Goal: Task Accomplishment & Management: Manage account settings

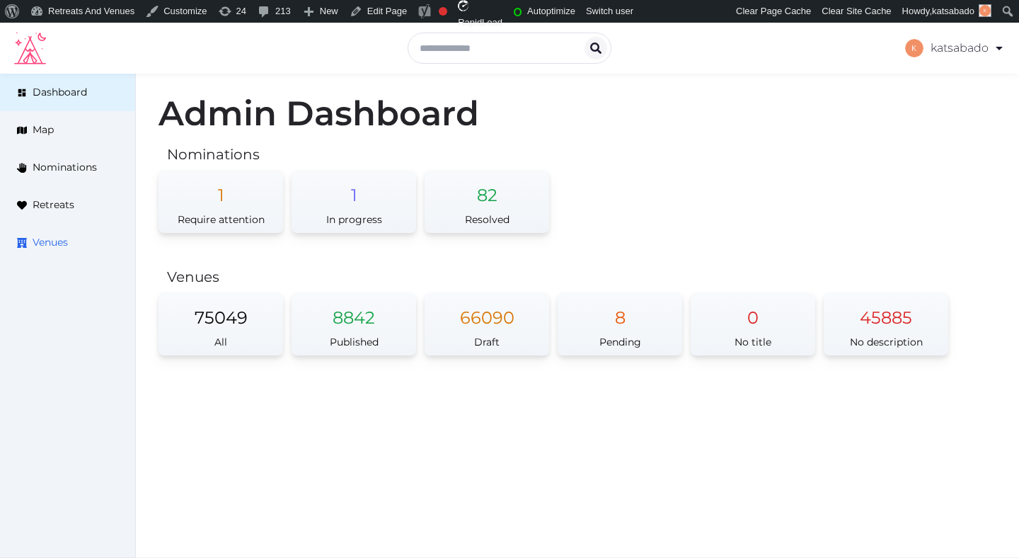
click at [73, 241] on link "Venues" at bounding box center [67, 243] width 135 height 38
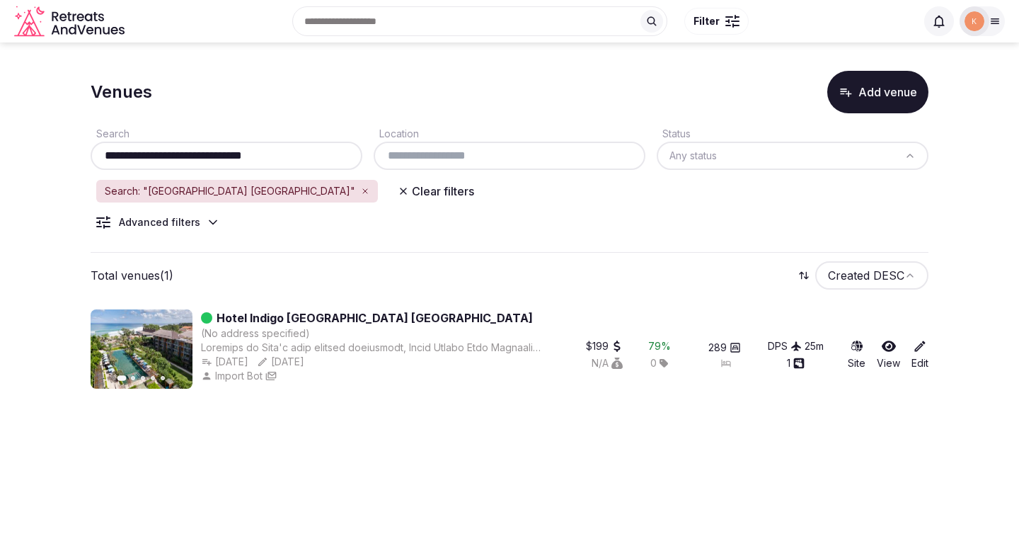
click at [357, 318] on link "Hotel Indigo [GEOGRAPHIC_DATA] [GEOGRAPHIC_DATA]" at bounding box center [375, 317] width 316 height 17
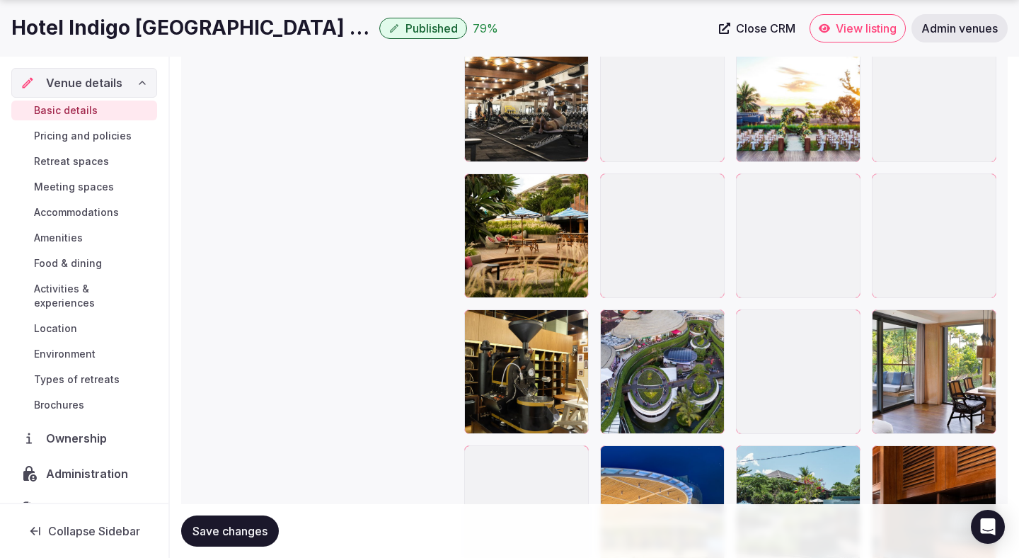
scroll to position [1887, 0]
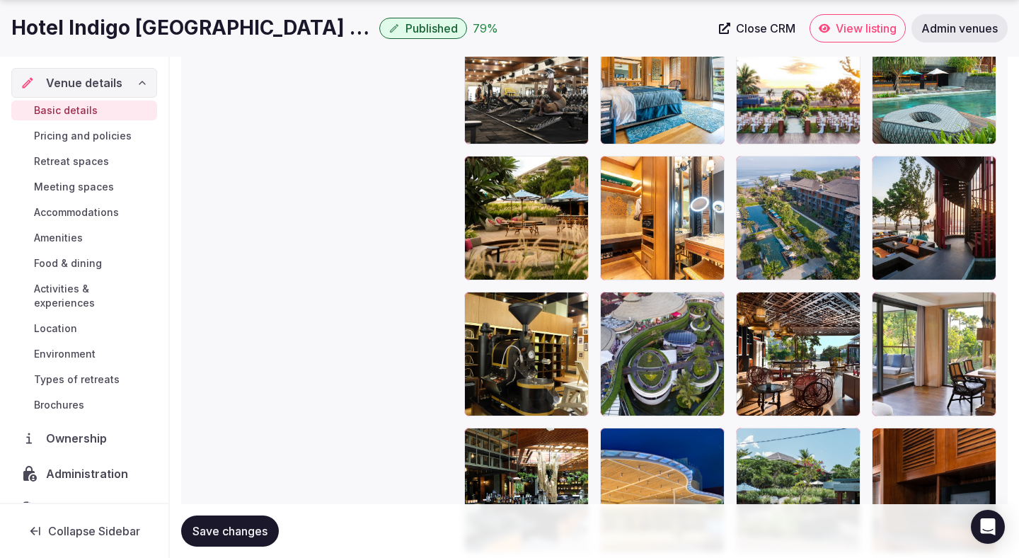
click at [98, 163] on span "Retreat spaces" at bounding box center [71, 161] width 75 height 14
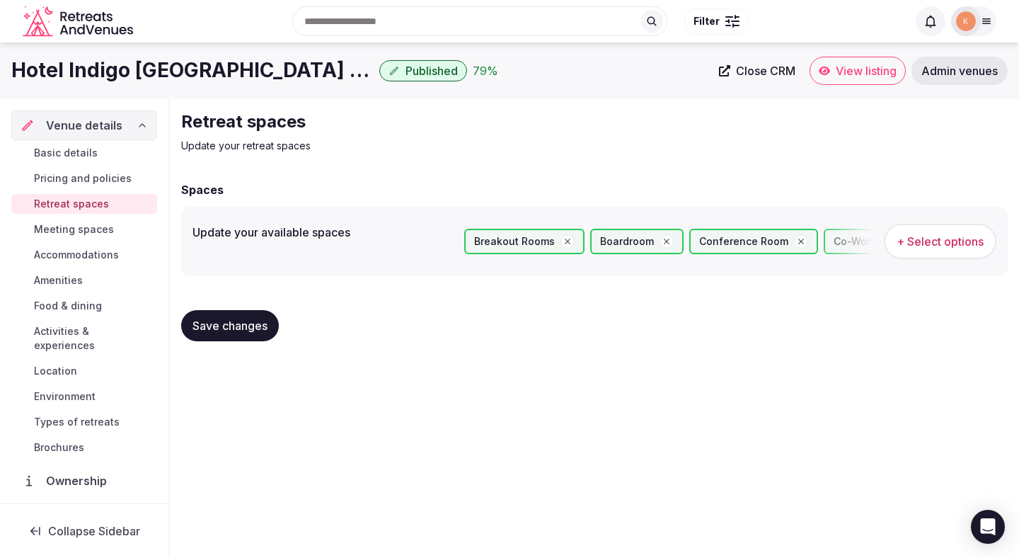
click at [92, 230] on span "Meeting spaces" at bounding box center [74, 229] width 80 height 14
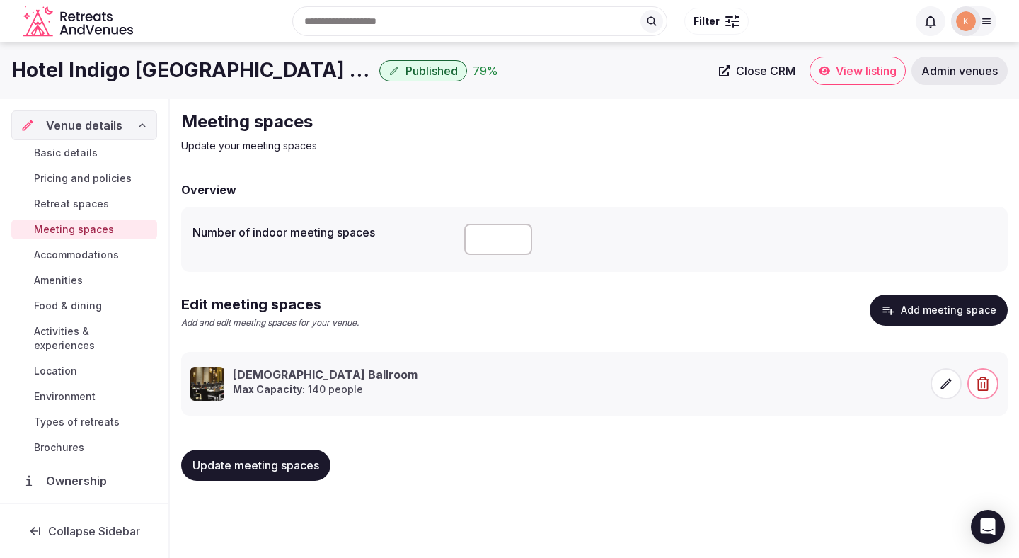
click at [929, 316] on button "Add meeting space" at bounding box center [939, 309] width 138 height 31
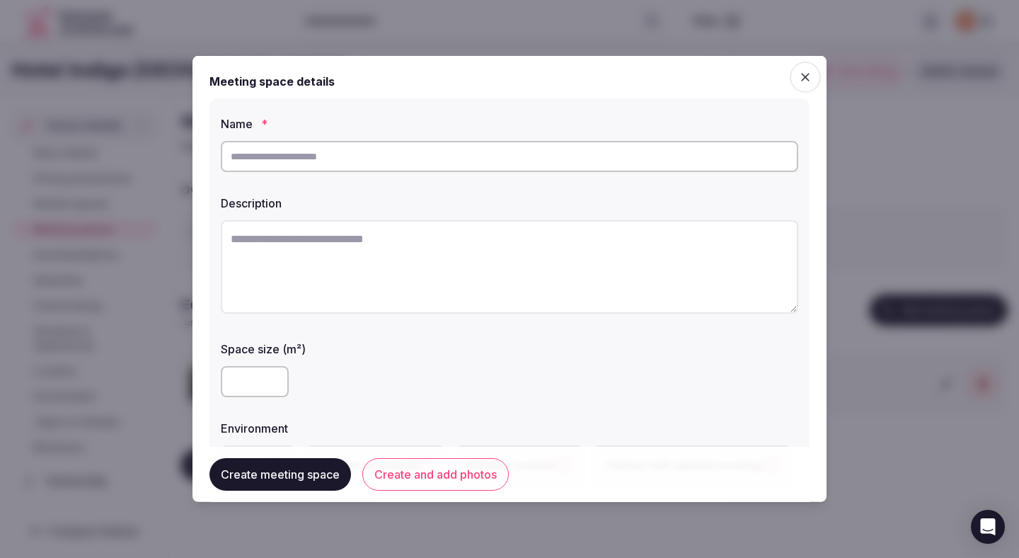
click at [602, 261] on textarea at bounding box center [509, 266] width 577 height 93
paste textarea "**********"
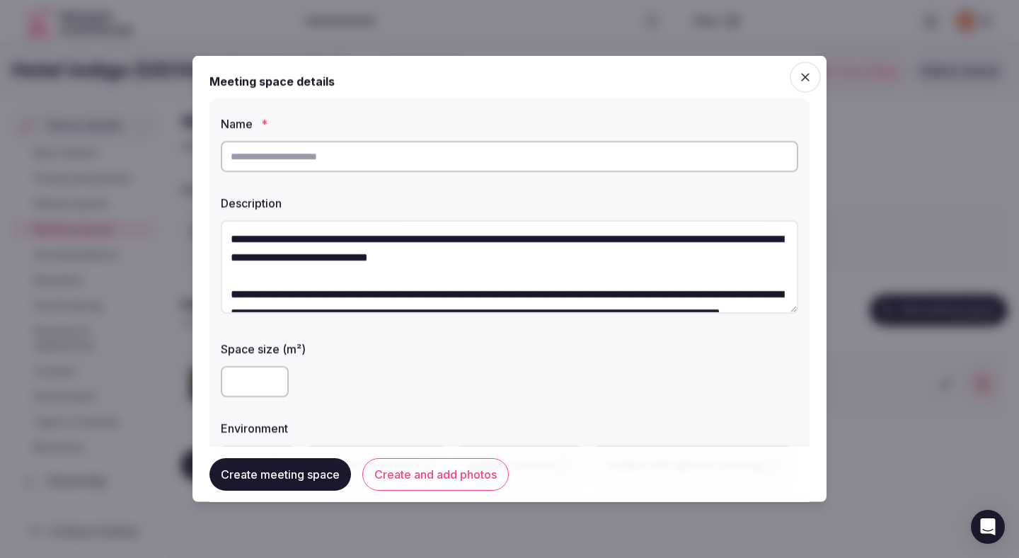
scroll to position [136, 0]
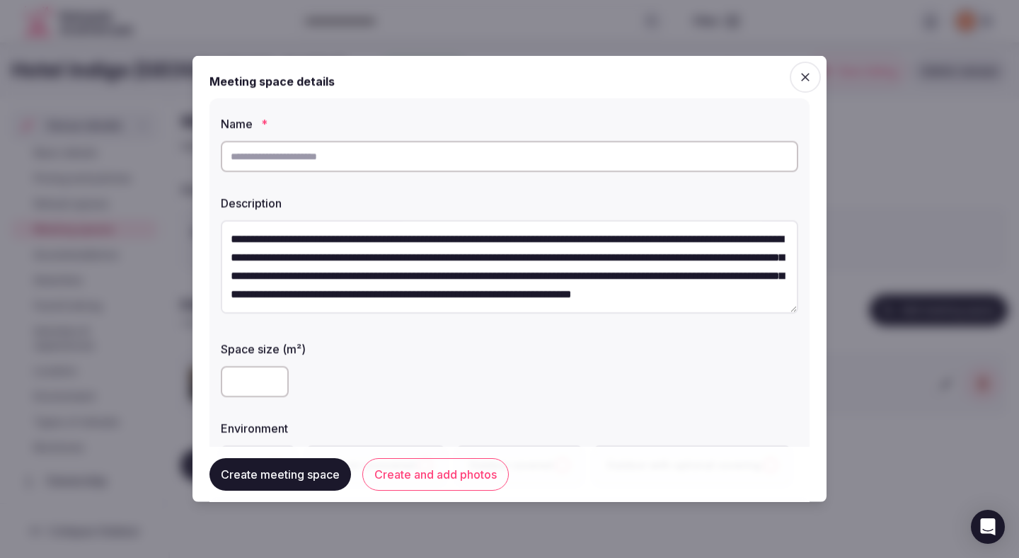
type textarea "**********"
click at [525, 150] on input "text" at bounding box center [509, 156] width 577 height 31
type input "****"
click at [570, 388] on div at bounding box center [509, 381] width 577 height 31
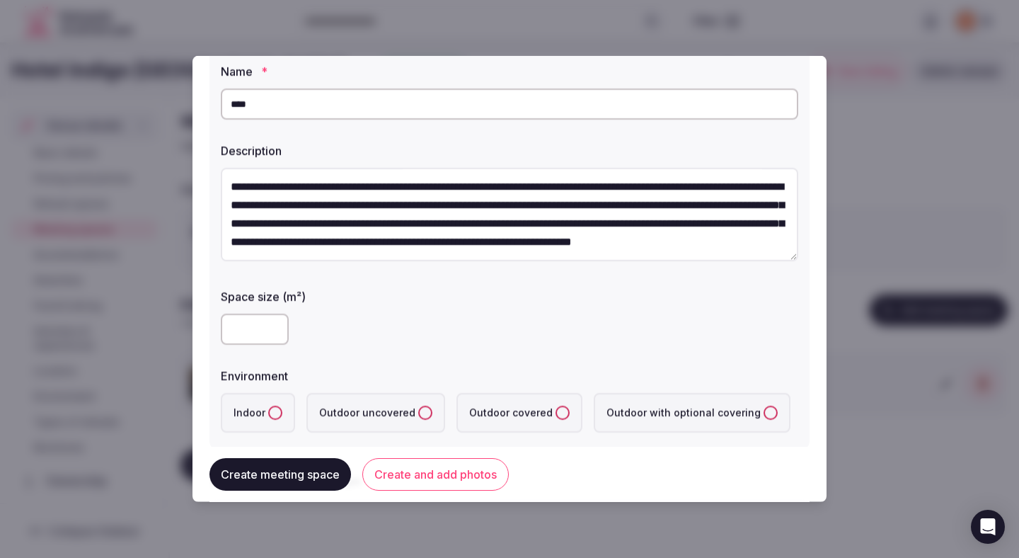
scroll to position [171, 0]
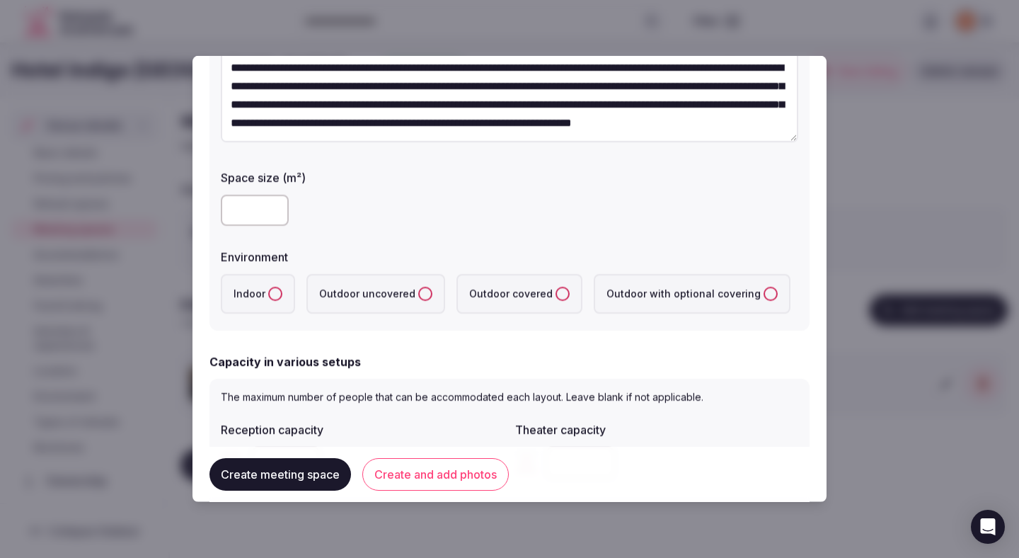
click at [277, 301] on label "Indoor" at bounding box center [258, 294] width 74 height 40
click at [277, 301] on button "Indoor" at bounding box center [275, 294] width 14 height 14
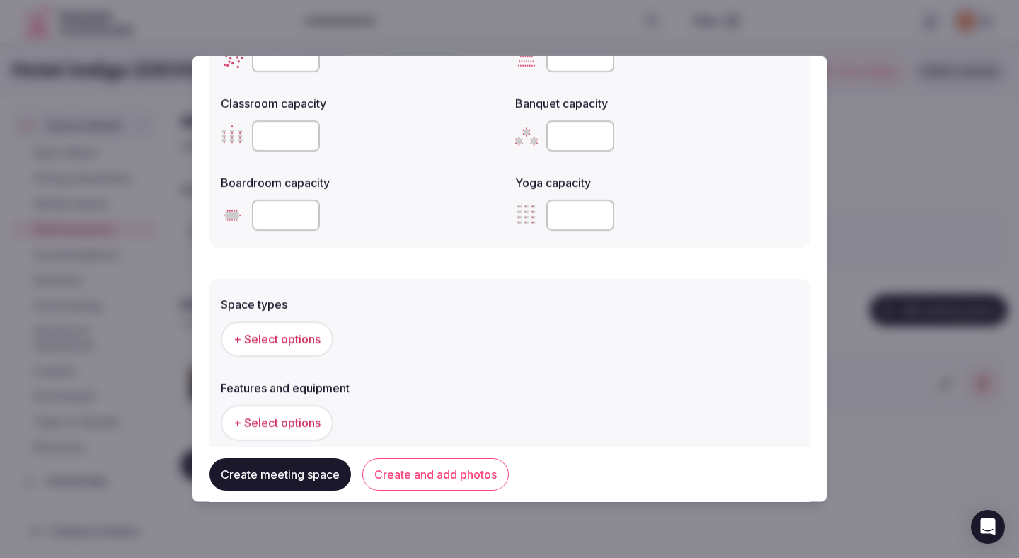
scroll to position [747, 0]
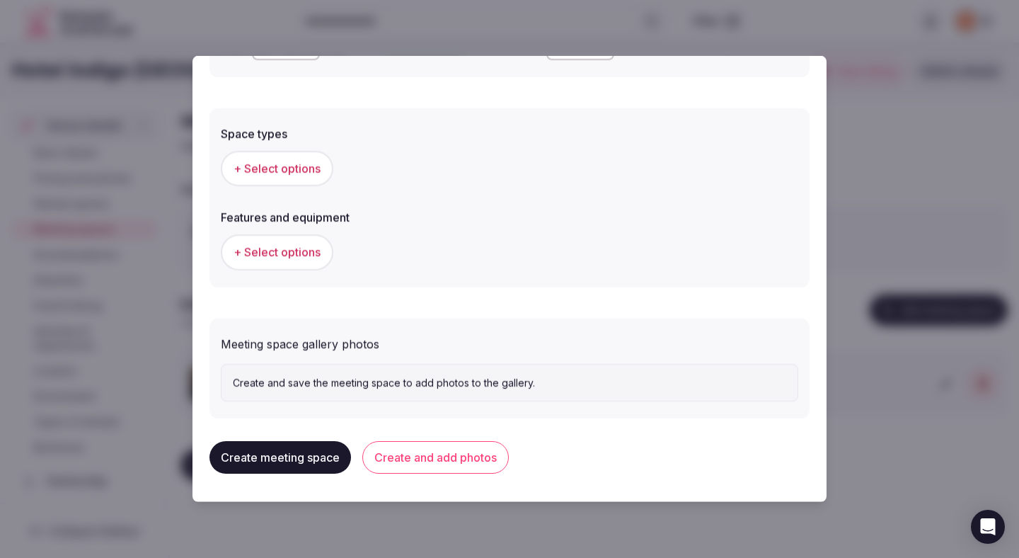
click at [304, 175] on span "+ Select options" at bounding box center [277, 169] width 87 height 16
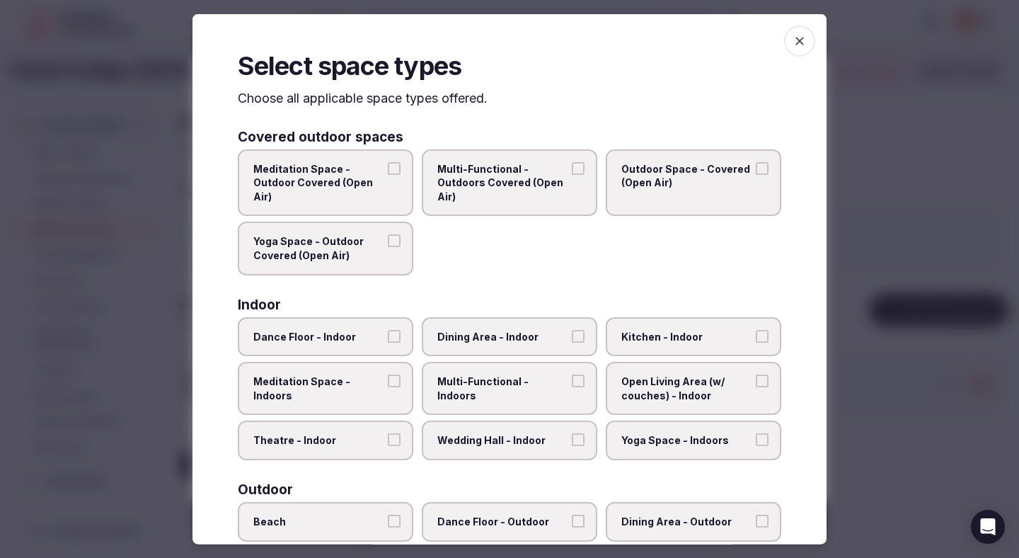
click at [357, 441] on span "Theatre - Indoor" at bounding box center [318, 440] width 130 height 14
click at [388, 441] on button "Theatre - Indoor" at bounding box center [394, 439] width 13 height 13
click at [459, 444] on span "Wedding Hall - Indoor" at bounding box center [502, 440] width 130 height 14
click at [572, 444] on button "Wedding Hall - Indoor" at bounding box center [578, 439] width 13 height 13
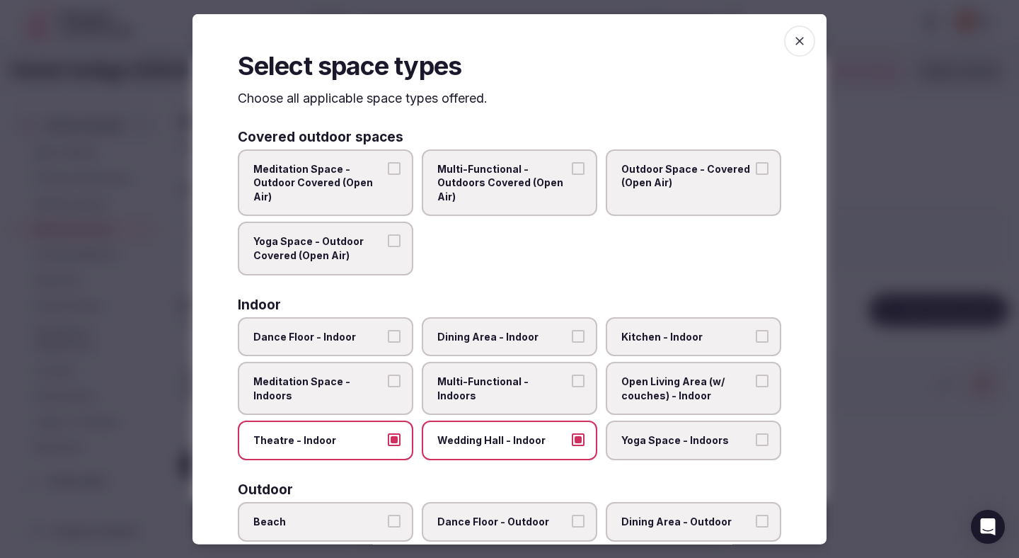
click at [460, 396] on label "Multi-Functional - Indoors" at bounding box center [509, 388] width 175 height 53
click at [572, 387] on button "Multi-Functional - Indoors" at bounding box center [578, 380] width 13 height 13
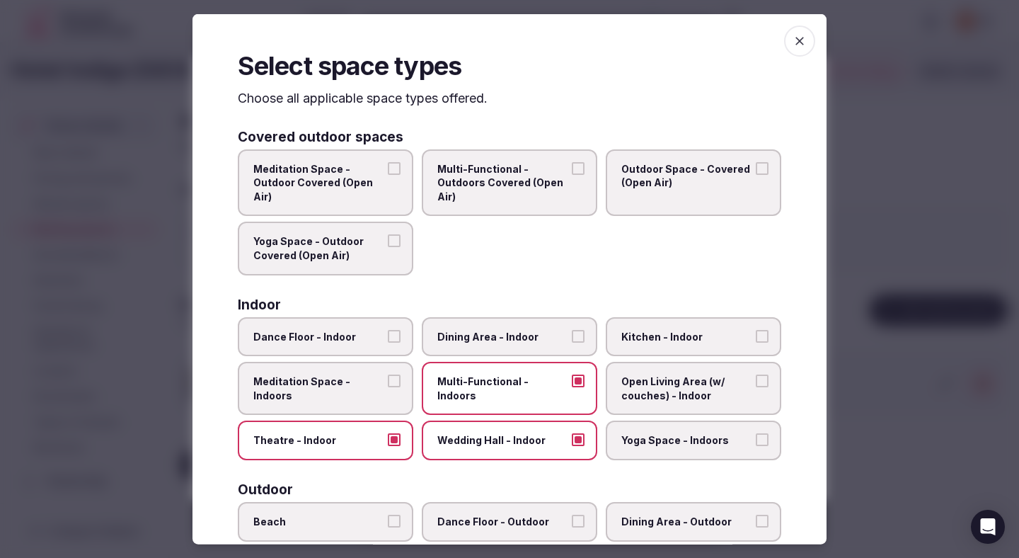
click at [489, 342] on span "Dining Area - Indoor" at bounding box center [502, 336] width 130 height 14
click at [572, 342] on button "Dining Area - Indoor" at bounding box center [578, 335] width 13 height 13
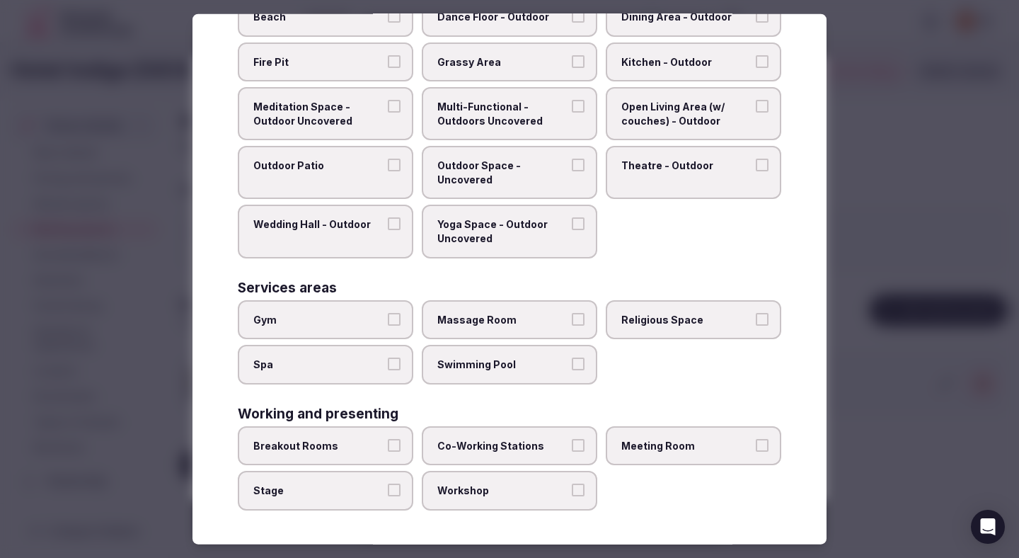
click at [386, 437] on label "Breakout Rooms" at bounding box center [325, 446] width 175 height 40
click at [388, 439] on button "Breakout Rooms" at bounding box center [394, 445] width 13 height 13
click at [386, 496] on label "Stage" at bounding box center [325, 491] width 175 height 40
click at [388, 496] on button "Stage" at bounding box center [394, 489] width 13 height 13
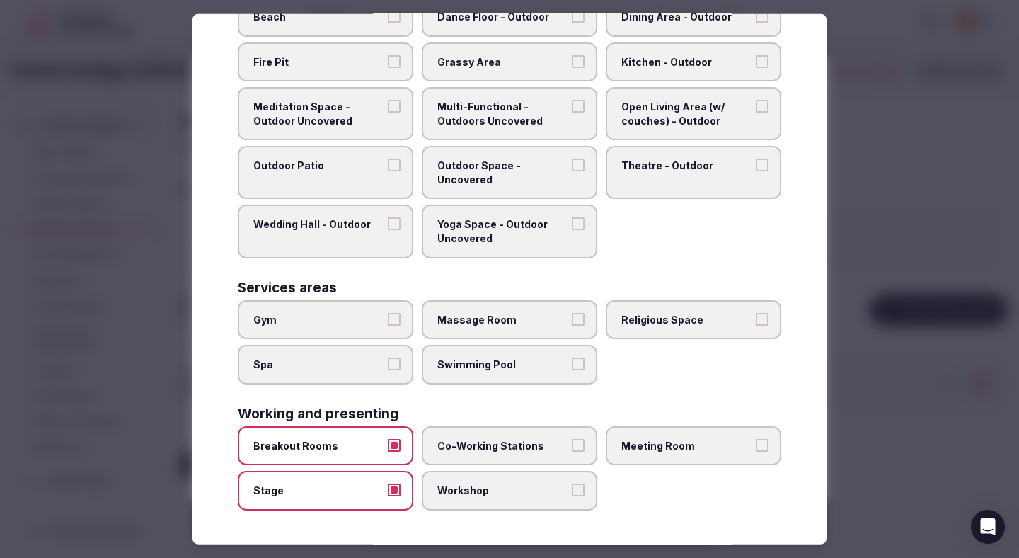
click at [449, 488] on span "Workshop" at bounding box center [502, 490] width 130 height 14
click at [572, 488] on button "Workshop" at bounding box center [578, 489] width 13 height 13
click at [466, 463] on label "Co-Working Stations" at bounding box center [509, 446] width 175 height 40
click at [572, 451] on button "Co-Working Stations" at bounding box center [578, 445] width 13 height 13
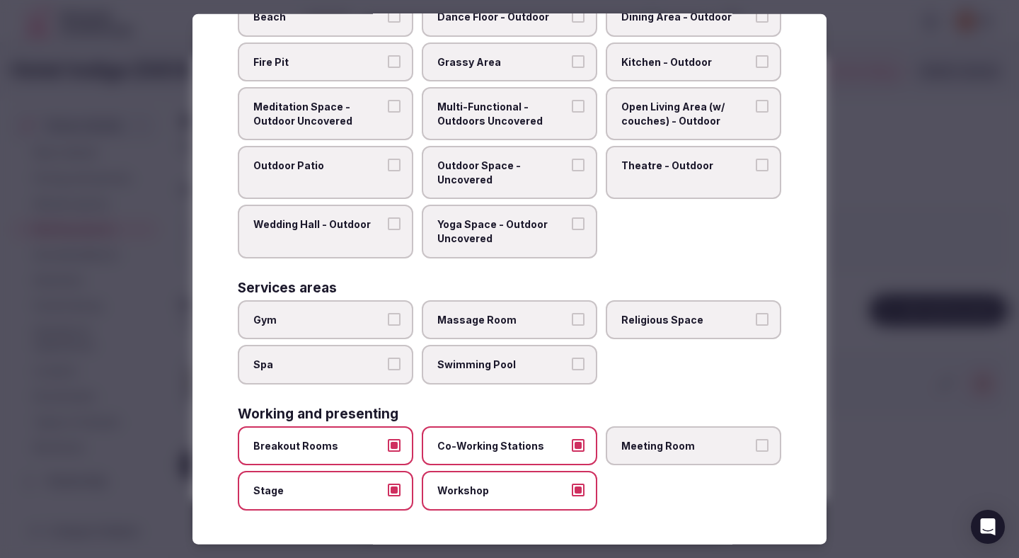
click at [645, 445] on span "Meeting Room" at bounding box center [686, 446] width 130 height 14
click at [756, 445] on button "Meeting Room" at bounding box center [762, 445] width 13 height 13
click at [900, 278] on div at bounding box center [509, 279] width 1019 height 558
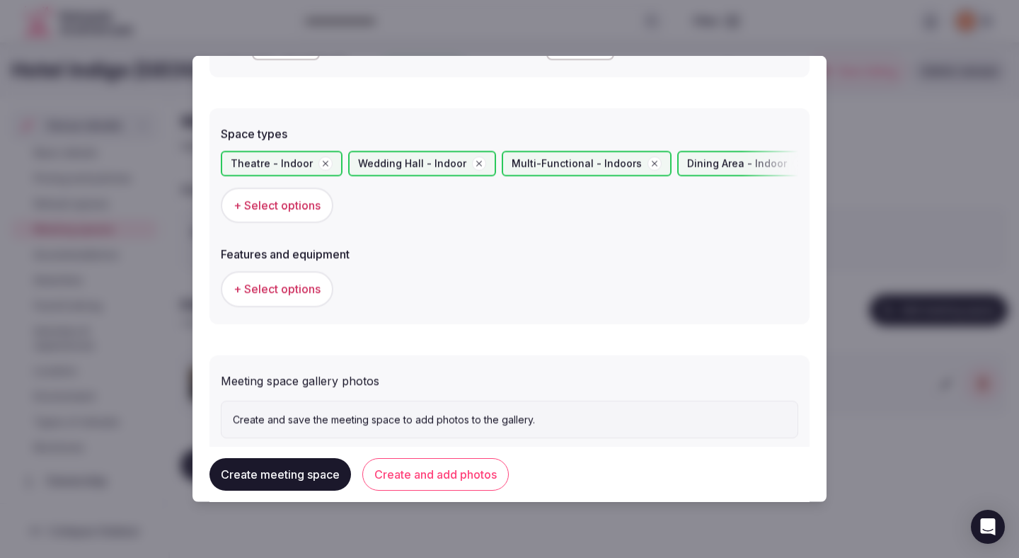
scroll to position [784, 0]
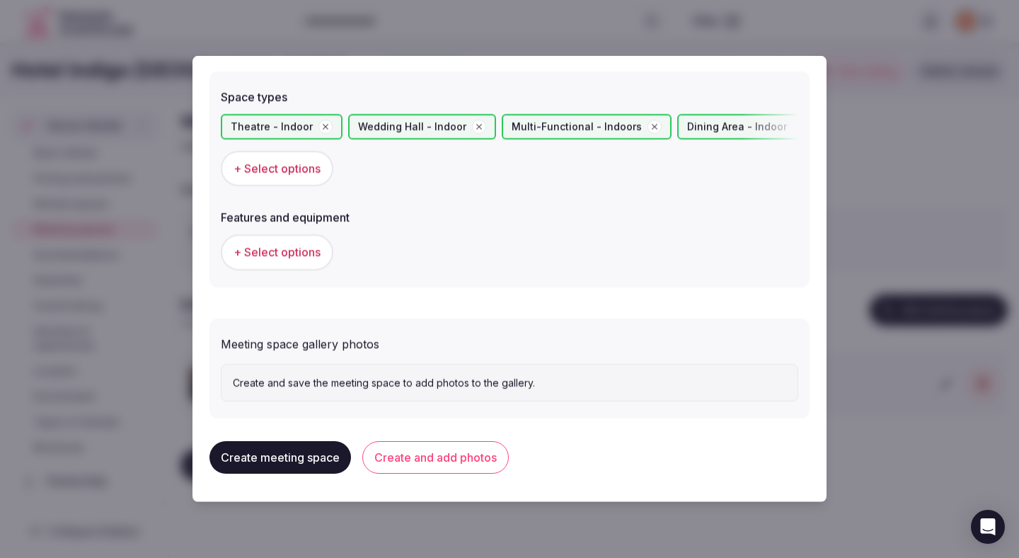
click at [304, 251] on span "+ Select options" at bounding box center [277, 252] width 87 height 16
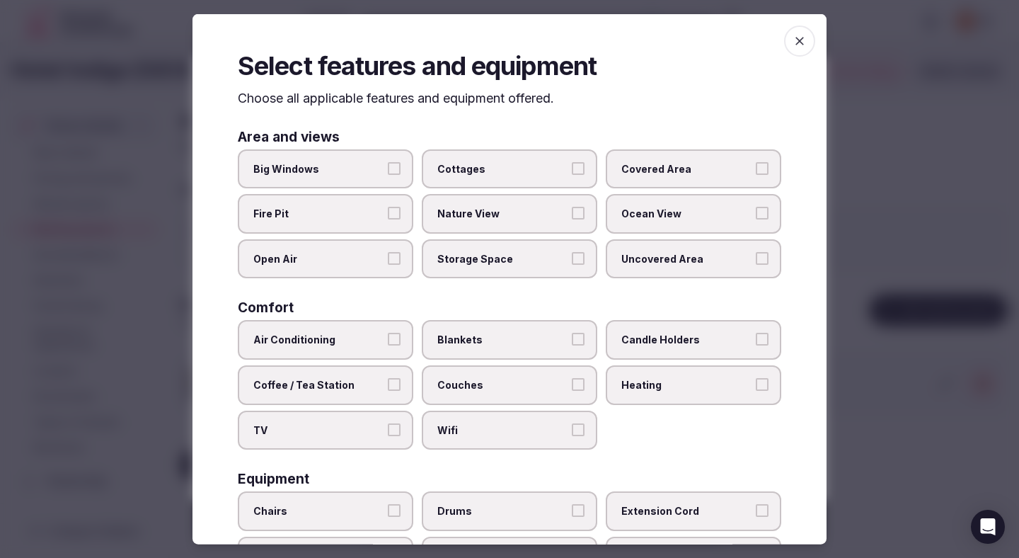
click at [373, 345] on span "Air Conditioning" at bounding box center [318, 340] width 130 height 14
click at [388, 345] on button "Air Conditioning" at bounding box center [394, 339] width 13 height 13
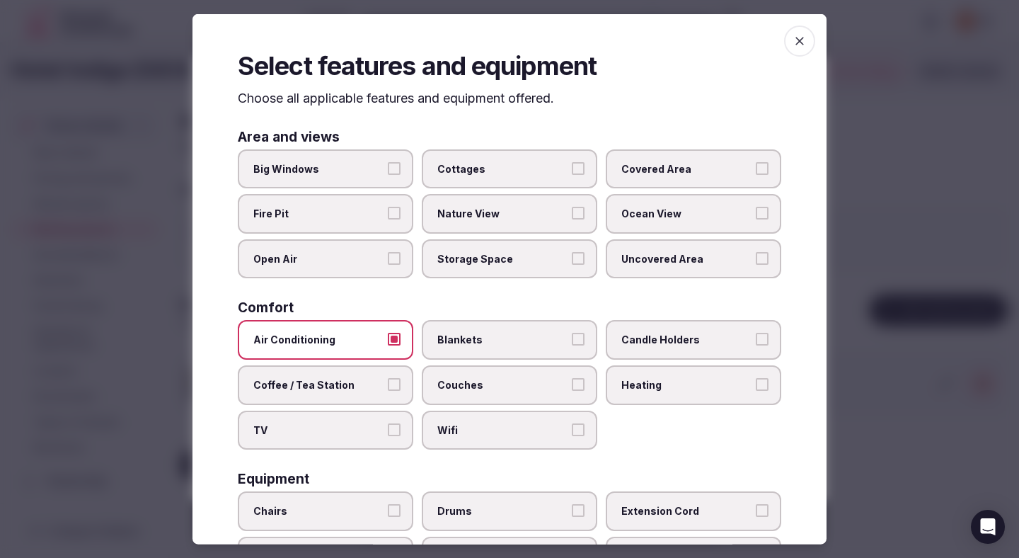
click at [370, 396] on label "Coffee / Tea Station" at bounding box center [325, 385] width 175 height 40
click at [388, 391] on button "Coffee / Tea Station" at bounding box center [394, 384] width 13 height 13
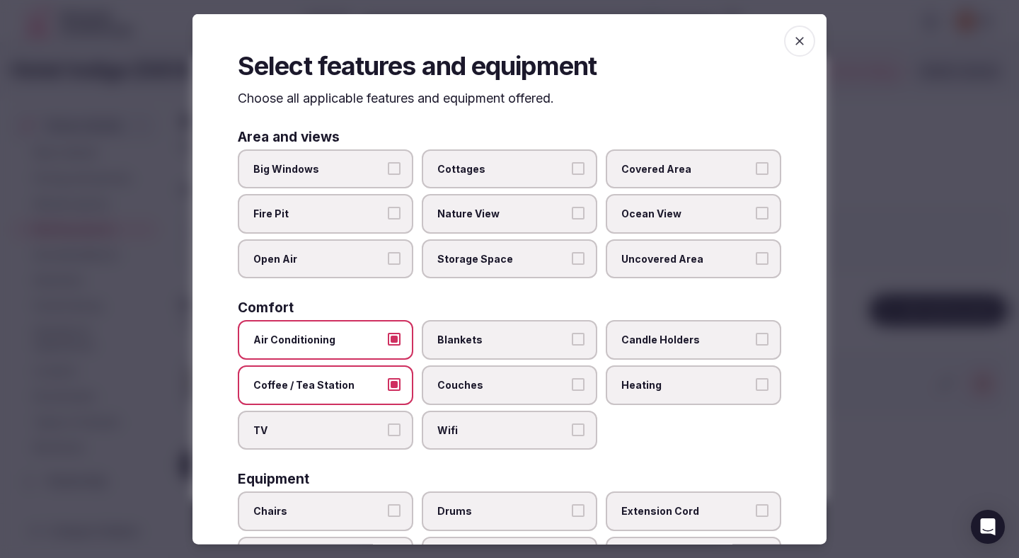
click at [374, 439] on label "TV" at bounding box center [325, 430] width 175 height 40
click at [388, 435] on button "TV" at bounding box center [394, 428] width 13 height 13
click at [493, 437] on label "Wifi" at bounding box center [509, 430] width 175 height 40
click at [572, 435] on button "Wifi" at bounding box center [578, 428] width 13 height 13
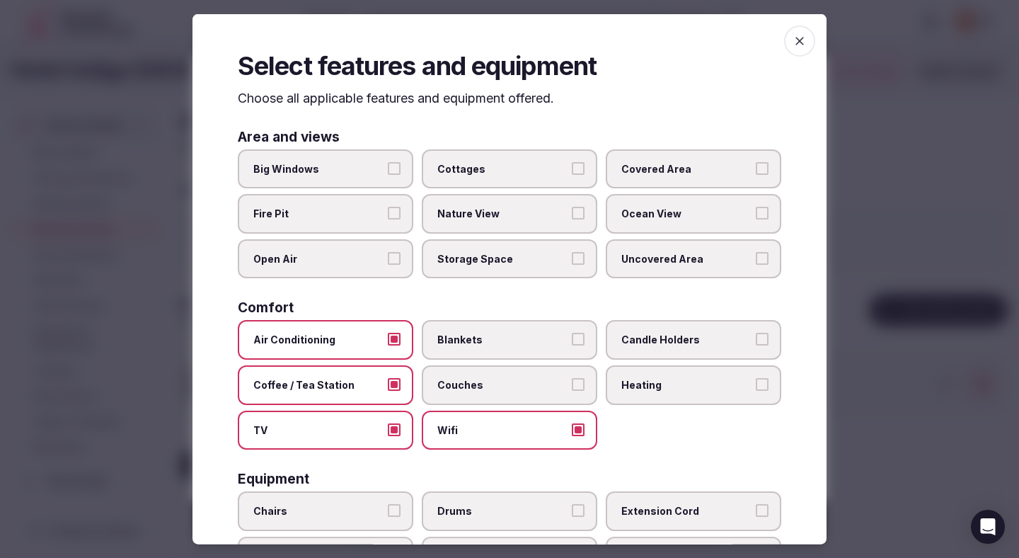
click at [493, 381] on span "Couches" at bounding box center [502, 385] width 130 height 14
click at [572, 381] on button "Couches" at bounding box center [578, 384] width 13 height 13
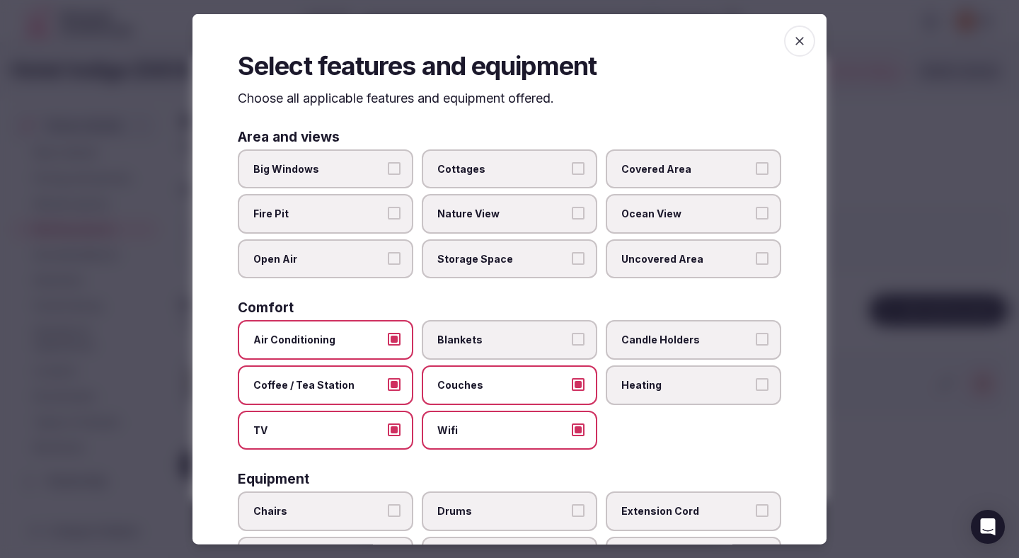
click at [513, 332] on label "Blankets" at bounding box center [509, 340] width 175 height 40
click at [572, 333] on button "Blankets" at bounding box center [578, 339] width 13 height 13
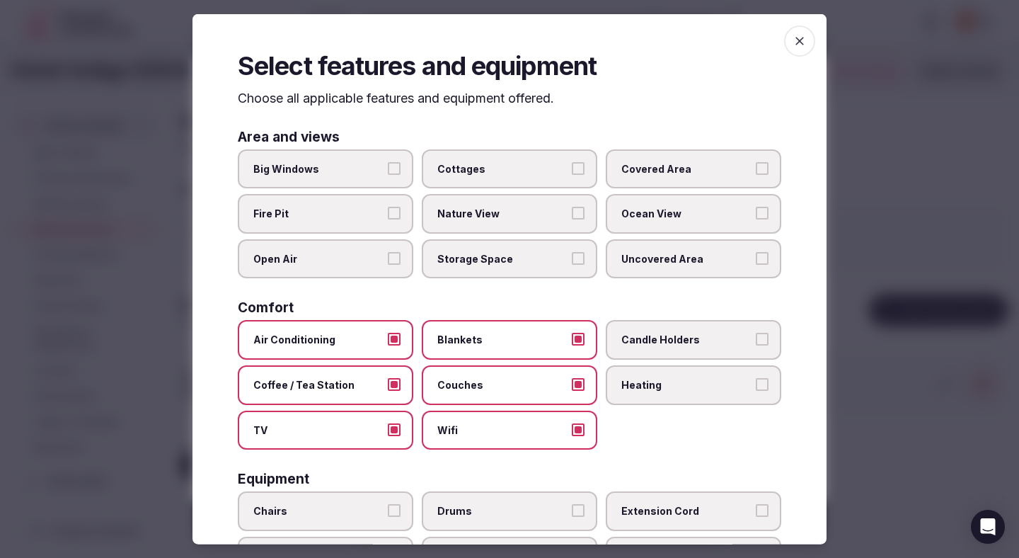
click at [514, 333] on span "Blankets" at bounding box center [502, 340] width 130 height 14
click at [572, 333] on button "Blankets" at bounding box center [578, 339] width 13 height 13
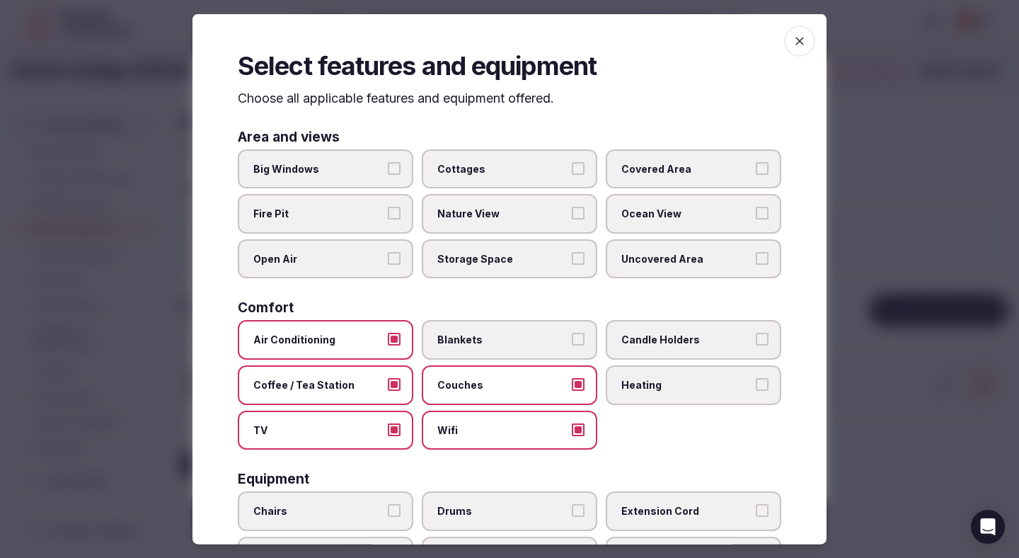
click at [504, 397] on label "Couches" at bounding box center [509, 385] width 175 height 40
click at [572, 391] on button "Couches" at bounding box center [578, 384] width 13 height 13
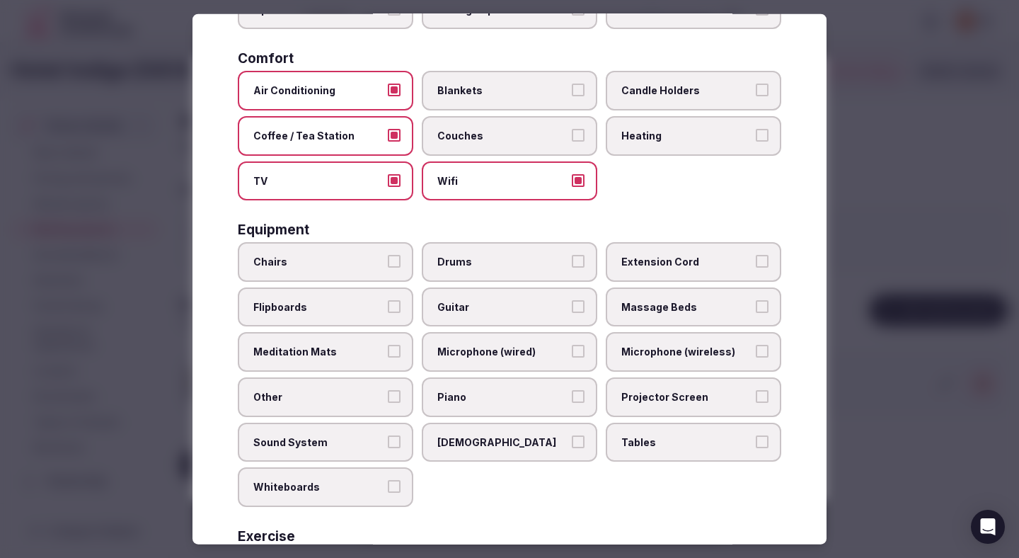
scroll to position [299, 0]
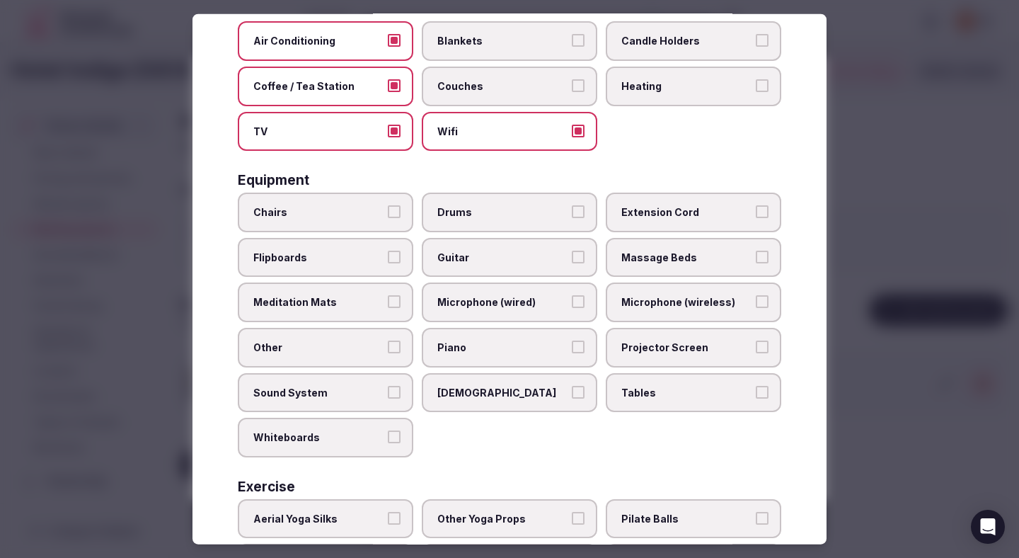
click at [382, 217] on span "Chairs" at bounding box center [318, 212] width 130 height 14
click at [388, 217] on button "Chairs" at bounding box center [394, 211] width 13 height 13
click at [367, 265] on label "Flipboards" at bounding box center [325, 257] width 175 height 40
click at [388, 263] on button "Flipboards" at bounding box center [394, 256] width 13 height 13
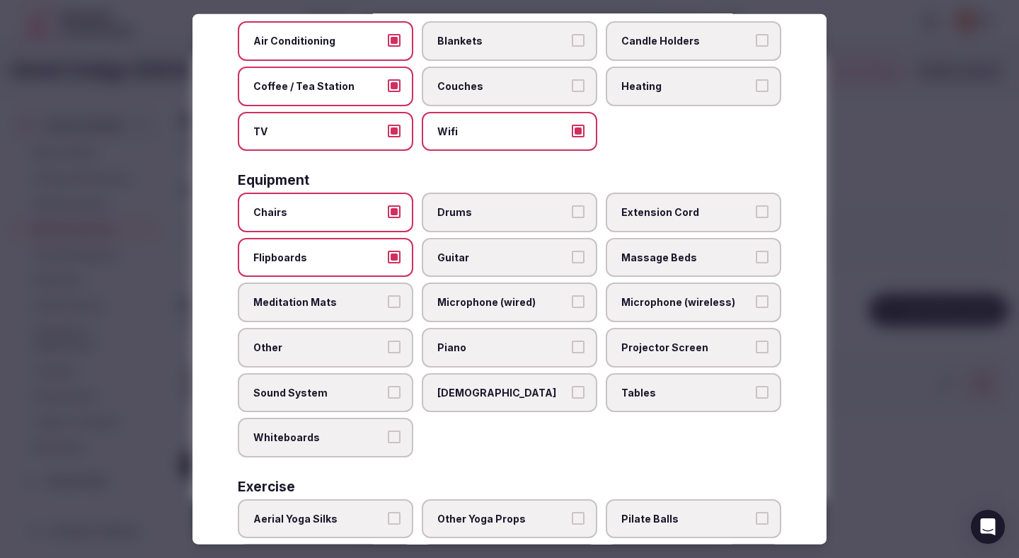
click at [514, 308] on span "Microphone (wired)" at bounding box center [502, 302] width 130 height 14
click at [572, 308] on button "Microphone (wired)" at bounding box center [578, 301] width 13 height 13
click at [606, 306] on label "Microphone (wireless)" at bounding box center [693, 302] width 175 height 40
click at [756, 306] on button "Microphone (wireless)" at bounding box center [762, 301] width 13 height 13
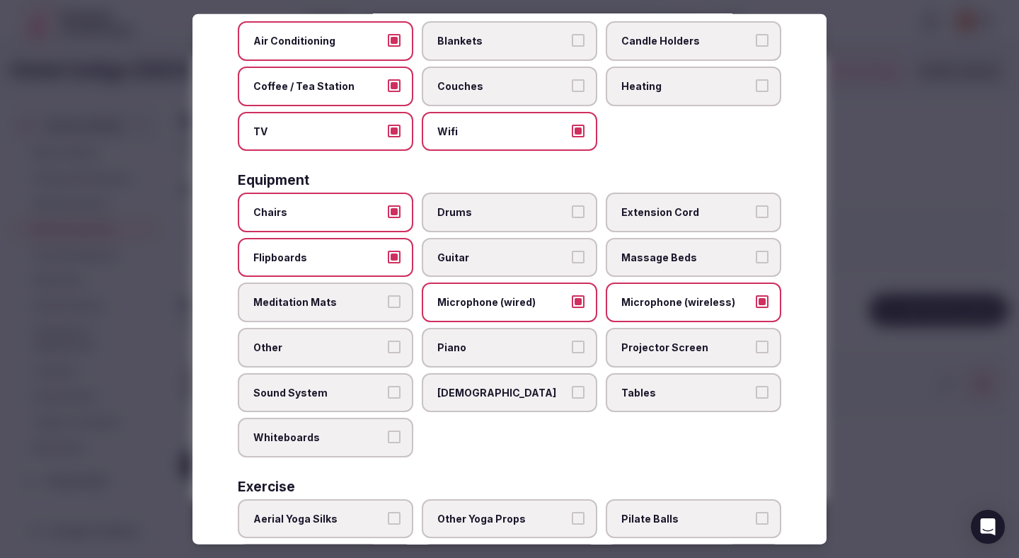
click at [637, 344] on span "Projector Screen" at bounding box center [686, 347] width 130 height 14
click at [756, 344] on button "Projector Screen" at bounding box center [762, 346] width 13 height 13
click at [355, 396] on span "Sound System" at bounding box center [318, 392] width 130 height 14
click at [388, 396] on button "Sound System" at bounding box center [394, 391] width 13 height 13
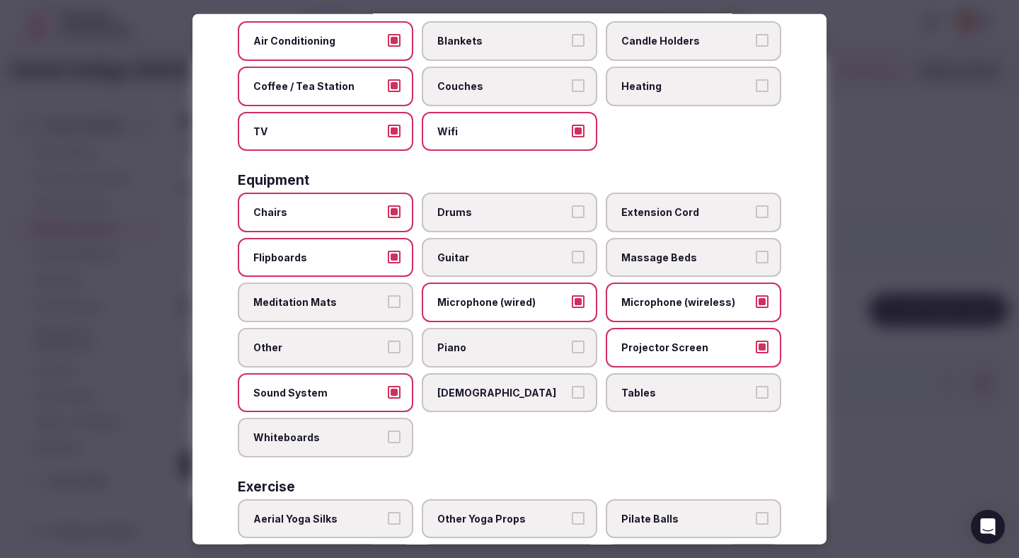
click at [655, 394] on span "Tables" at bounding box center [686, 392] width 130 height 14
click at [756, 394] on button "Tables" at bounding box center [762, 391] width 13 height 13
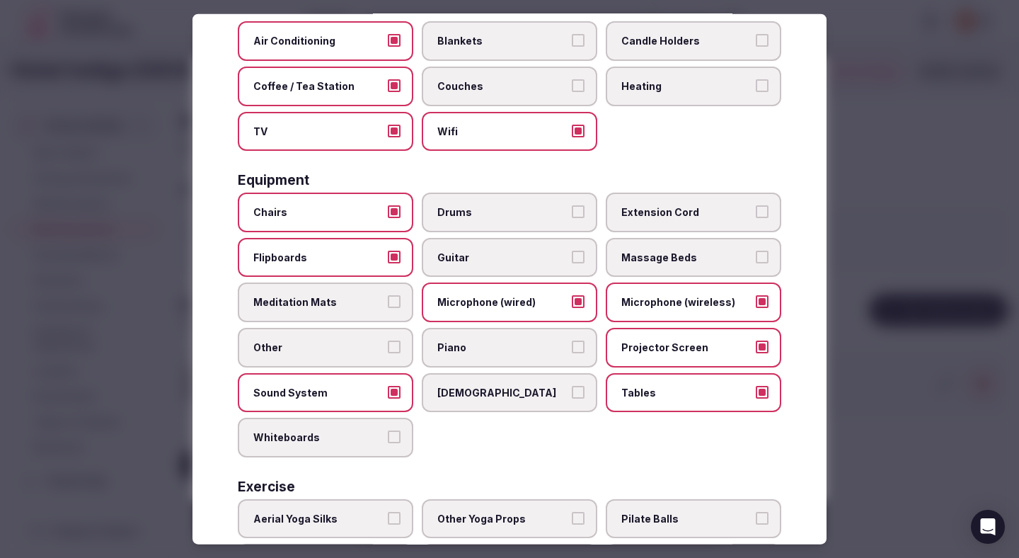
click at [364, 423] on label "Whiteboards" at bounding box center [325, 438] width 175 height 40
click at [388, 430] on button "Whiteboards" at bounding box center [394, 436] width 13 height 13
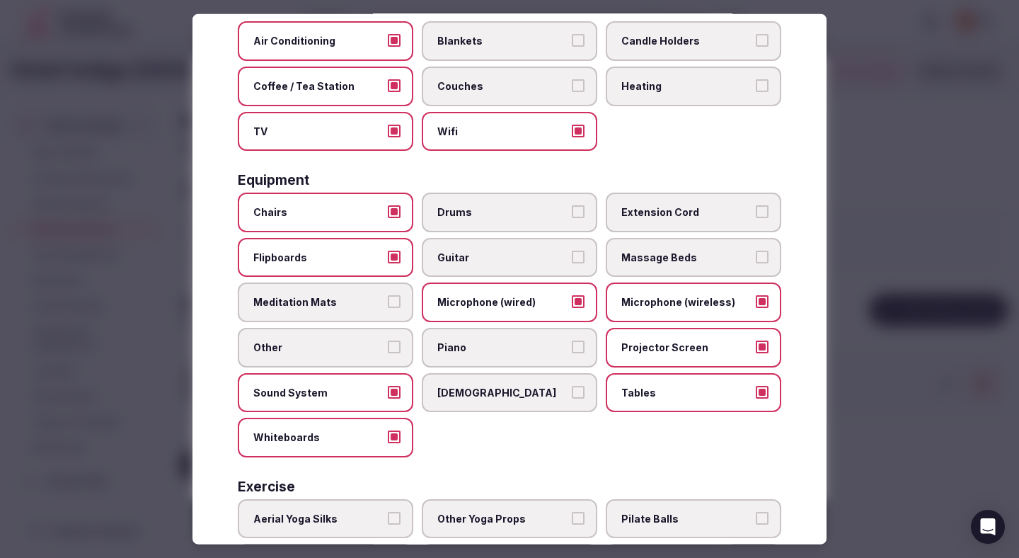
scroll to position [417, 0]
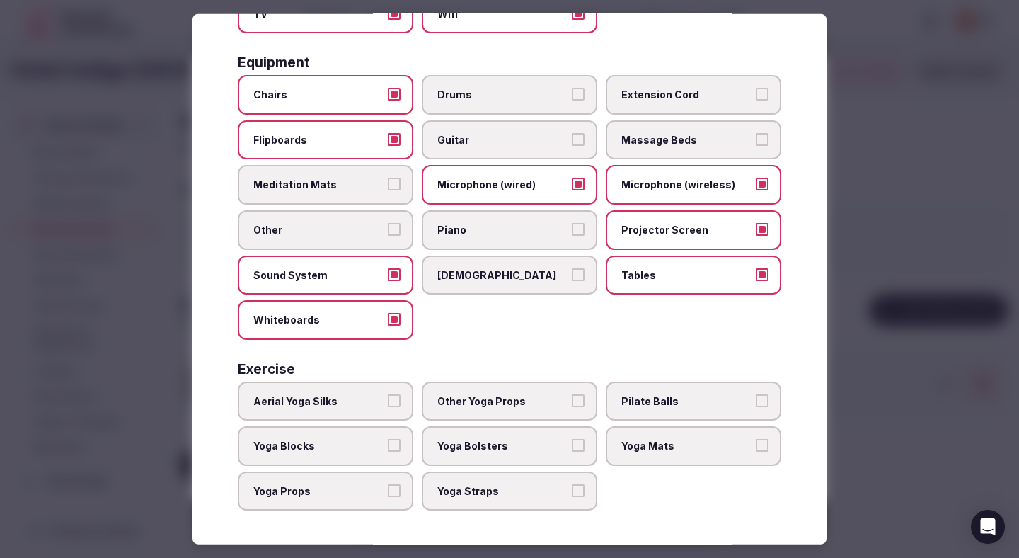
click at [897, 159] on div at bounding box center [509, 279] width 1019 height 558
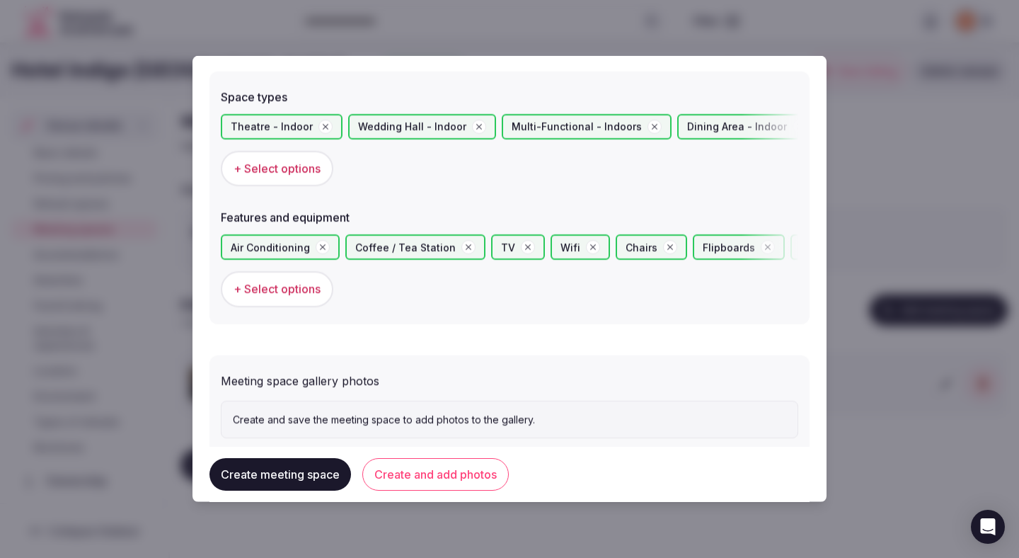
scroll to position [821, 0]
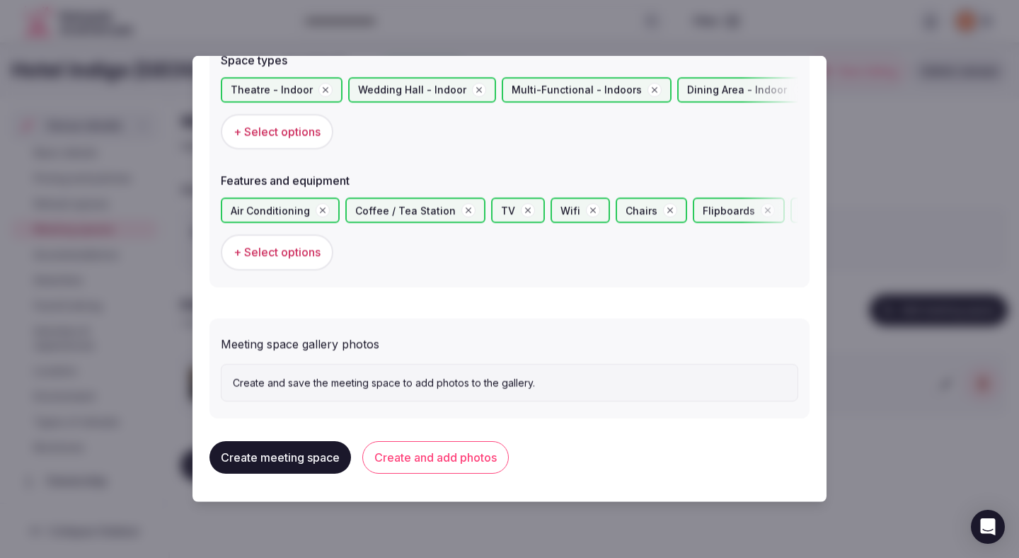
click at [454, 467] on button "Create and add photos" at bounding box center [435, 457] width 146 height 33
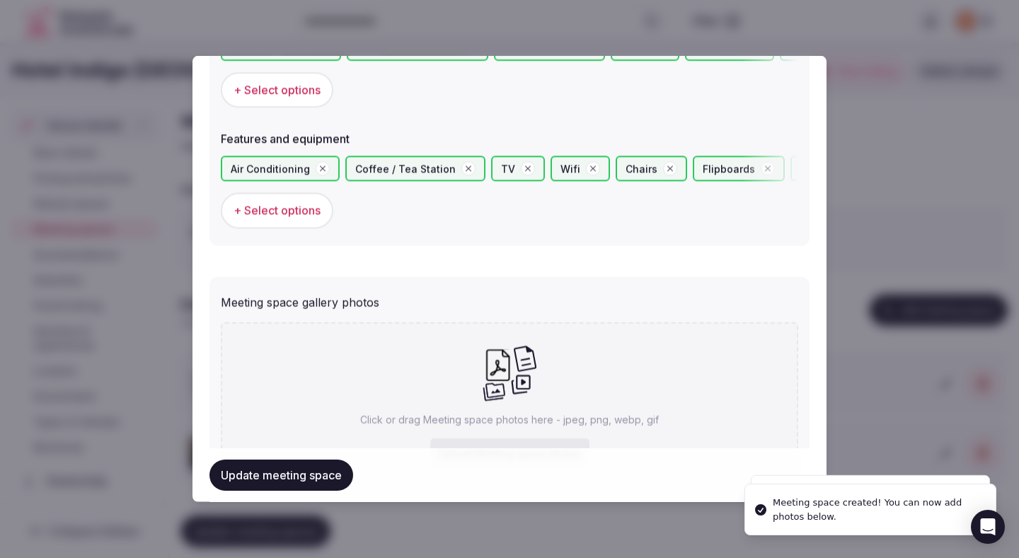
scroll to position [951, 0]
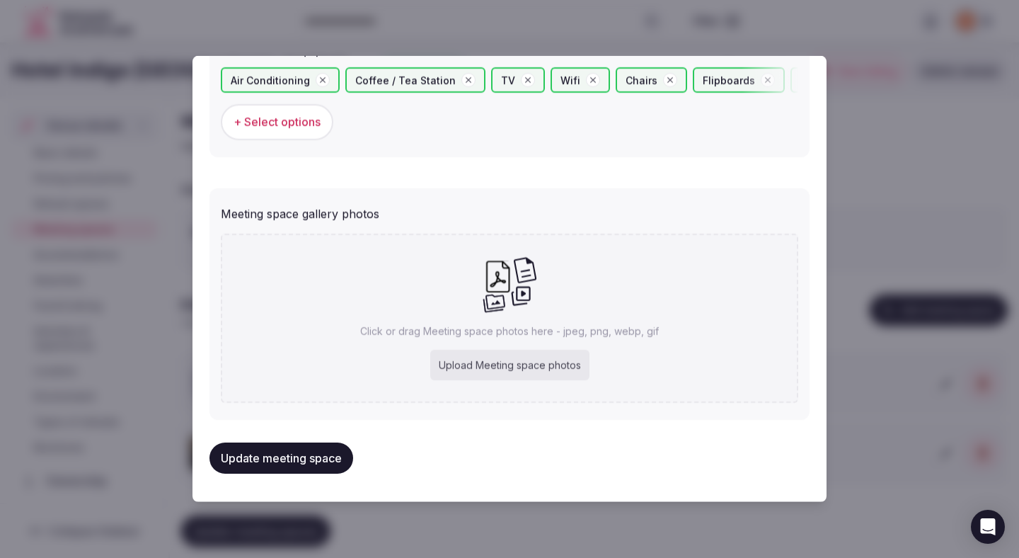
click at [558, 369] on div "Upload Meeting space photos" at bounding box center [509, 365] width 159 height 31
type input "**********"
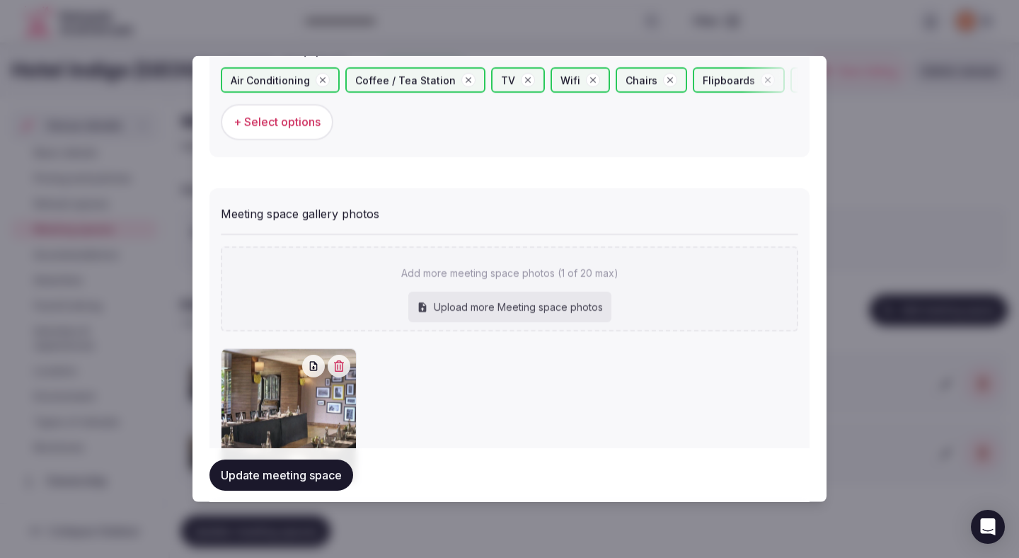
scroll to position [1032, 0]
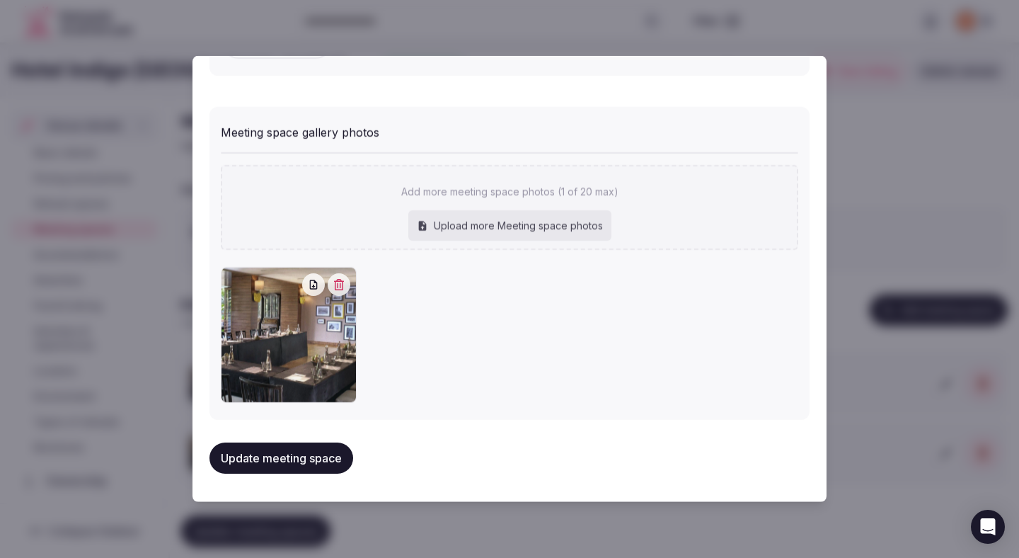
click at [330, 466] on button "Update meeting space" at bounding box center [281, 457] width 144 height 31
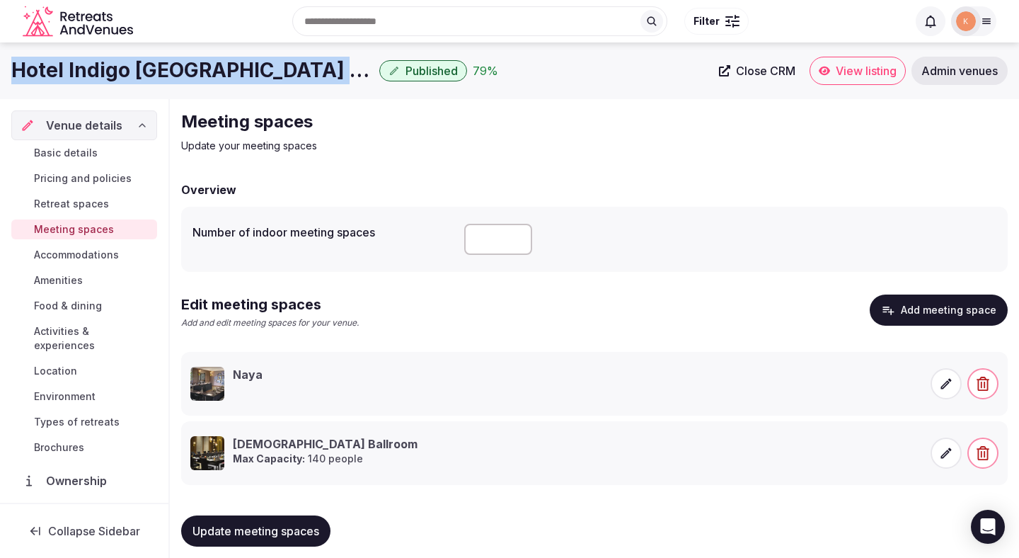
drag, startPoint x: 333, startPoint y: 71, endPoint x: 5, endPoint y: 60, distance: 328.5
click at [5, 60] on div "Hotel Indigo [GEOGRAPHIC_DATA] [GEOGRAPHIC_DATA] Published 79 % Close CRM View …" at bounding box center [509, 71] width 1019 height 28
copy h1 "Hotel Indigo [GEOGRAPHIC_DATA] [GEOGRAPHIC_DATA]"
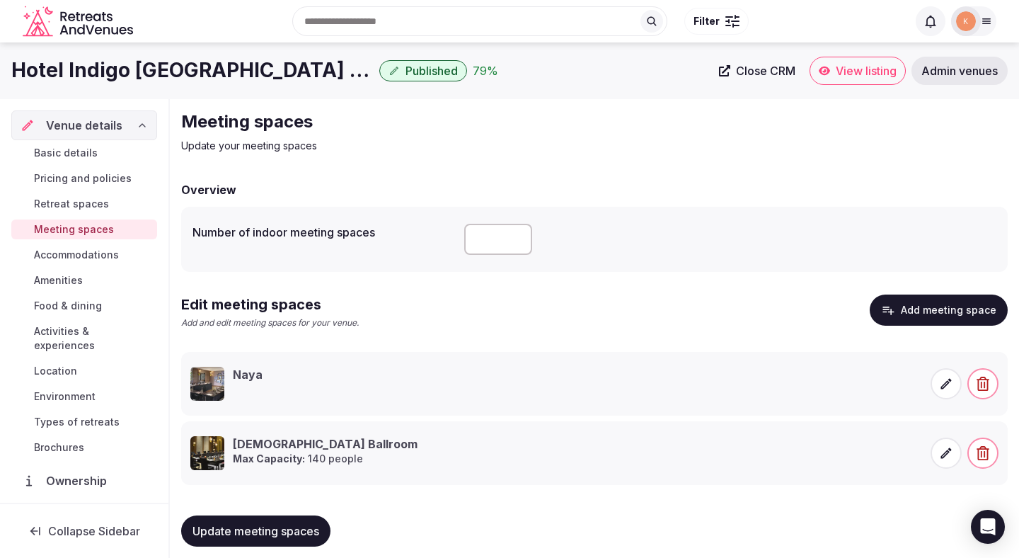
click at [945, 388] on icon at bounding box center [946, 383] width 14 height 14
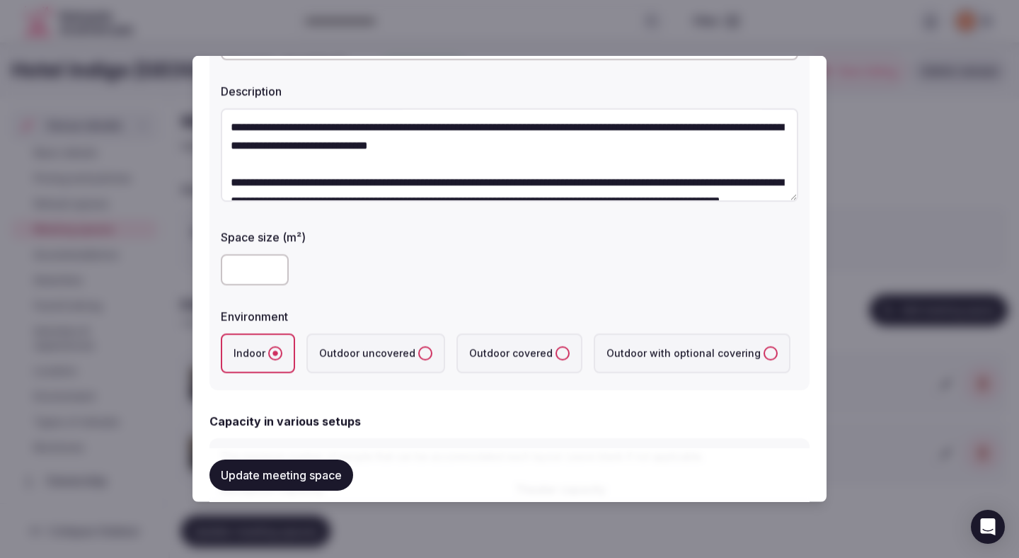
scroll to position [142, 0]
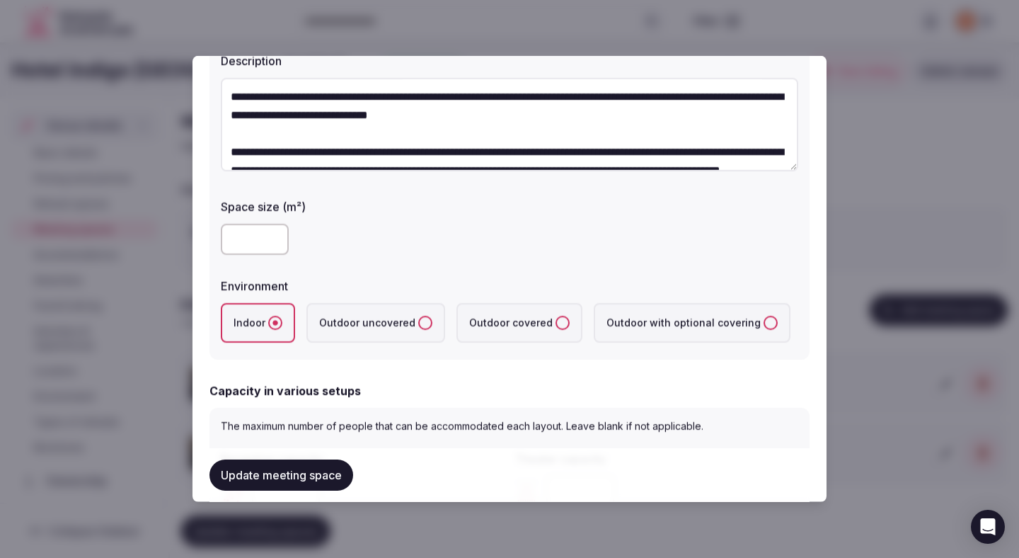
click at [253, 246] on input "number" at bounding box center [255, 239] width 68 height 31
type input "**"
click at [382, 260] on div "**********" at bounding box center [509, 157] width 600 height 403
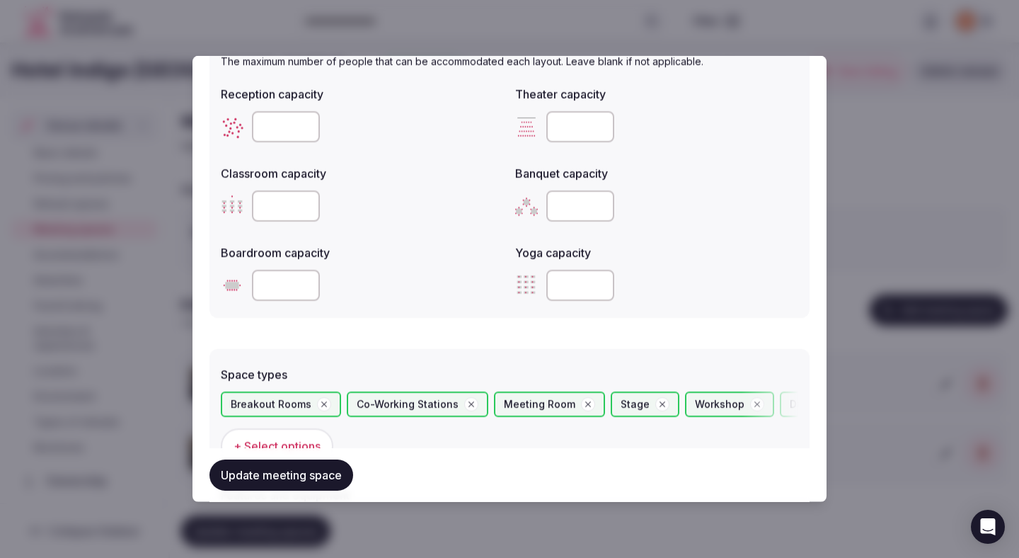
scroll to position [476, 0]
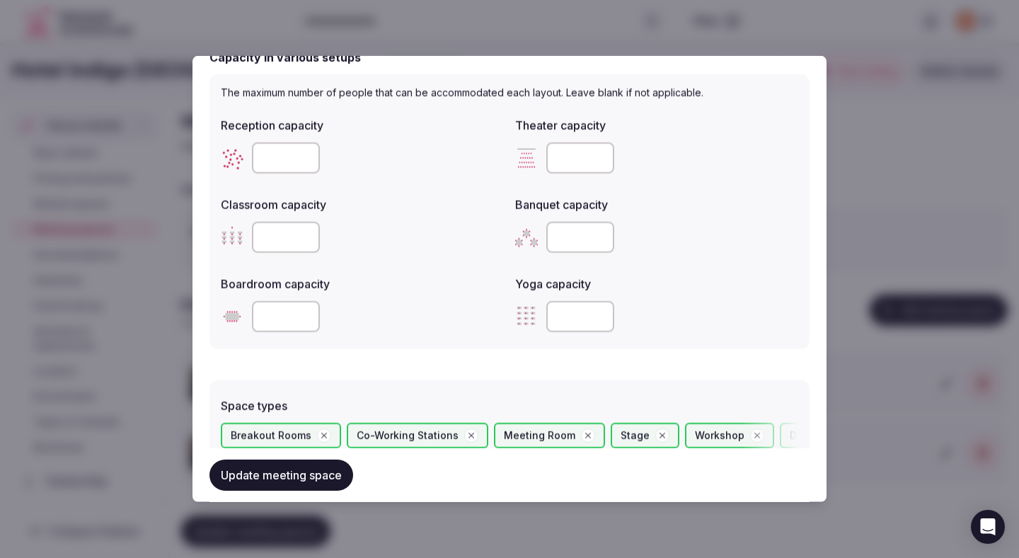
click at [282, 318] on input "number" at bounding box center [286, 316] width 68 height 31
type input "**"
click at [290, 171] on input "number" at bounding box center [286, 157] width 68 height 31
click at [292, 174] on div at bounding box center [362, 158] width 283 height 42
type input "**"
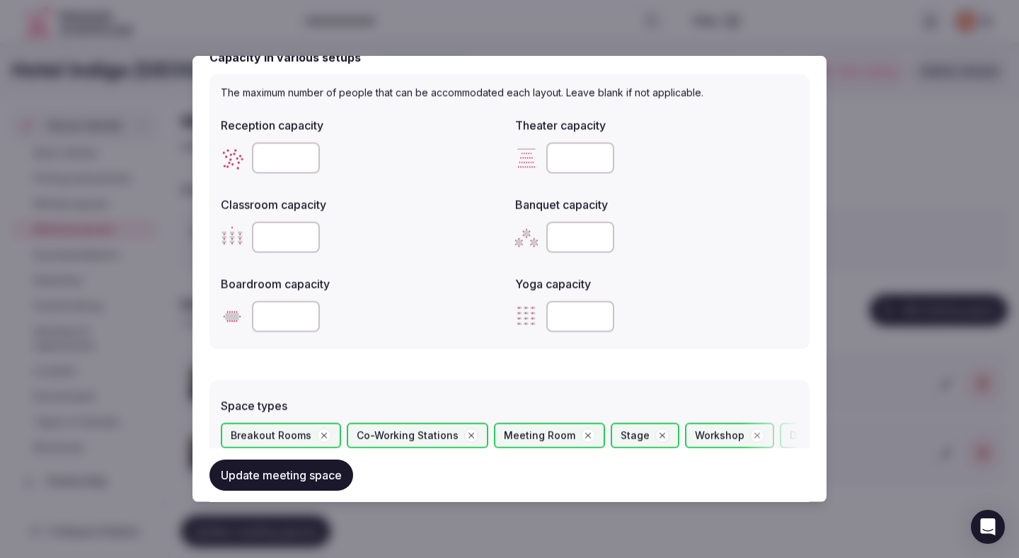
click at [557, 231] on input "number" at bounding box center [580, 236] width 68 height 31
click at [500, 226] on div at bounding box center [362, 236] width 283 height 31
click at [292, 313] on input "**" at bounding box center [286, 316] width 68 height 31
type input "*"
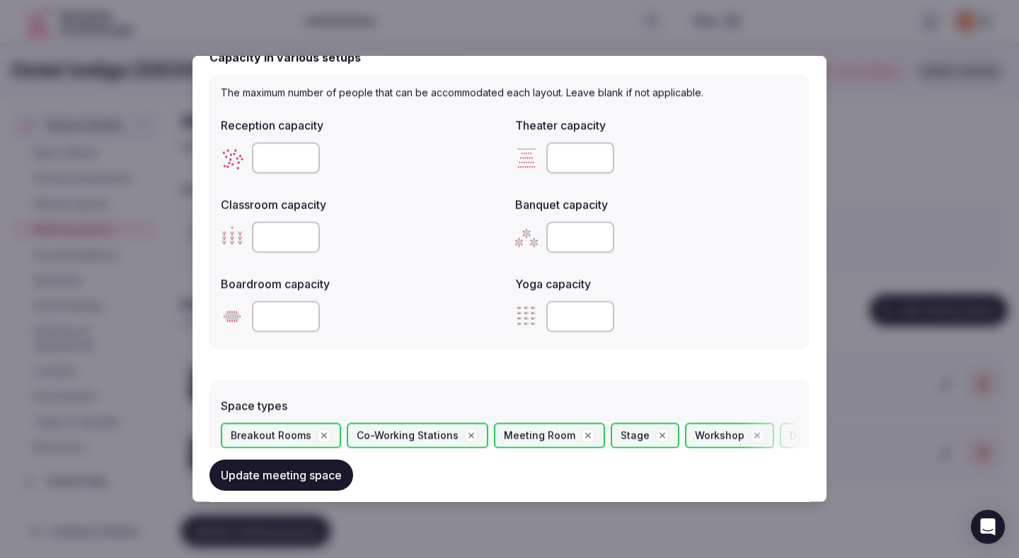
type input "**"
click at [543, 163] on div at bounding box center [656, 157] width 283 height 31
click at [553, 163] on input "number" at bounding box center [580, 157] width 68 height 31
type input "**"
click at [283, 234] on input "number" at bounding box center [286, 236] width 68 height 31
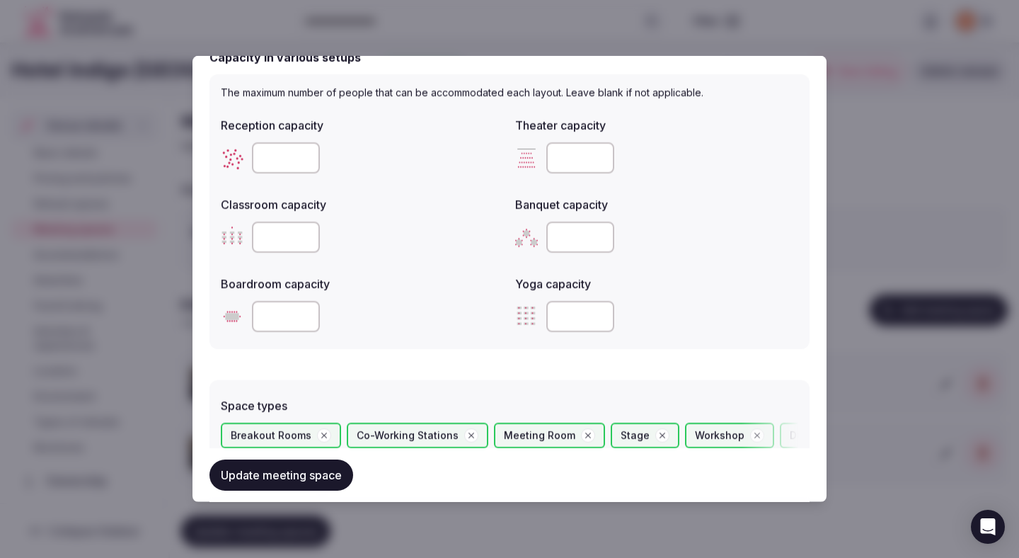
click at [283, 234] on input "number" at bounding box center [286, 236] width 68 height 31
type input "**"
click at [461, 206] on label "Classroom capacity" at bounding box center [362, 204] width 283 height 11
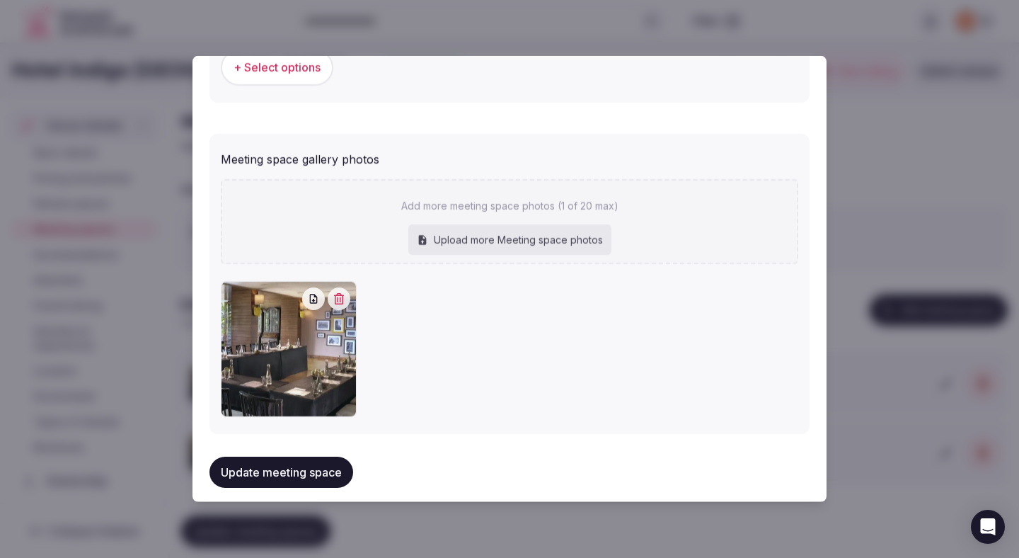
scroll to position [1020, 0]
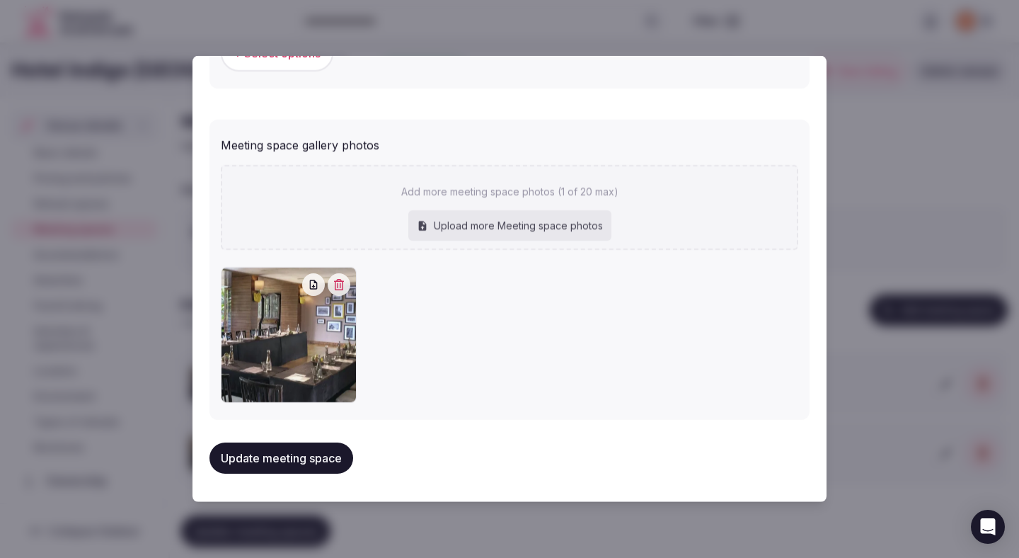
click at [278, 460] on button "Update meeting space" at bounding box center [281, 457] width 144 height 31
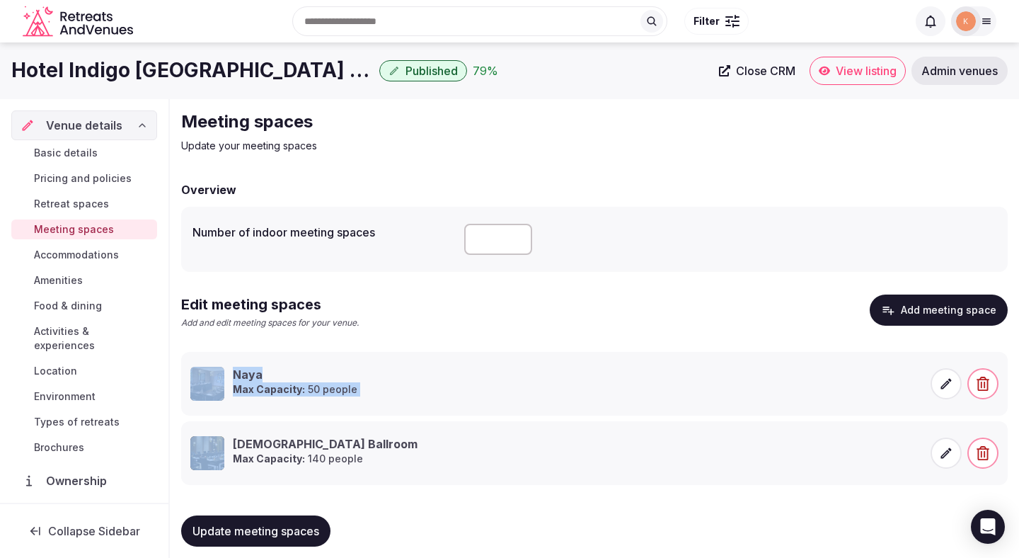
drag, startPoint x: 189, startPoint y: 458, endPoint x: 193, endPoint y: 369, distance: 89.3
click at [193, 369] on ul "Naya Max Capacity: 50 people Kama Veda Ballroom Max Capacity: 140 people" at bounding box center [594, 418] width 827 height 133
click at [377, 467] on div "Kama Veda Ballroom Max Capacity: 140 people" at bounding box center [371, 453] width 362 height 34
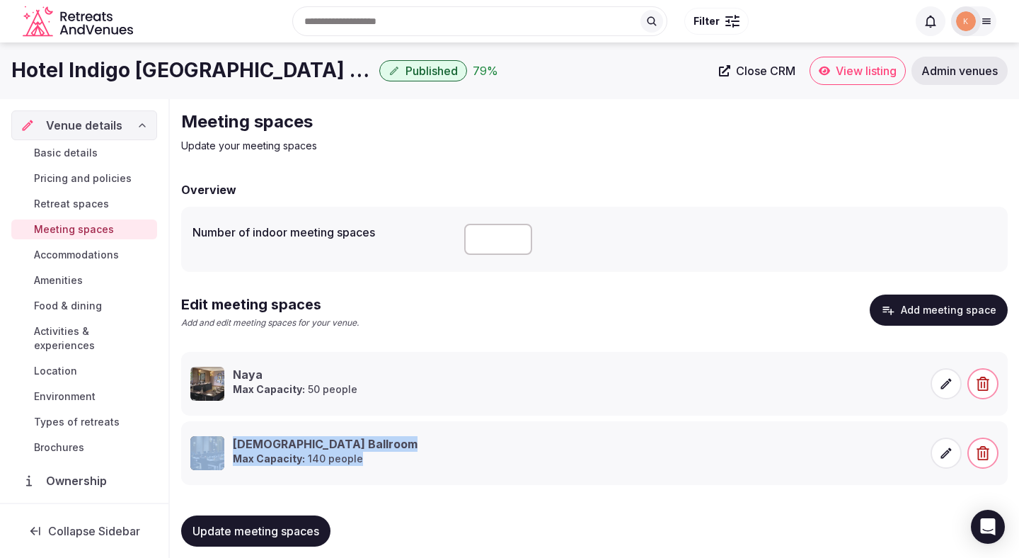
drag, startPoint x: 377, startPoint y: 467, endPoint x: 376, endPoint y: 386, distance: 80.7
click at [376, 386] on ul "Naya Max Capacity: 50 people Kama Veda Ballroom Max Capacity: 140 people" at bounding box center [594, 418] width 827 height 133
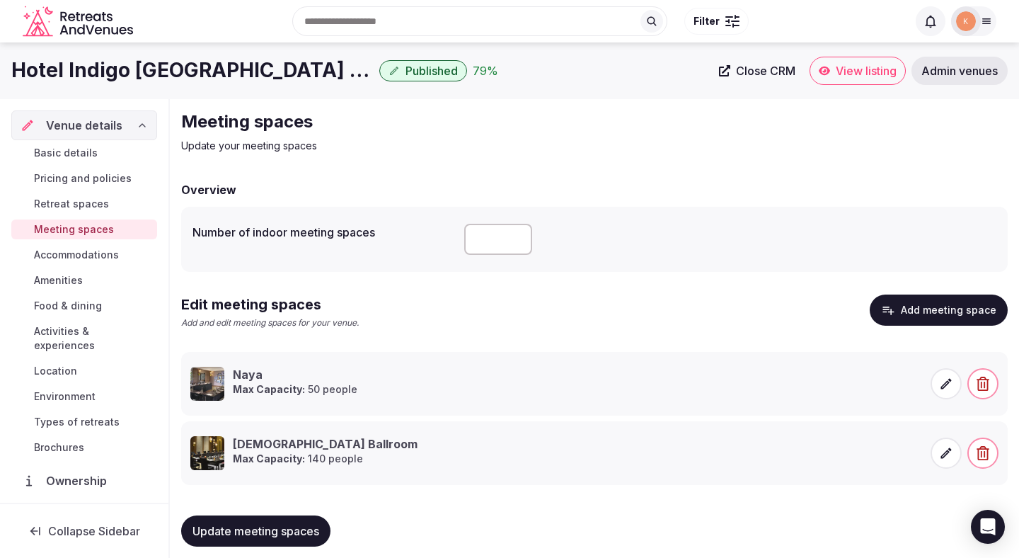
click at [179, 461] on div "Meeting spaces Update your meeting spaces Overview Number of indoor meeting spa…" at bounding box center [594, 335] width 849 height 473
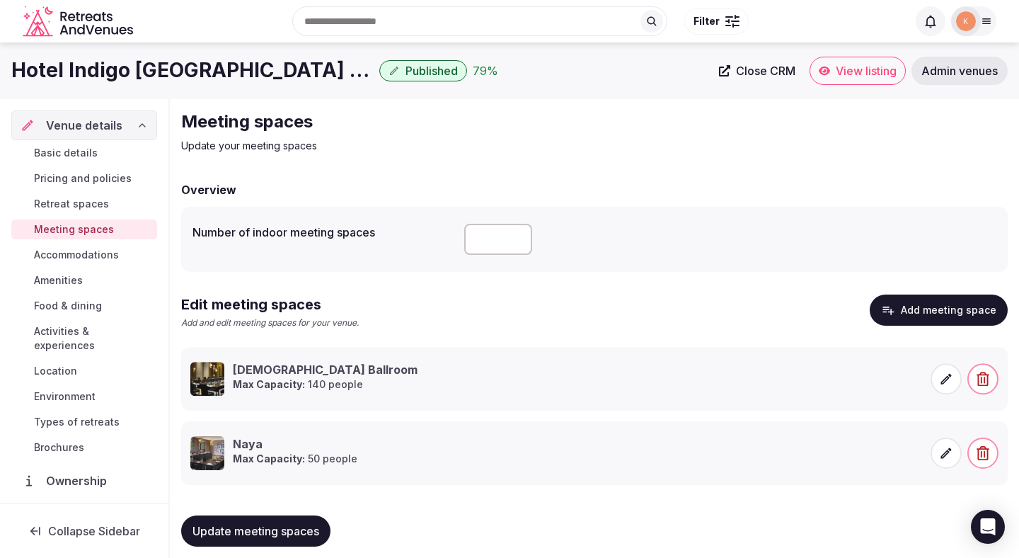
drag, startPoint x: 175, startPoint y: 442, endPoint x: 173, endPoint y: 367, distance: 74.4
click at [173, 367] on icon at bounding box center [167, 358] width 21 height 21
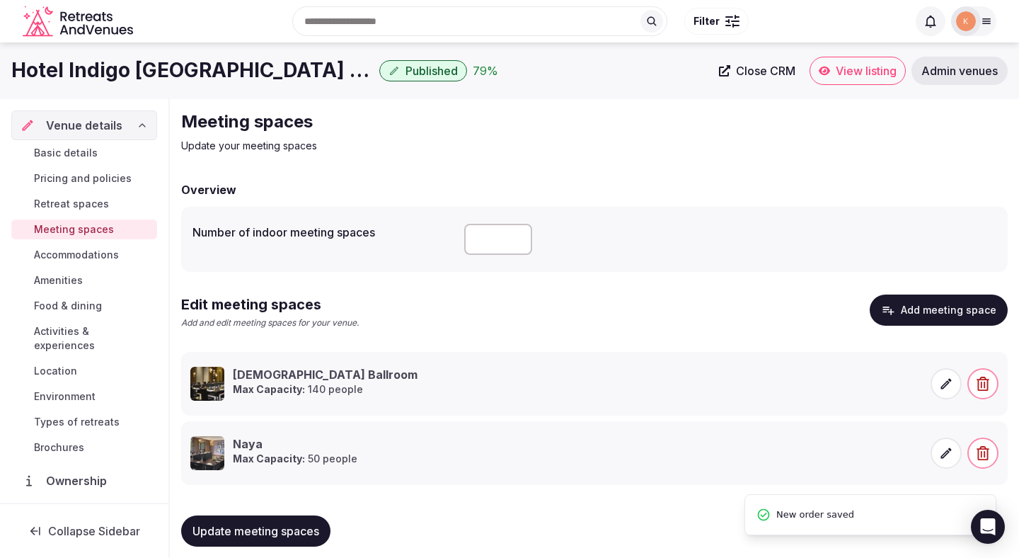
scroll to position [15, 0]
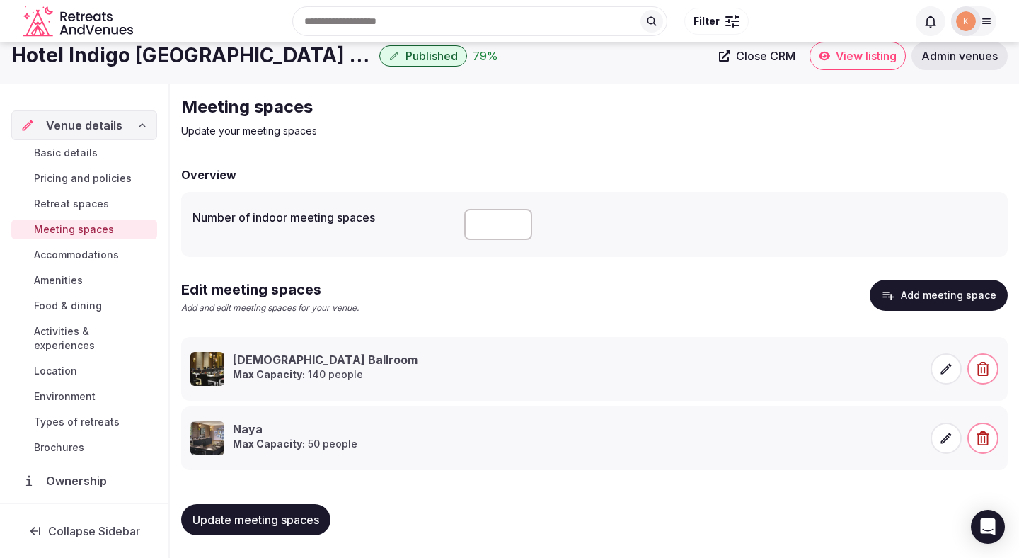
click at [943, 292] on button "Add meeting space" at bounding box center [939, 295] width 138 height 31
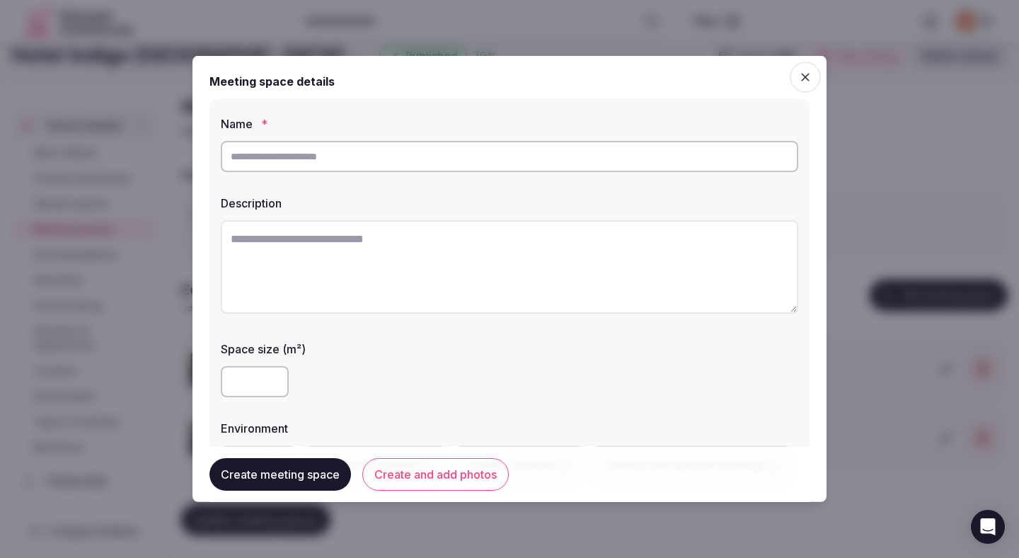
click at [530, 258] on textarea at bounding box center [509, 266] width 577 height 93
paste textarea "**********"
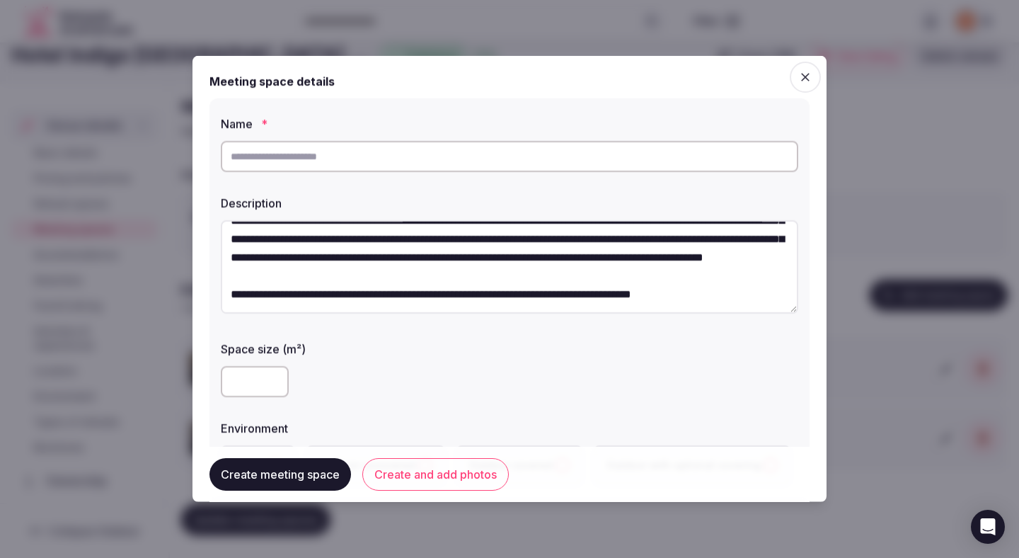
scroll to position [0, 0]
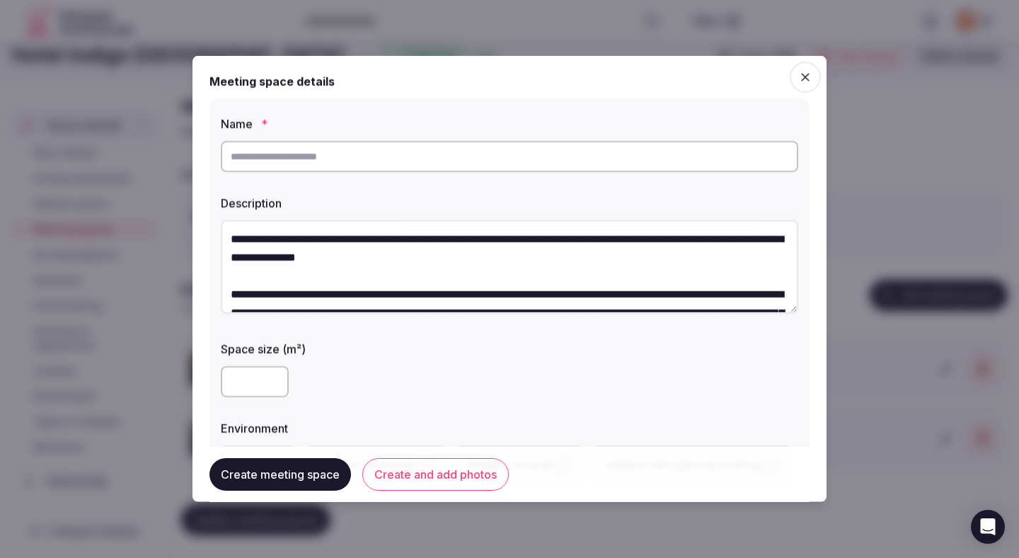
type textarea "**********"
click at [519, 162] on input "text" at bounding box center [509, 156] width 577 height 31
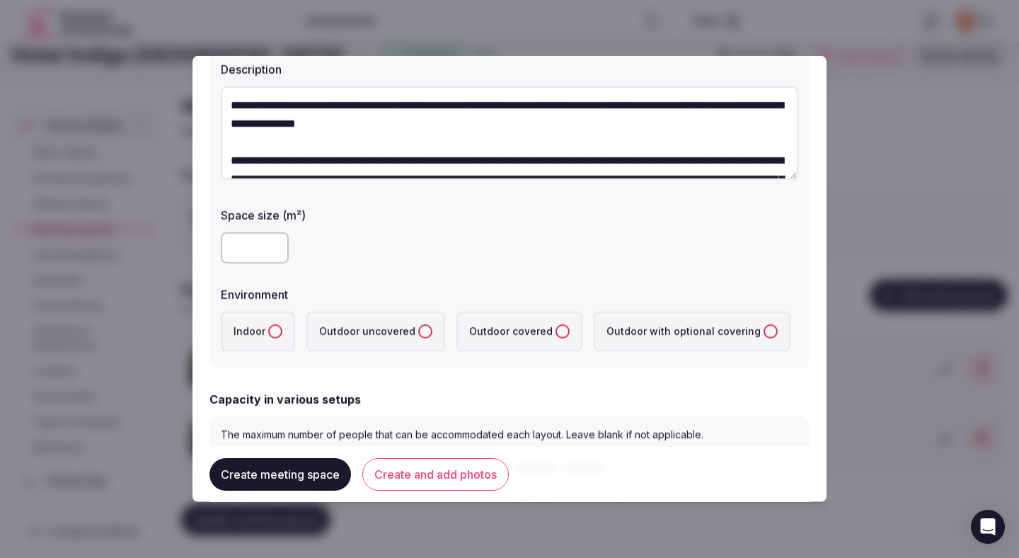
scroll to position [175, 0]
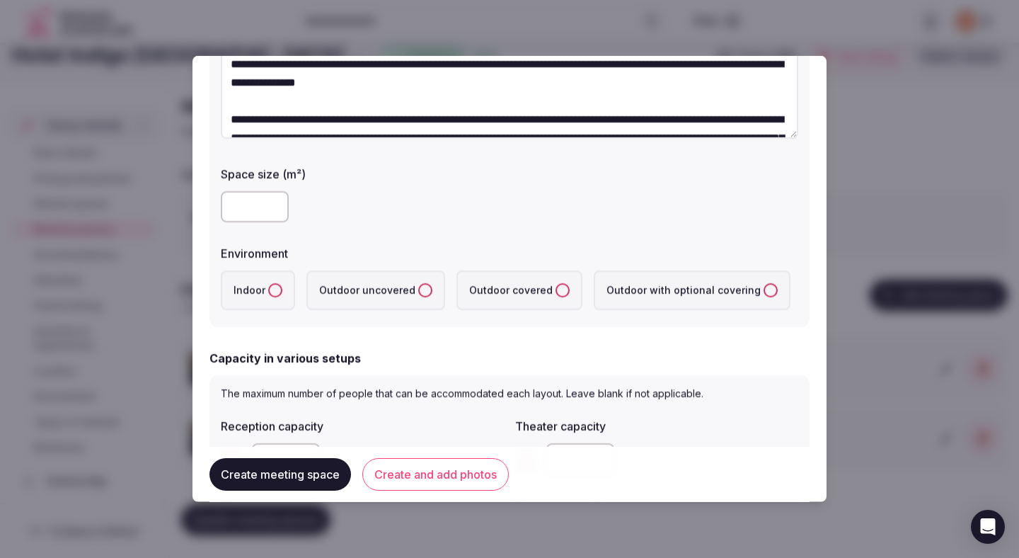
type input "****"
click at [258, 299] on label "Indoor" at bounding box center [258, 290] width 74 height 40
click at [268, 297] on button "Indoor" at bounding box center [275, 290] width 14 height 14
click at [250, 214] on input "number" at bounding box center [255, 206] width 68 height 31
type input "**"
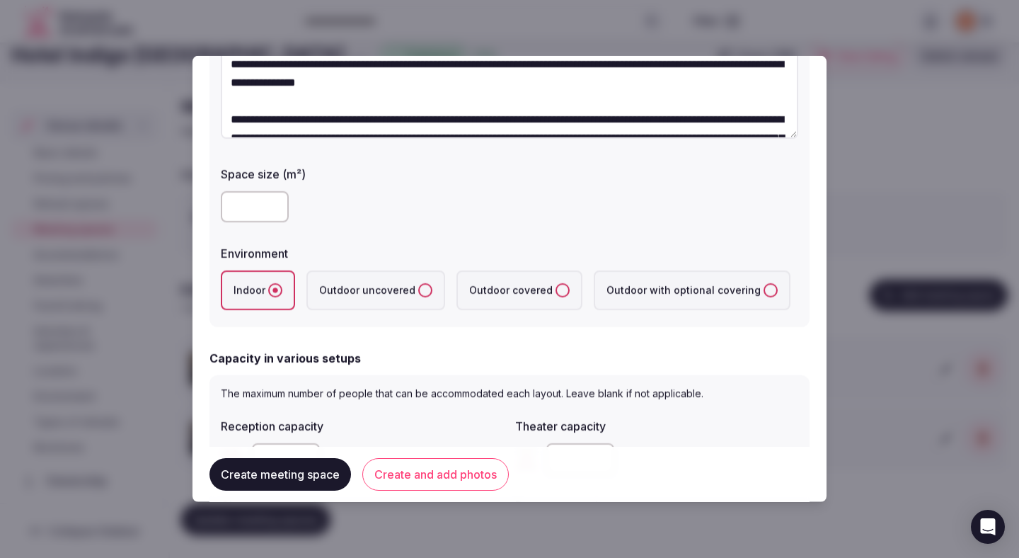
click at [334, 236] on div "**********" at bounding box center [509, 125] width 600 height 403
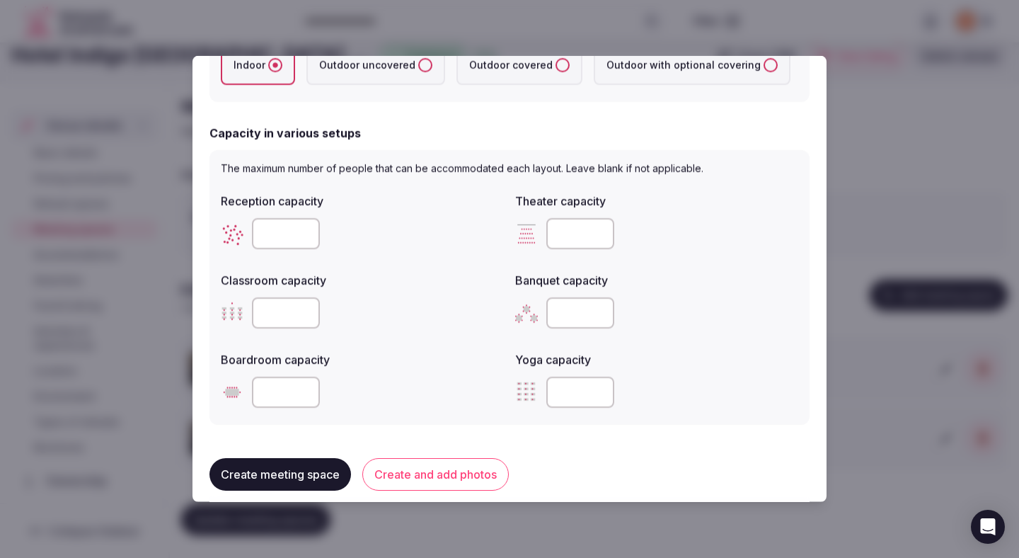
scroll to position [402, 0]
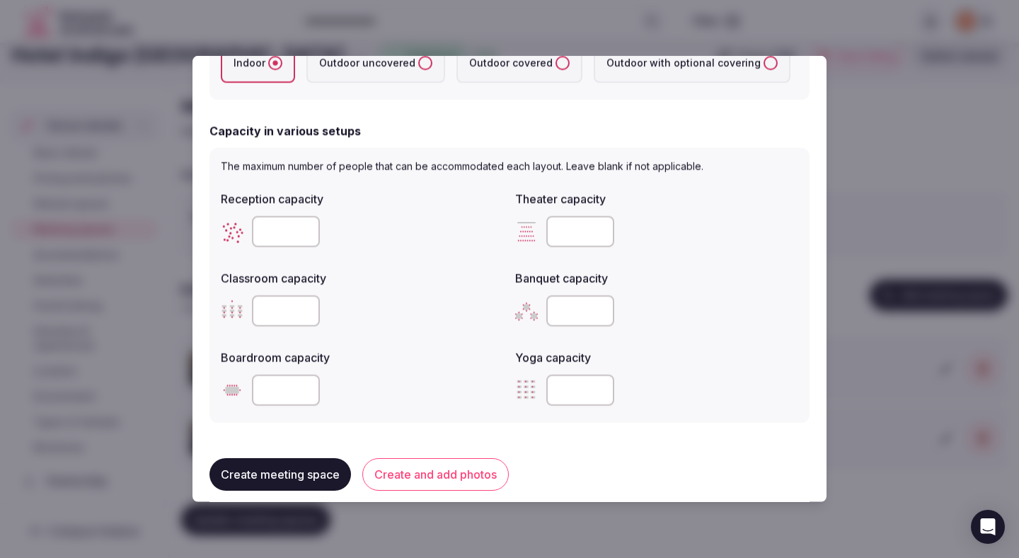
click at [571, 229] on input "number" at bounding box center [580, 231] width 68 height 31
type input "**"
click at [262, 405] on div at bounding box center [362, 390] width 283 height 42
click at [282, 402] on input "*" at bounding box center [286, 389] width 68 height 31
type input "**"
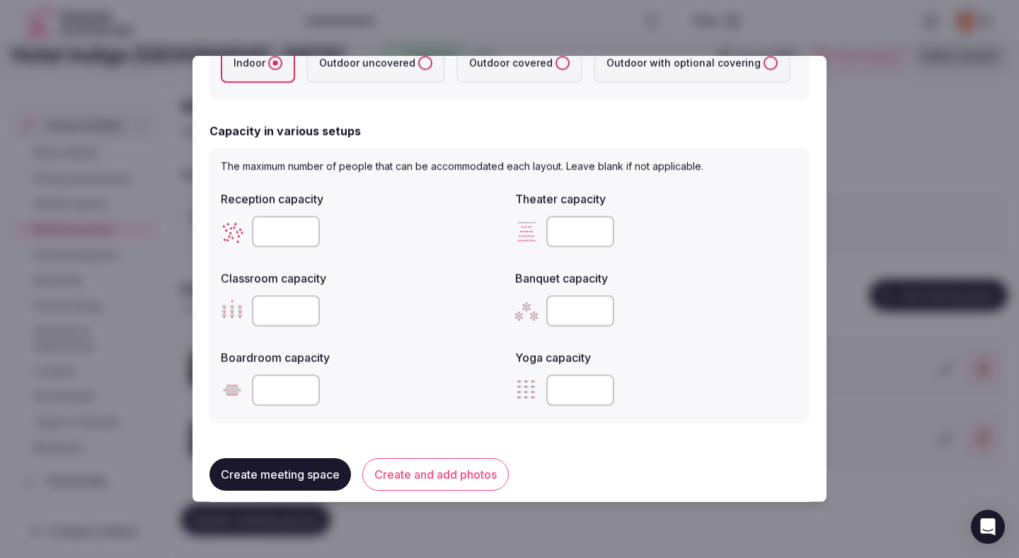
click at [418, 367] on div "Boardroom capacity **" at bounding box center [362, 377] width 283 height 68
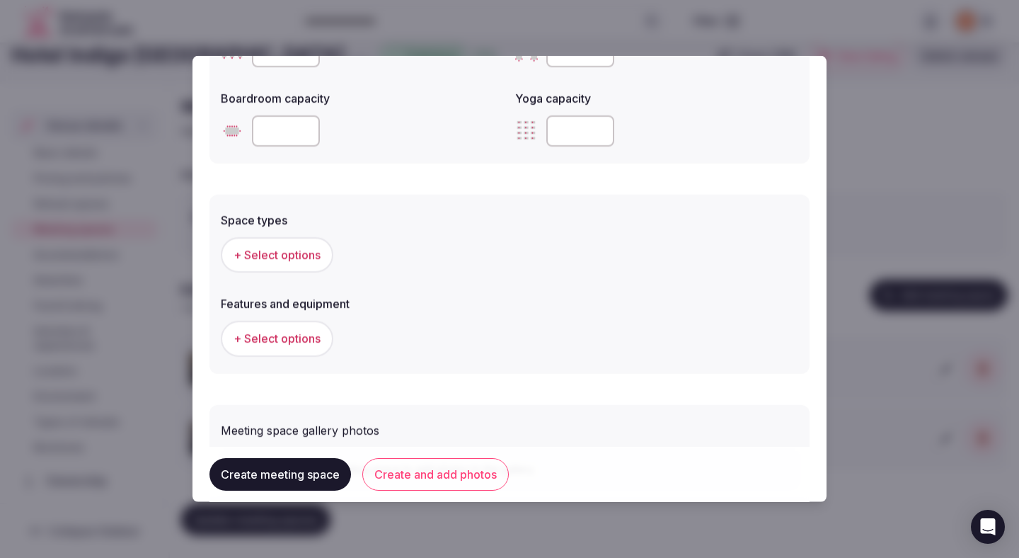
scroll to position [670, 0]
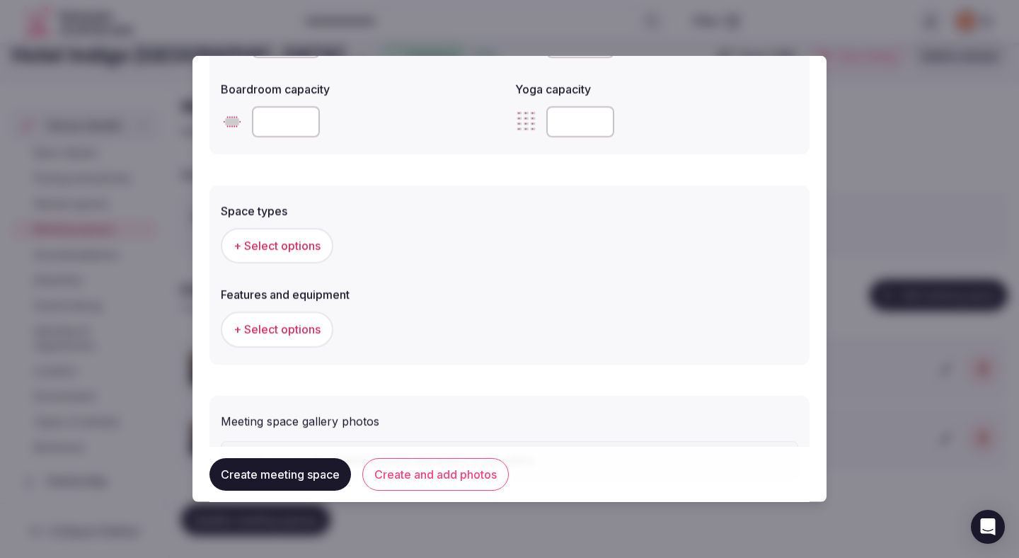
click at [305, 235] on button "+ Select options" at bounding box center [277, 245] width 113 height 35
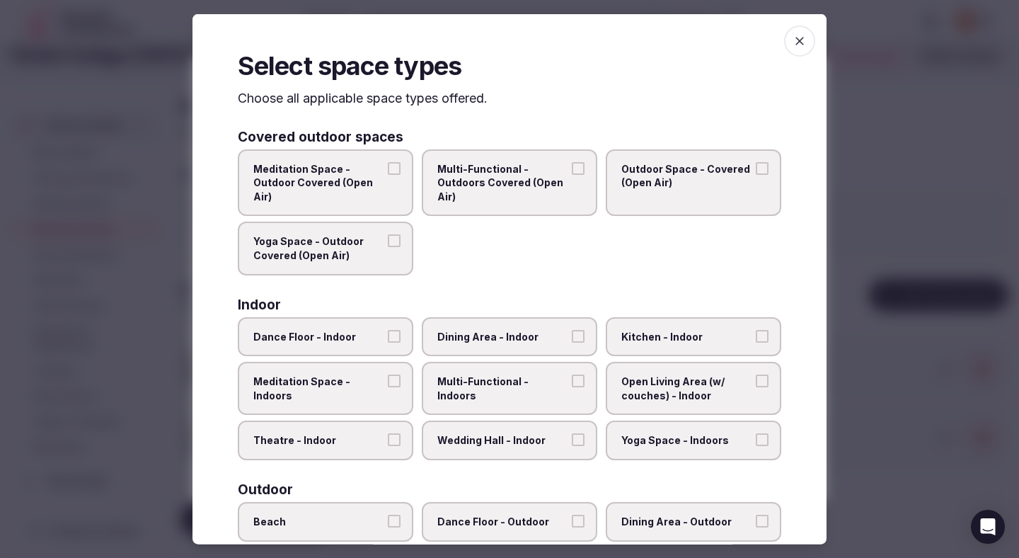
click at [366, 436] on span "Theatre - Indoor" at bounding box center [318, 440] width 130 height 14
click at [388, 436] on button "Theatre - Indoor" at bounding box center [394, 439] width 13 height 13
click at [453, 437] on span "Wedding Hall - Indoor" at bounding box center [502, 440] width 130 height 14
click at [572, 437] on button "Wedding Hall - Indoor" at bounding box center [578, 439] width 13 height 13
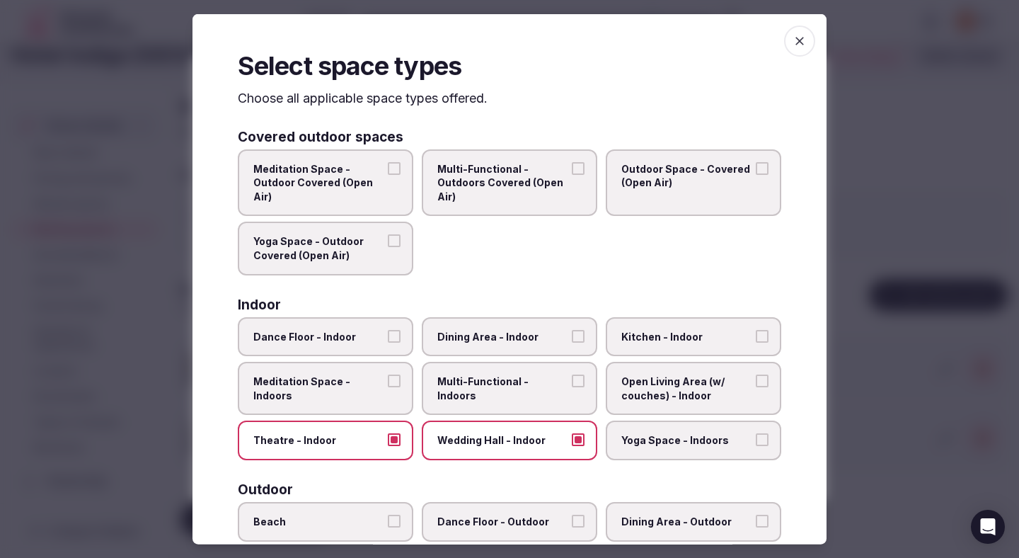
click at [454, 441] on span "Wedding Hall - Indoor" at bounding box center [502, 440] width 130 height 14
click at [572, 441] on button "Wedding Hall - Indoor" at bounding box center [578, 439] width 13 height 13
click at [479, 385] on span "Multi-Functional - Indoors" at bounding box center [502, 388] width 130 height 28
click at [572, 385] on button "Multi-Functional - Indoors" at bounding box center [578, 380] width 13 height 13
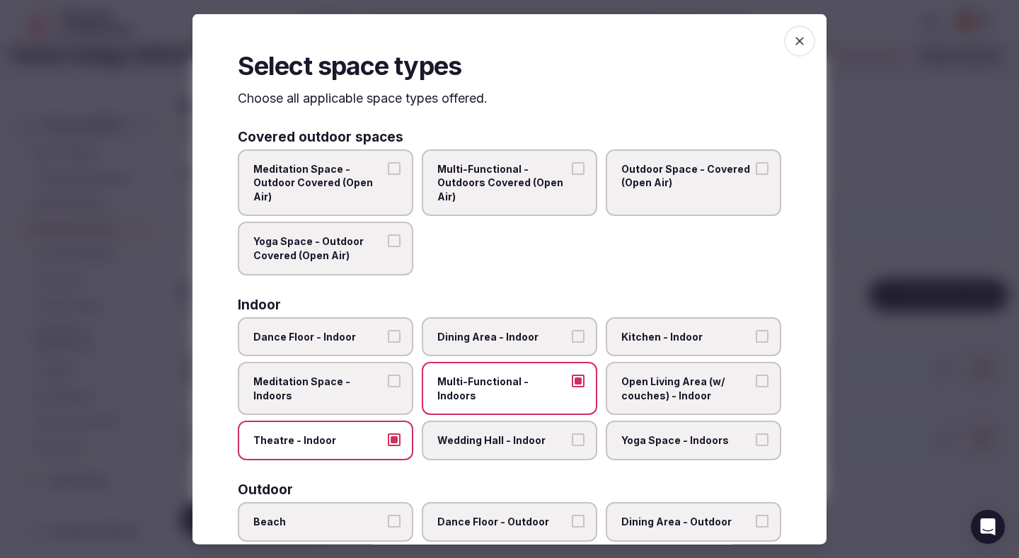
click at [488, 348] on label "Dining Area - Indoor" at bounding box center [509, 336] width 175 height 40
click at [572, 342] on button "Dining Area - Indoor" at bounding box center [578, 335] width 13 height 13
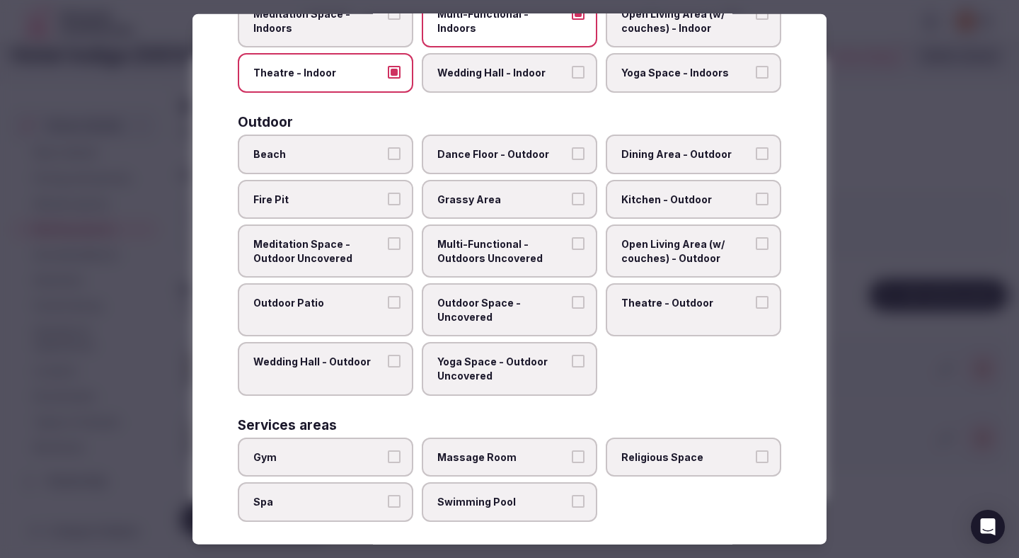
scroll to position [505, 0]
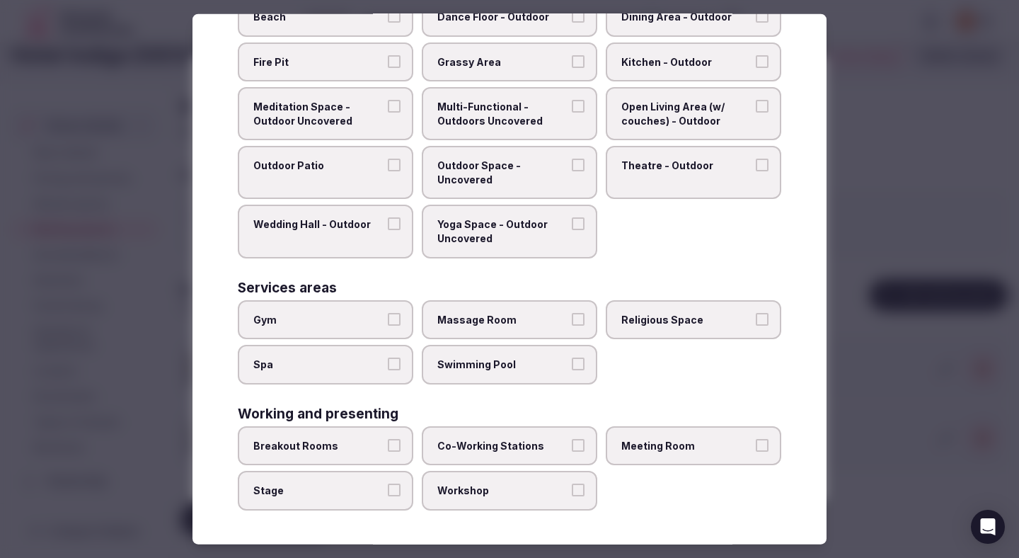
click at [402, 454] on label "Breakout Rooms" at bounding box center [325, 446] width 175 height 40
click at [401, 451] on button "Breakout Rooms" at bounding box center [394, 445] width 13 height 13
click at [435, 464] on label "Co-Working Stations" at bounding box center [509, 446] width 175 height 40
click at [572, 451] on button "Co-Working Stations" at bounding box center [578, 445] width 13 height 13
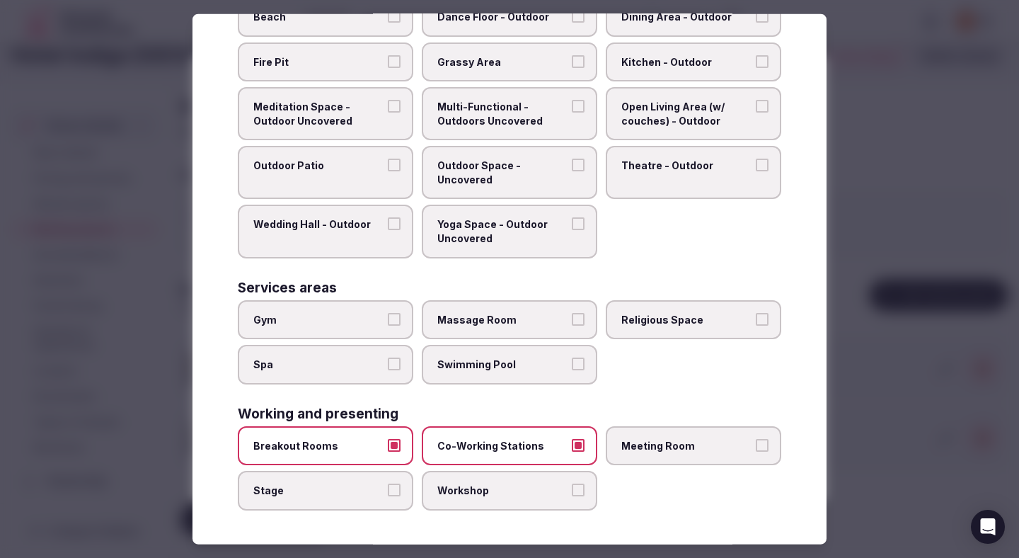
click at [435, 483] on label "Workshop" at bounding box center [509, 491] width 175 height 40
click at [572, 483] on button "Workshop" at bounding box center [578, 489] width 13 height 13
click at [415, 484] on div "Breakout Rooms Co-Working Stations Meeting Room Stage Workshop" at bounding box center [509, 468] width 543 height 84
click at [626, 441] on span "Meeting Room" at bounding box center [686, 446] width 130 height 14
click at [756, 441] on button "Meeting Room" at bounding box center [762, 445] width 13 height 13
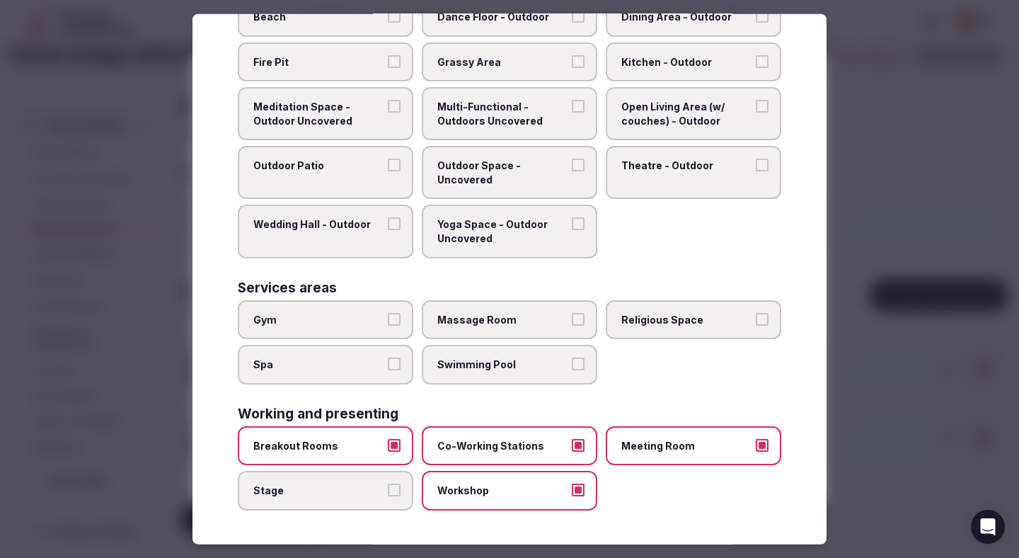
click at [880, 195] on div at bounding box center [509, 279] width 1019 height 558
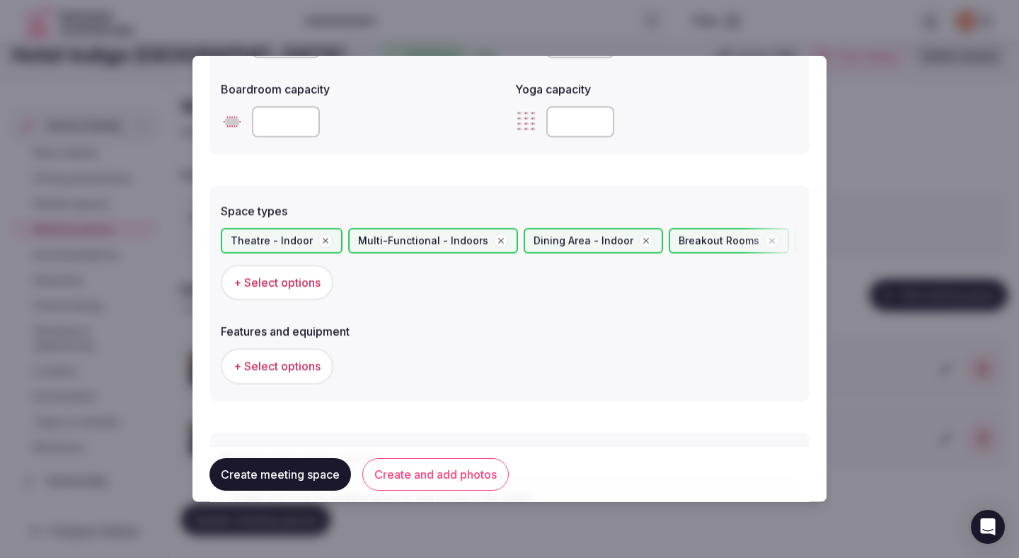
scroll to position [784, 0]
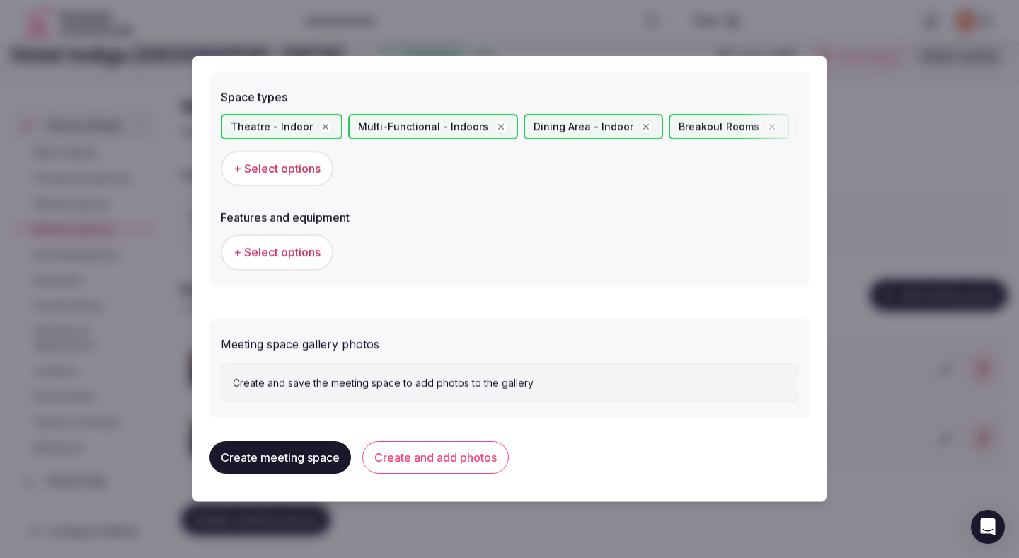
click at [302, 253] on span "+ Select options" at bounding box center [277, 252] width 87 height 16
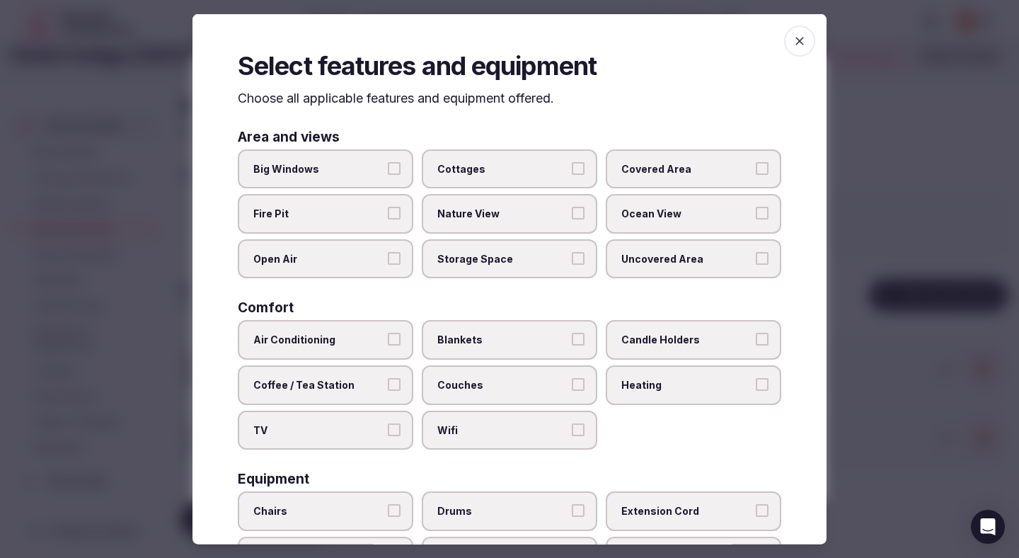
click at [352, 341] on span "Air Conditioning" at bounding box center [318, 340] width 130 height 14
click at [388, 341] on button "Air Conditioning" at bounding box center [394, 339] width 13 height 13
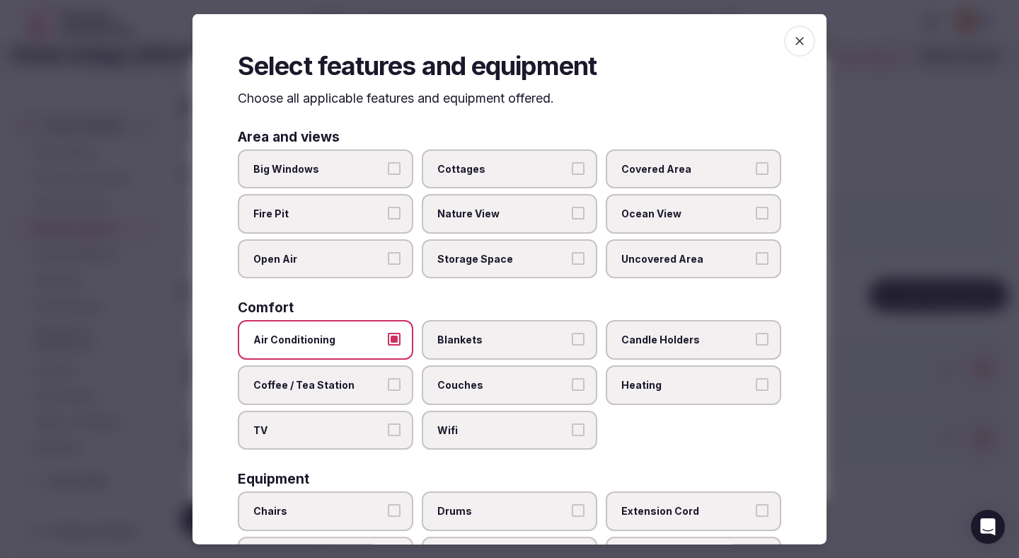
click at [354, 427] on span "TV" at bounding box center [318, 429] width 130 height 14
click at [388, 427] on button "TV" at bounding box center [394, 428] width 13 height 13
click at [367, 390] on span "Coffee / Tea Station" at bounding box center [318, 385] width 130 height 14
click at [388, 390] on button "Coffee / Tea Station" at bounding box center [394, 384] width 13 height 13
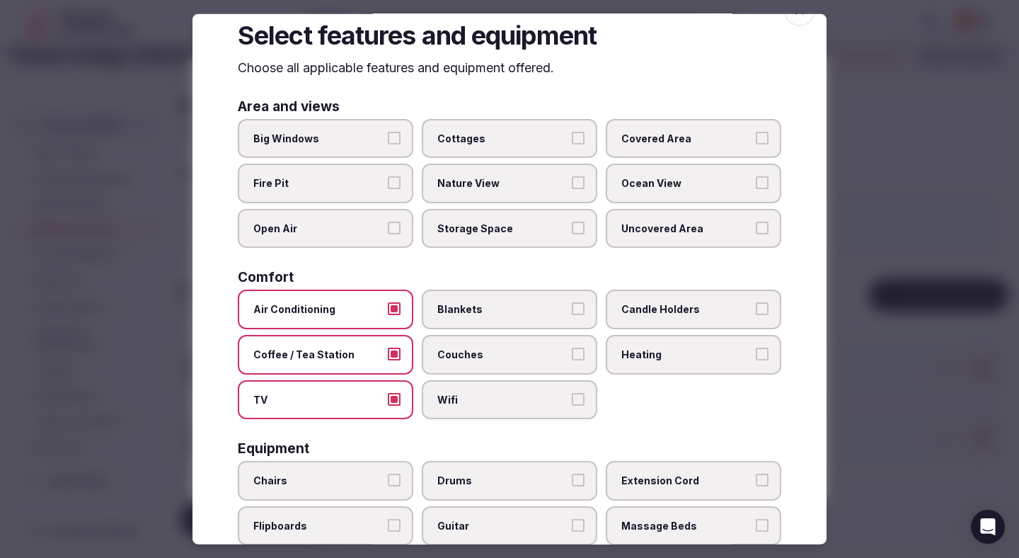
scroll to position [76, 0]
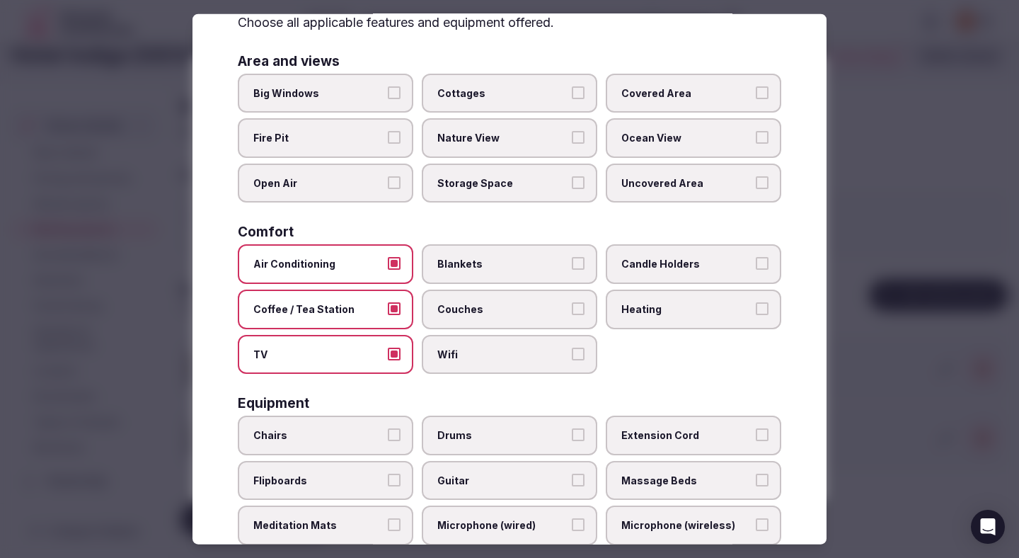
click at [483, 359] on span "Wifi" at bounding box center [502, 354] width 130 height 14
click at [572, 359] on button "Wifi" at bounding box center [578, 353] width 13 height 13
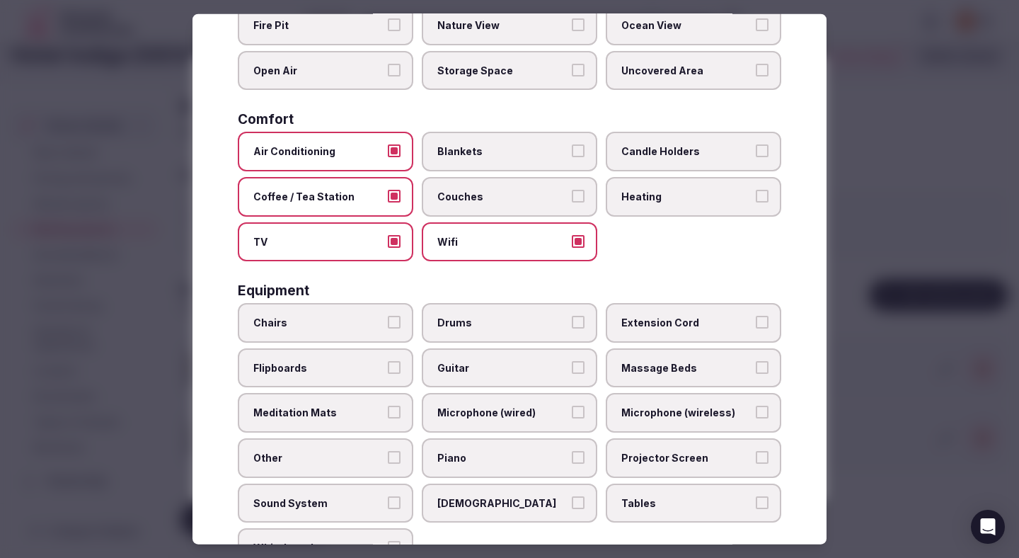
scroll to position [234, 0]
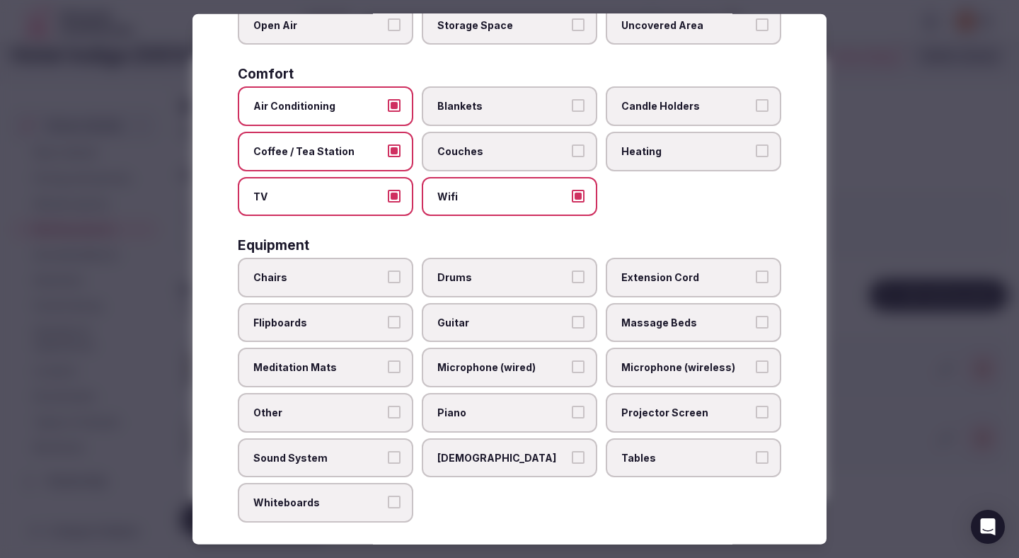
click at [374, 267] on label "Chairs" at bounding box center [325, 278] width 175 height 40
click at [388, 270] on button "Chairs" at bounding box center [394, 276] width 13 height 13
click at [648, 461] on span "Tables" at bounding box center [686, 457] width 130 height 14
click at [756, 461] on button "Tables" at bounding box center [762, 456] width 13 height 13
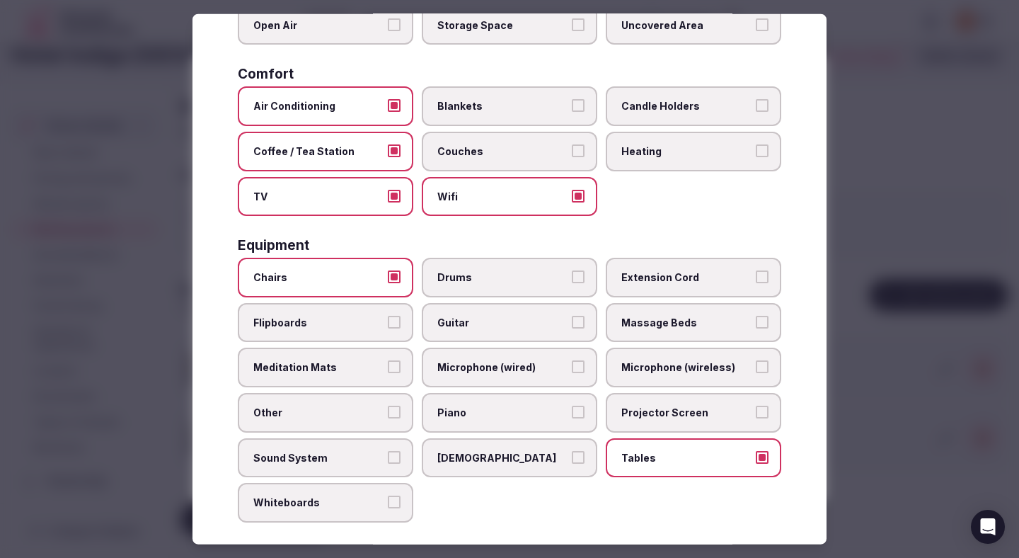
click at [398, 325] on button "Flipboards" at bounding box center [394, 321] width 13 height 13
click at [655, 427] on label "Projector Screen" at bounding box center [693, 413] width 175 height 40
click at [756, 418] on button "Projector Screen" at bounding box center [762, 411] width 13 height 13
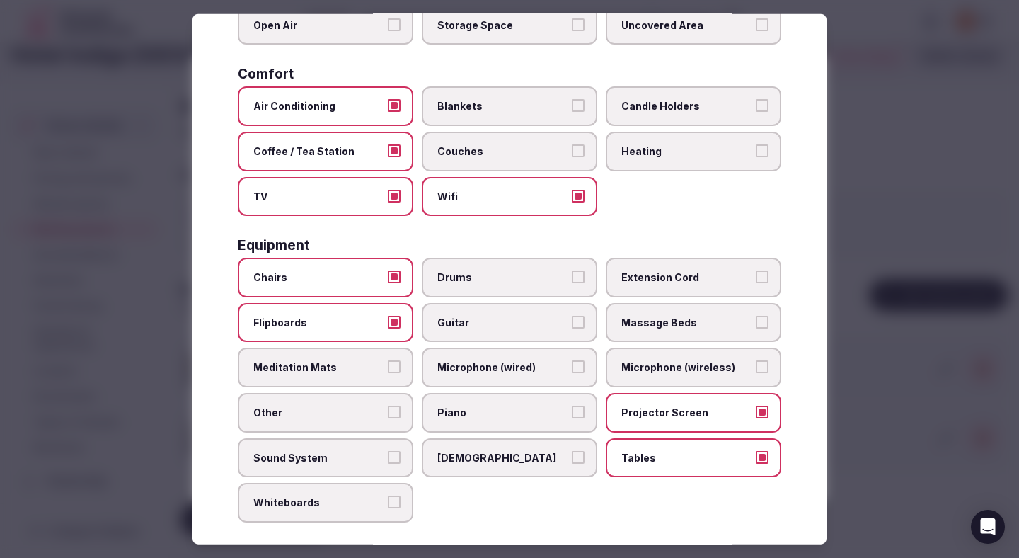
click at [406, 461] on label "Sound System" at bounding box center [325, 457] width 175 height 40
click at [401, 461] on button "Sound System" at bounding box center [394, 456] width 13 height 13
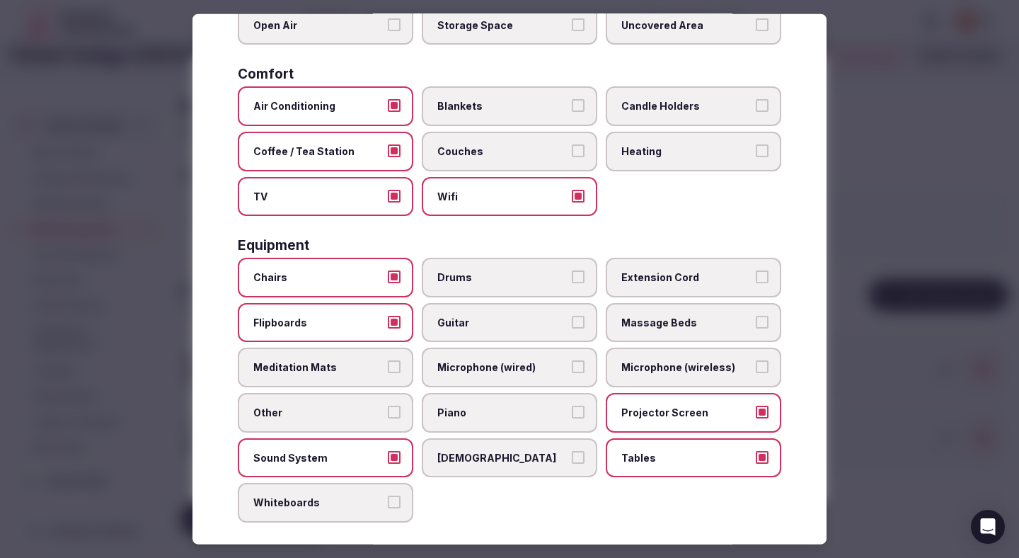
click at [546, 373] on span "Microphone (wired)" at bounding box center [502, 367] width 130 height 14
click at [572, 373] on button "Microphone (wired)" at bounding box center [578, 366] width 13 height 13
click at [669, 359] on label "Microphone (wireless)" at bounding box center [693, 367] width 175 height 40
click at [756, 360] on button "Microphone (wireless)" at bounding box center [762, 366] width 13 height 13
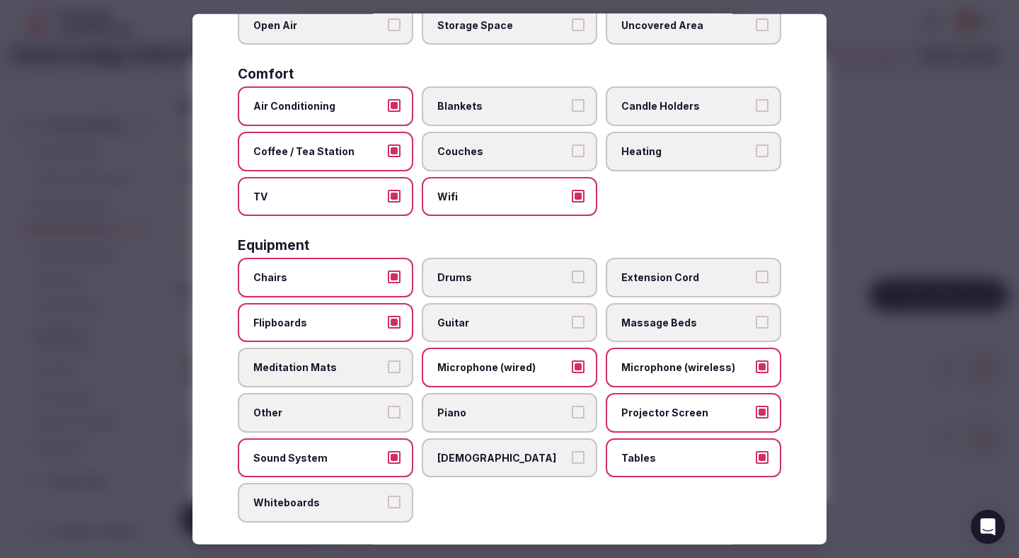
click at [853, 301] on div at bounding box center [509, 279] width 1019 height 558
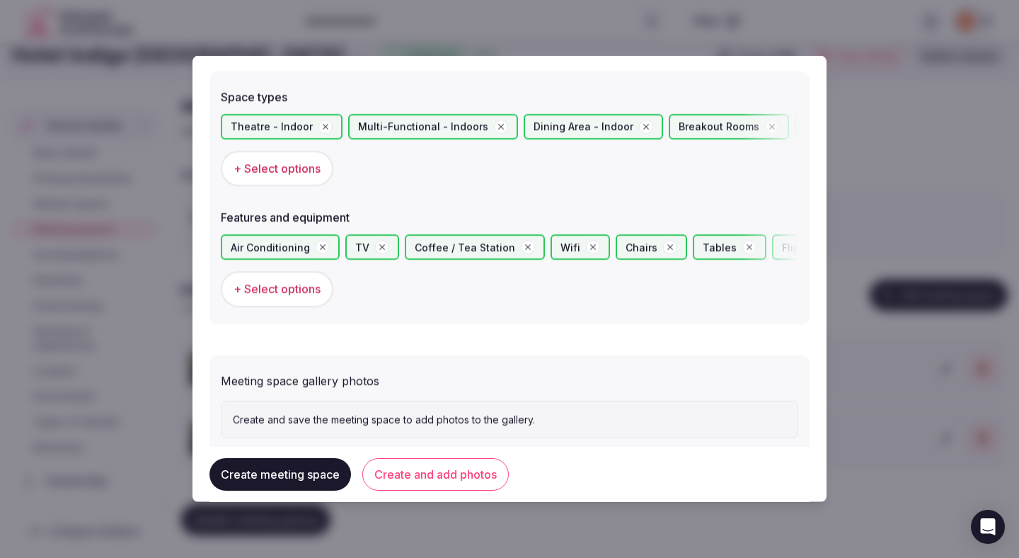
scroll to position [821, 0]
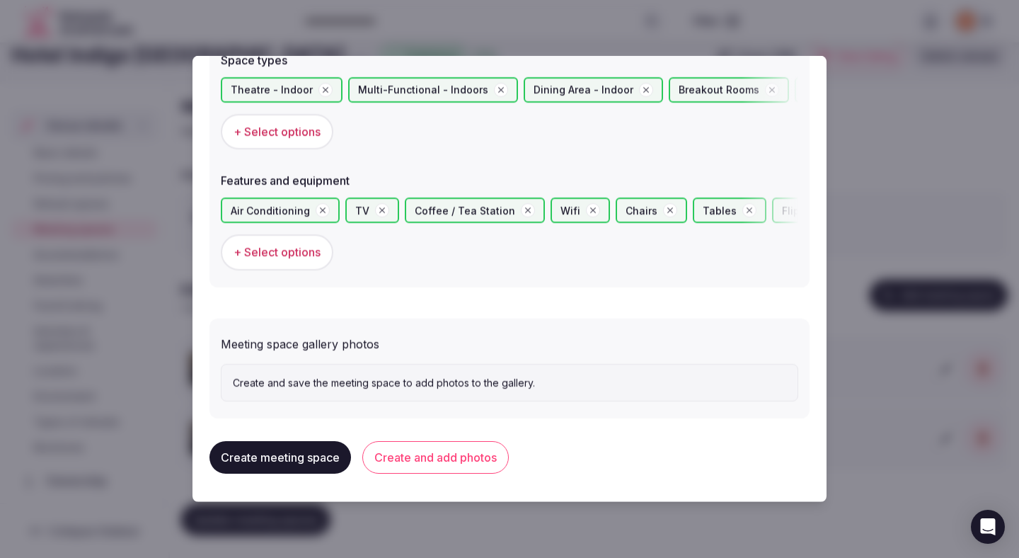
click at [481, 464] on button "Create and add photos" at bounding box center [435, 457] width 146 height 33
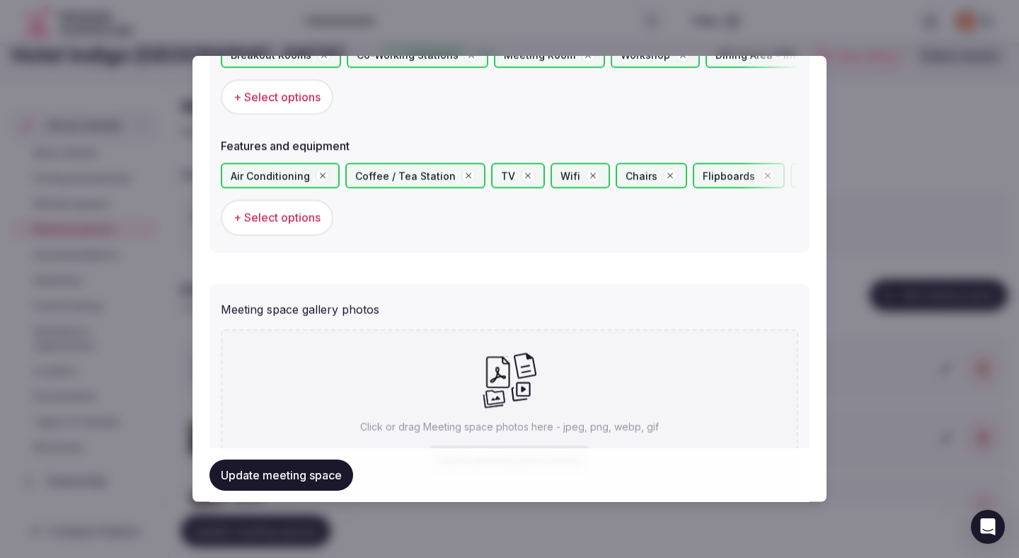
scroll to position [951, 0]
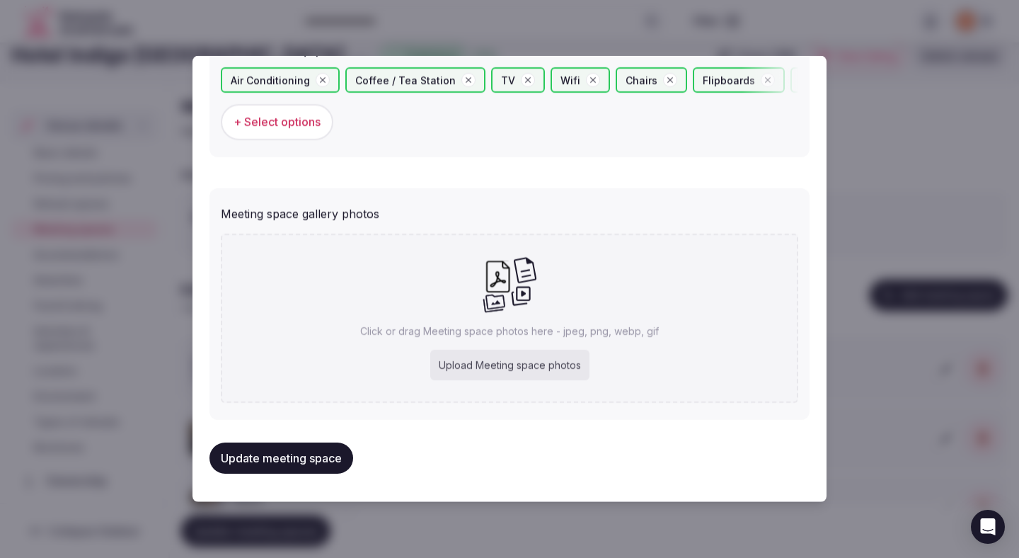
click at [328, 464] on button "Update meeting space" at bounding box center [281, 457] width 144 height 31
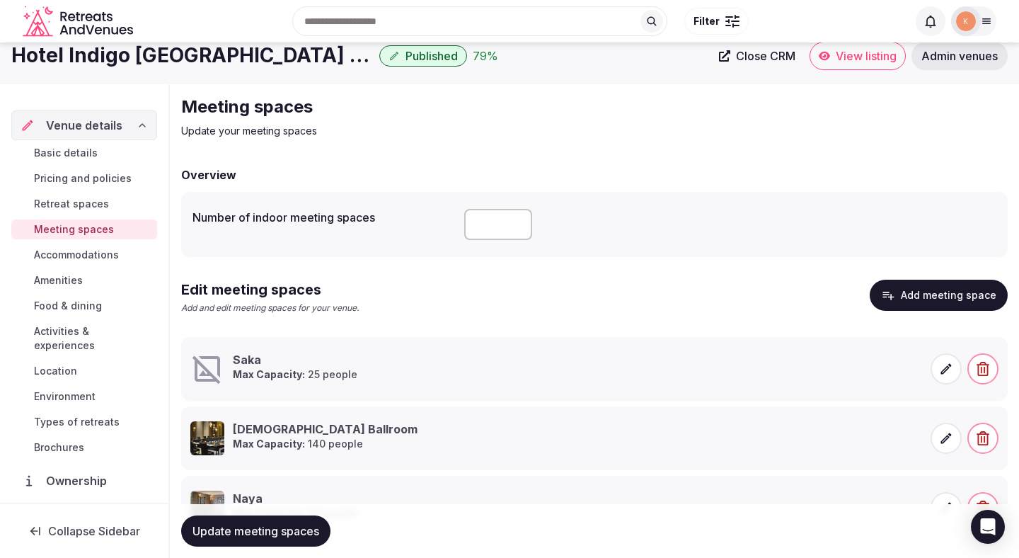
click at [946, 378] on span at bounding box center [946, 368] width 31 height 31
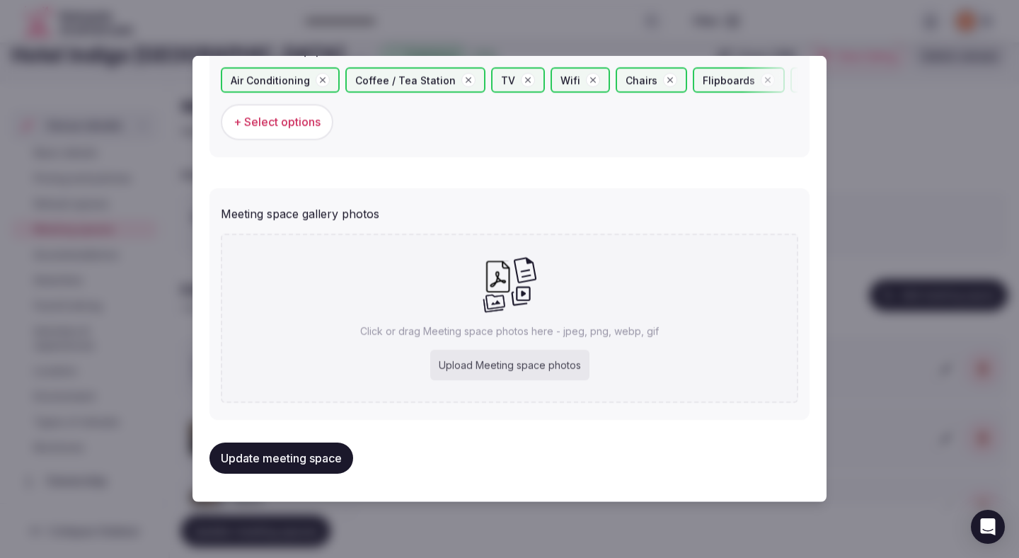
click at [511, 375] on div "Upload Meeting space photos" at bounding box center [509, 365] width 159 height 31
type input "**********"
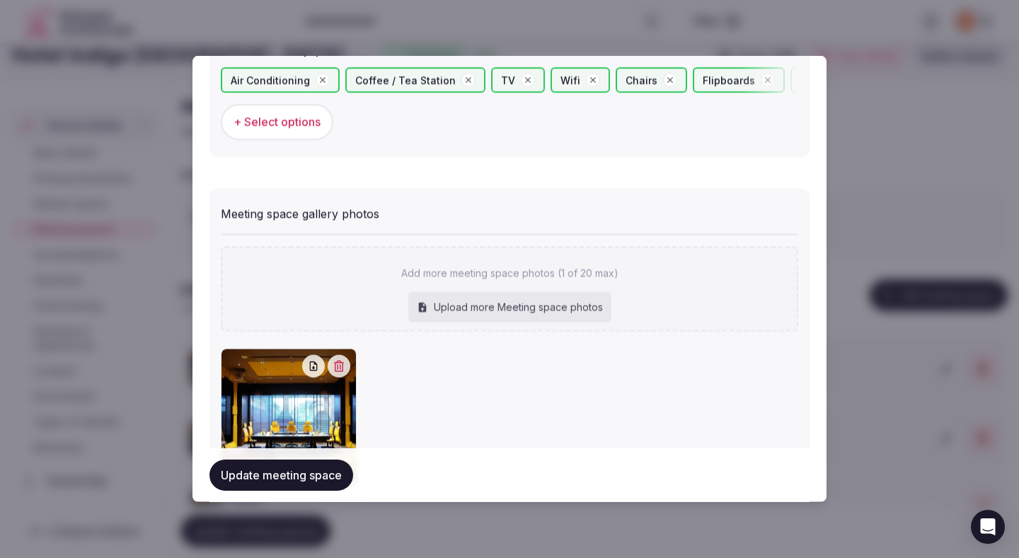
scroll to position [1032, 0]
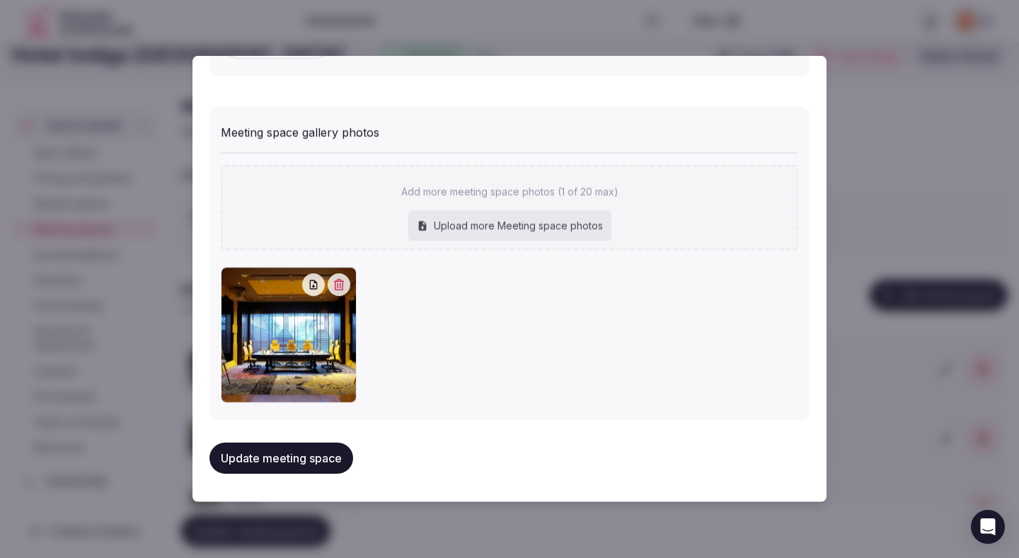
click at [343, 462] on button "Update meeting space" at bounding box center [281, 457] width 144 height 31
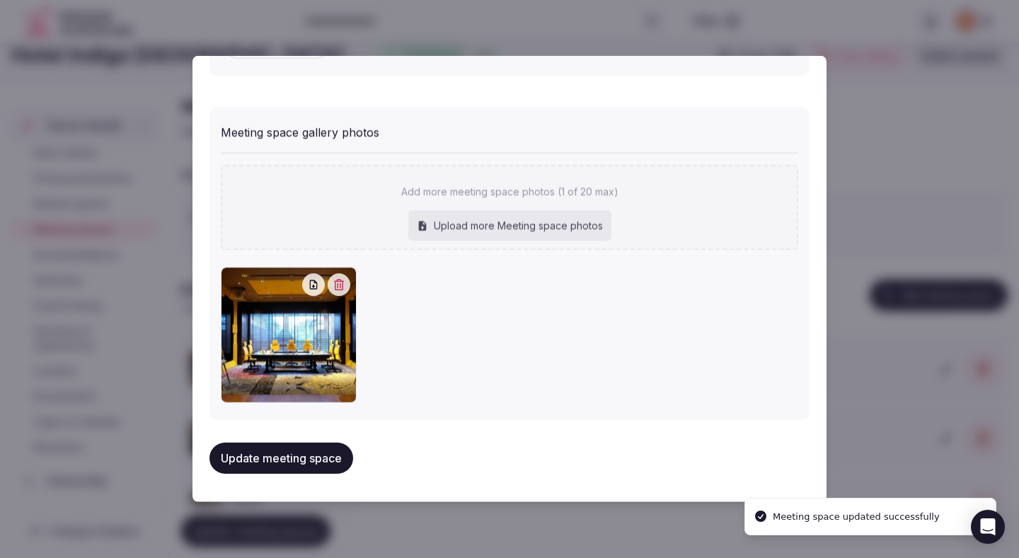
click at [343, 462] on button "Update meeting space" at bounding box center [281, 457] width 144 height 31
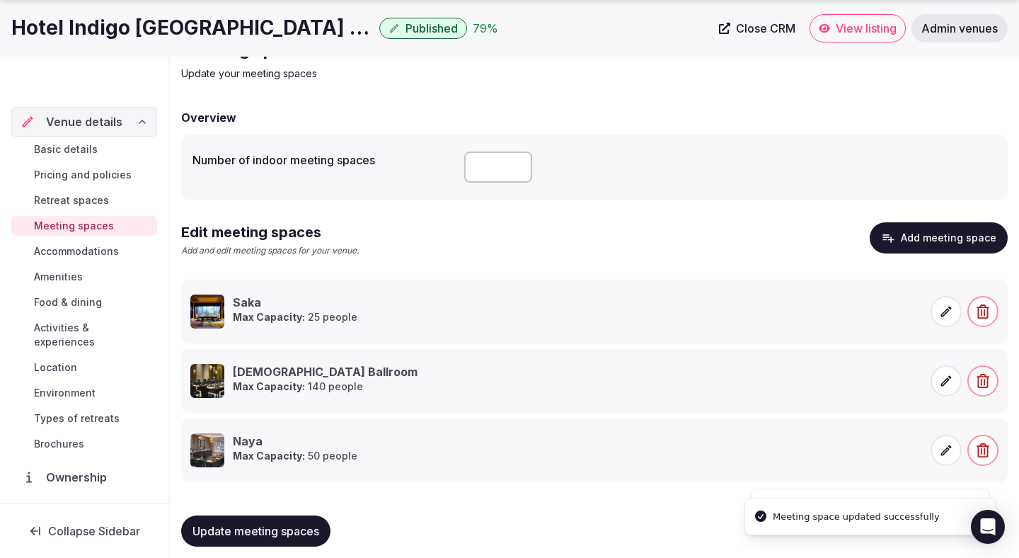
scroll to position [84, 0]
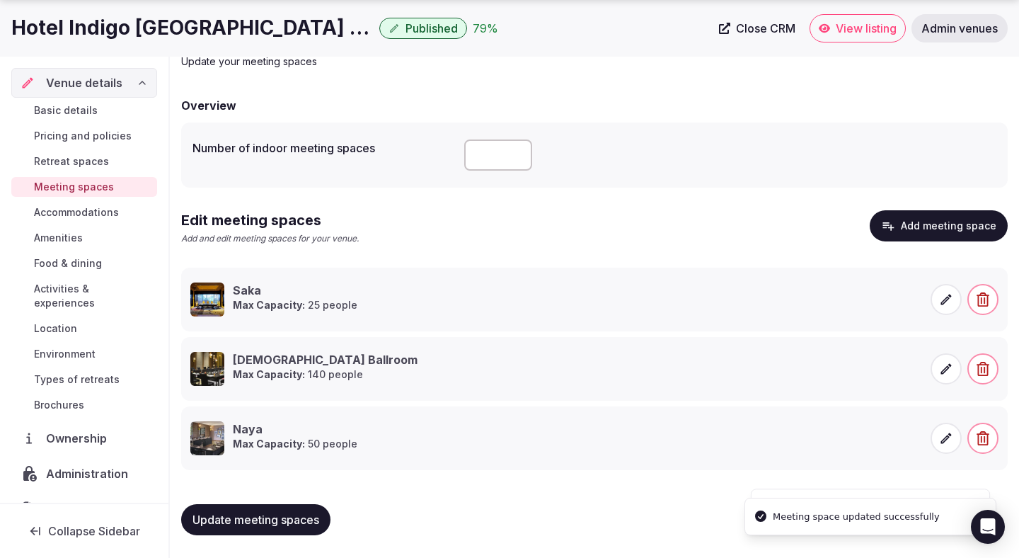
click at [289, 512] on span "Update meeting spaces" at bounding box center [255, 519] width 127 height 14
drag, startPoint x: 317, startPoint y: 300, endPoint x: 307, endPoint y: 350, distance: 50.5
click at [307, 350] on ul "Saka Max Capacity: 25 people Kama Veda Ballroom Max Capacity: 140 people Naya M…" at bounding box center [594, 368] width 827 height 202
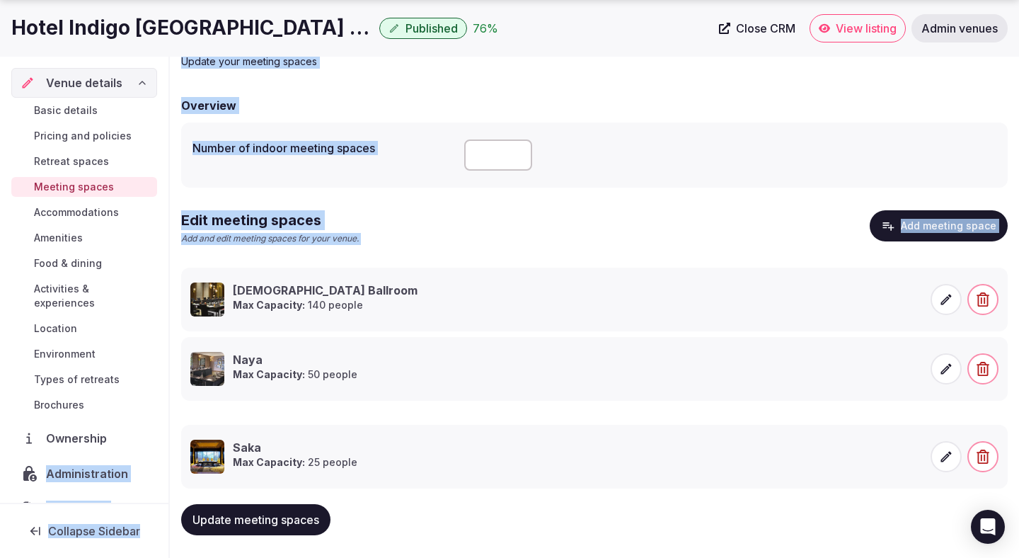
drag, startPoint x: 171, startPoint y: 280, endPoint x: 154, endPoint y: 432, distance: 153.7
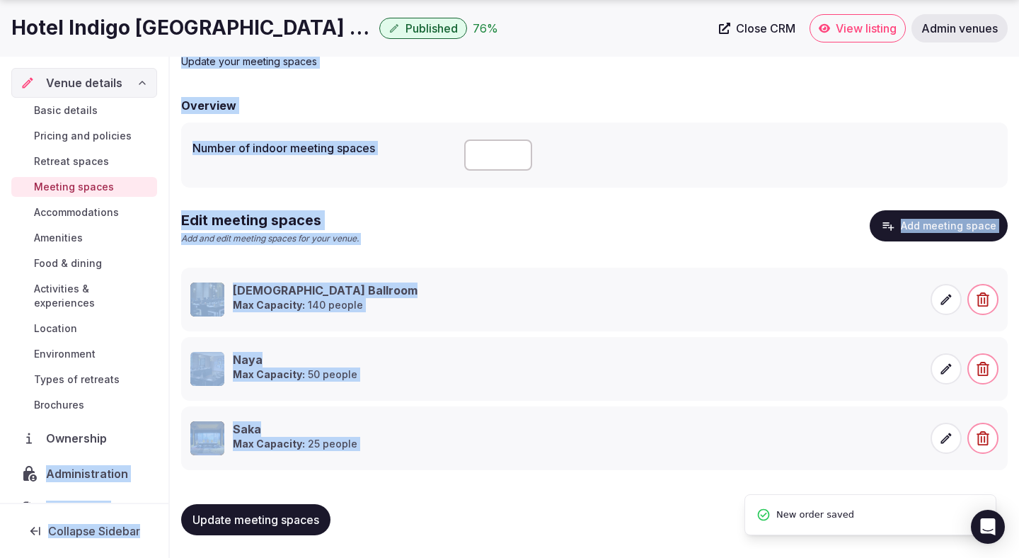
click at [241, 522] on span "Update meeting spaces" at bounding box center [255, 519] width 127 height 14
click at [241, 521] on span "Update meeting spaces" at bounding box center [255, 519] width 127 height 14
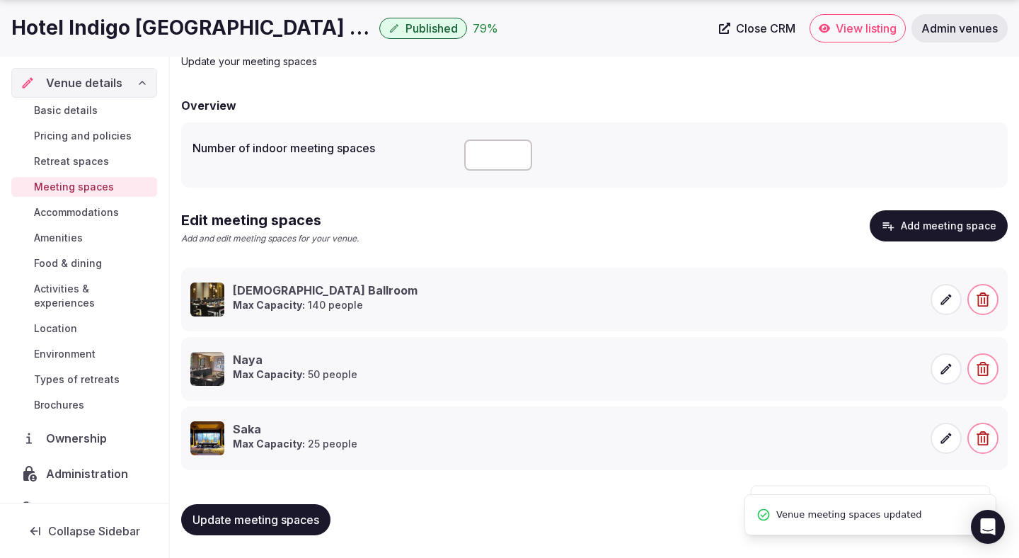
click at [391, 490] on div "Overview Number of indoor meeting spaces * Edit meeting spaces Add and edit mee…" at bounding box center [594, 321] width 827 height 449
click at [926, 231] on button "Add meeting space" at bounding box center [939, 225] width 138 height 31
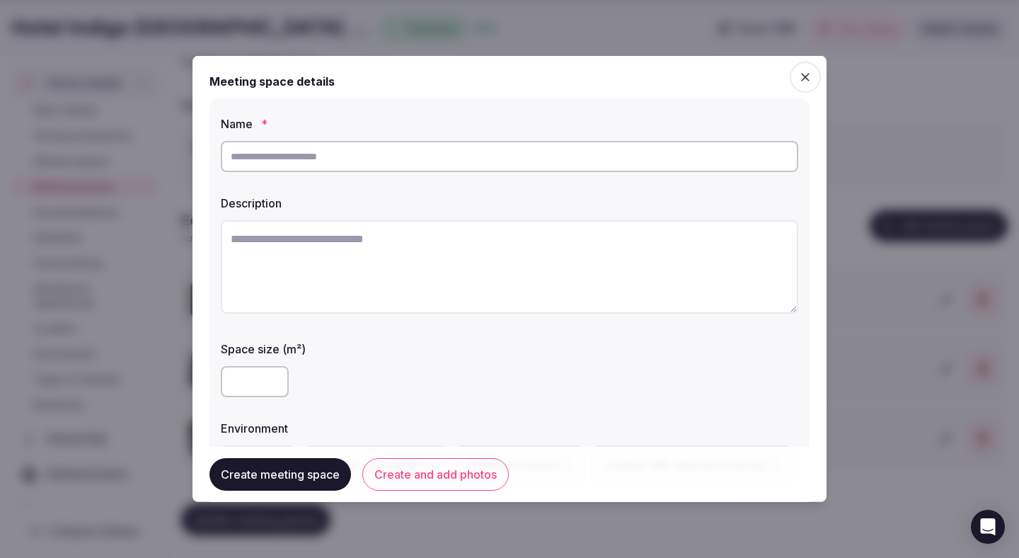
click at [639, 159] on input "text" at bounding box center [509, 156] width 577 height 31
type input "****"
click at [701, 199] on label "Description" at bounding box center [509, 202] width 577 height 11
click at [379, 264] on textarea at bounding box center [509, 266] width 577 height 93
paste textarea "**********"
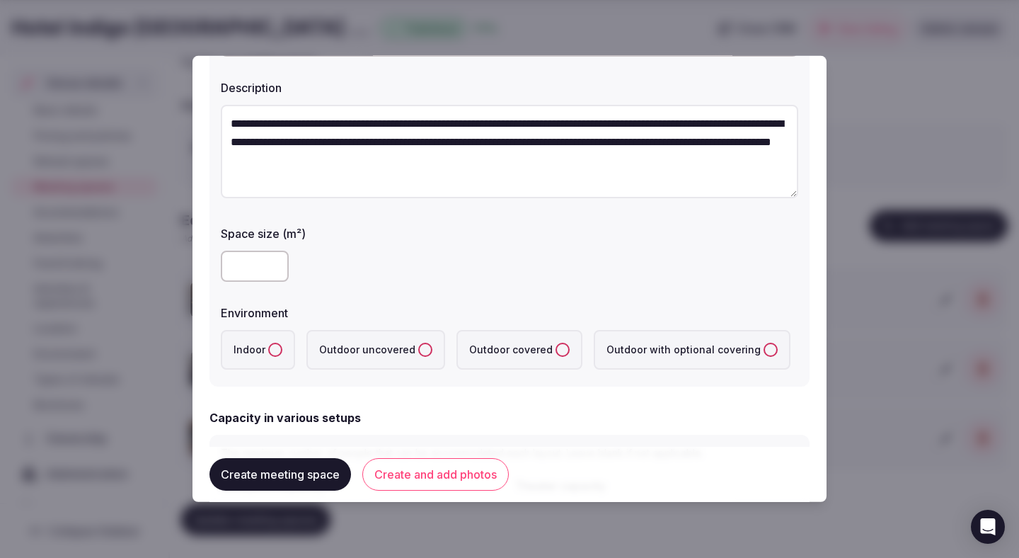
scroll to position [175, 0]
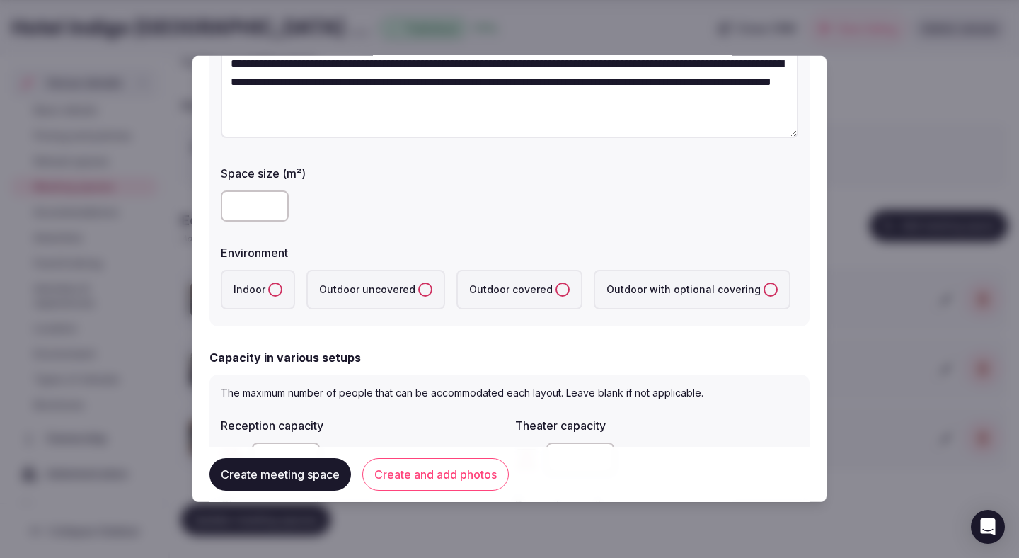
type textarea "**********"
click at [253, 299] on label "Indoor" at bounding box center [258, 290] width 74 height 40
click at [268, 297] on button "Indoor" at bounding box center [275, 289] width 14 height 14
click at [248, 211] on input "number" at bounding box center [255, 205] width 68 height 31
type input "**"
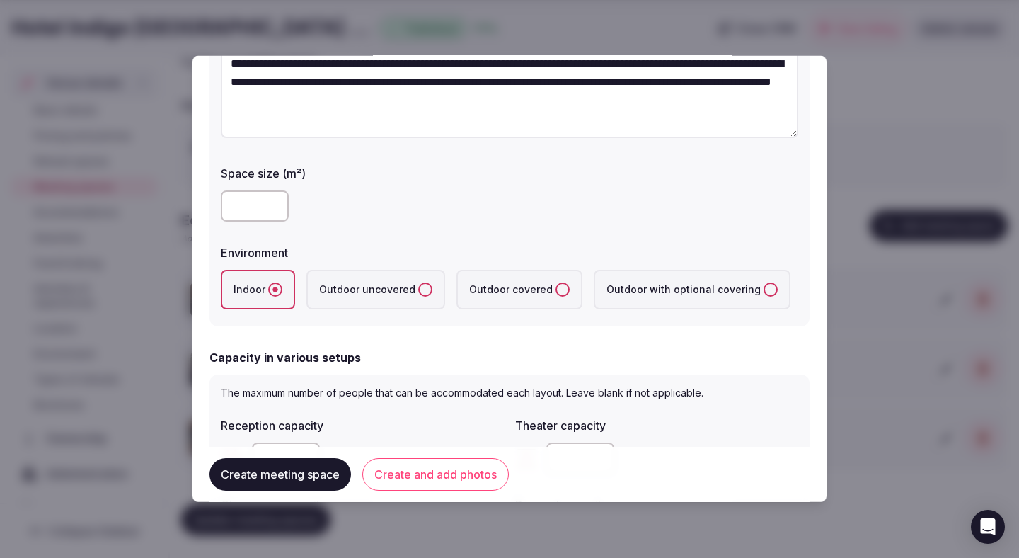
click at [449, 179] on div "Space size (m²) **" at bounding box center [509, 193] width 577 height 68
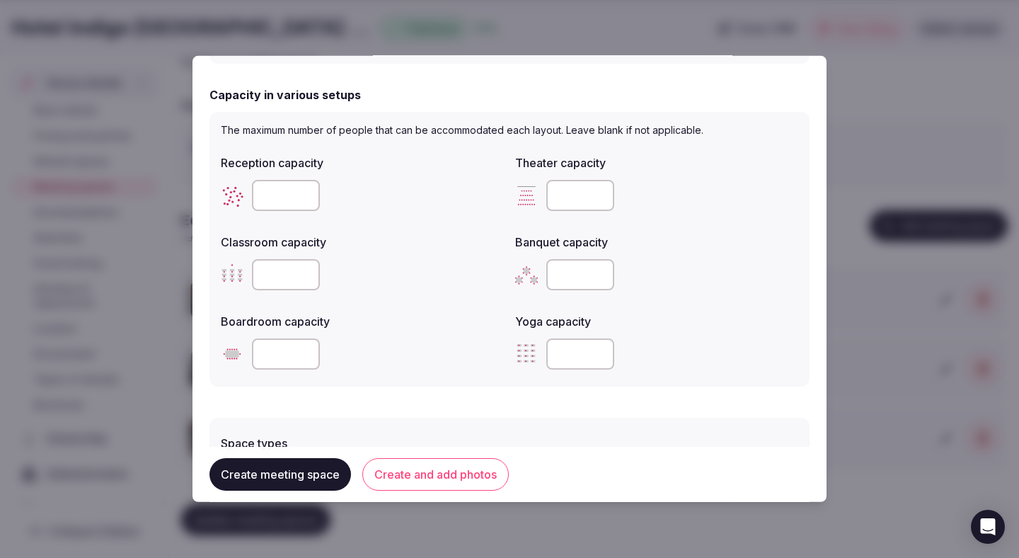
scroll to position [439, 0]
click at [275, 195] on input "number" at bounding box center [286, 193] width 68 height 31
type input "**"
click at [572, 183] on input "number" at bounding box center [580, 193] width 68 height 31
click at [573, 190] on input "number" at bounding box center [580, 193] width 68 height 31
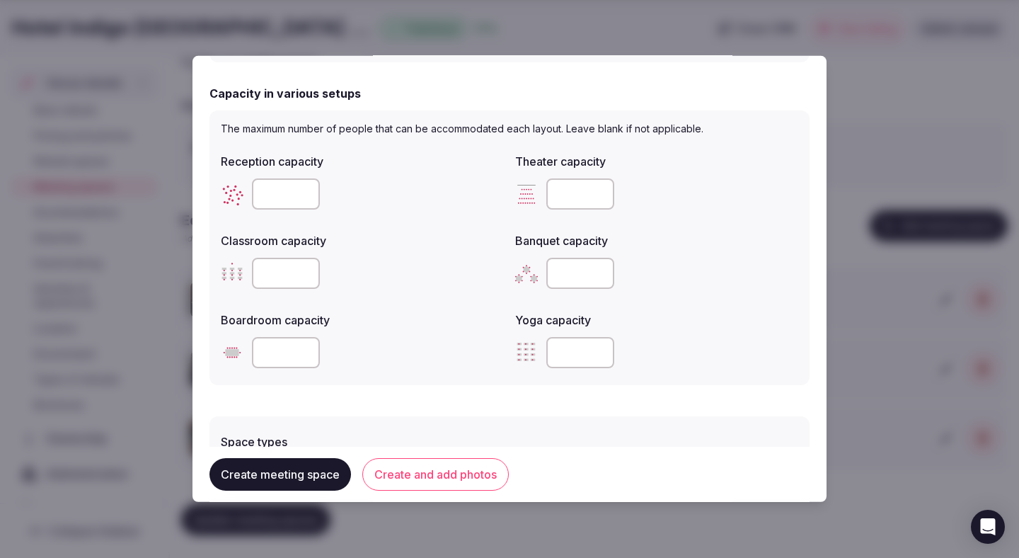
type input "**"
click at [286, 275] on input "number" at bounding box center [286, 273] width 68 height 31
type input "**"
click at [434, 238] on label "Classroom capacity" at bounding box center [362, 240] width 283 height 11
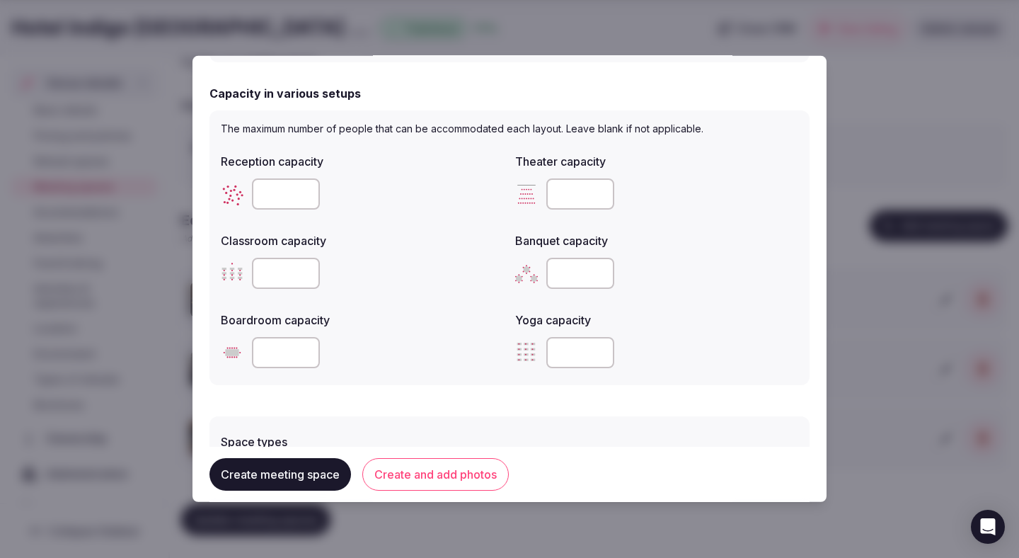
click at [563, 275] on input "number" at bounding box center [580, 273] width 68 height 31
type input "**"
click at [283, 351] on input "number" at bounding box center [286, 352] width 68 height 31
type input "**"
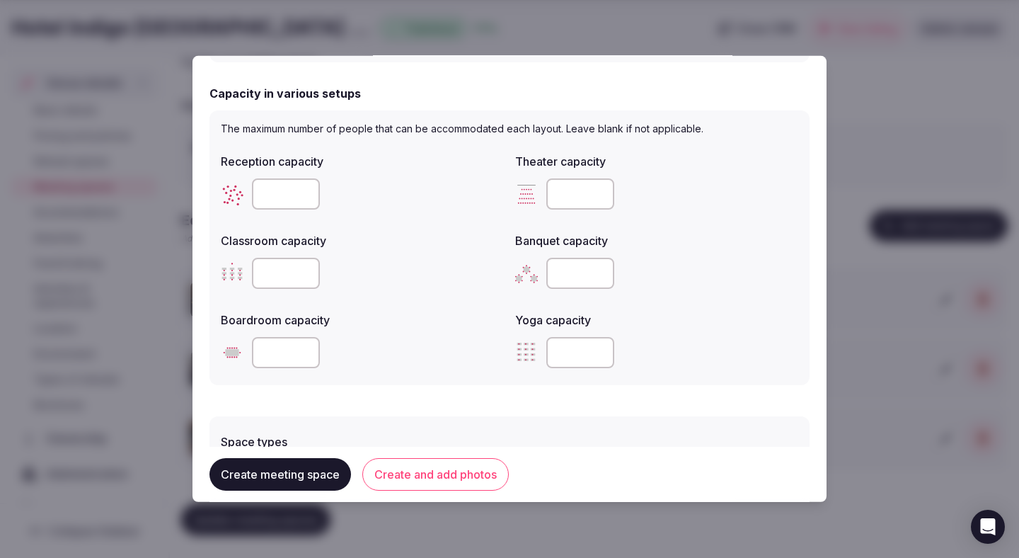
click at [415, 343] on div "**" at bounding box center [362, 352] width 283 height 31
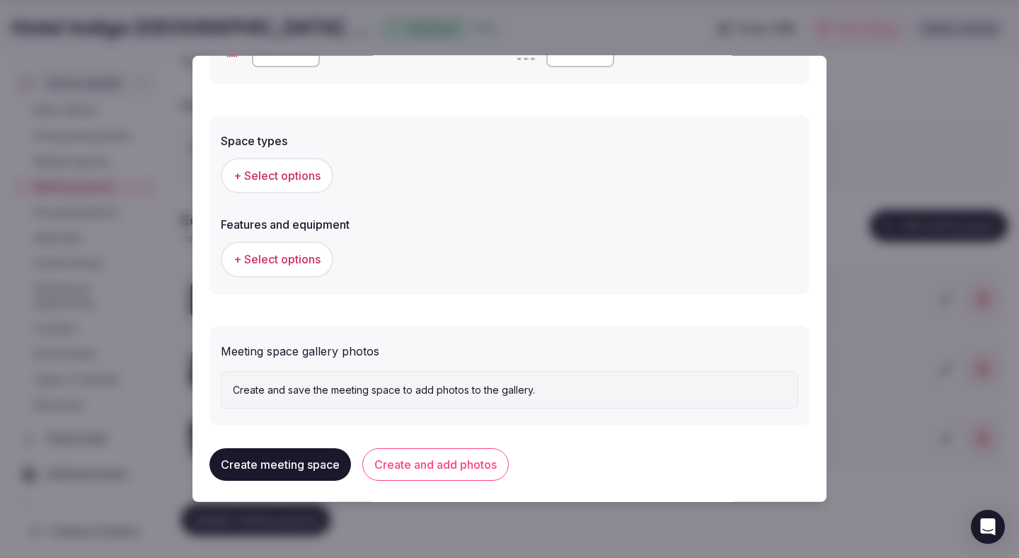
scroll to position [747, 0]
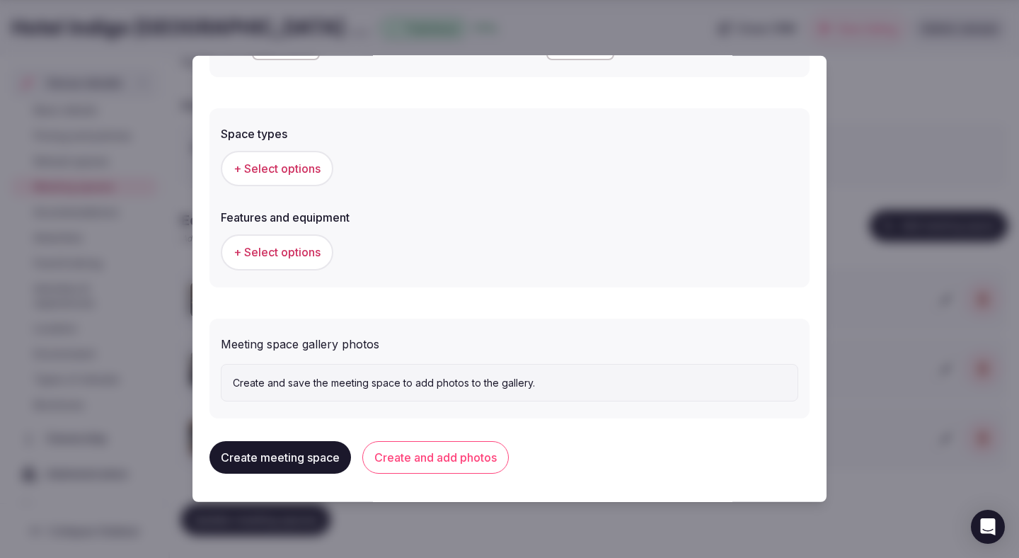
click at [317, 175] on span "+ Select options" at bounding box center [277, 169] width 87 height 16
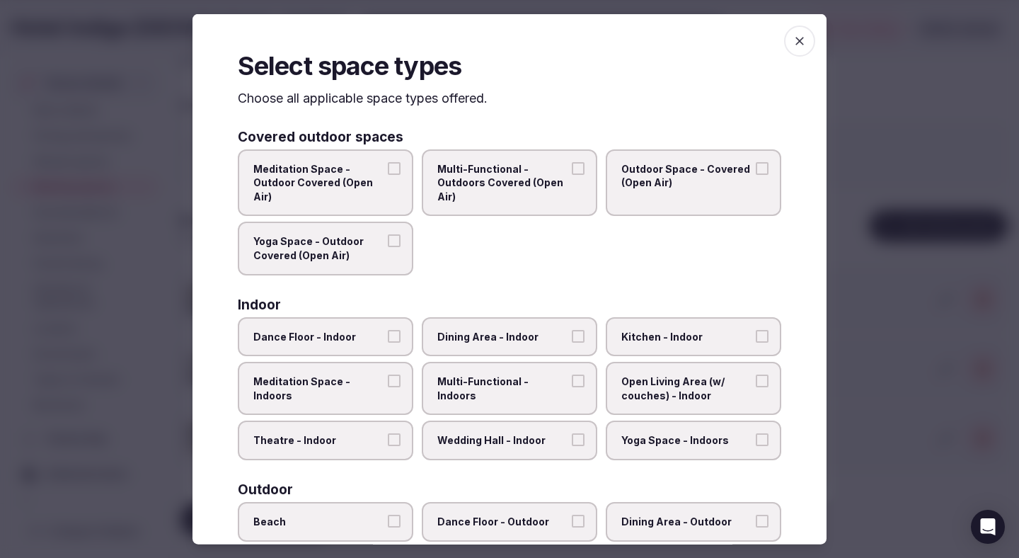
click at [354, 439] on span "Theatre - Indoor" at bounding box center [318, 440] width 130 height 14
click at [388, 439] on button "Theatre - Indoor" at bounding box center [394, 439] width 13 height 13
click at [463, 340] on span "Dining Area - Indoor" at bounding box center [502, 336] width 130 height 14
click at [572, 340] on button "Dining Area - Indoor" at bounding box center [578, 335] width 13 height 13
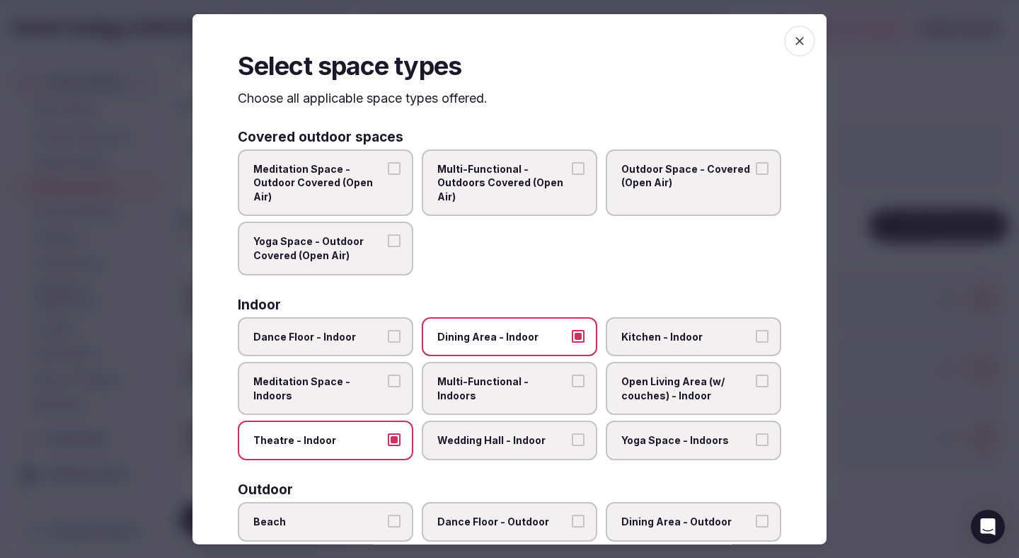
click at [463, 394] on label "Multi-Functional - Indoors" at bounding box center [509, 388] width 175 height 53
click at [572, 387] on button "Multi-Functional - Indoors" at bounding box center [578, 380] width 13 height 13
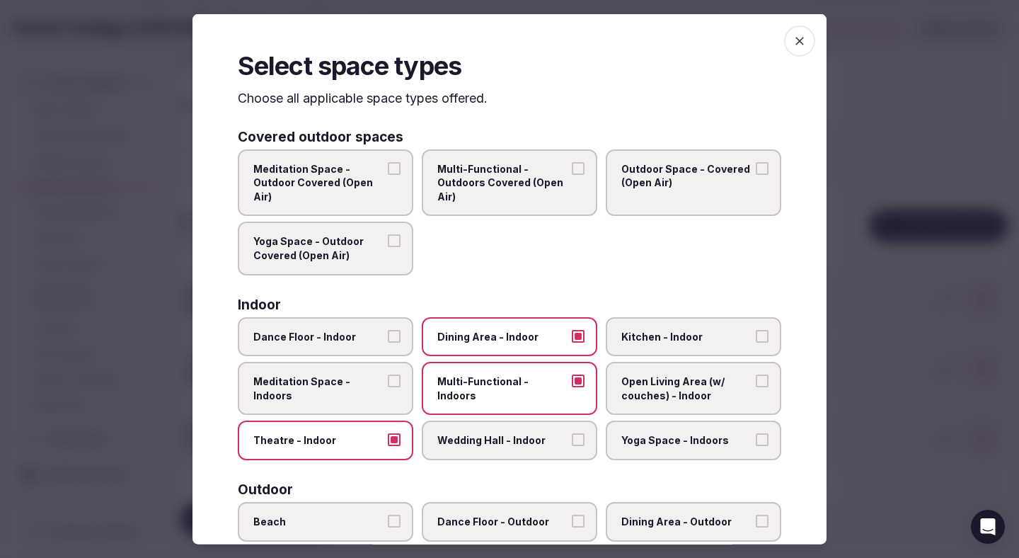
click at [464, 435] on span "Wedding Hall - Indoor" at bounding box center [502, 440] width 130 height 14
click at [572, 435] on button "Wedding Hall - Indoor" at bounding box center [578, 439] width 13 height 13
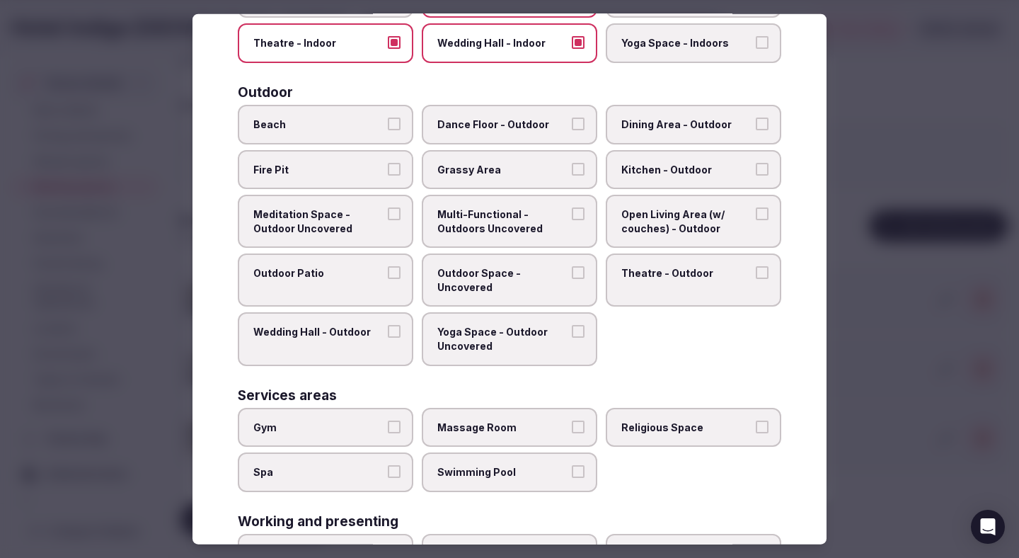
scroll to position [505, 0]
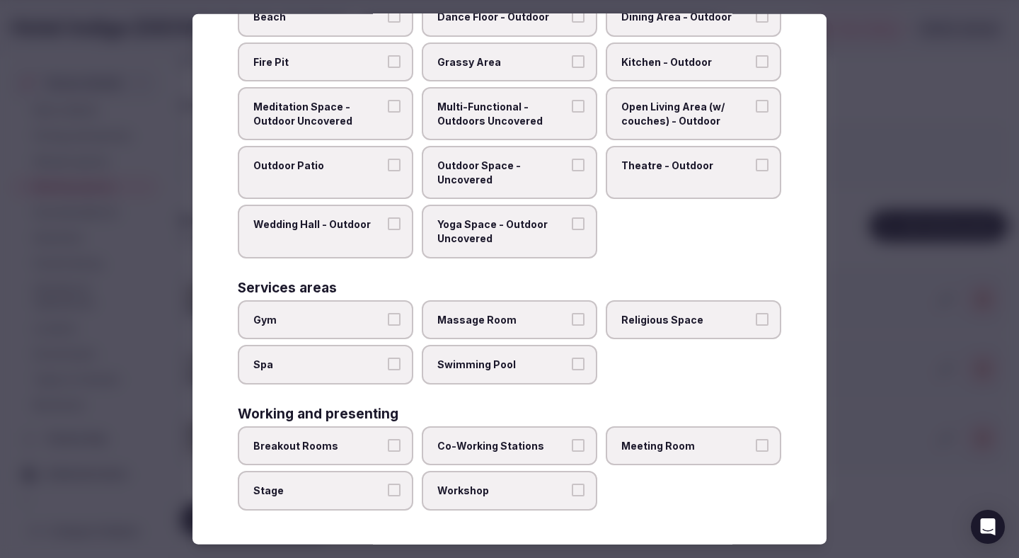
click at [383, 449] on span "Breakout Rooms" at bounding box center [318, 446] width 130 height 14
click at [388, 449] on button "Breakout Rooms" at bounding box center [394, 445] width 13 height 13
drag, startPoint x: 473, startPoint y: 484, endPoint x: 473, endPoint y: 449, distance: 35.4
click at [473, 484] on span "Workshop" at bounding box center [502, 490] width 130 height 14
click at [572, 484] on button "Workshop" at bounding box center [578, 489] width 13 height 13
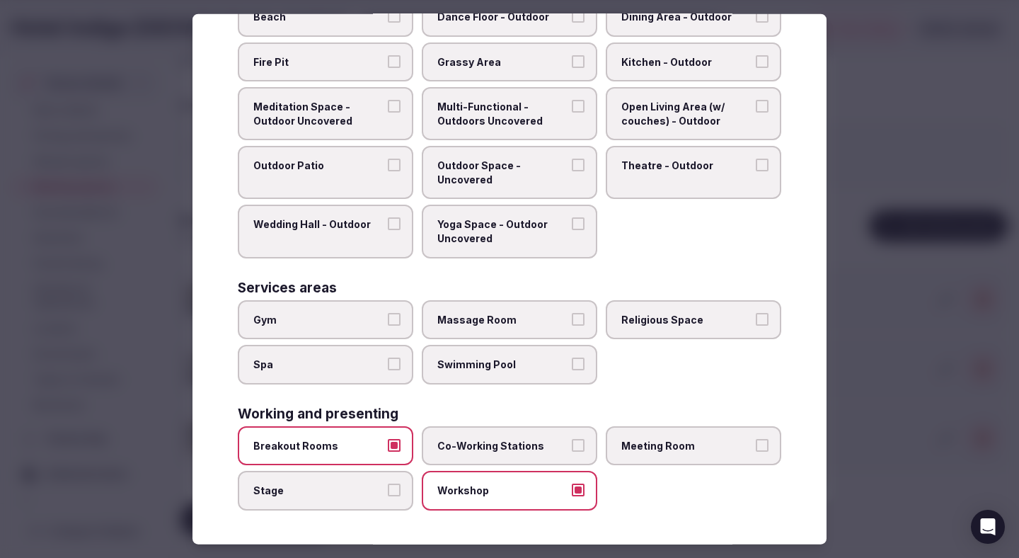
click at [474, 446] on span "Co-Working Stations" at bounding box center [502, 446] width 130 height 14
click at [572, 446] on button "Co-Working Stations" at bounding box center [578, 445] width 13 height 13
click at [600, 448] on div "Breakout Rooms Co-Working Stations Meeting Room Stage Workshop" at bounding box center [509, 468] width 543 height 84
click at [646, 448] on span "Meeting Room" at bounding box center [686, 446] width 130 height 14
click at [756, 448] on button "Meeting Room" at bounding box center [762, 445] width 13 height 13
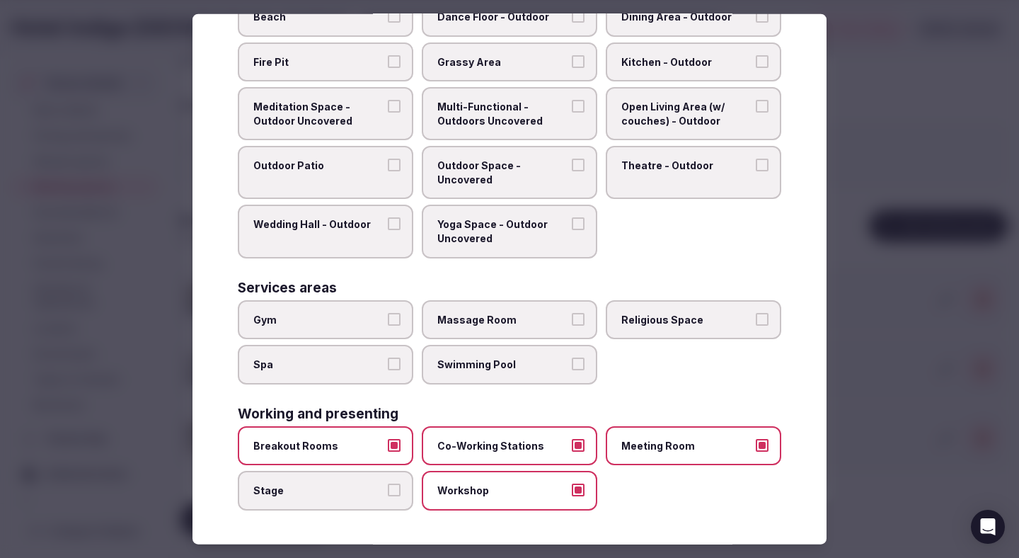
click at [821, 294] on div "Select space types Choose all applicable space types offered. Covered outdoor s…" at bounding box center [509, 279] width 634 height 530
click at [858, 287] on div at bounding box center [509, 279] width 1019 height 558
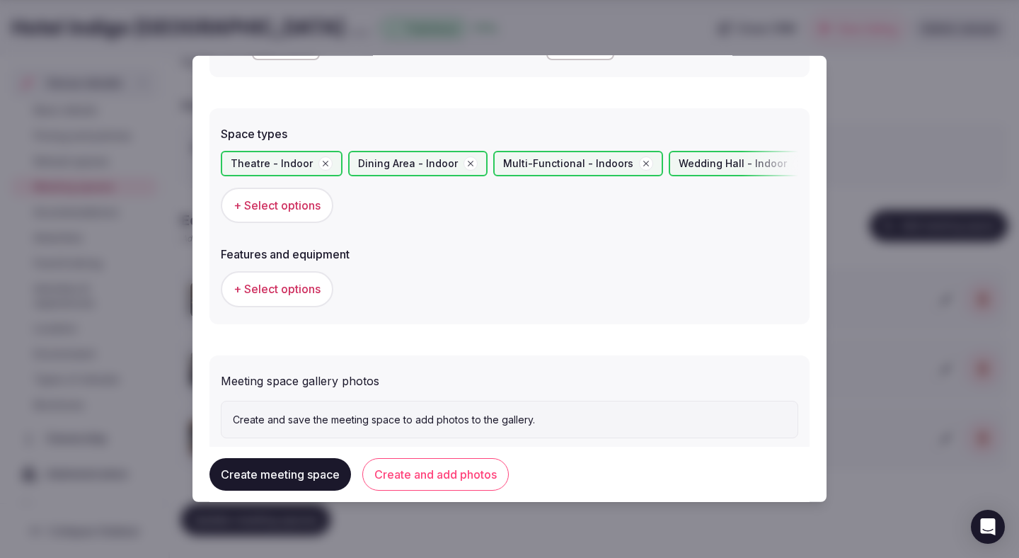
scroll to position [784, 0]
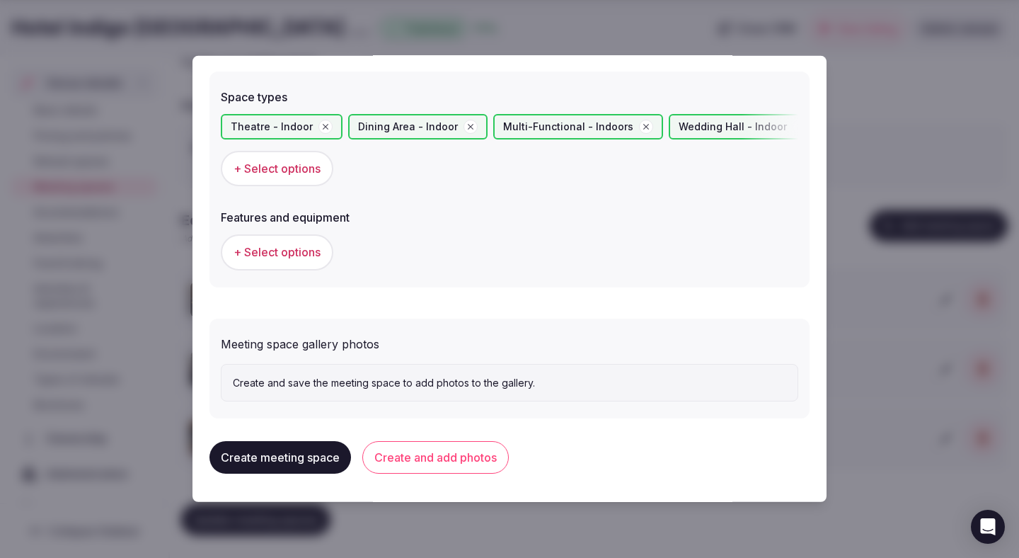
click at [303, 267] on button "+ Select options" at bounding box center [277, 251] width 113 height 35
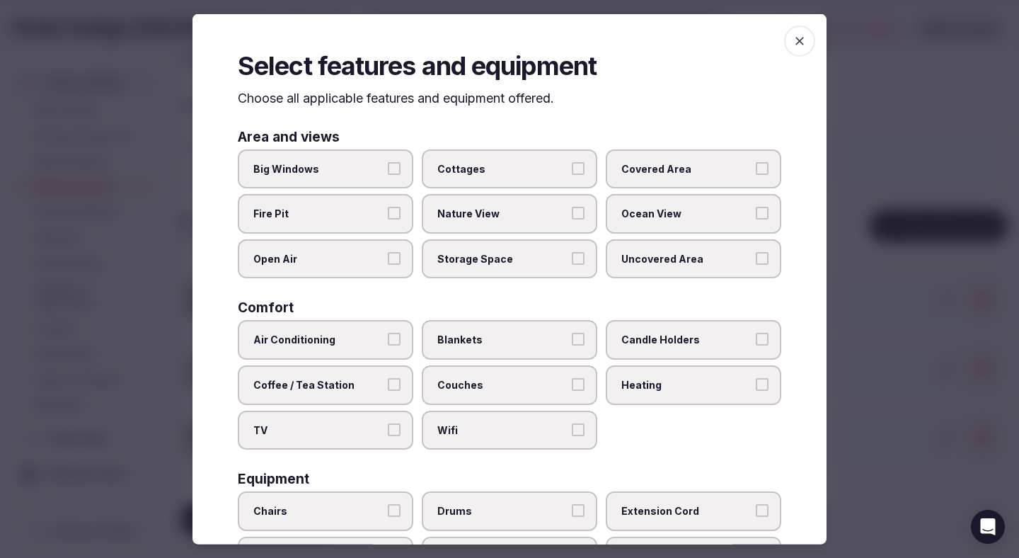
click at [347, 338] on span "Air Conditioning" at bounding box center [318, 340] width 130 height 14
click at [388, 338] on button "Air Conditioning" at bounding box center [394, 339] width 13 height 13
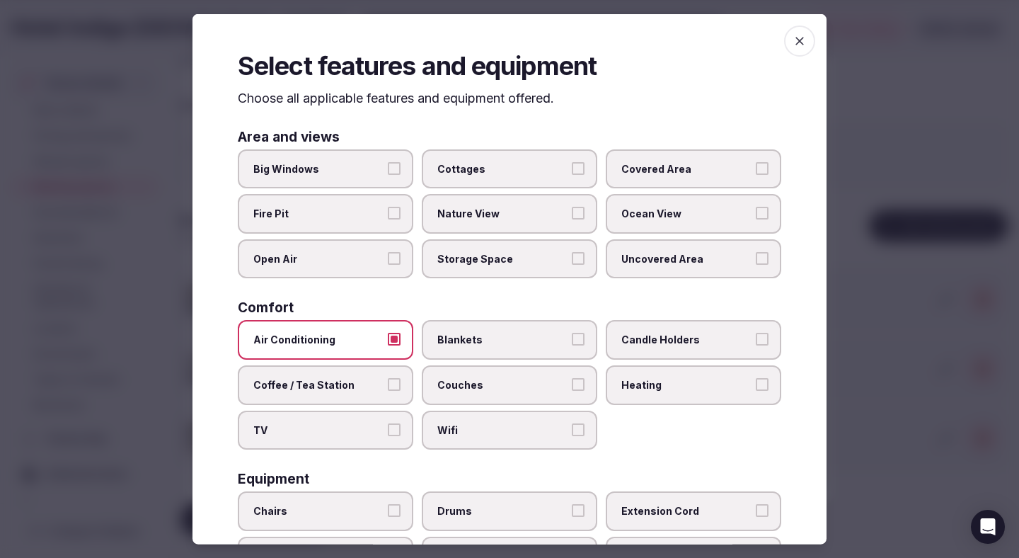
click at [347, 374] on label "Coffee / Tea Station" at bounding box center [325, 385] width 175 height 40
click at [388, 378] on button "Coffee / Tea Station" at bounding box center [394, 384] width 13 height 13
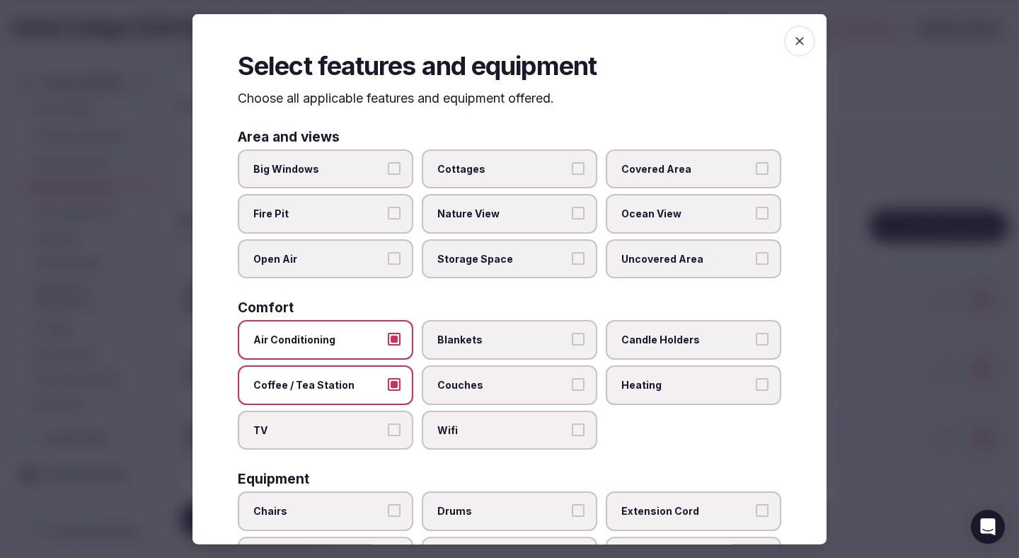
click at [347, 413] on label "TV" at bounding box center [325, 430] width 175 height 40
click at [388, 422] on button "TV" at bounding box center [394, 428] width 13 height 13
click at [468, 415] on label "Wifi" at bounding box center [509, 430] width 175 height 40
click at [572, 422] on button "Wifi" at bounding box center [578, 428] width 13 height 13
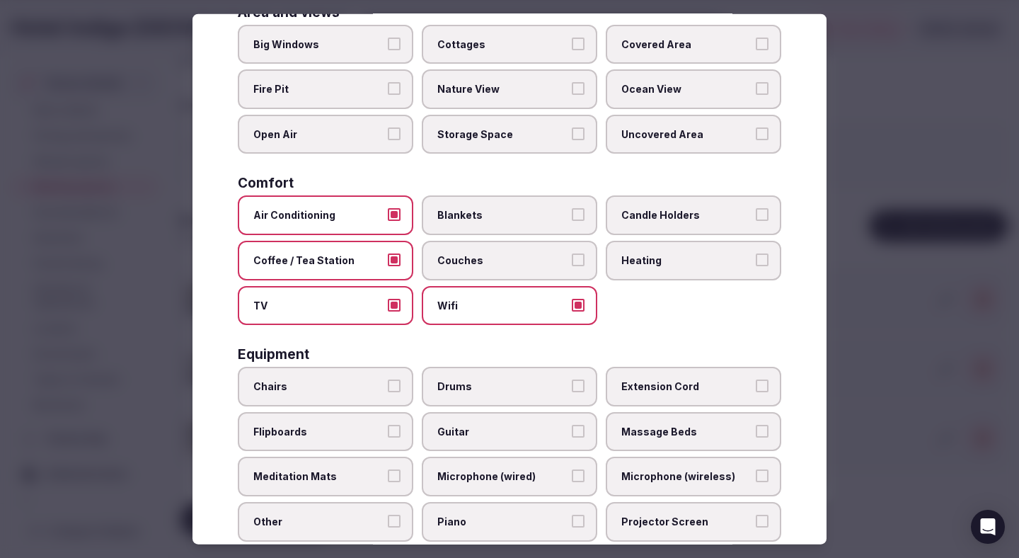
scroll to position [176, 0]
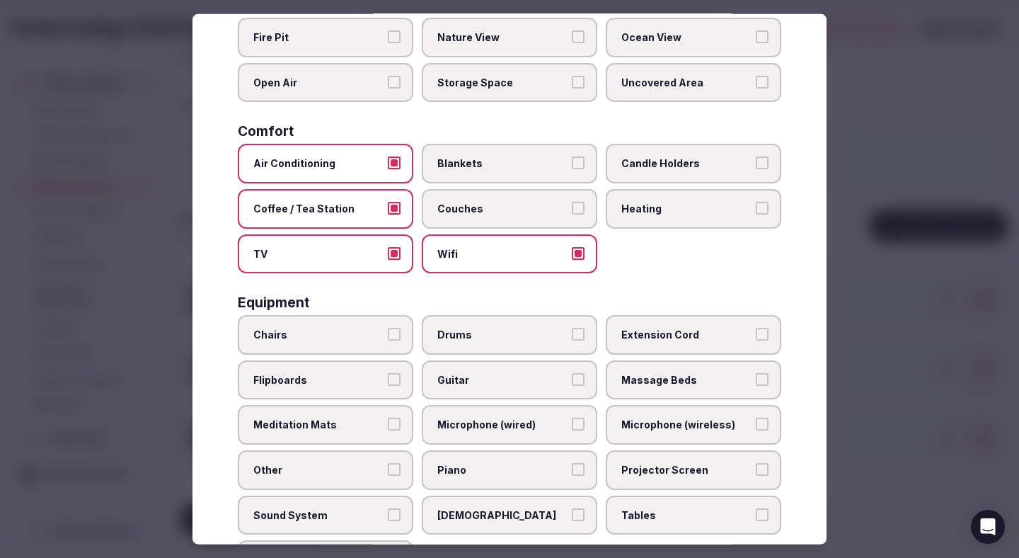
click at [364, 337] on span "Chairs" at bounding box center [318, 335] width 130 height 14
click at [388, 337] on button "Chairs" at bounding box center [394, 334] width 13 height 13
click at [395, 384] on button "Flipboards" at bounding box center [394, 378] width 13 height 13
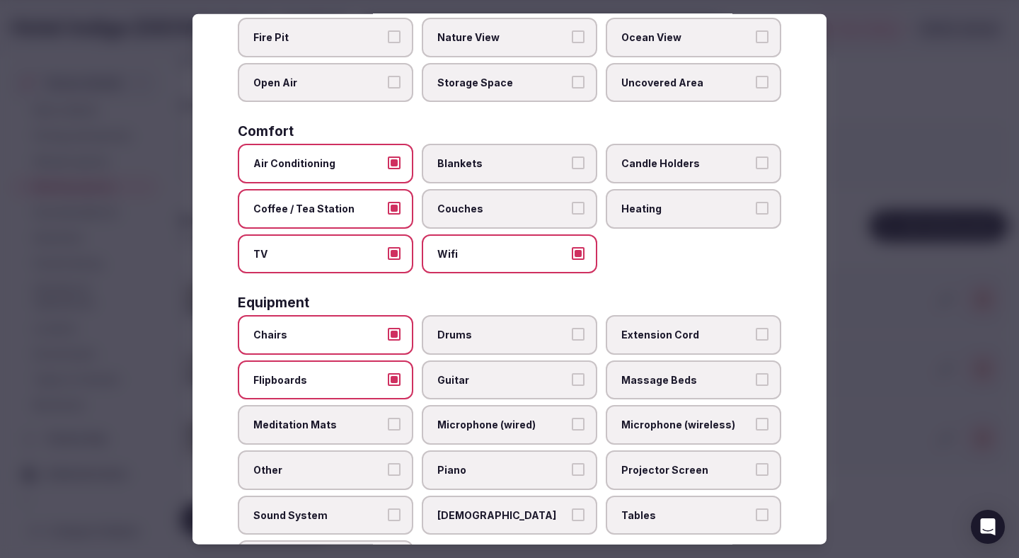
click at [519, 421] on span "Microphone (wired)" at bounding box center [502, 425] width 130 height 14
click at [572, 421] on button "Microphone (wired)" at bounding box center [578, 424] width 13 height 13
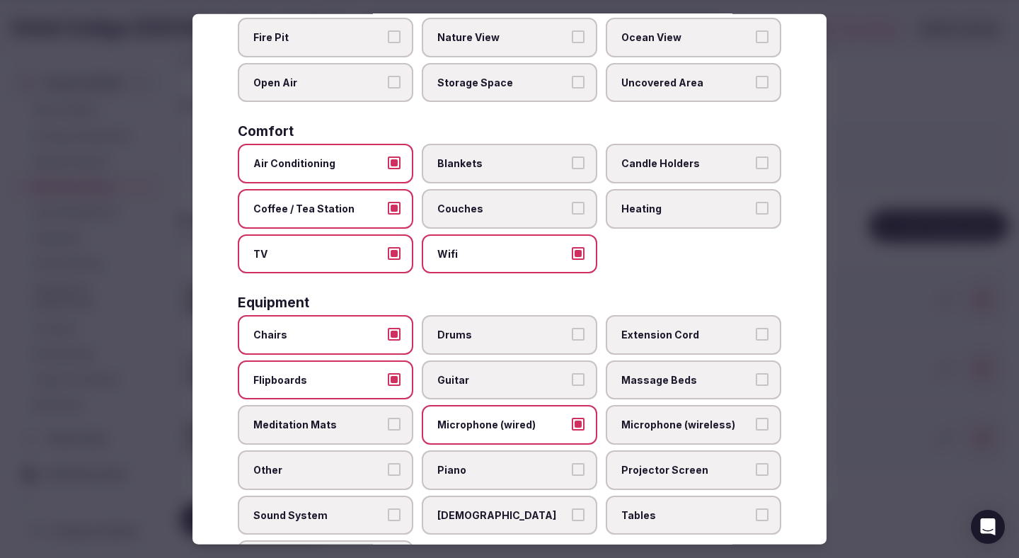
click at [661, 420] on span "Microphone (wireless)" at bounding box center [686, 425] width 130 height 14
click at [756, 420] on button "Microphone (wireless)" at bounding box center [762, 424] width 13 height 13
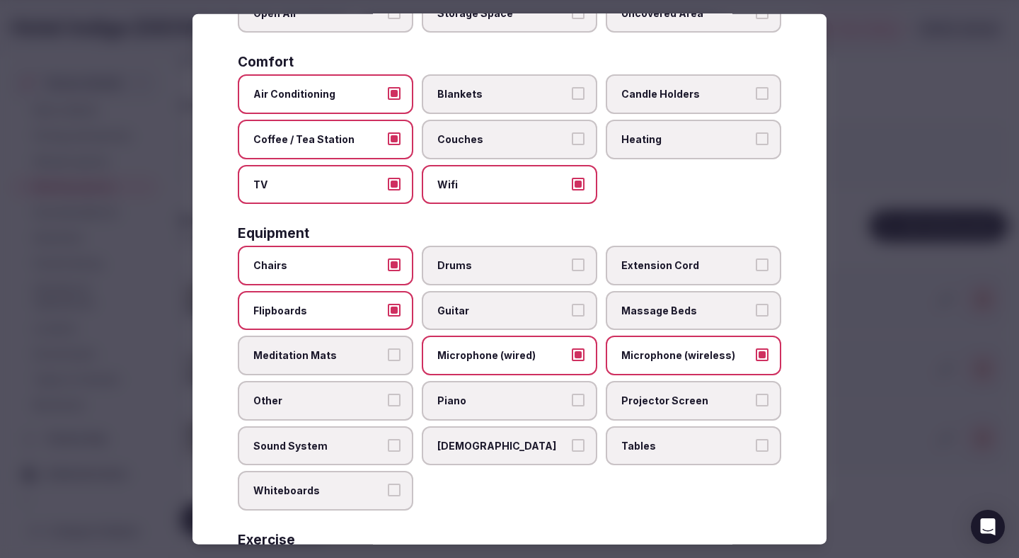
scroll to position [260, 0]
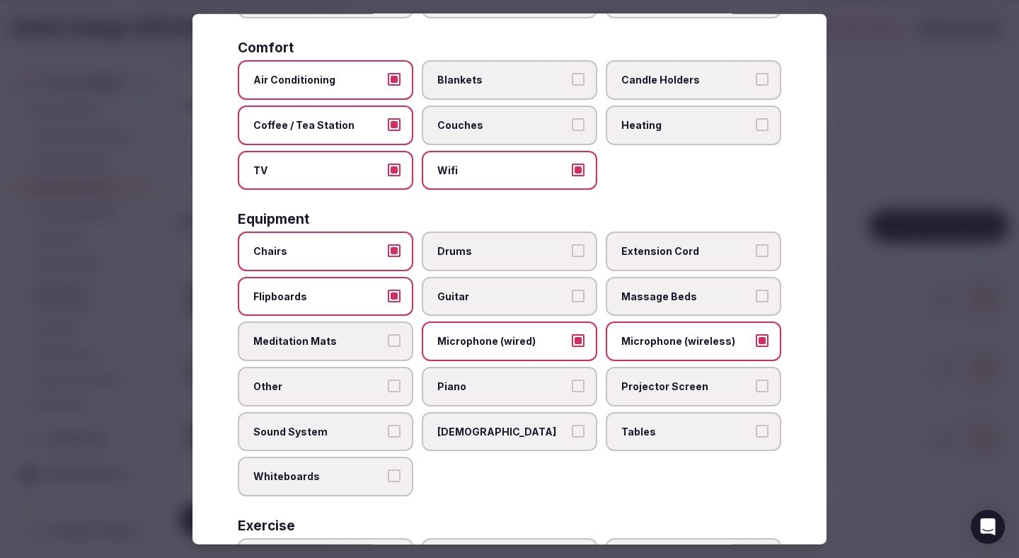
click at [657, 396] on label "Projector Screen" at bounding box center [693, 387] width 175 height 40
click at [756, 392] on button "Projector Screen" at bounding box center [762, 385] width 13 height 13
click at [647, 427] on span "Tables" at bounding box center [686, 431] width 130 height 14
click at [756, 427] on button "Tables" at bounding box center [762, 430] width 13 height 13
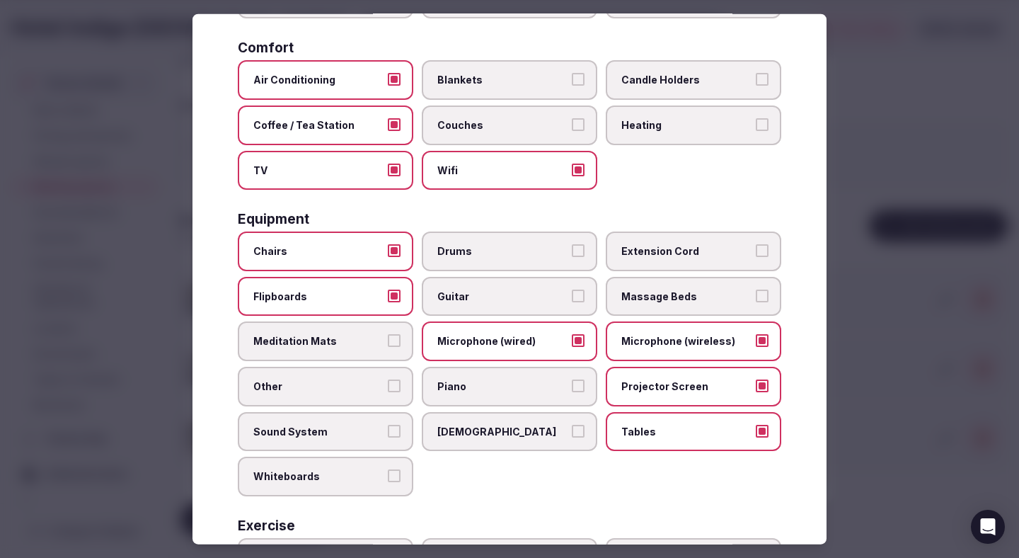
click at [374, 476] on span "Whiteboards" at bounding box center [318, 476] width 130 height 14
click at [388, 476] on button "Whiteboards" at bounding box center [394, 475] width 13 height 13
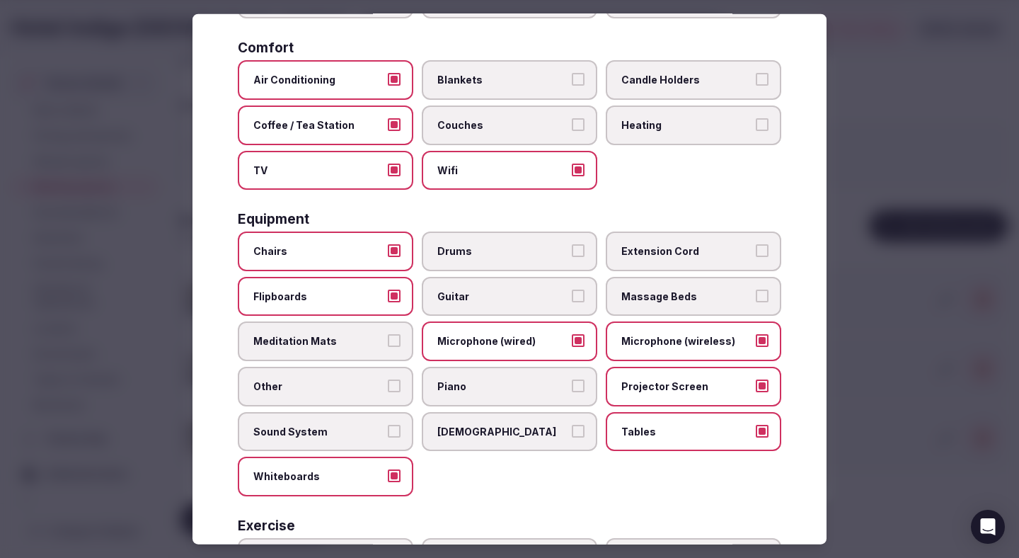
click at [382, 439] on label "Sound System" at bounding box center [325, 431] width 175 height 40
click at [388, 437] on button "Sound System" at bounding box center [394, 430] width 13 height 13
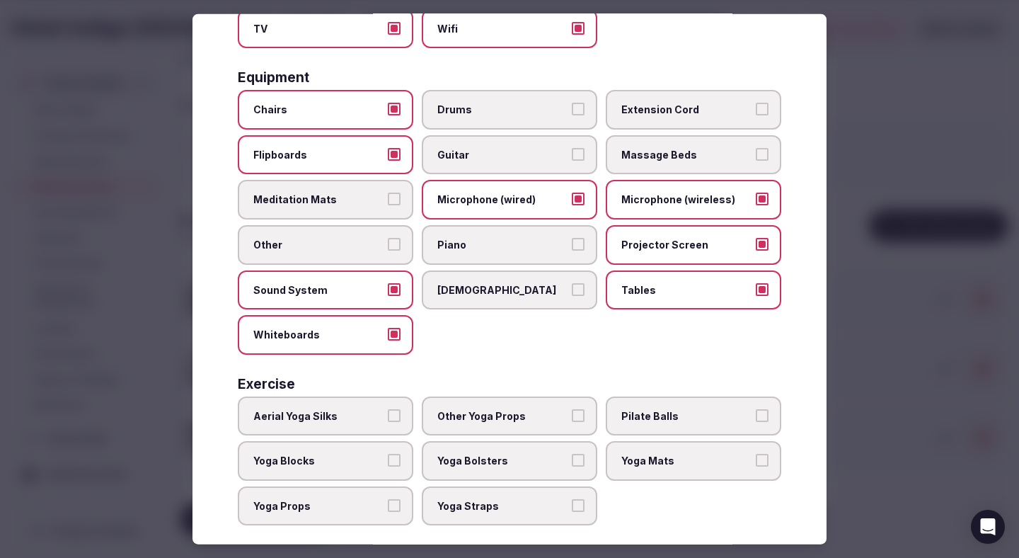
scroll to position [417, 0]
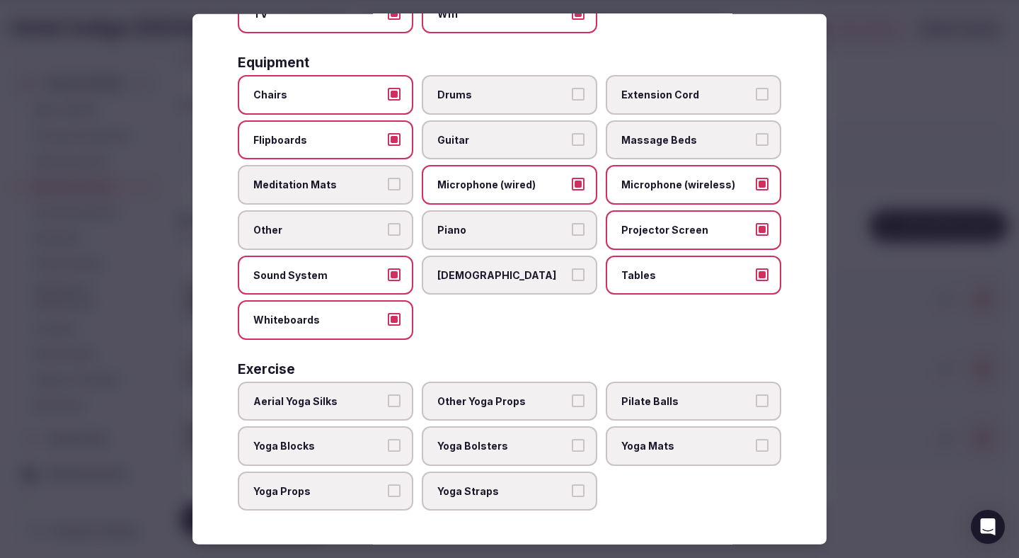
click at [863, 294] on div at bounding box center [509, 279] width 1019 height 558
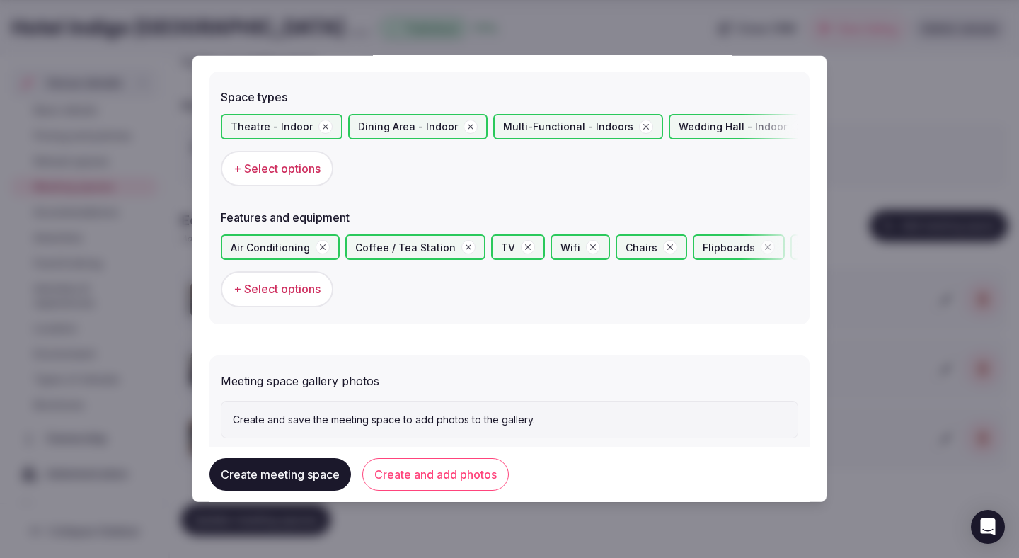
scroll to position [821, 0]
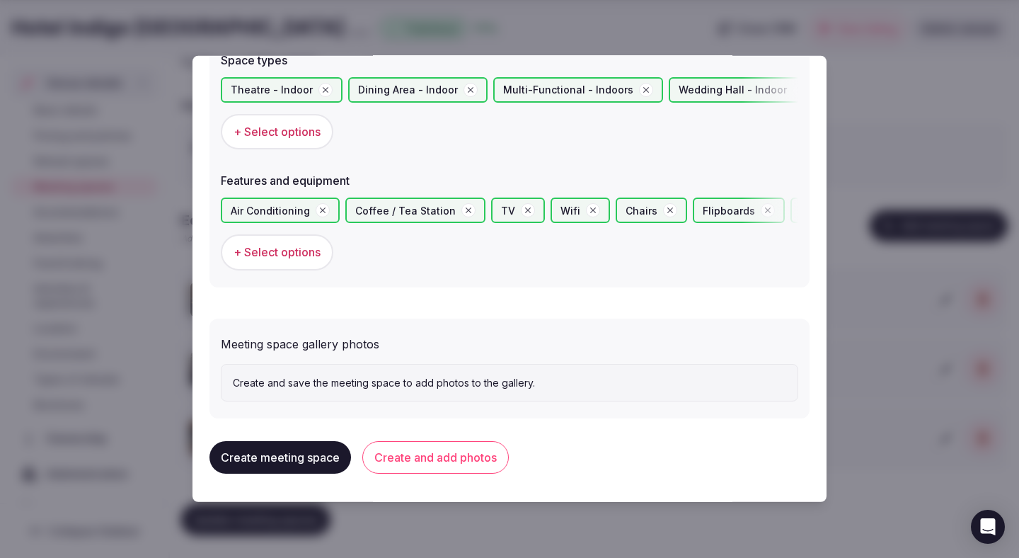
click at [449, 464] on button "Create and add photos" at bounding box center [435, 457] width 146 height 33
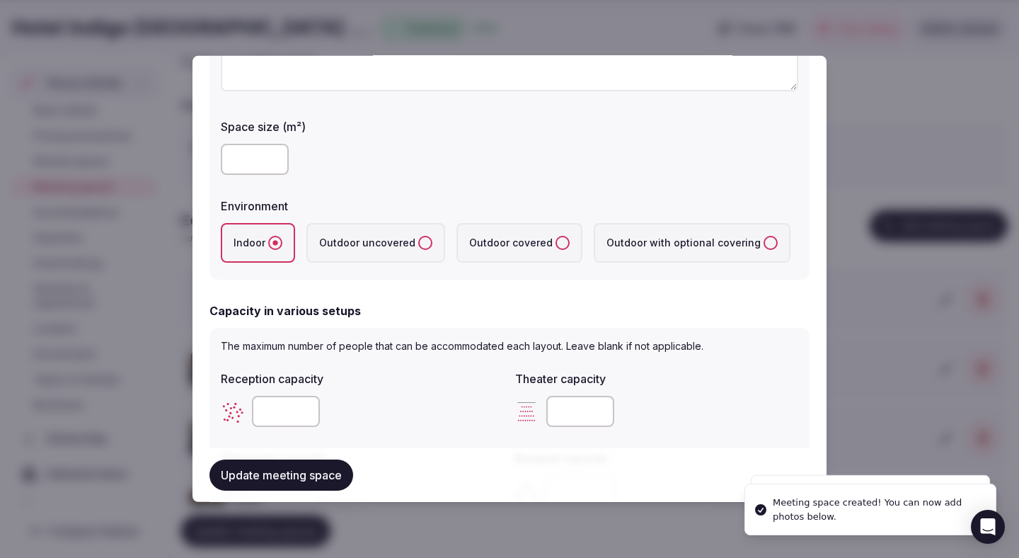
scroll to position [951, 0]
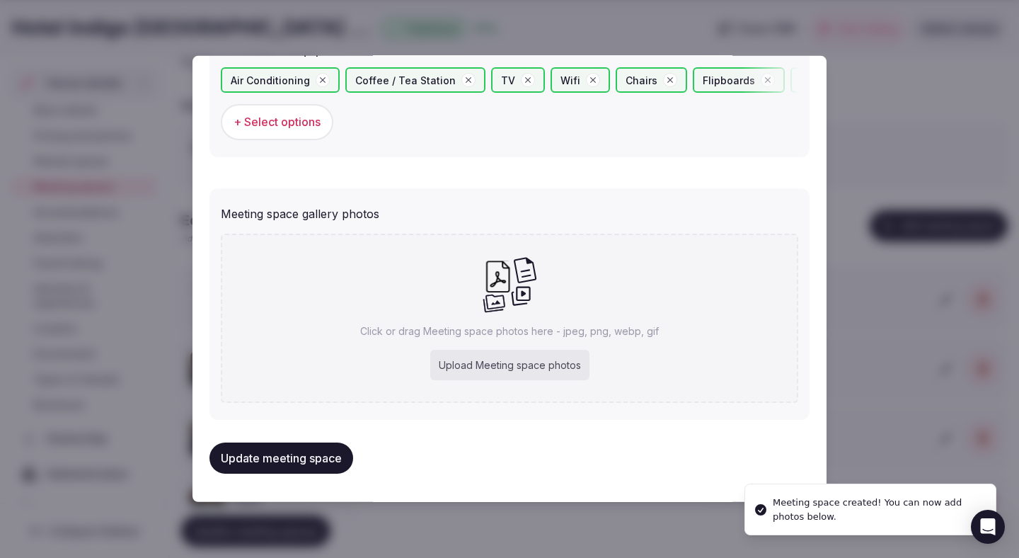
click at [510, 363] on div "Upload Meeting space photos" at bounding box center [509, 365] width 159 height 31
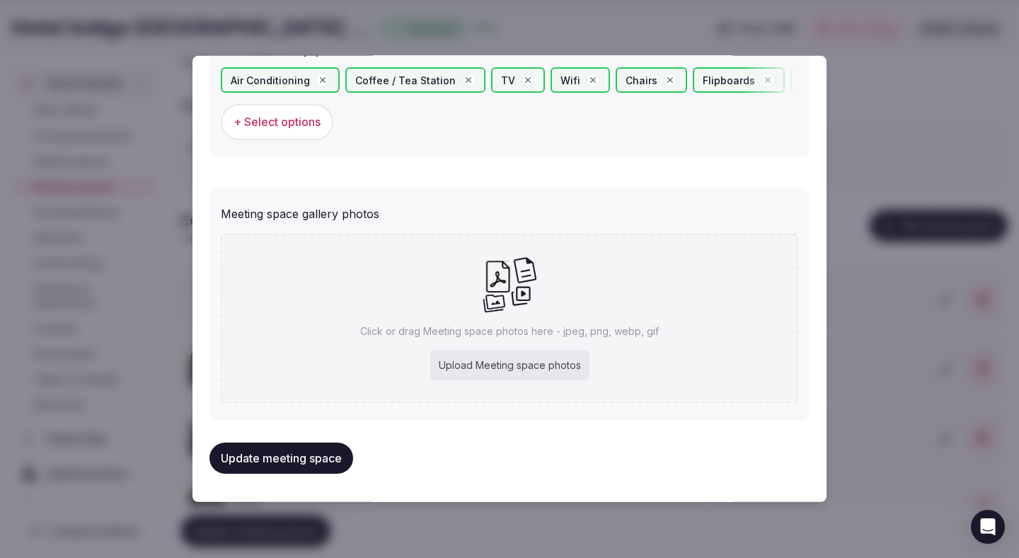
type input "**********"
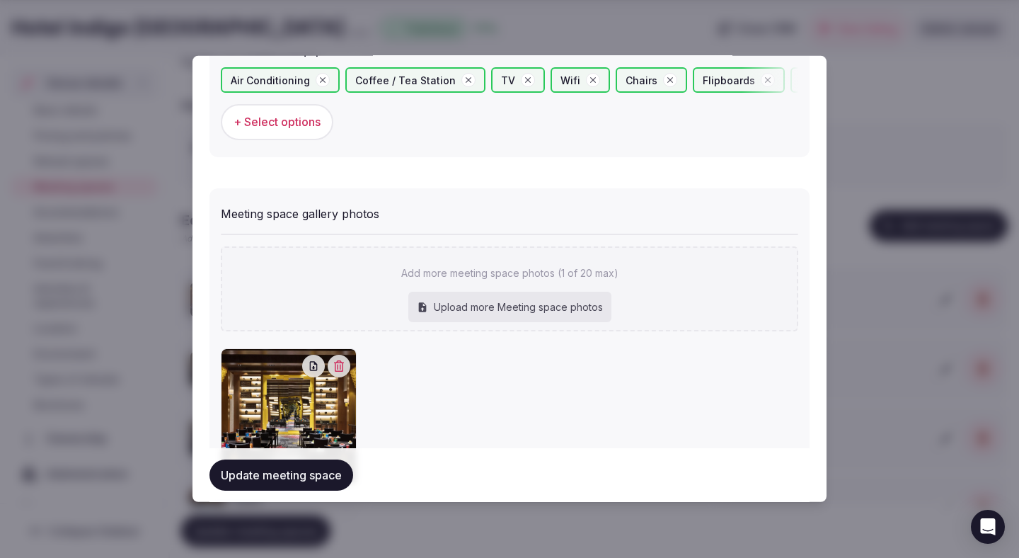
scroll to position [1032, 0]
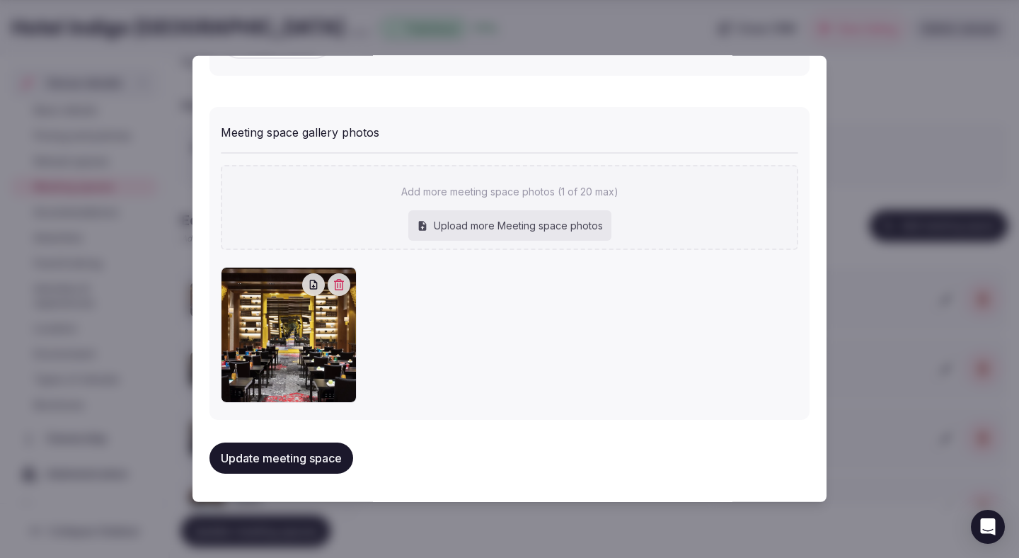
click at [338, 456] on button "Update meeting space" at bounding box center [281, 457] width 144 height 31
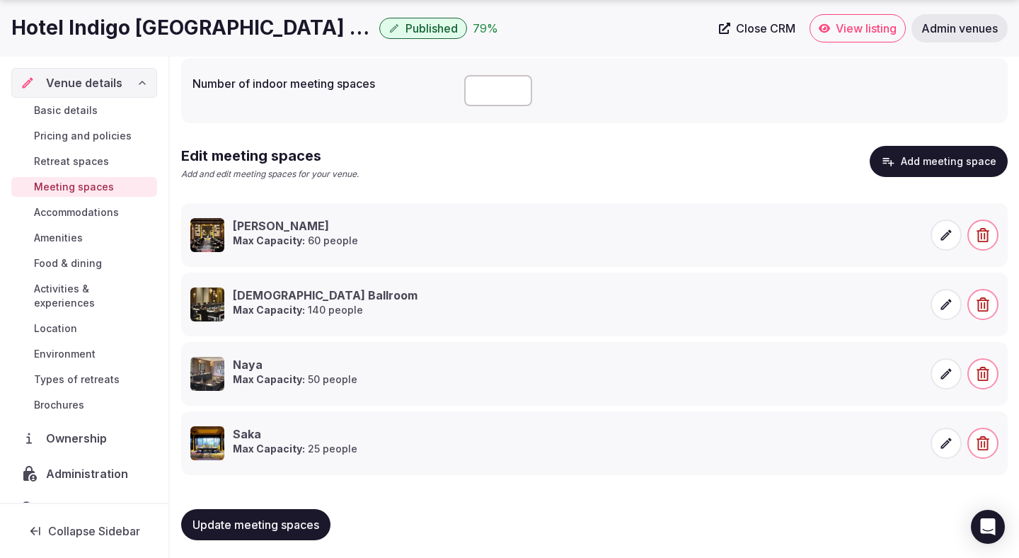
scroll to position [154, 0]
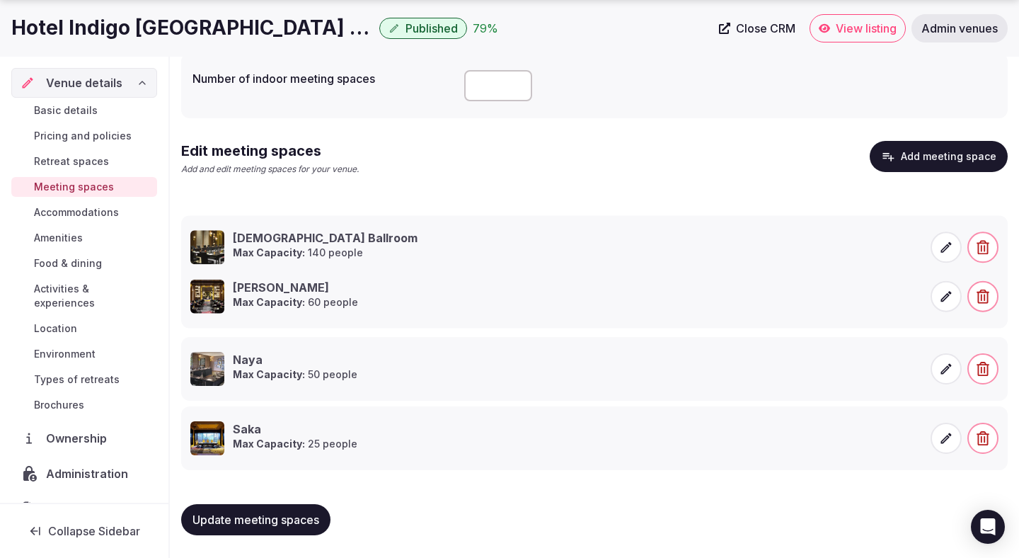
drag, startPoint x: 173, startPoint y: 282, endPoint x: 172, endPoint y: 229, distance: 53.1
click at [172, 229] on icon at bounding box center [167, 227] width 21 height 21
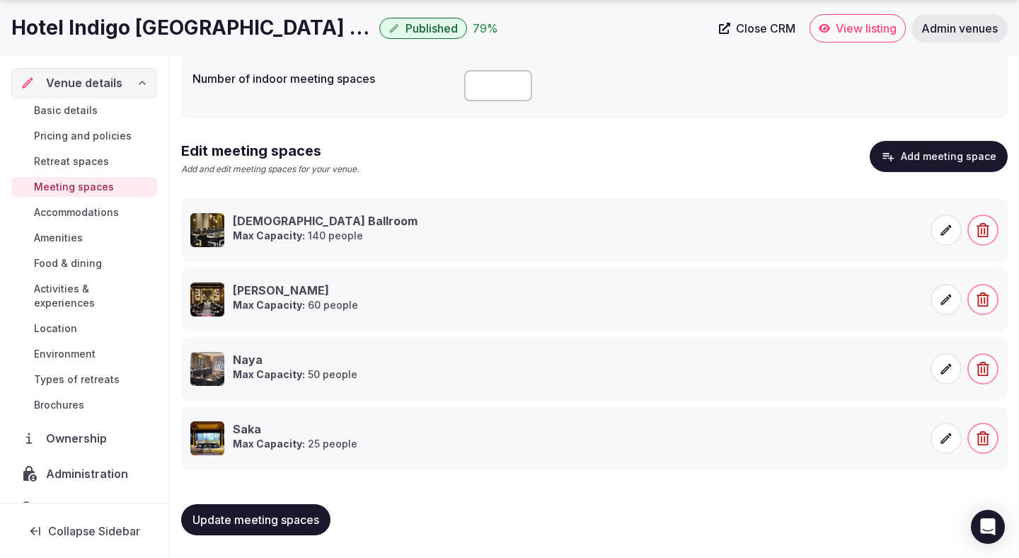
click at [905, 159] on button "Add meeting space" at bounding box center [939, 156] width 138 height 31
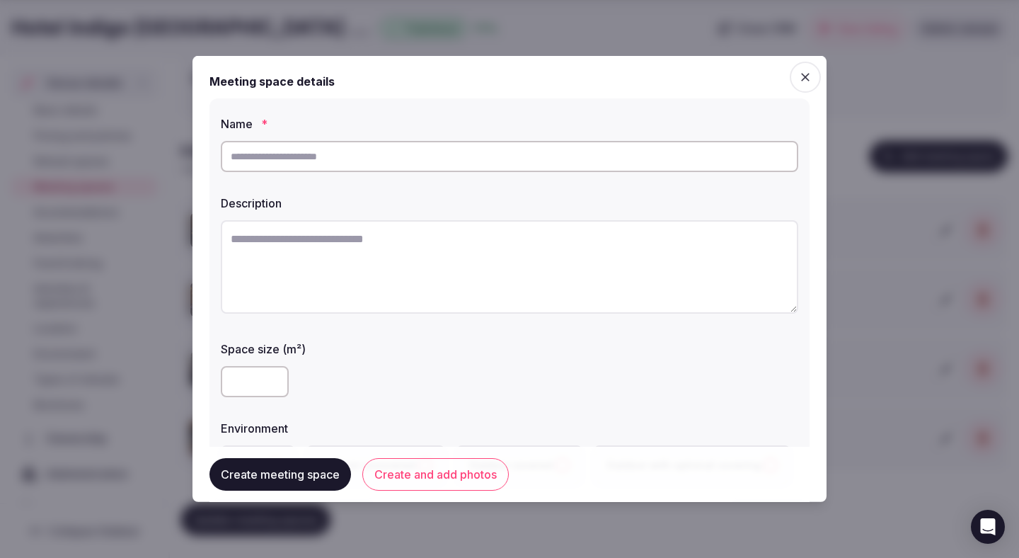
click at [640, 164] on input "text" at bounding box center [509, 156] width 577 height 31
type input "****"
click at [405, 292] on textarea at bounding box center [509, 266] width 577 height 93
paste textarea "**********"
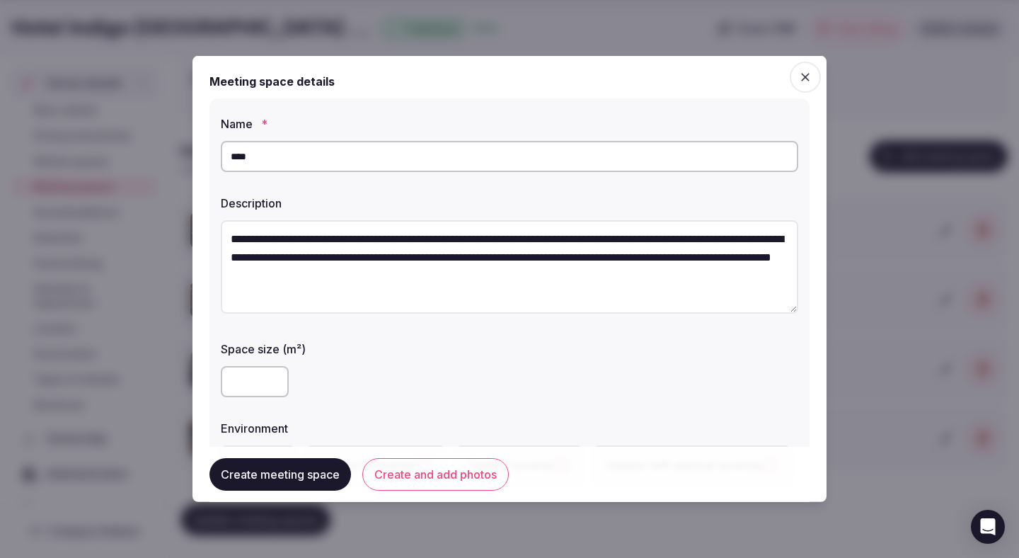
type textarea "**********"
click at [242, 393] on input "number" at bounding box center [255, 381] width 68 height 31
type input "**"
click at [439, 347] on label "Space size (m²)" at bounding box center [509, 348] width 577 height 11
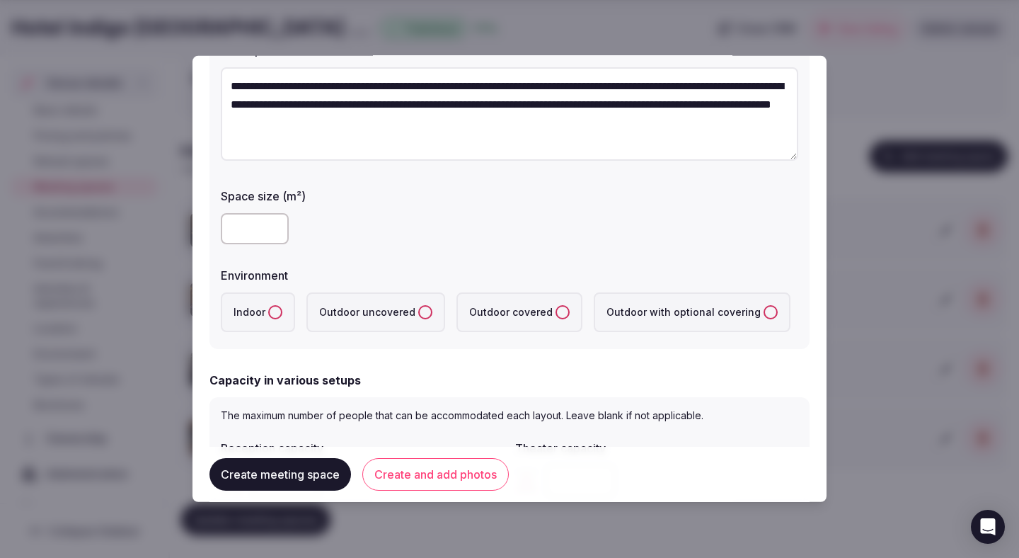
click at [271, 309] on button "Indoor" at bounding box center [275, 312] width 14 height 14
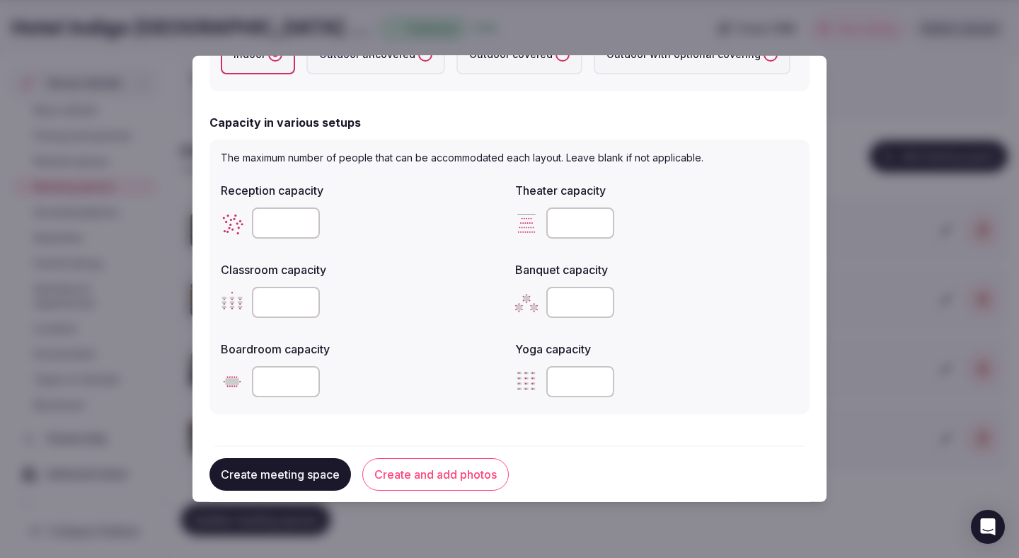
scroll to position [418, 0]
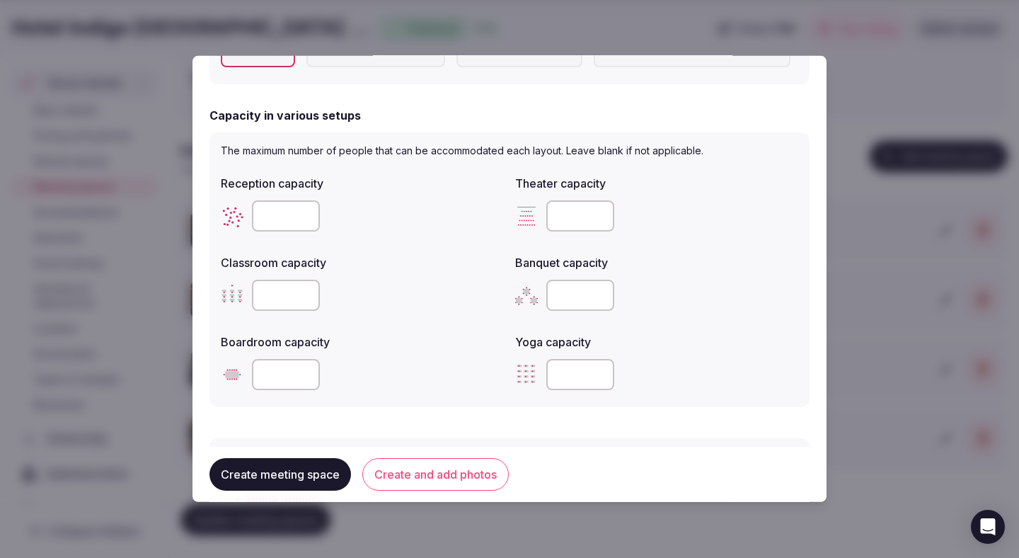
click at [284, 212] on input "number" at bounding box center [286, 215] width 68 height 31
type input "**"
click at [561, 202] on input "number" at bounding box center [580, 215] width 68 height 31
type input "**"
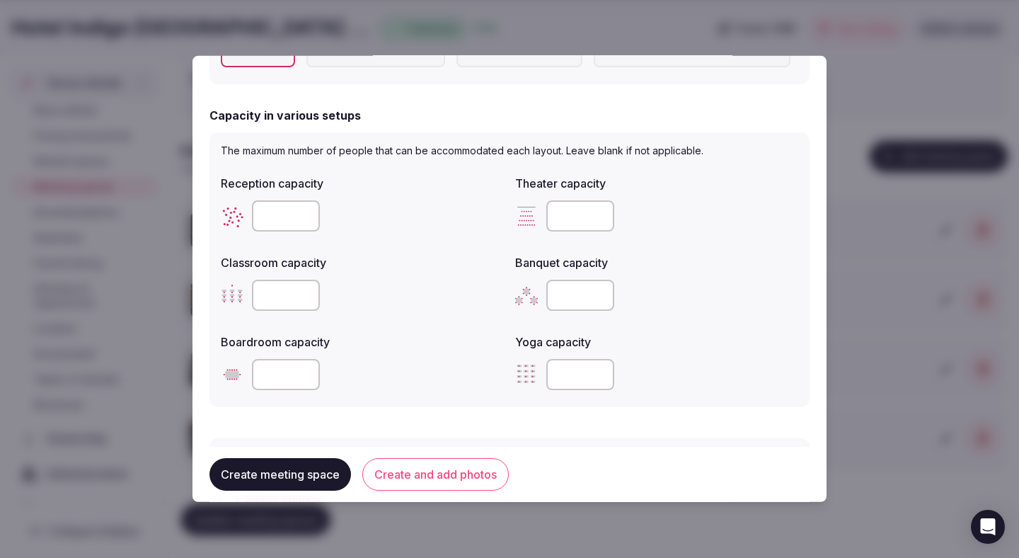
click at [280, 300] on input "number" at bounding box center [286, 295] width 68 height 31
type input "**"
click at [405, 278] on div "**" at bounding box center [362, 295] width 283 height 42
click at [564, 299] on input "number" at bounding box center [580, 295] width 68 height 31
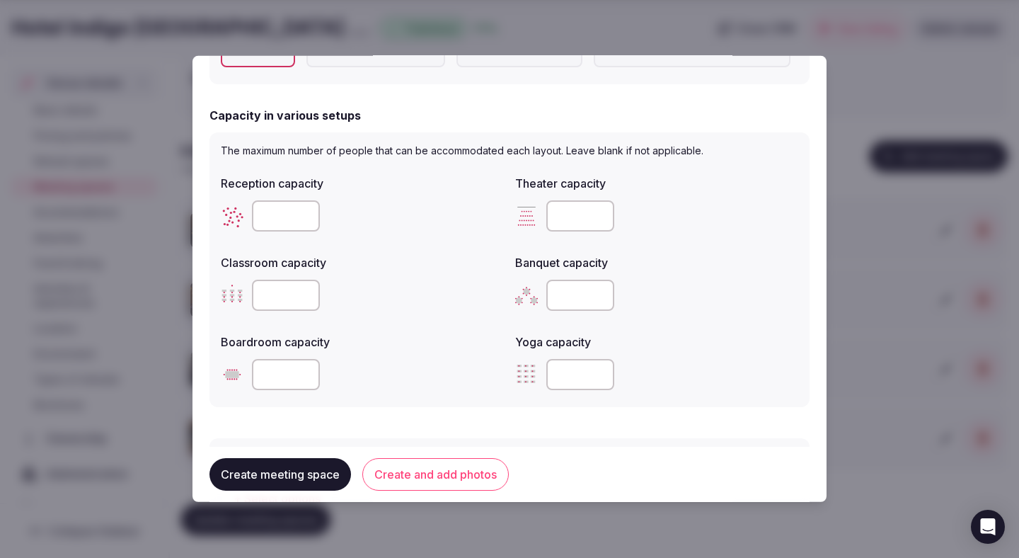
type input "**"
click at [288, 375] on input "number" at bounding box center [286, 374] width 68 height 31
type input "**"
click at [413, 366] on div "**" at bounding box center [362, 374] width 283 height 31
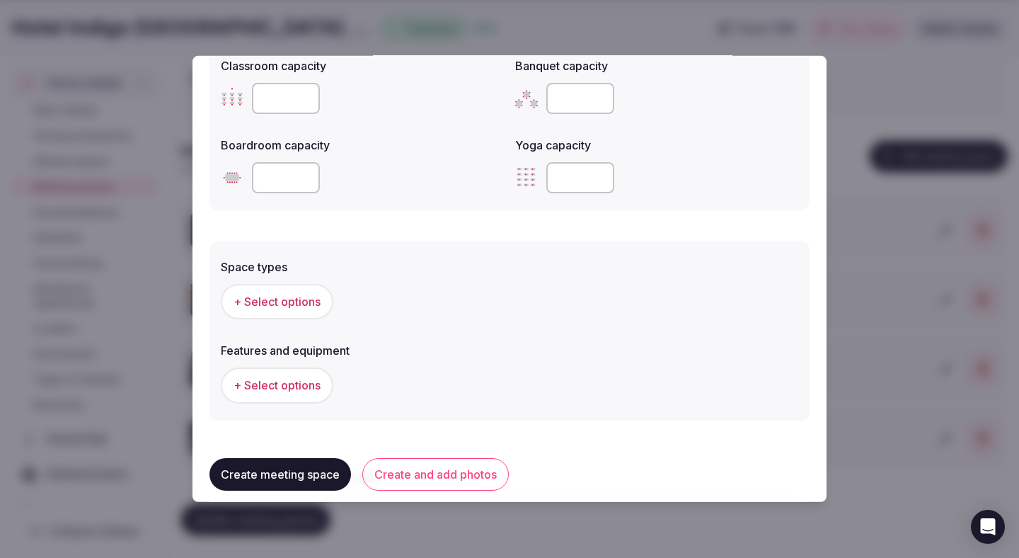
scroll to position [681, 0]
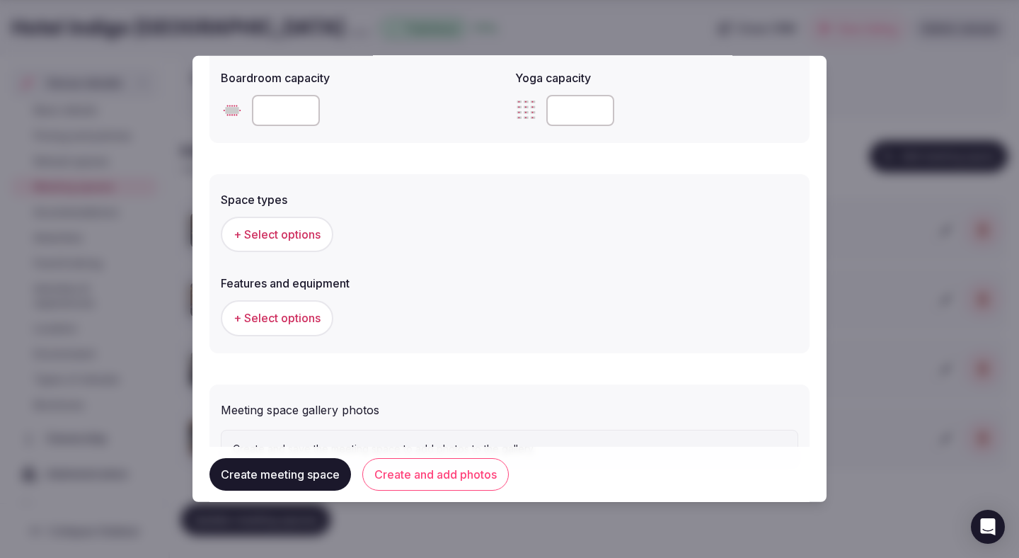
click at [282, 238] on span "+ Select options" at bounding box center [277, 234] width 87 height 16
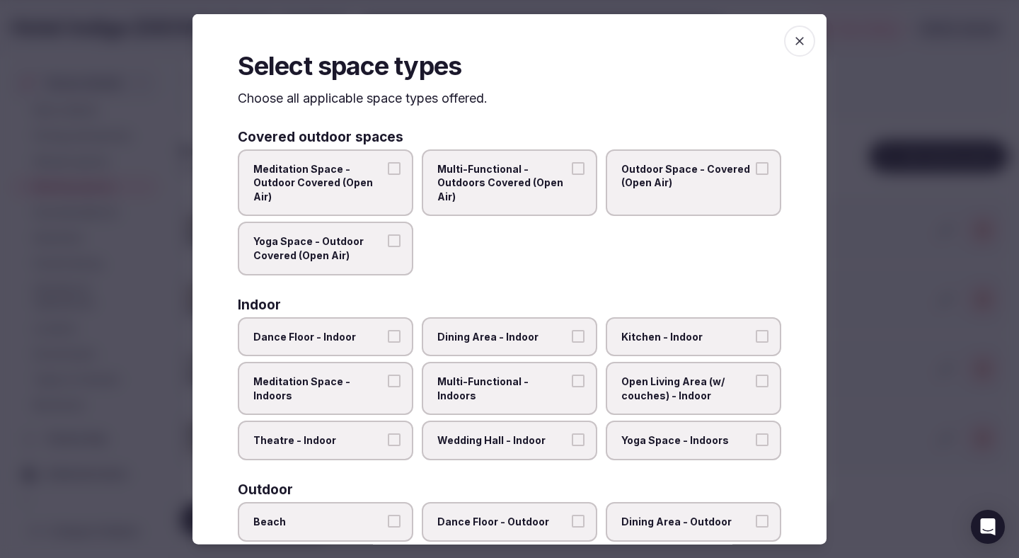
click at [345, 435] on span "Theatre - Indoor" at bounding box center [318, 440] width 130 height 14
click at [388, 435] on button "Theatre - Indoor" at bounding box center [394, 439] width 13 height 13
drag, startPoint x: 471, startPoint y: 432, endPoint x: 471, endPoint y: 415, distance: 17.0
click at [471, 433] on span "Wedding Hall - Indoor" at bounding box center [502, 440] width 130 height 14
click at [572, 433] on button "Wedding Hall - Indoor" at bounding box center [578, 439] width 13 height 13
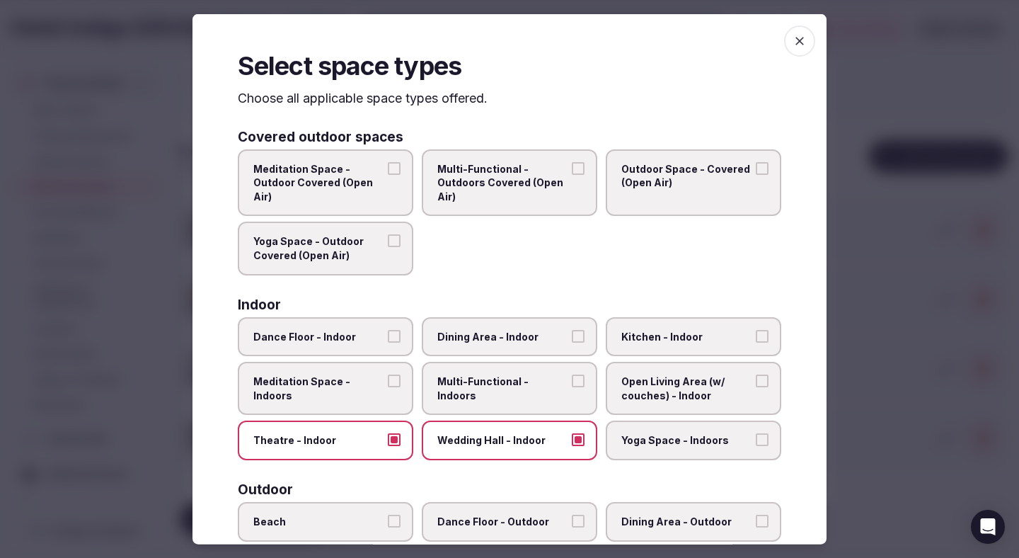
click at [471, 390] on label "Multi-Functional - Indoors" at bounding box center [509, 388] width 175 height 53
click at [572, 387] on button "Multi-Functional - Indoors" at bounding box center [578, 380] width 13 height 13
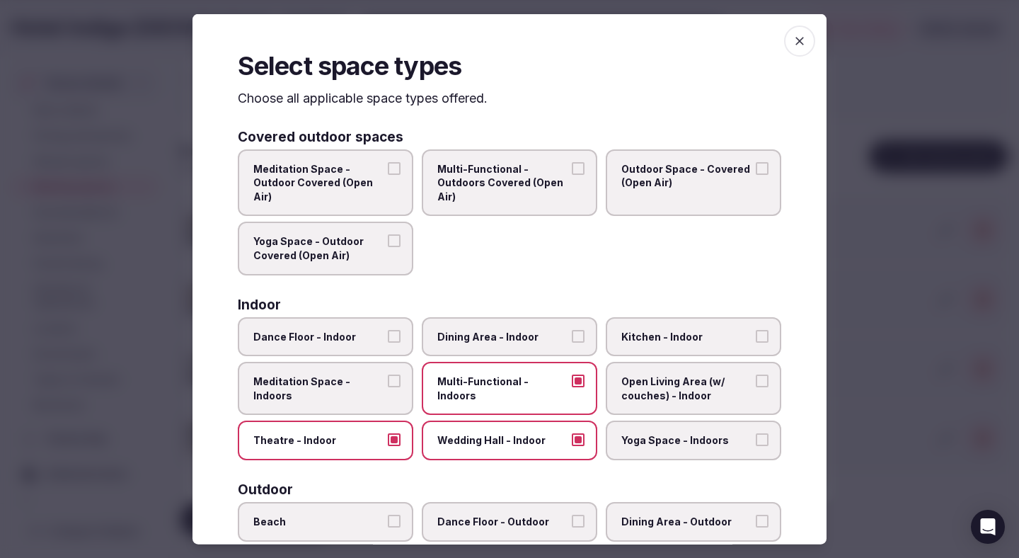
click at [471, 332] on span "Dining Area - Indoor" at bounding box center [502, 336] width 130 height 14
click at [572, 332] on button "Dining Area - Indoor" at bounding box center [578, 335] width 13 height 13
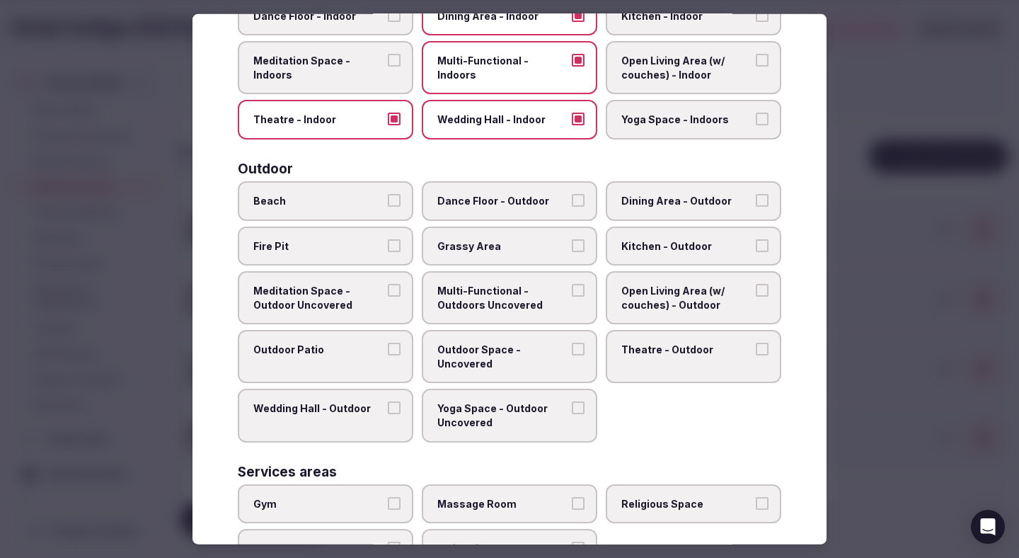
scroll to position [505, 0]
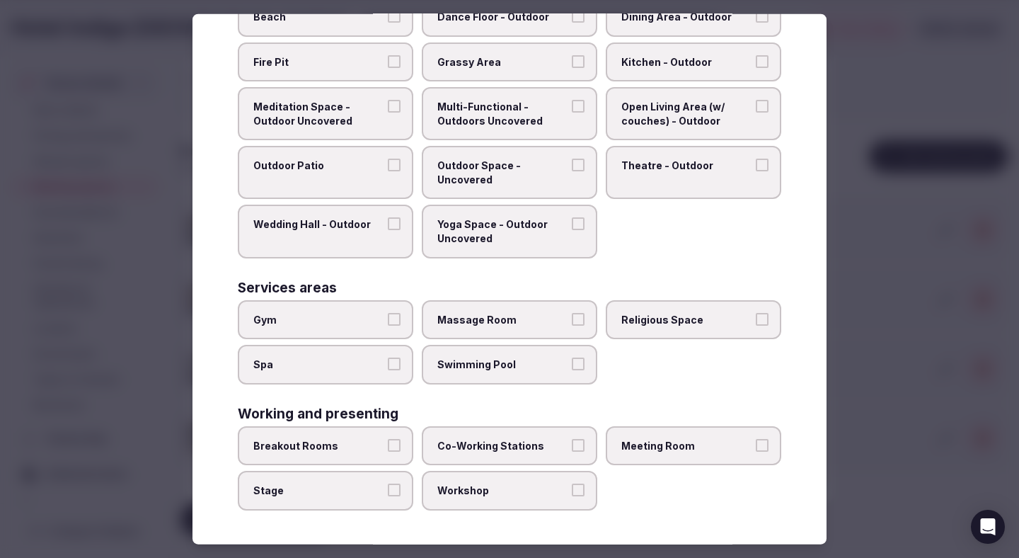
click at [371, 447] on span "Breakout Rooms" at bounding box center [318, 446] width 130 height 14
click at [388, 447] on button "Breakout Rooms" at bounding box center [394, 445] width 13 height 13
click at [477, 447] on span "Co-Working Stations" at bounding box center [502, 446] width 130 height 14
click at [572, 447] on button "Co-Working Stations" at bounding box center [578, 445] width 13 height 13
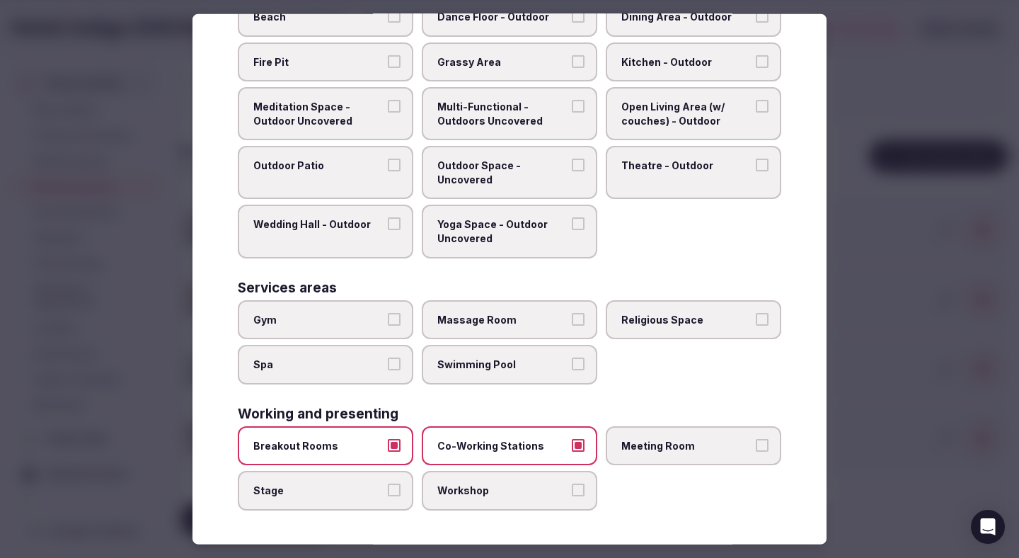
click at [643, 451] on label "Meeting Room" at bounding box center [693, 446] width 175 height 40
click at [756, 451] on button "Meeting Room" at bounding box center [762, 445] width 13 height 13
click at [552, 481] on label "Workshop" at bounding box center [509, 491] width 175 height 40
click at [572, 483] on button "Workshop" at bounding box center [578, 489] width 13 height 13
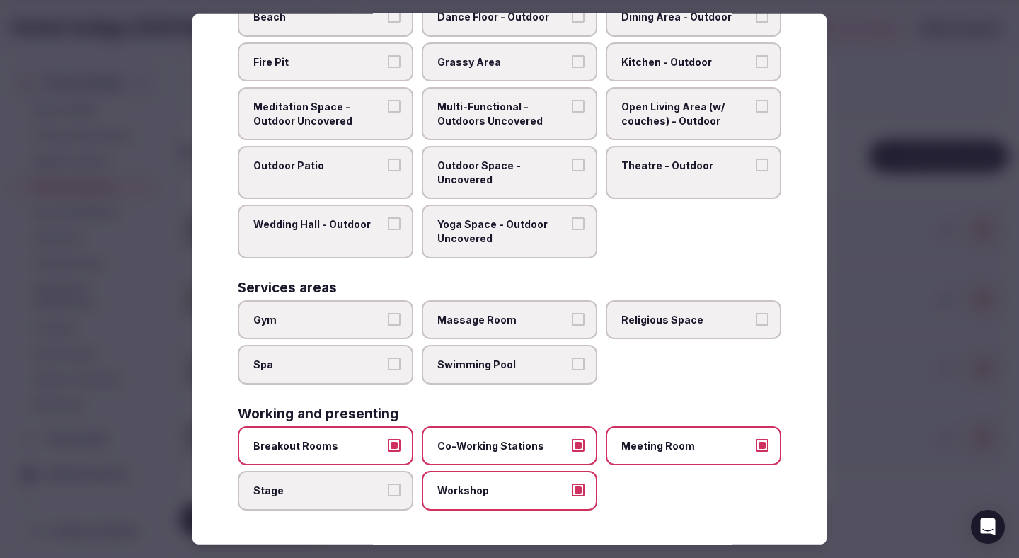
click at [968, 288] on div at bounding box center [509, 279] width 1019 height 558
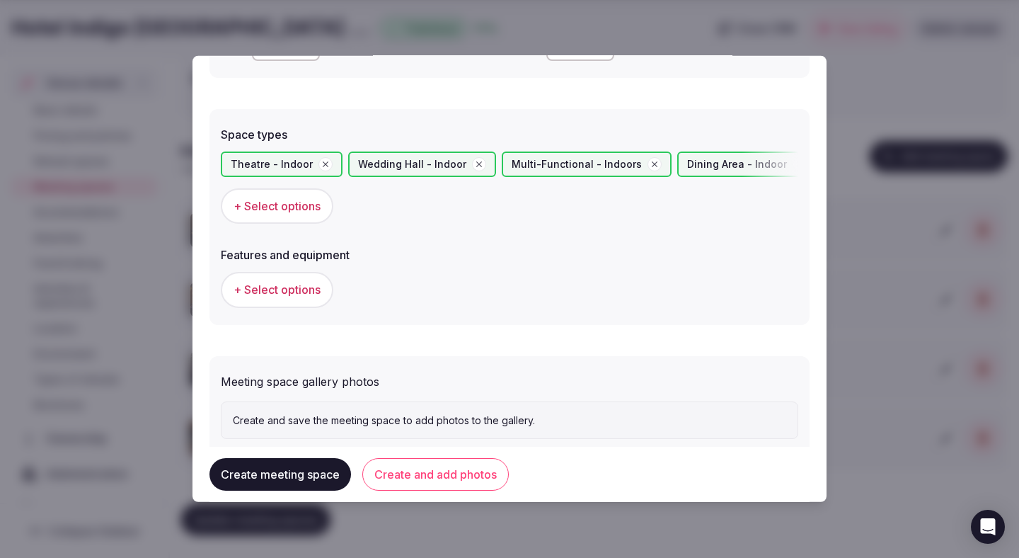
scroll to position [784, 0]
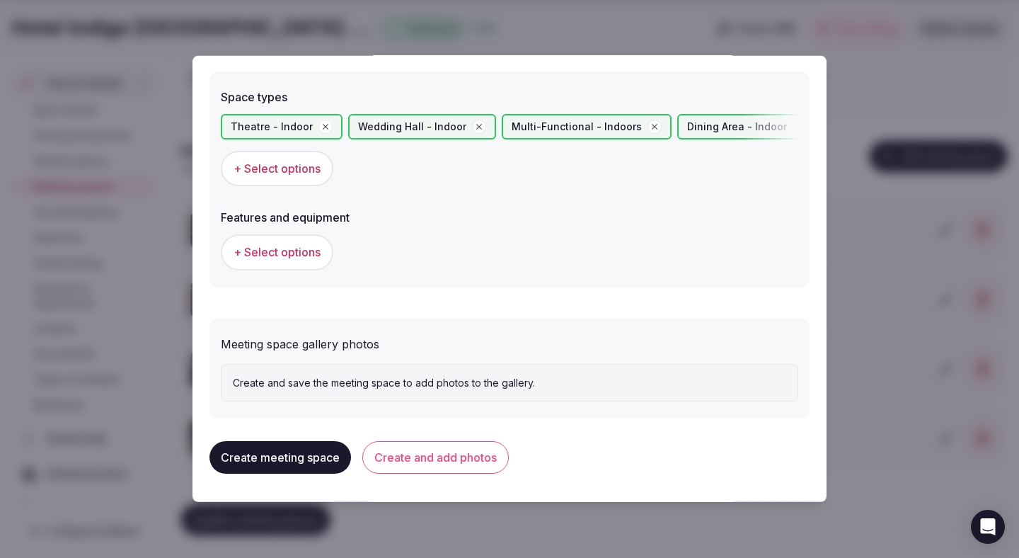
click at [304, 253] on span "+ Select options" at bounding box center [277, 252] width 87 height 16
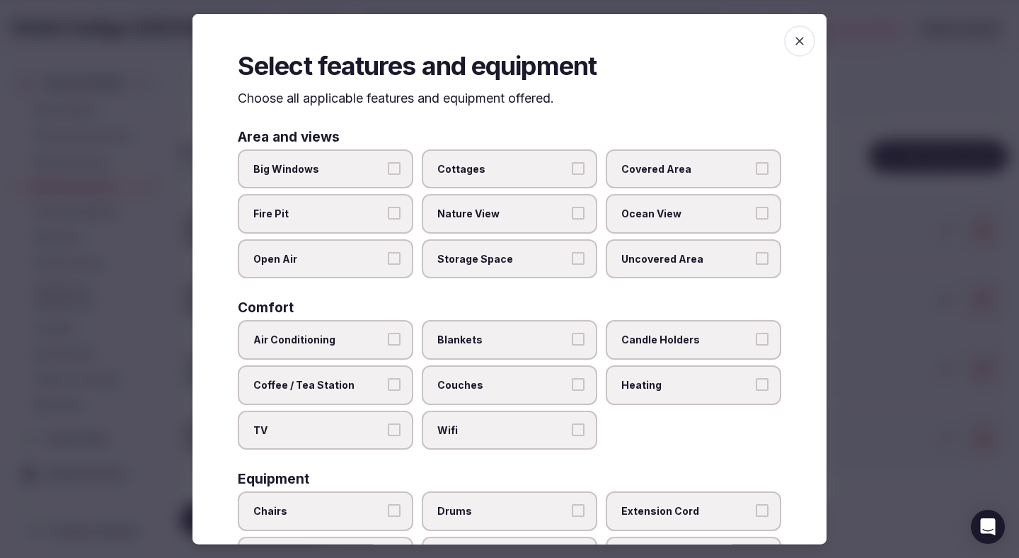
click at [383, 354] on label "Air Conditioning" at bounding box center [325, 340] width 175 height 40
click at [388, 345] on button "Air Conditioning" at bounding box center [394, 339] width 13 height 13
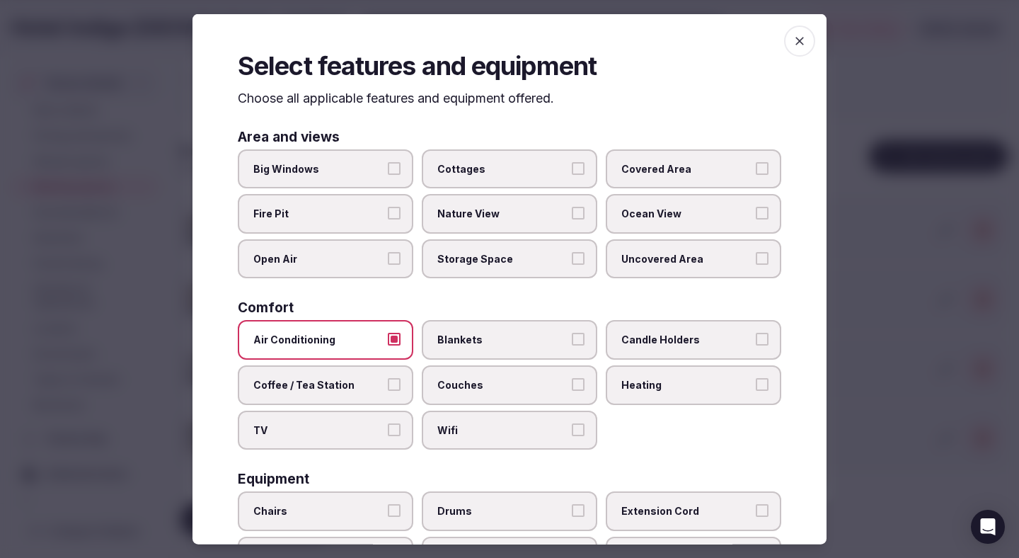
click at [383, 385] on span "Coffee / Tea Station" at bounding box center [318, 385] width 130 height 14
click at [388, 385] on button "Coffee / Tea Station" at bounding box center [394, 384] width 13 height 13
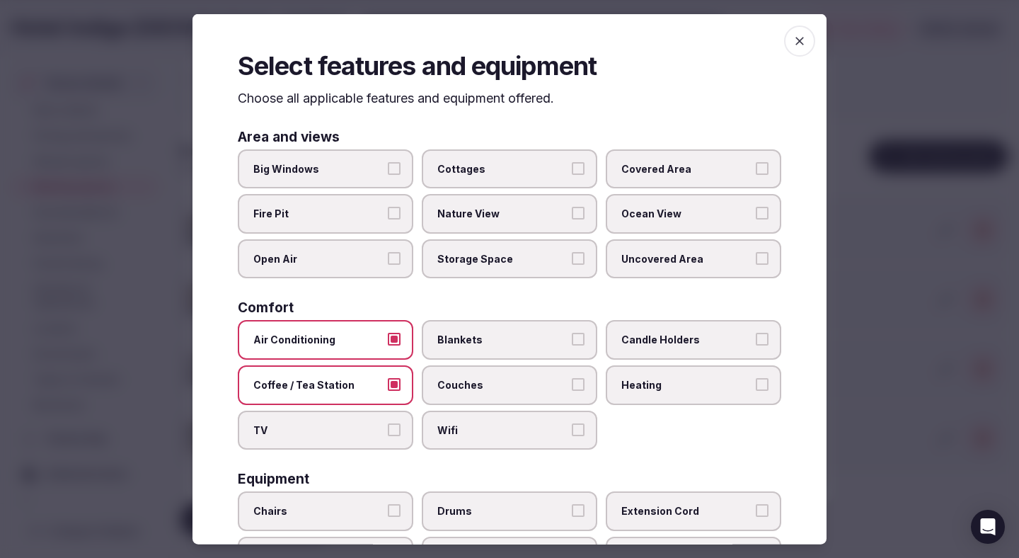
click at [383, 417] on label "TV" at bounding box center [325, 430] width 175 height 40
click at [388, 422] on button "TV" at bounding box center [394, 428] width 13 height 13
click at [449, 429] on span "Wifi" at bounding box center [502, 429] width 130 height 14
click at [572, 429] on button "Wifi" at bounding box center [578, 428] width 13 height 13
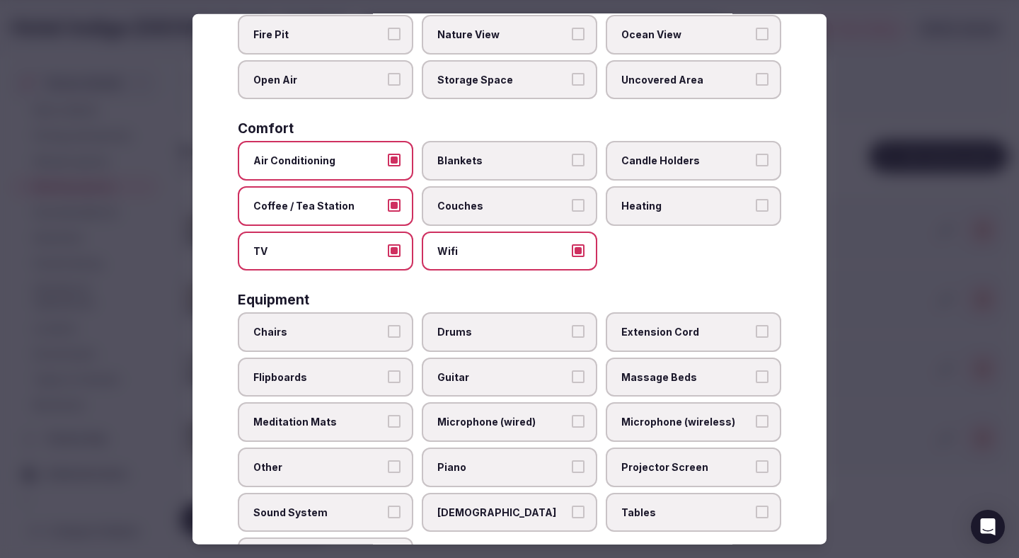
scroll to position [188, 0]
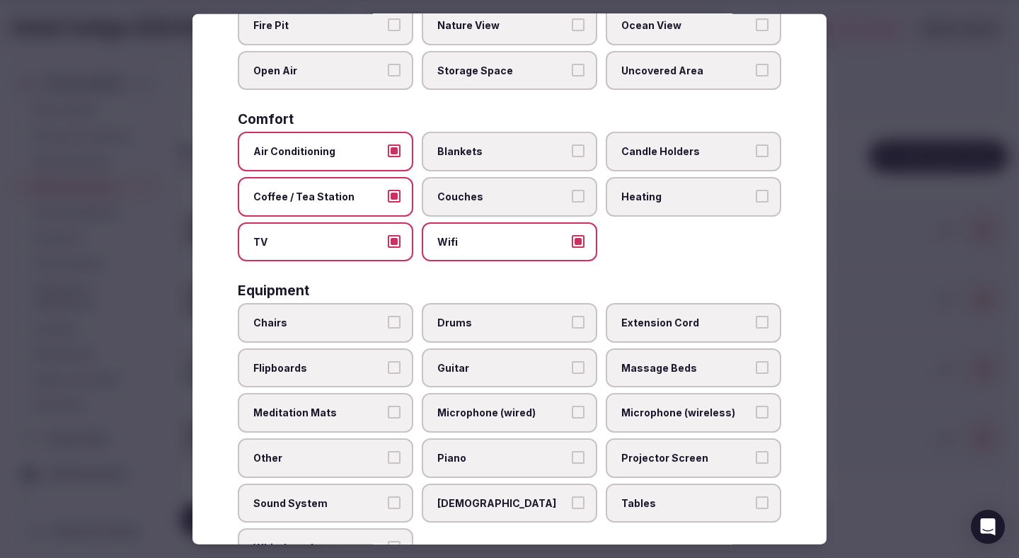
click at [379, 328] on span "Chairs" at bounding box center [318, 323] width 130 height 14
click at [388, 328] on button "Chairs" at bounding box center [394, 322] width 13 height 13
click at [512, 410] on span "Microphone (wired)" at bounding box center [502, 412] width 130 height 14
click at [572, 410] on button "Microphone (wired)" at bounding box center [578, 411] width 13 height 13
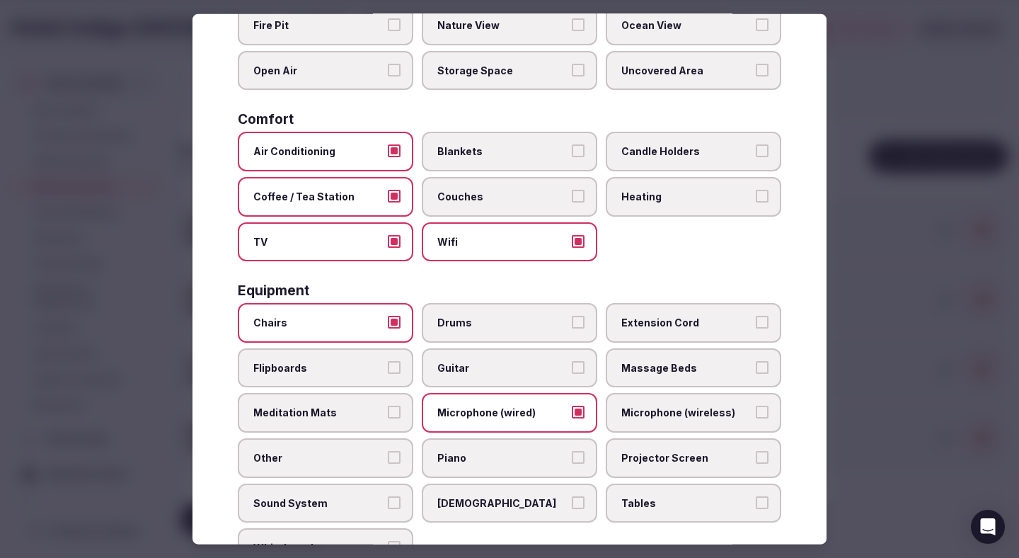
click at [662, 415] on span "Microphone (wireless)" at bounding box center [686, 412] width 130 height 14
click at [756, 415] on button "Microphone (wireless)" at bounding box center [762, 411] width 13 height 13
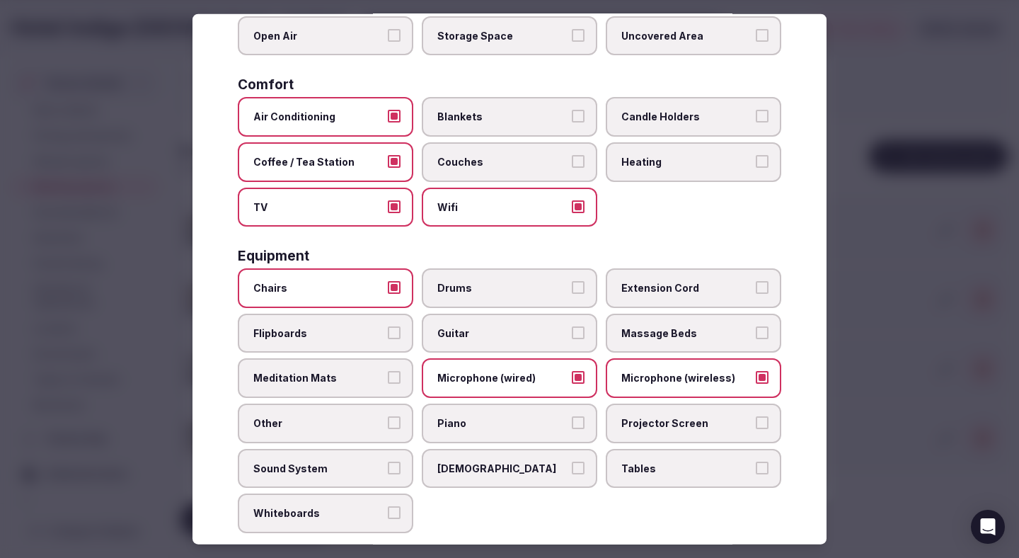
scroll to position [238, 0]
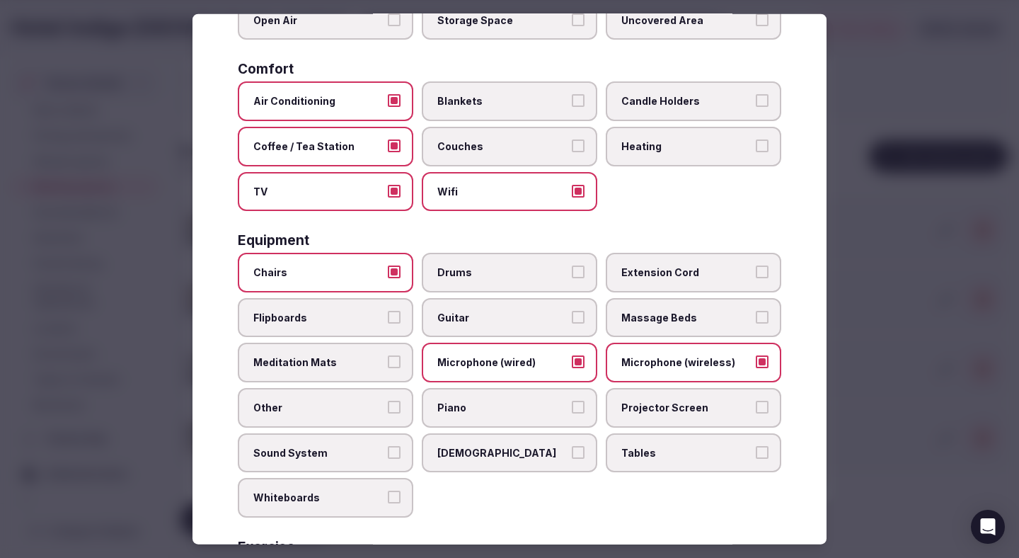
click at [664, 409] on span "Projector Screen" at bounding box center [686, 408] width 130 height 14
click at [756, 409] on button "Projector Screen" at bounding box center [762, 407] width 13 height 13
click at [358, 443] on label "Sound System" at bounding box center [325, 452] width 175 height 40
click at [388, 445] on button "Sound System" at bounding box center [394, 451] width 13 height 13
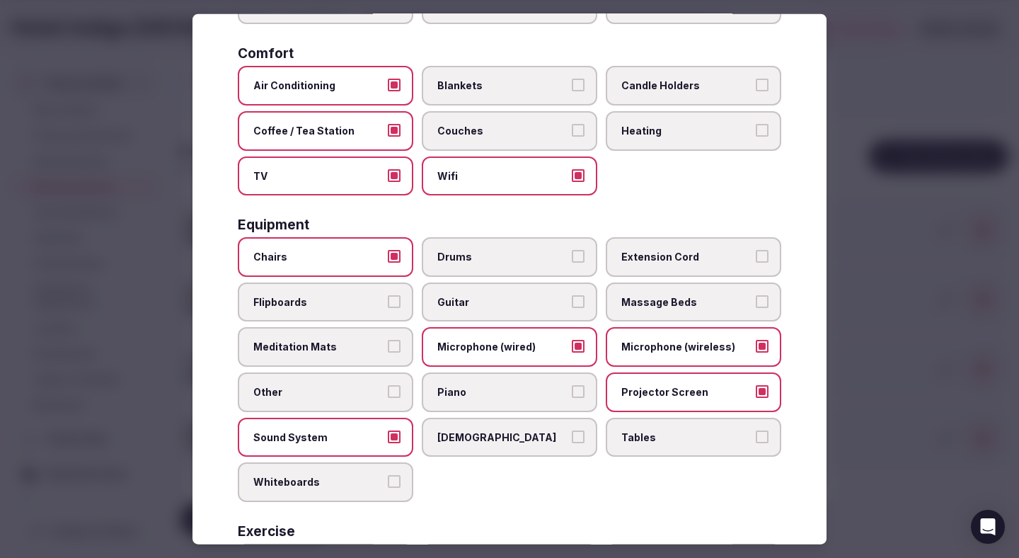
scroll to position [292, 0]
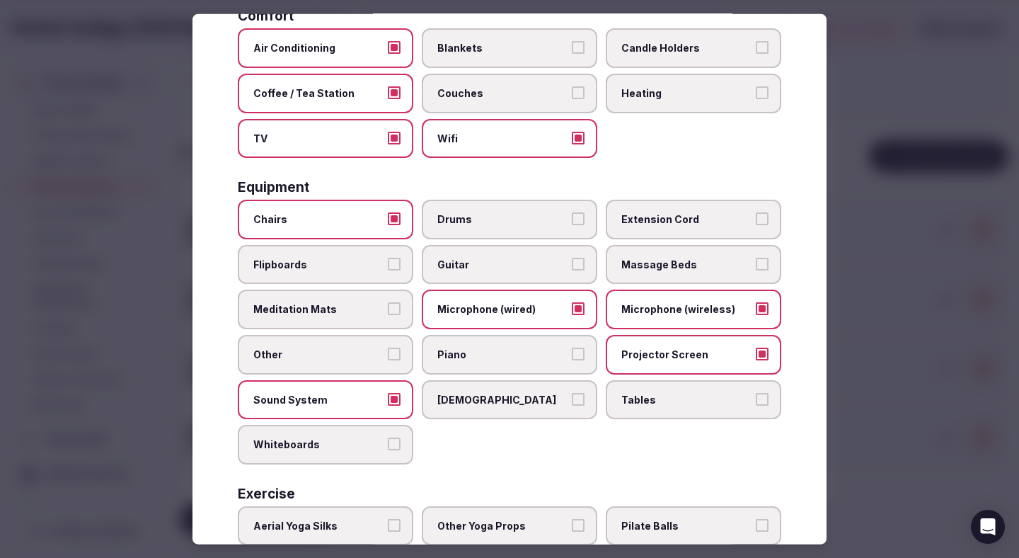
click at [643, 393] on span "Tables" at bounding box center [686, 399] width 130 height 14
click at [756, 393] on button "Tables" at bounding box center [762, 398] width 13 height 13
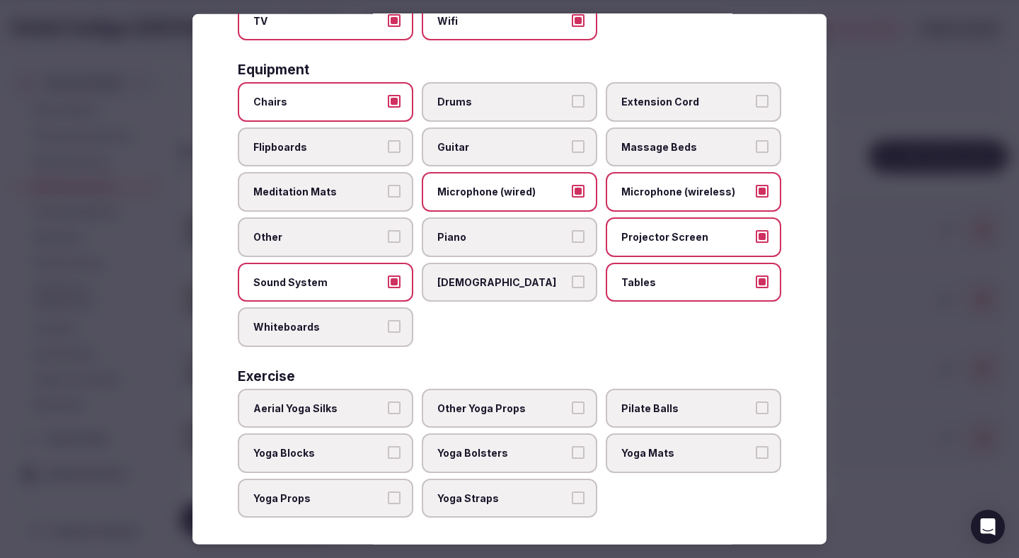
scroll to position [417, 0]
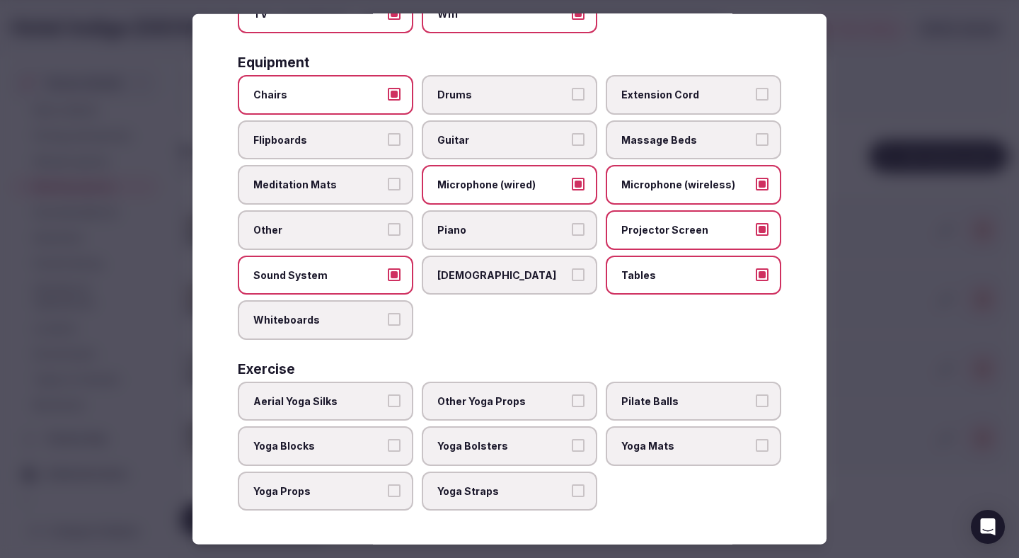
click at [393, 321] on button "Whiteboards" at bounding box center [394, 319] width 13 height 13
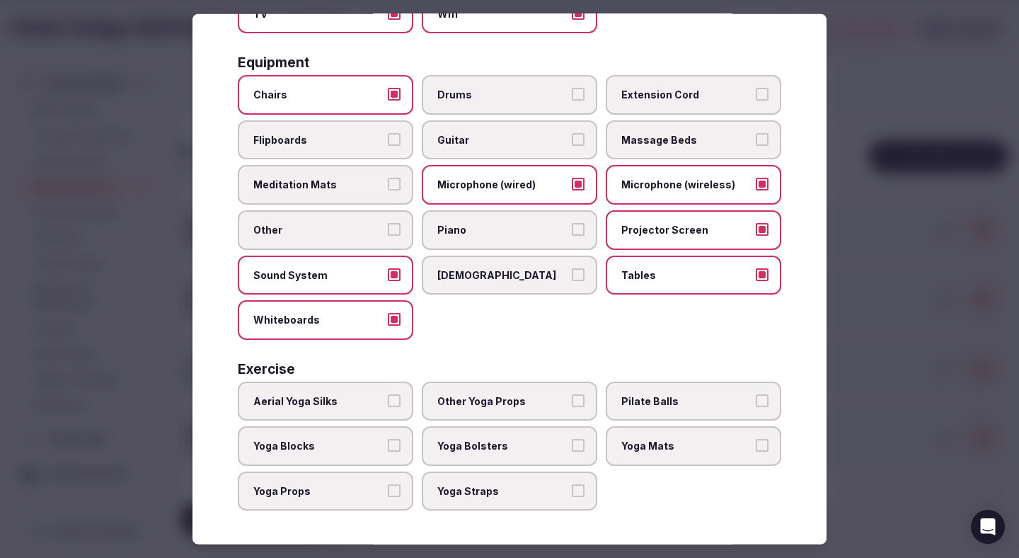
click at [886, 261] on div at bounding box center [509, 279] width 1019 height 558
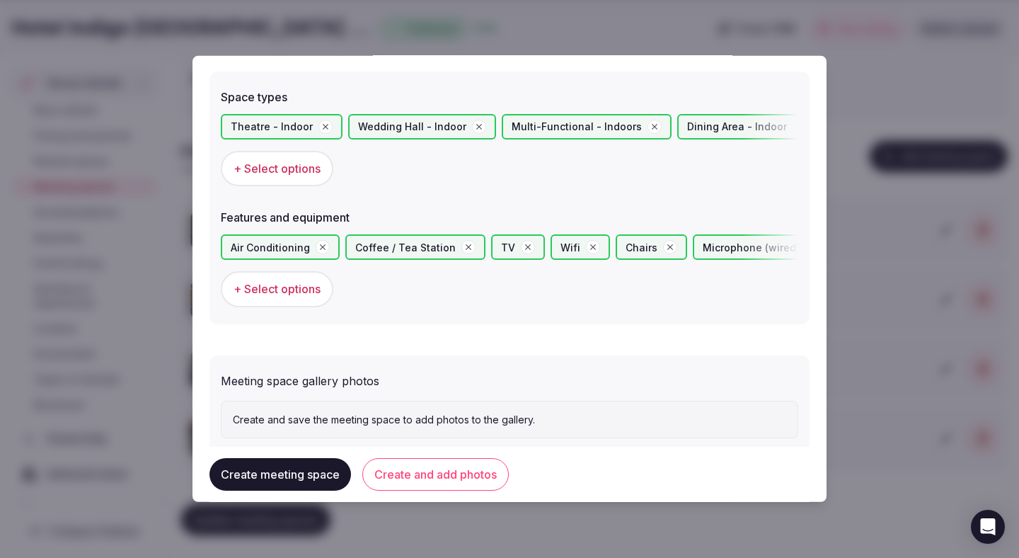
scroll to position [821, 0]
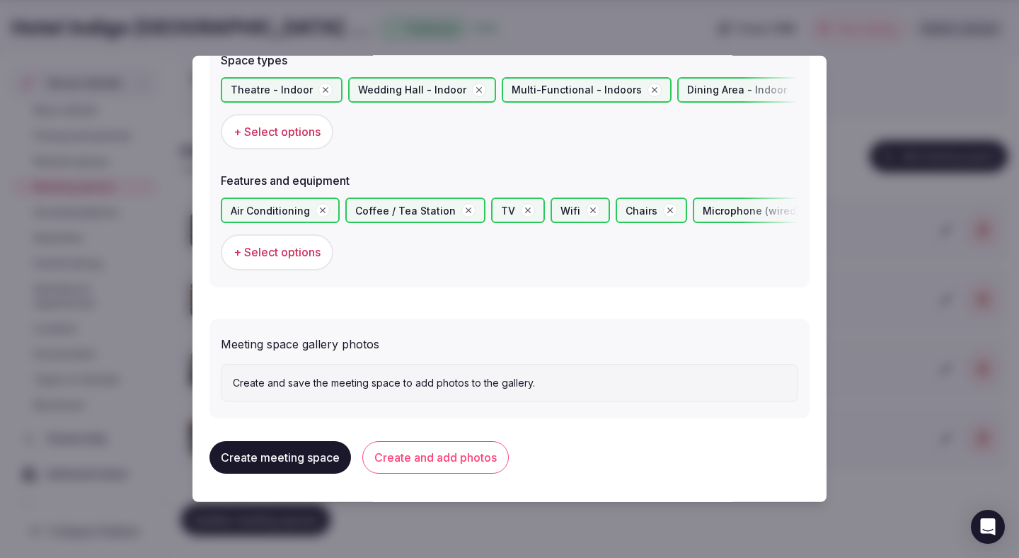
click at [473, 452] on button "Create and add photos" at bounding box center [435, 457] width 146 height 33
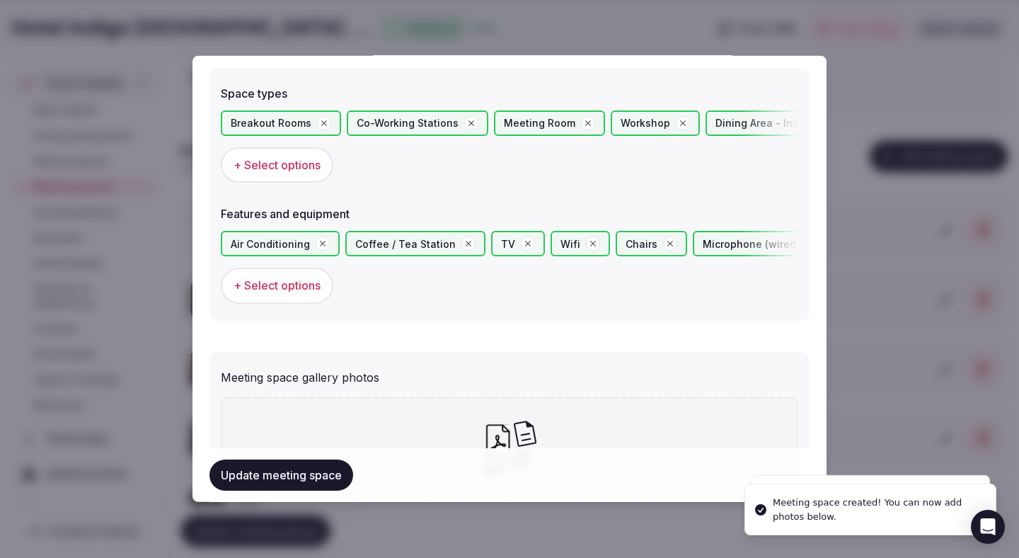
scroll to position [951, 0]
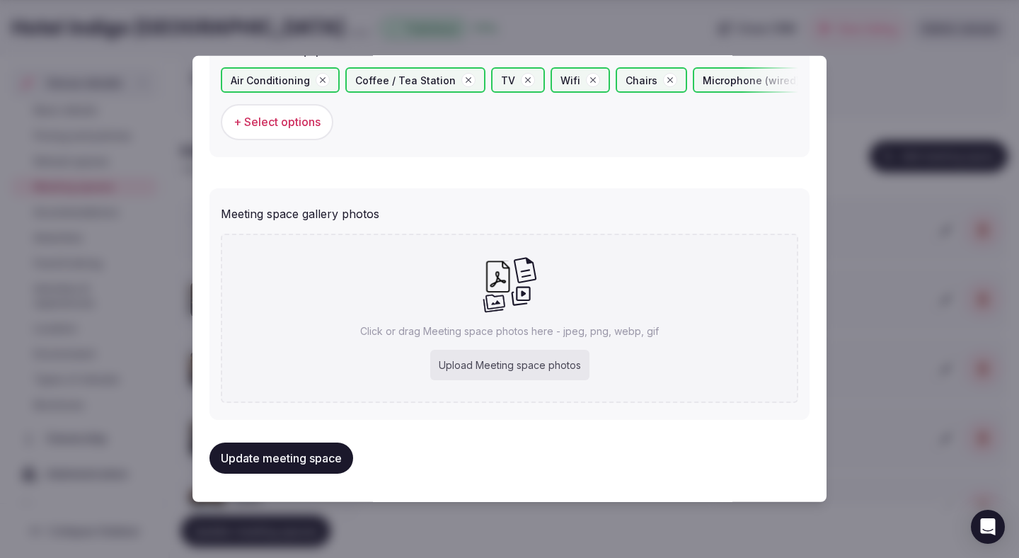
click at [517, 374] on div "Upload Meeting space photos" at bounding box center [509, 365] width 159 height 31
click at [461, 355] on div "Upload Meeting space photos" at bounding box center [509, 365] width 159 height 31
type input "**********"
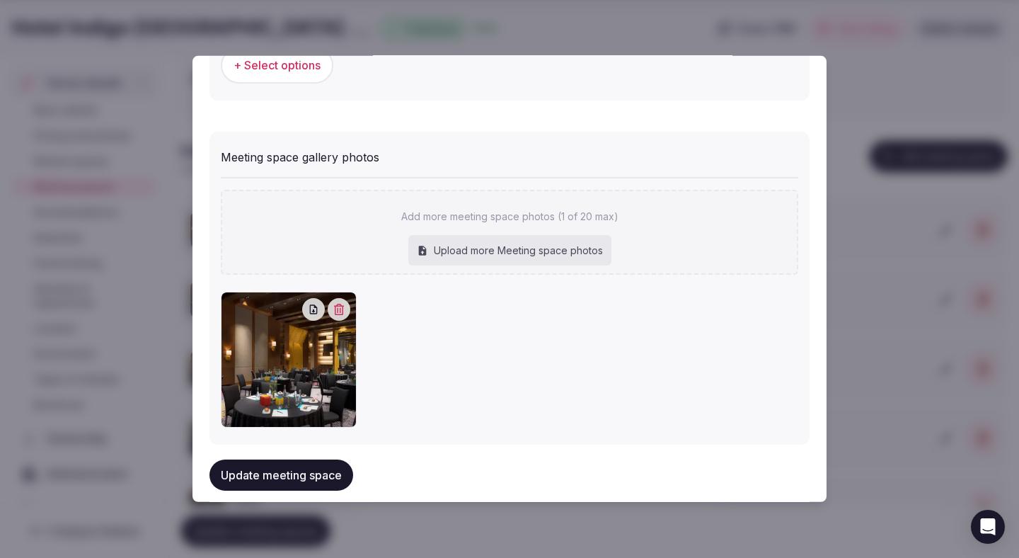
scroll to position [1032, 0]
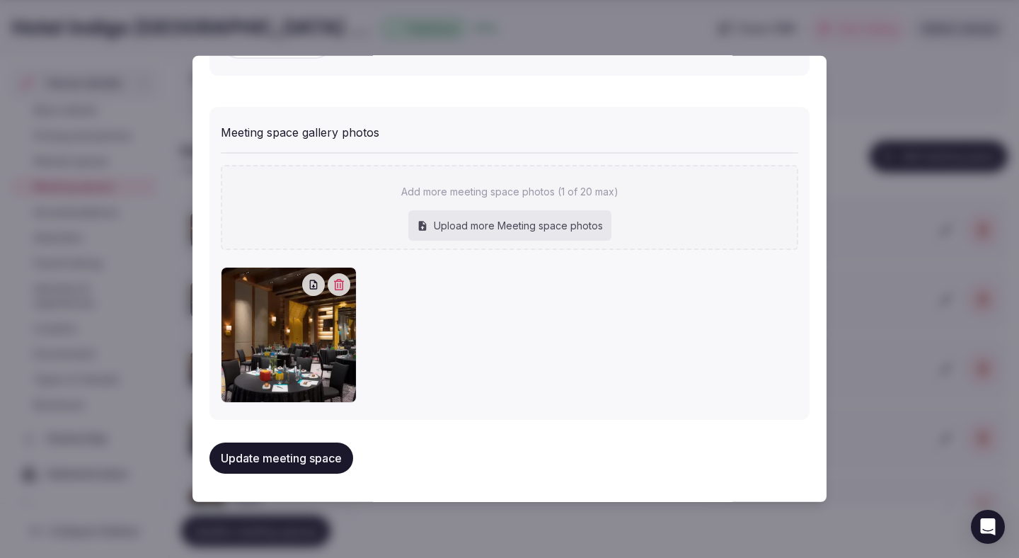
click at [319, 461] on button "Update meeting space" at bounding box center [281, 457] width 144 height 31
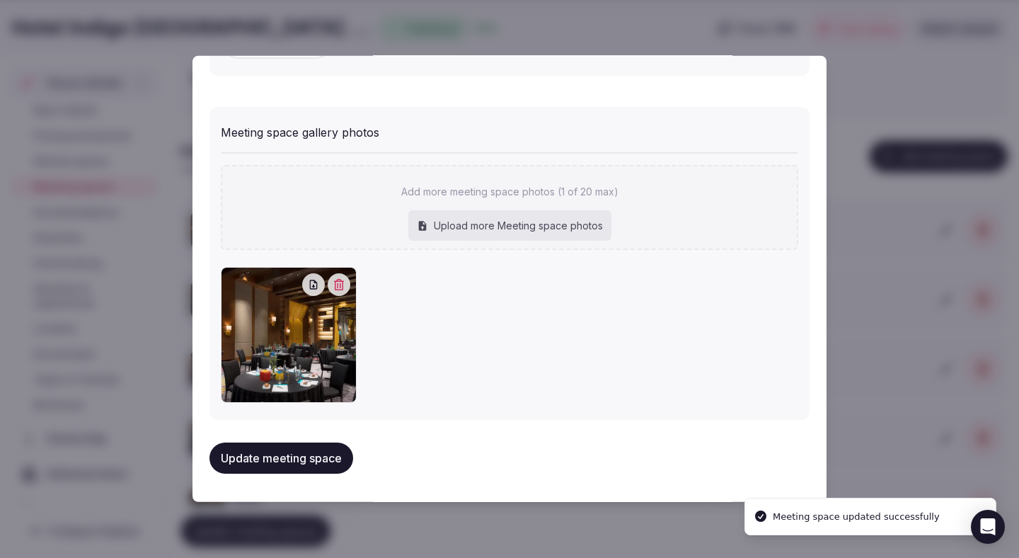
click at [319, 461] on button "Update meeting space" at bounding box center [281, 457] width 144 height 31
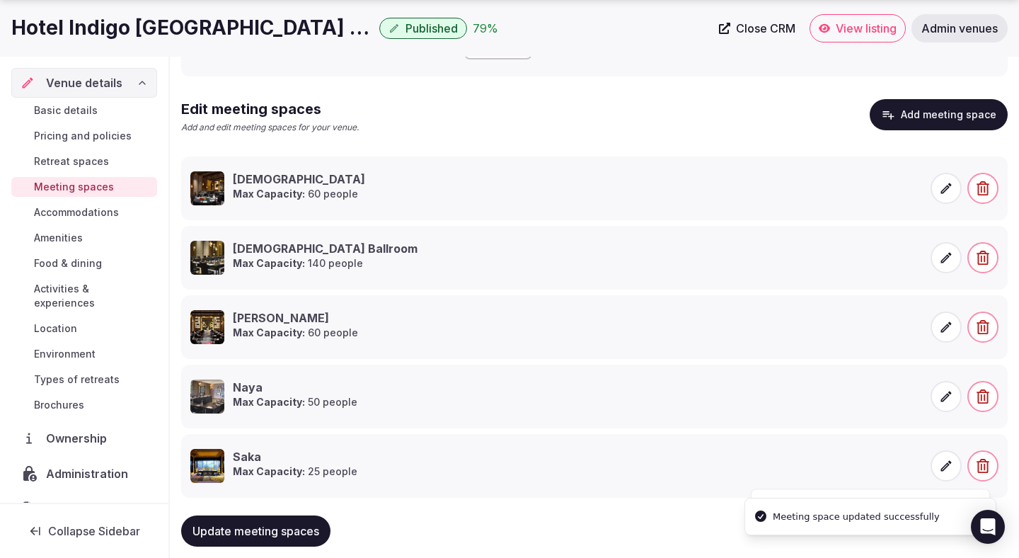
scroll to position [223, 0]
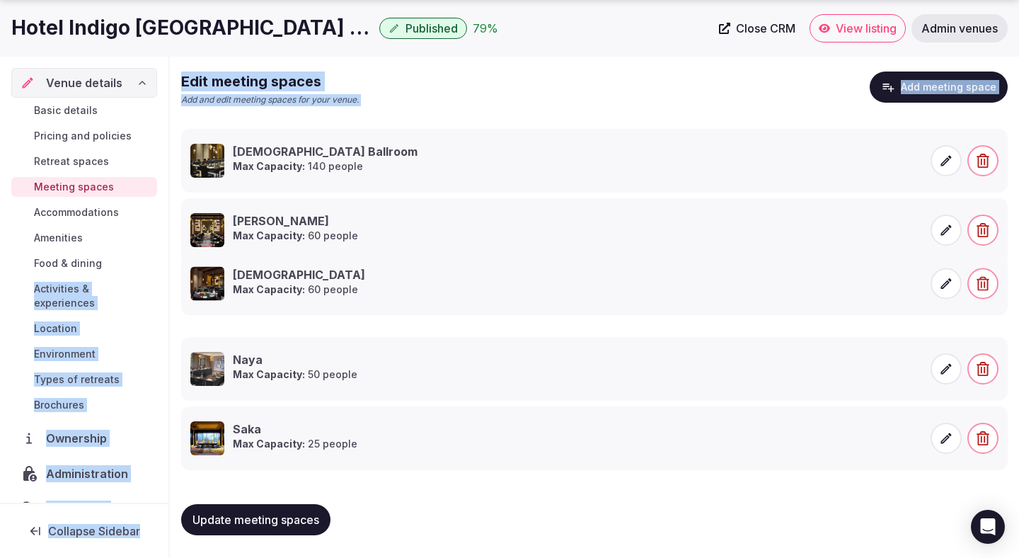
drag, startPoint x: 173, startPoint y: 142, endPoint x: 162, endPoint y: 263, distance: 122.2
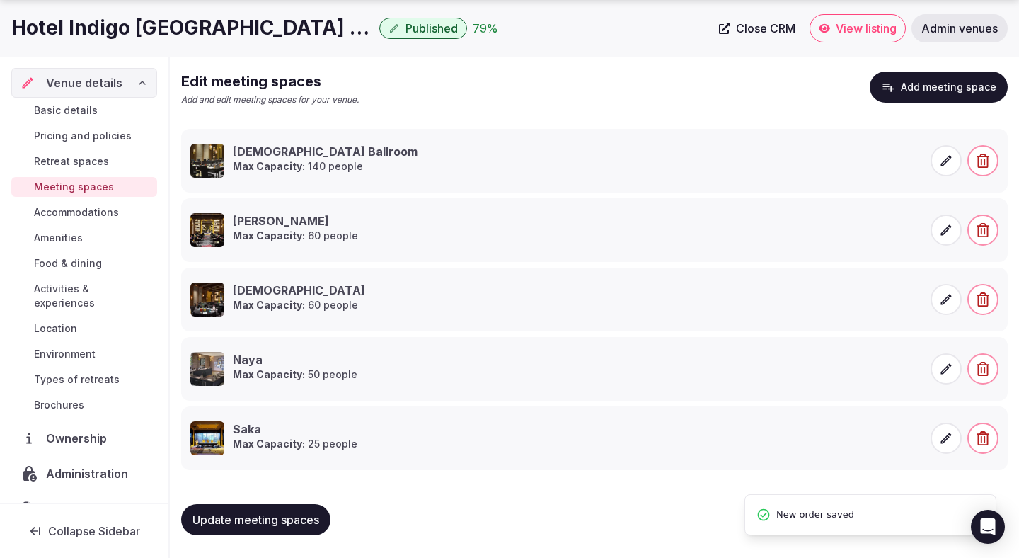
click at [485, 92] on div "Edit meeting spaces Add and edit meeting spaces for your venue. Add meeting spa…" at bounding box center [594, 94] width 827 height 46
click at [219, 517] on span "Update meeting spaces" at bounding box center [255, 519] width 127 height 14
click at [280, 522] on span "Update meeting spaces" at bounding box center [255, 519] width 127 height 14
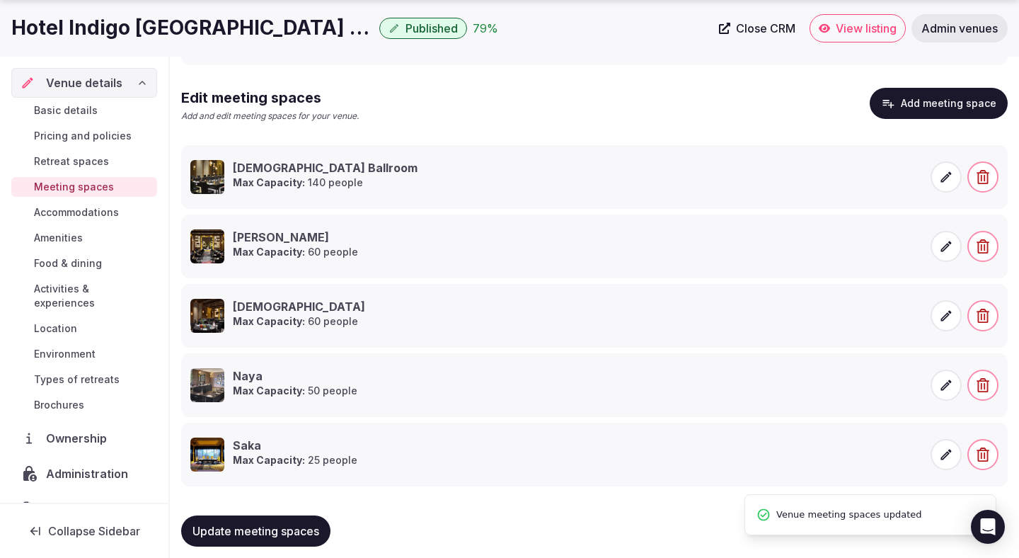
scroll to position [204, 0]
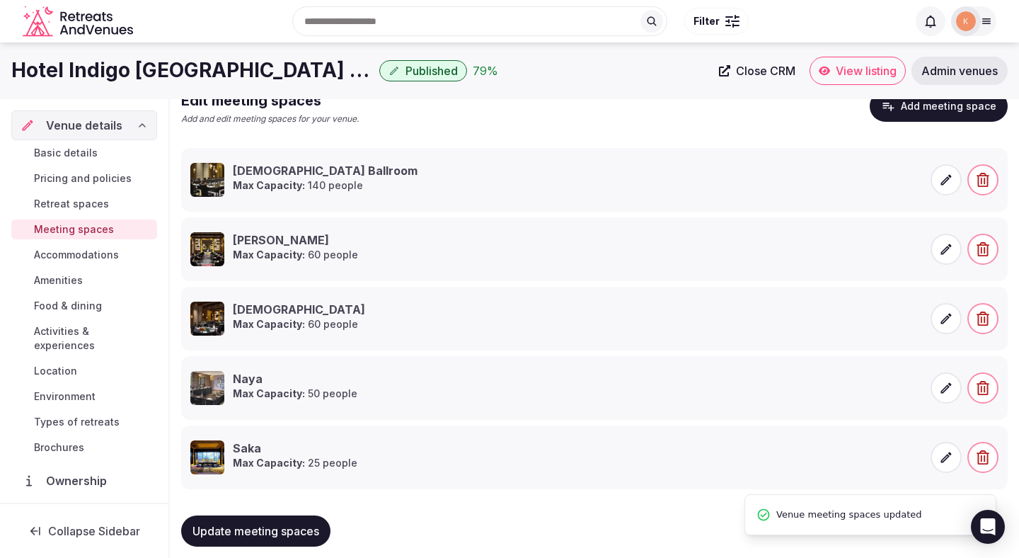
click at [918, 107] on button "Add meeting space" at bounding box center [939, 106] width 138 height 31
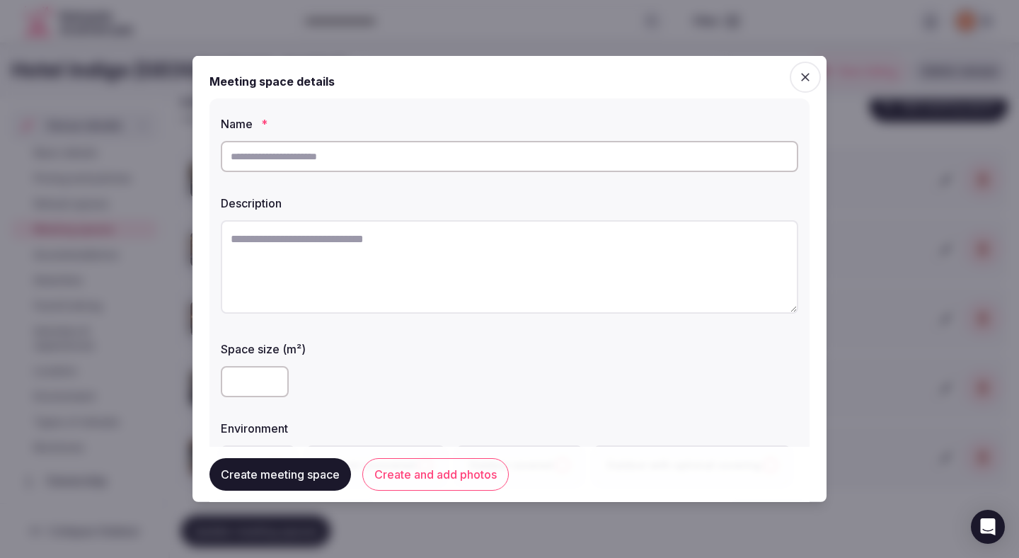
click at [548, 312] on textarea at bounding box center [509, 266] width 577 height 93
paste textarea "**********"
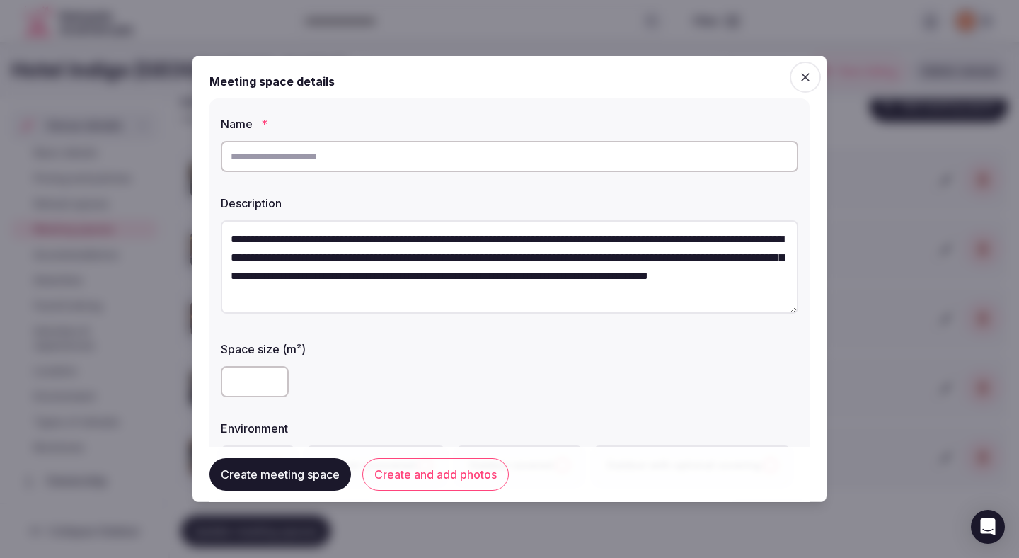
click at [511, 230] on textarea "**********" at bounding box center [509, 266] width 577 height 93
type textarea "**********"
click at [524, 153] on input "text" at bounding box center [509, 156] width 577 height 31
paste input "*********"
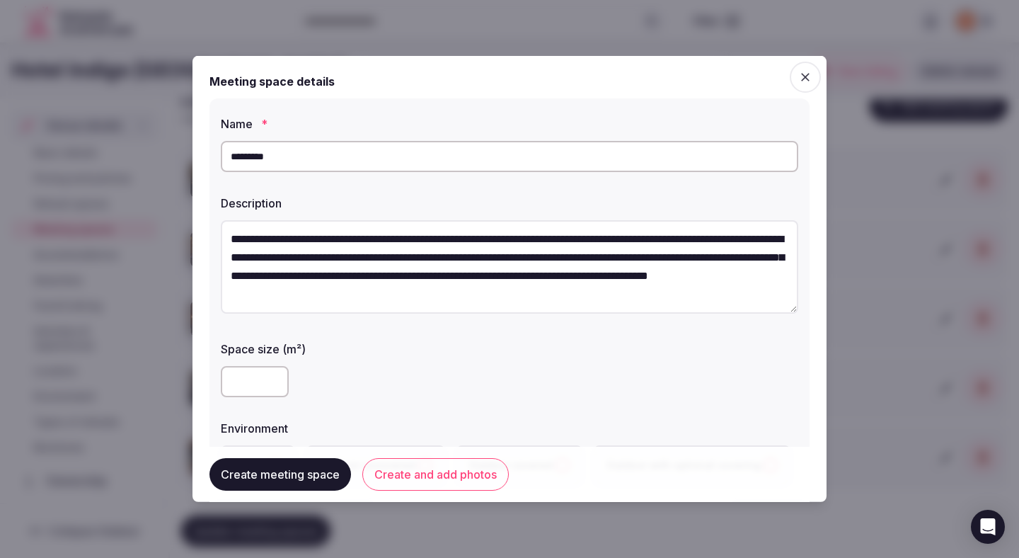
type input "*********"
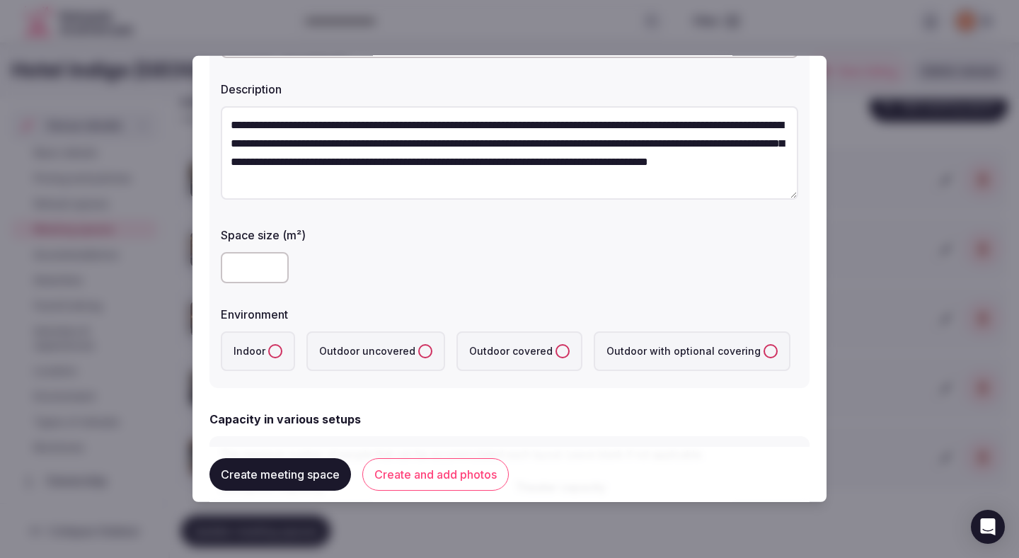
click at [255, 263] on input "number" at bounding box center [255, 267] width 68 height 31
type input "***"
click at [364, 359] on label "Outdoor uncovered" at bounding box center [375, 351] width 139 height 40
click at [418, 358] on uncovered "Outdoor uncovered" at bounding box center [425, 351] width 14 height 14
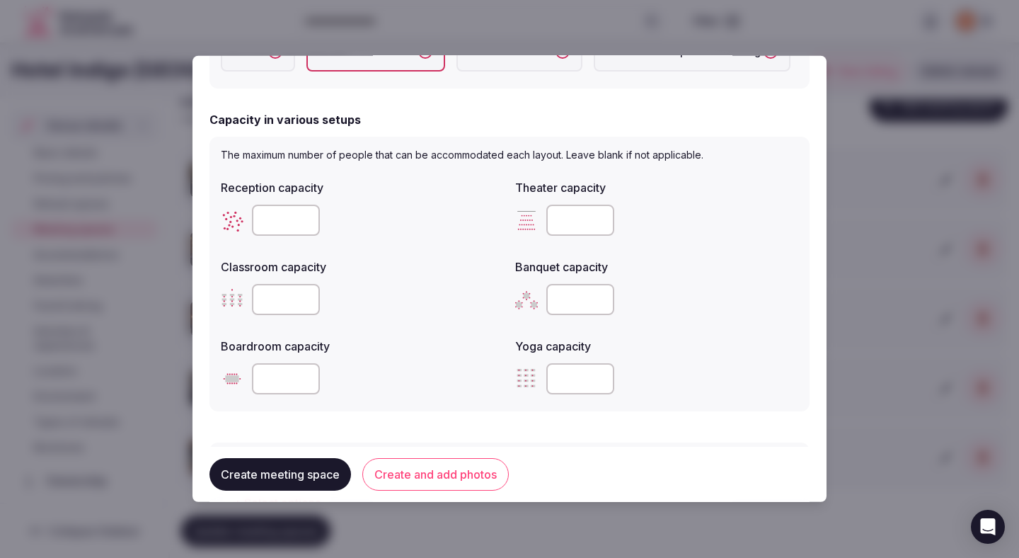
scroll to position [437, 0]
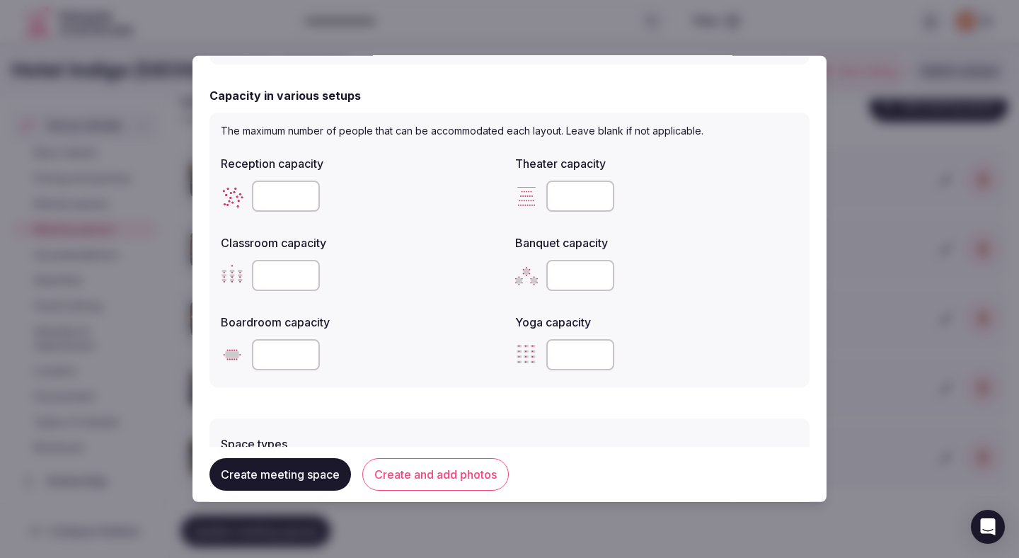
click at [560, 204] on input "number" at bounding box center [580, 195] width 68 height 31
type input "**"
click at [565, 274] on input "number" at bounding box center [580, 275] width 68 height 31
click at [587, 260] on input "number" at bounding box center [580, 275] width 68 height 31
type input "**"
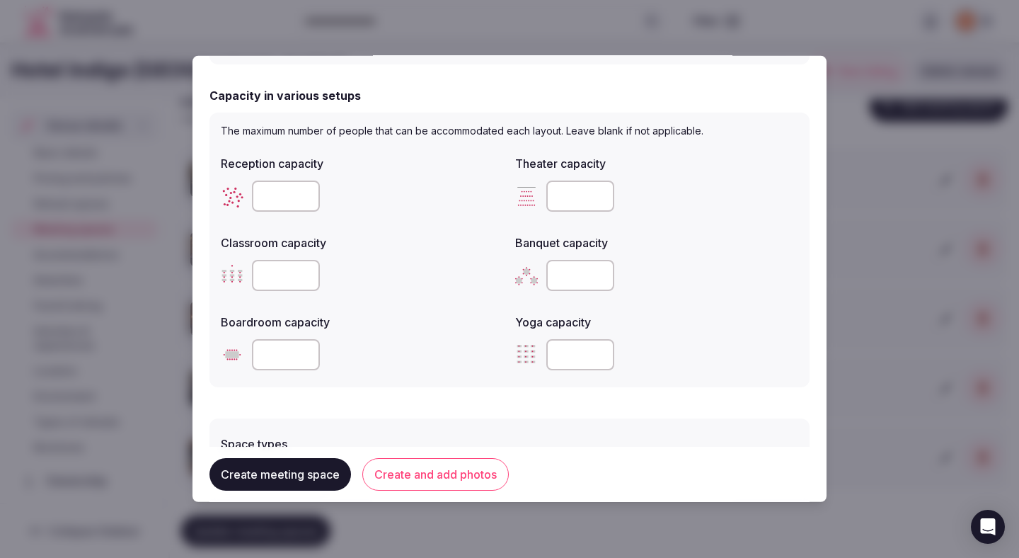
click at [420, 357] on div at bounding box center [362, 354] width 283 height 31
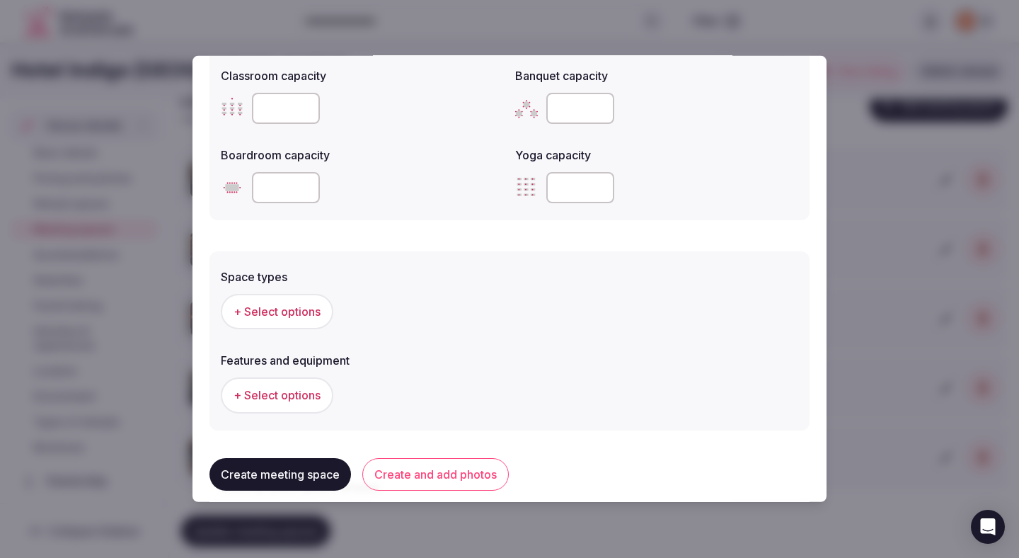
scroll to position [677, 0]
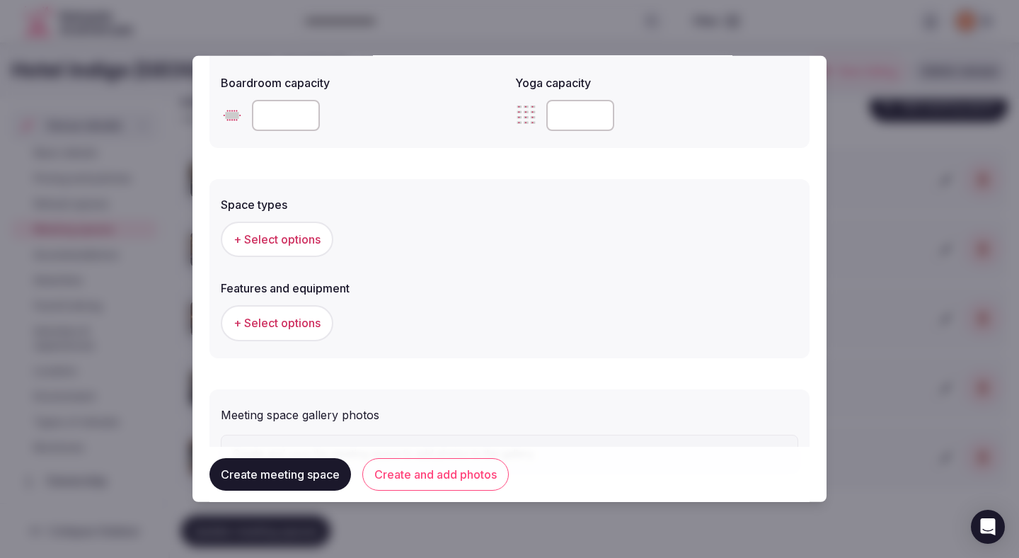
click at [334, 248] on div "+ Select options" at bounding box center [509, 238] width 577 height 35
click at [320, 241] on span "+ Select options" at bounding box center [277, 239] width 87 height 16
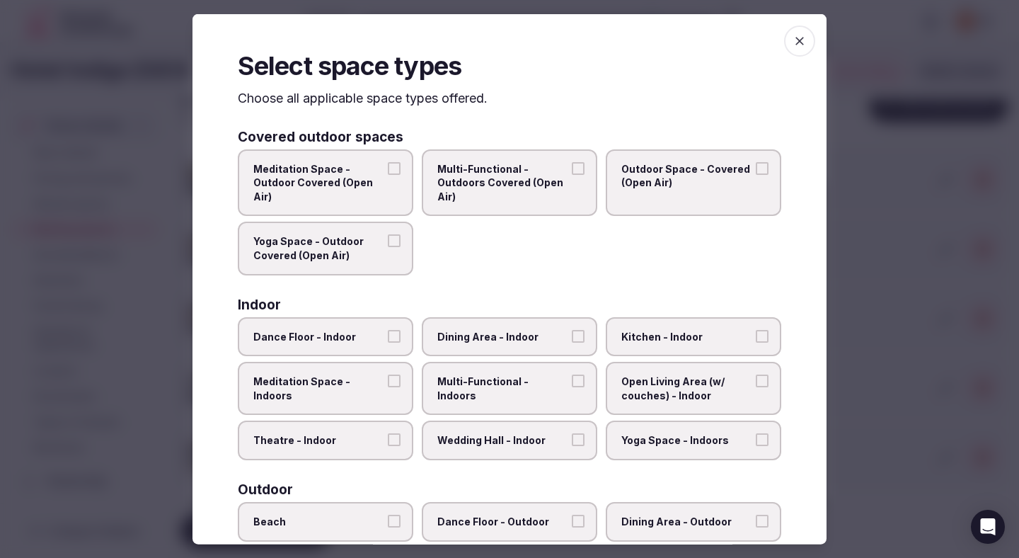
scroll to position [221, 0]
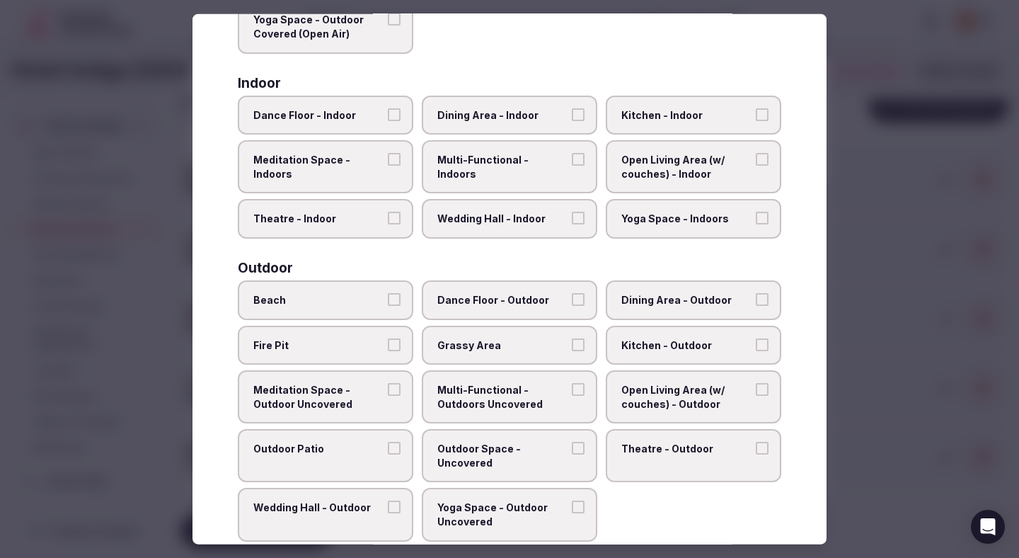
click at [323, 447] on span "Outdoor Patio" at bounding box center [318, 449] width 130 height 14
click at [388, 447] on button "Outdoor Patio" at bounding box center [394, 448] width 13 height 13
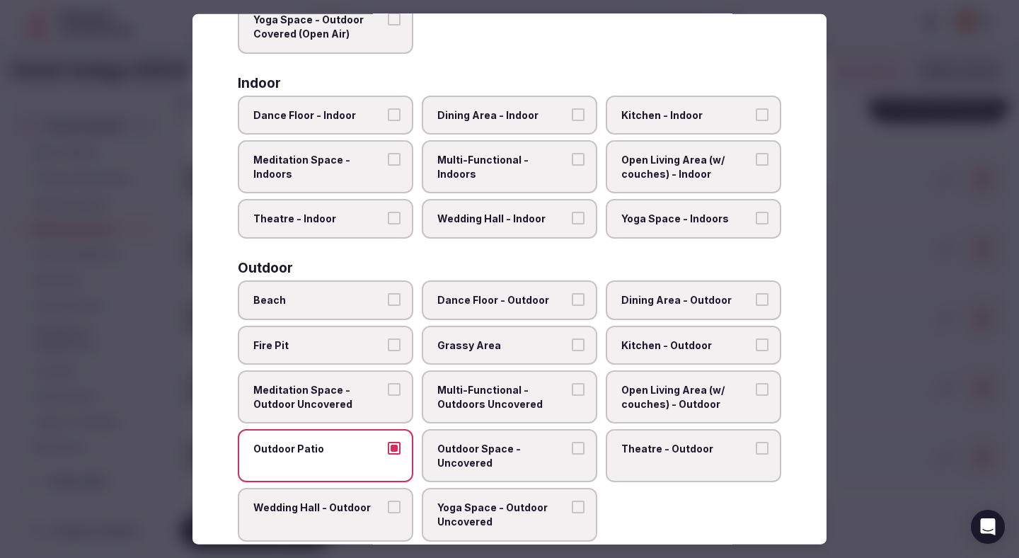
scroll to position [241, 0]
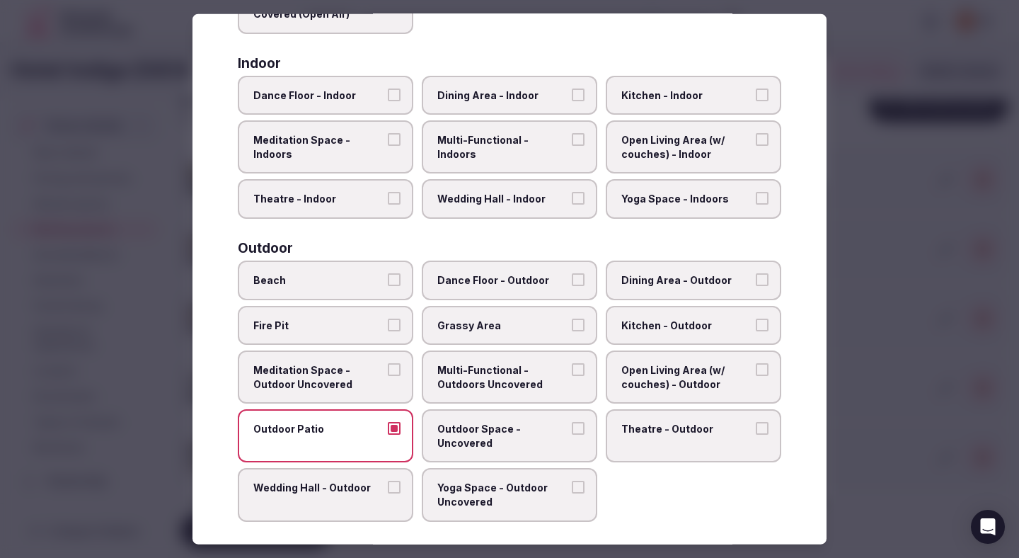
click at [333, 484] on span "Wedding Hall - Outdoor" at bounding box center [318, 488] width 130 height 14
click at [388, 484] on button "Wedding Hall - Outdoor" at bounding box center [394, 487] width 13 height 13
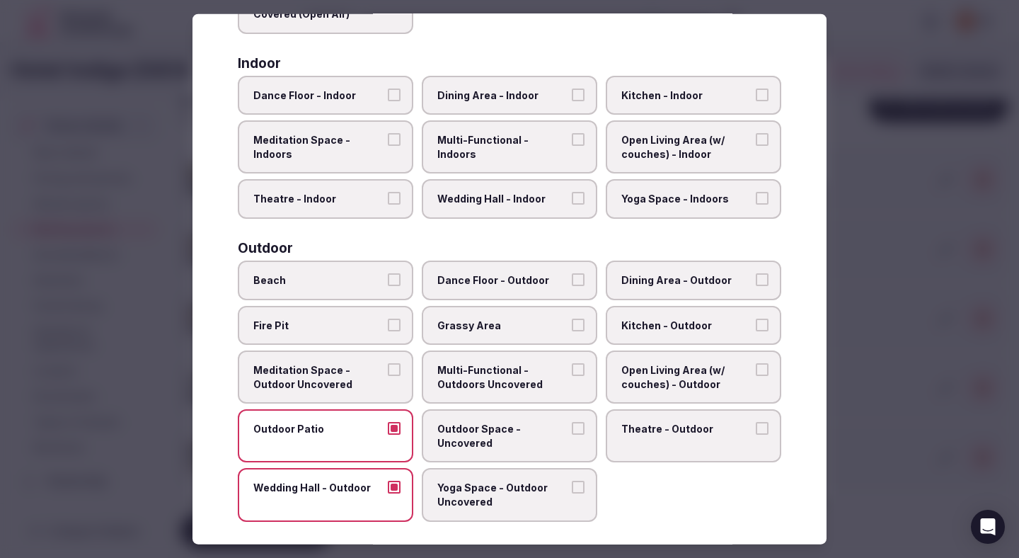
click at [459, 387] on span "Multi-Functional - Outdoors Uncovered" at bounding box center [502, 377] width 130 height 28
click at [572, 376] on button "Multi-Functional - Outdoors Uncovered" at bounding box center [578, 369] width 13 height 13
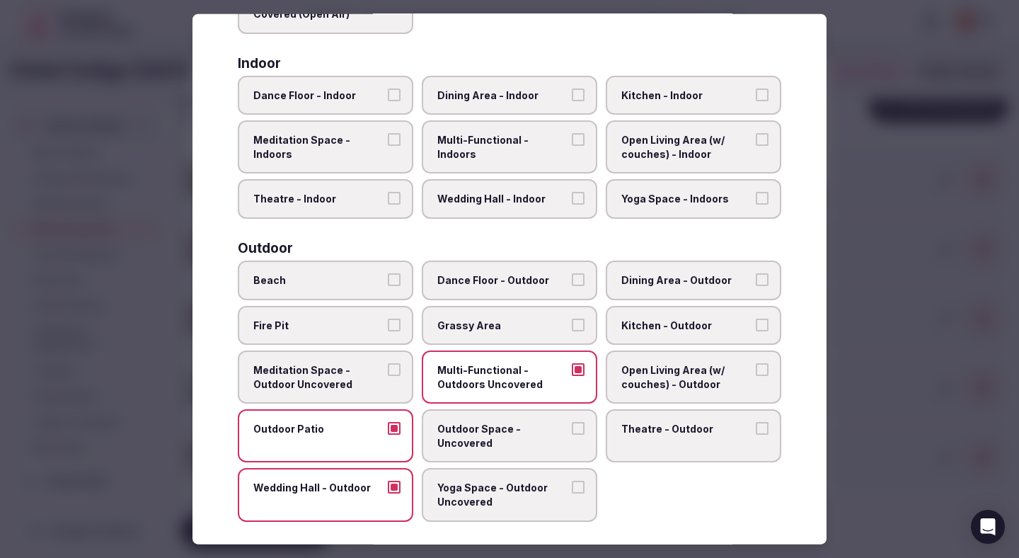
click at [492, 427] on span "Outdoor Space - Uncovered" at bounding box center [502, 436] width 130 height 28
click at [572, 427] on button "Outdoor Space - Uncovered" at bounding box center [578, 428] width 13 height 13
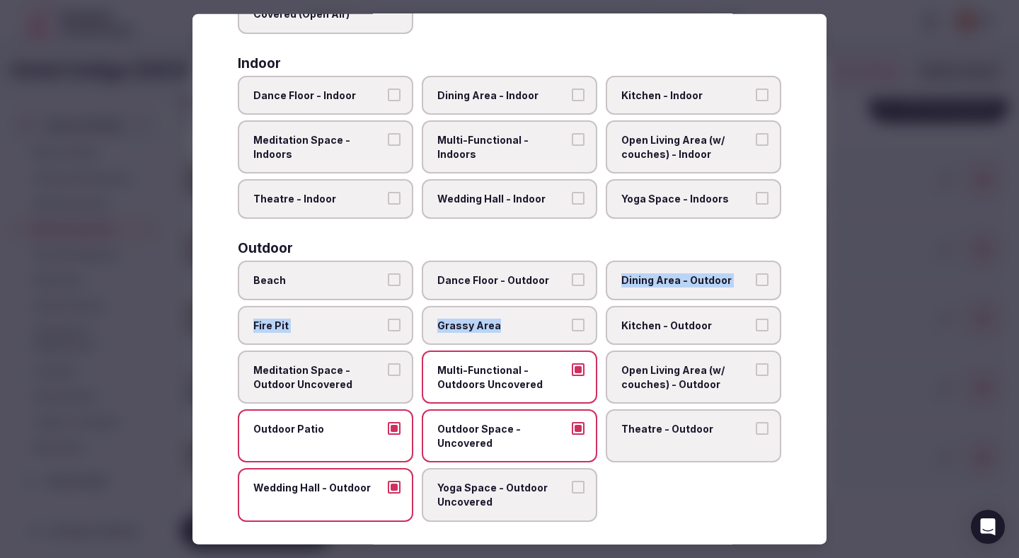
drag, startPoint x: 522, startPoint y: 296, endPoint x: 541, endPoint y: 328, distance: 37.1
click at [542, 328] on div "Beach Dance Floor - Outdoor Dining Area - Outdoor Fire Pit Grassy Area Kitchen …" at bounding box center [509, 390] width 543 height 261
click at [660, 288] on label "Dining Area - Outdoor" at bounding box center [693, 280] width 175 height 40
click at [756, 286] on button "Dining Area - Outdoor" at bounding box center [762, 279] width 13 height 13
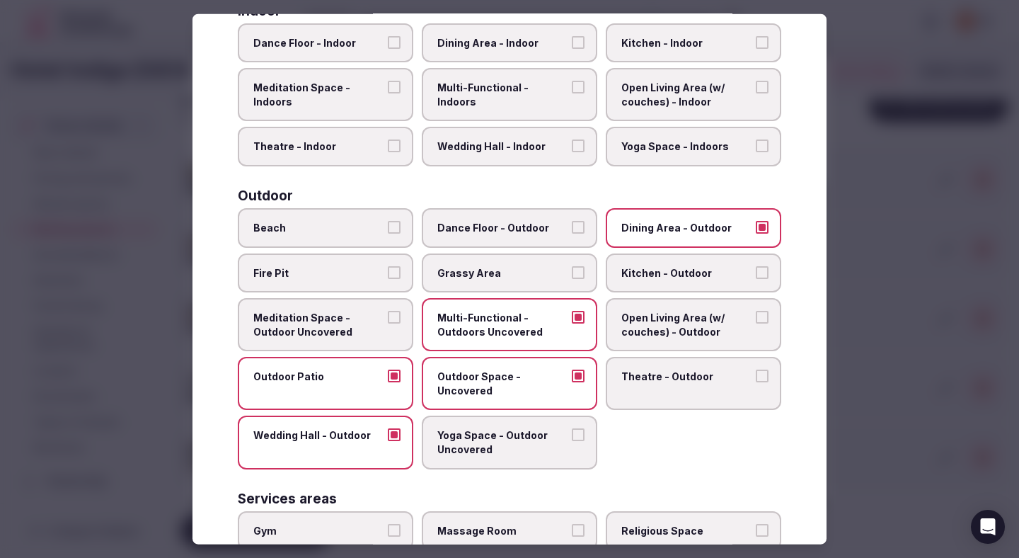
scroll to position [505, 0]
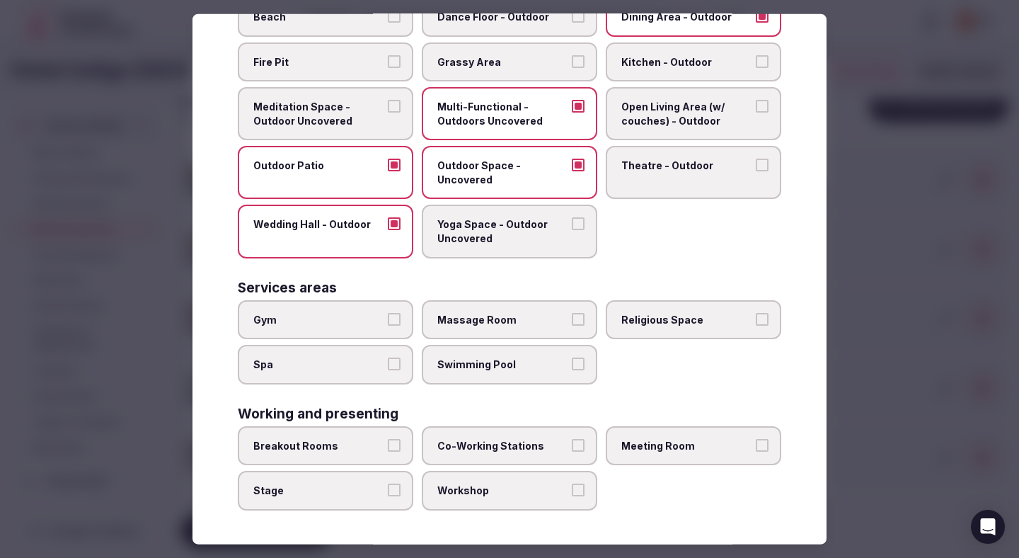
click at [518, 495] on span "Workshop" at bounding box center [502, 490] width 130 height 14
click at [572, 495] on button "Workshop" at bounding box center [578, 489] width 13 height 13
click at [382, 447] on span "Breakout Rooms" at bounding box center [318, 446] width 130 height 14
click at [388, 447] on button "Breakout Rooms" at bounding box center [394, 445] width 13 height 13
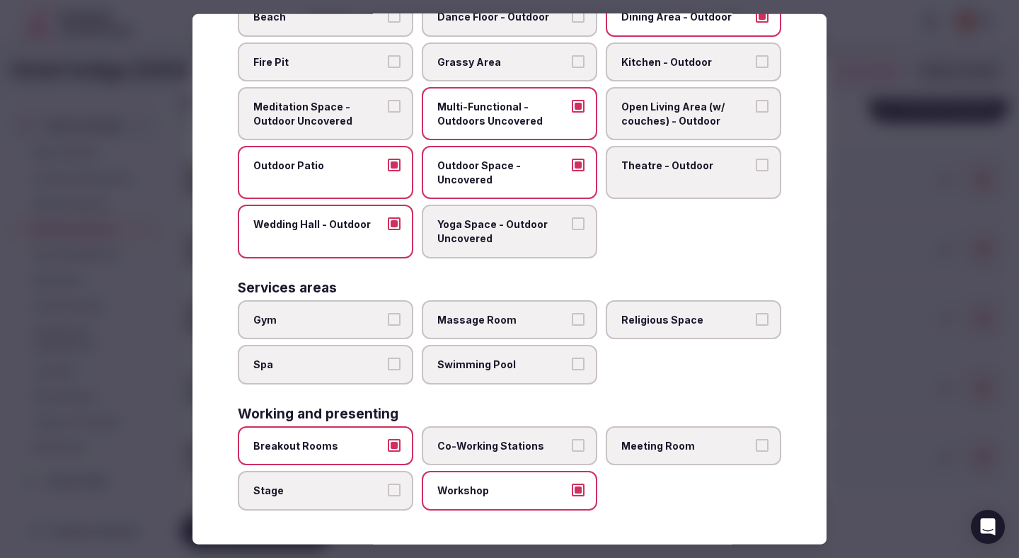
click at [635, 441] on span "Meeting Room" at bounding box center [686, 446] width 130 height 14
click at [756, 441] on button "Meeting Room" at bounding box center [762, 445] width 13 height 13
click at [870, 300] on div at bounding box center [509, 279] width 1019 height 558
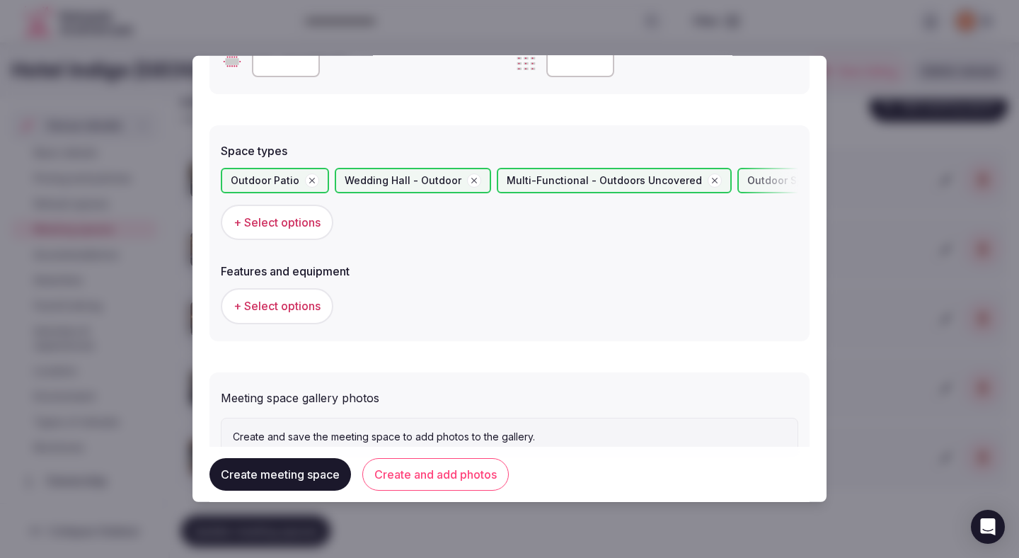
scroll to position [744, 0]
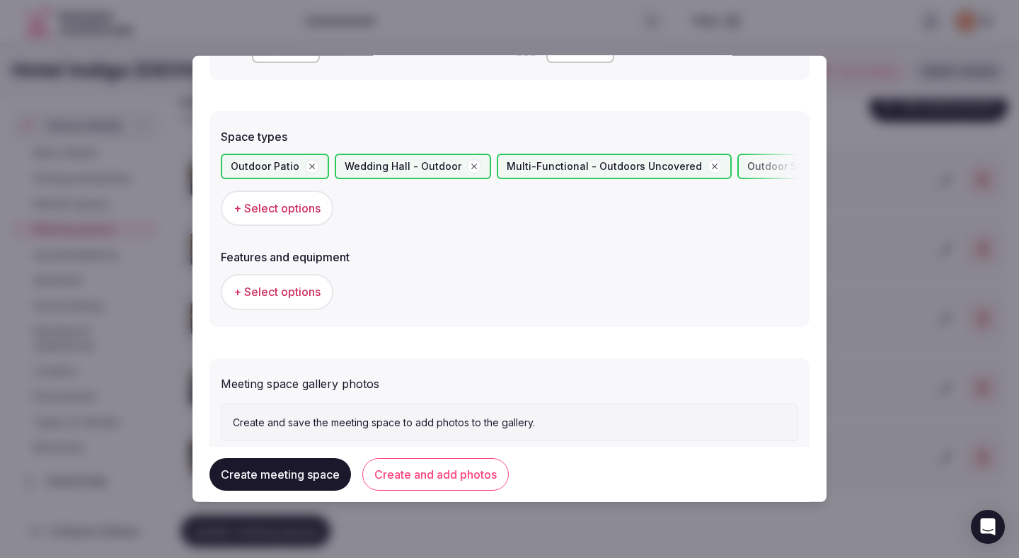
click at [328, 297] on button "+ Select options" at bounding box center [277, 291] width 113 height 35
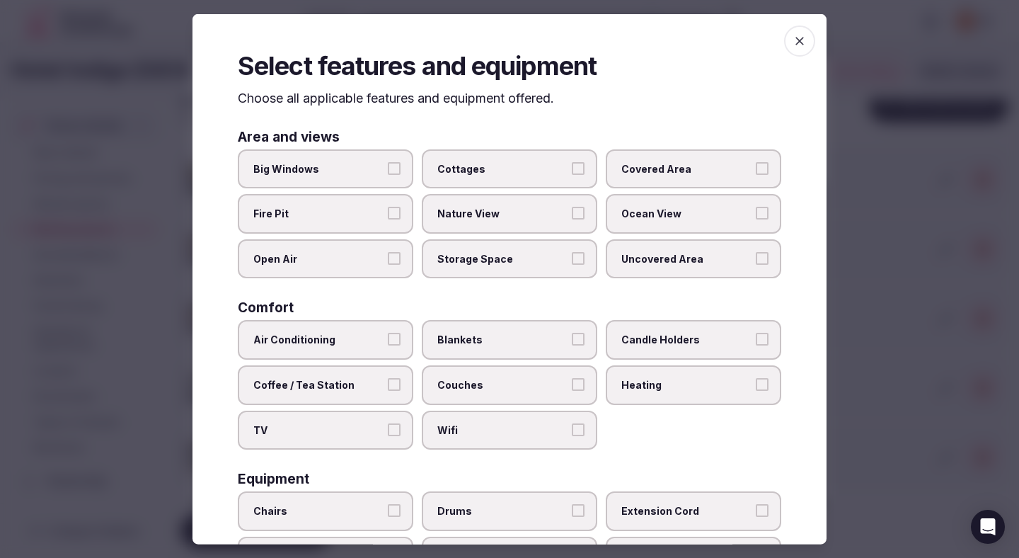
click at [385, 267] on label "Open Air" at bounding box center [325, 258] width 175 height 40
click at [388, 264] on button "Open Air" at bounding box center [394, 257] width 13 height 13
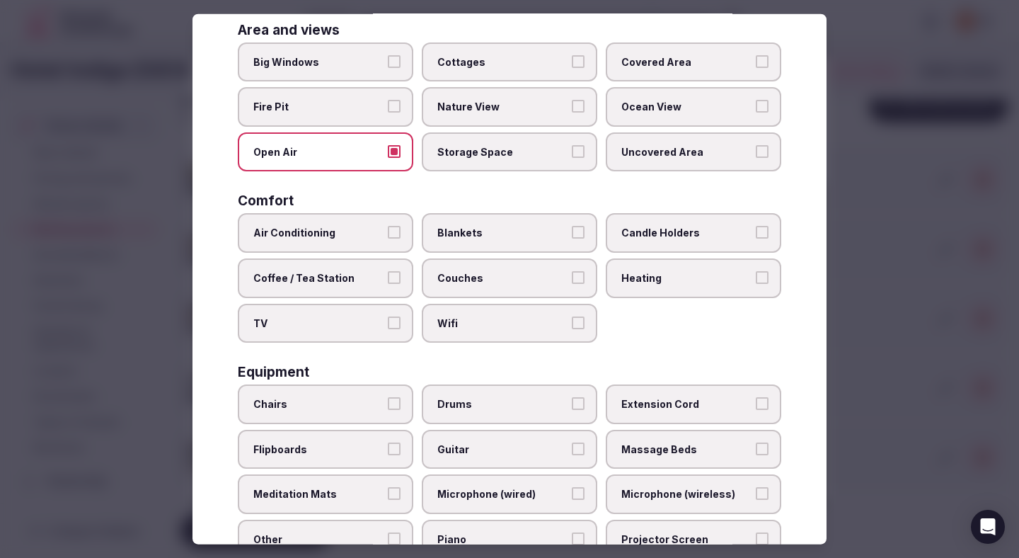
scroll to position [120, 0]
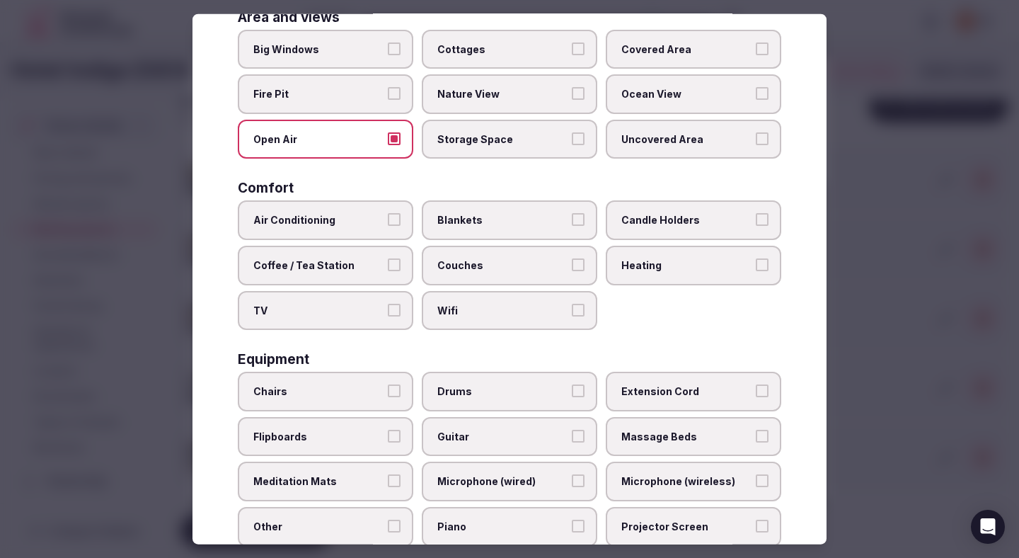
click at [393, 386] on button "Chairs" at bounding box center [394, 390] width 13 height 13
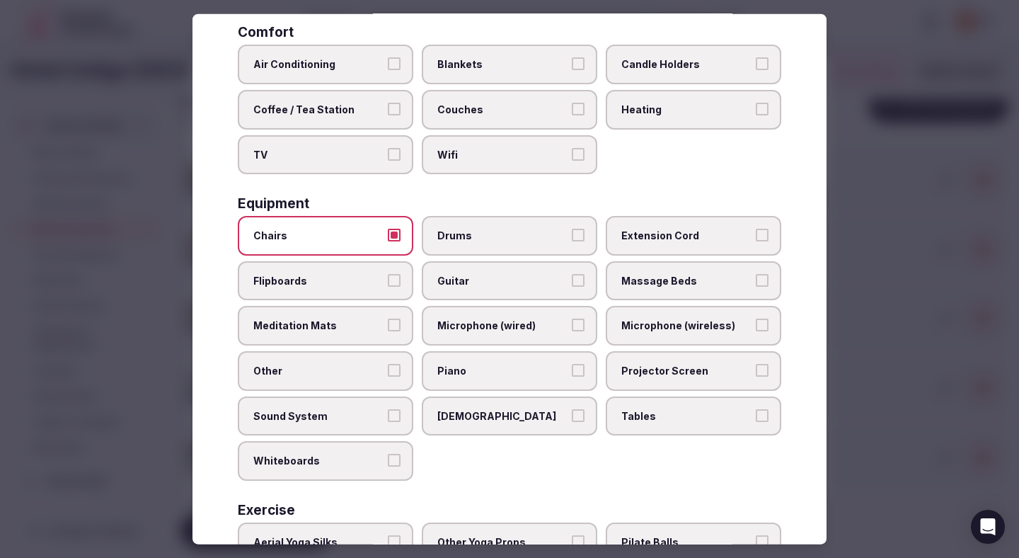
scroll to position [277, 0]
click at [643, 417] on span "Tables" at bounding box center [686, 414] width 130 height 14
click at [756, 417] on button "Tables" at bounding box center [762, 413] width 13 height 13
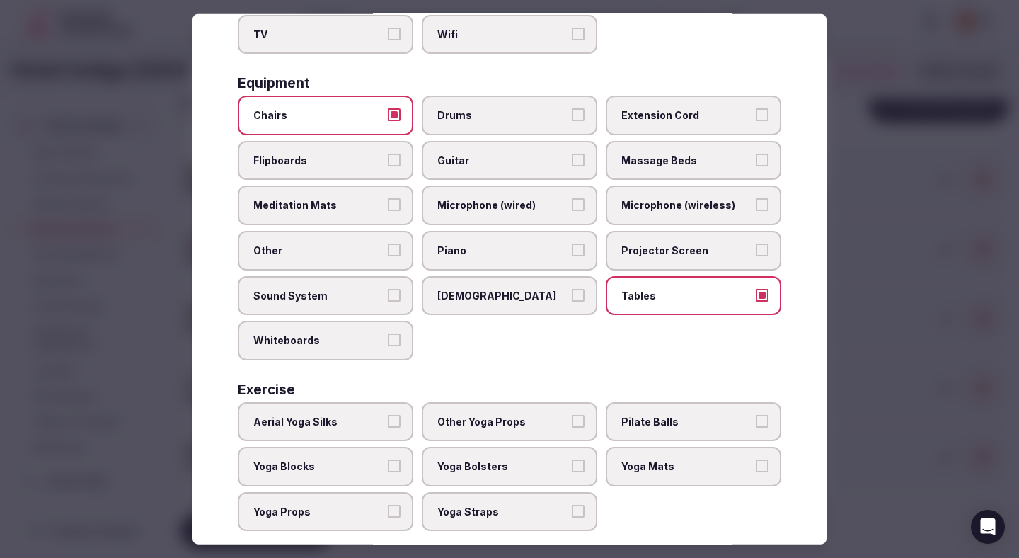
scroll to position [417, 0]
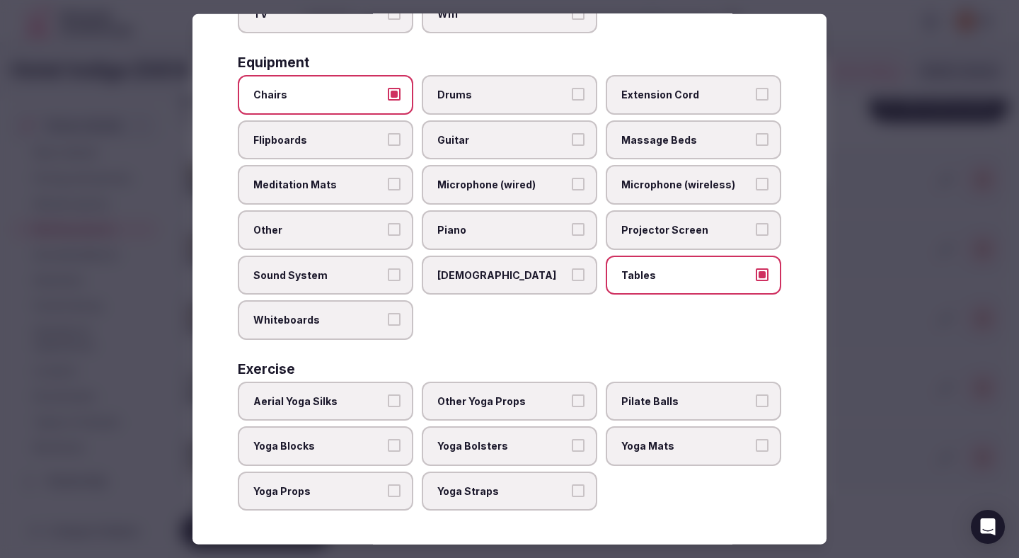
click at [896, 193] on div at bounding box center [509, 279] width 1019 height 558
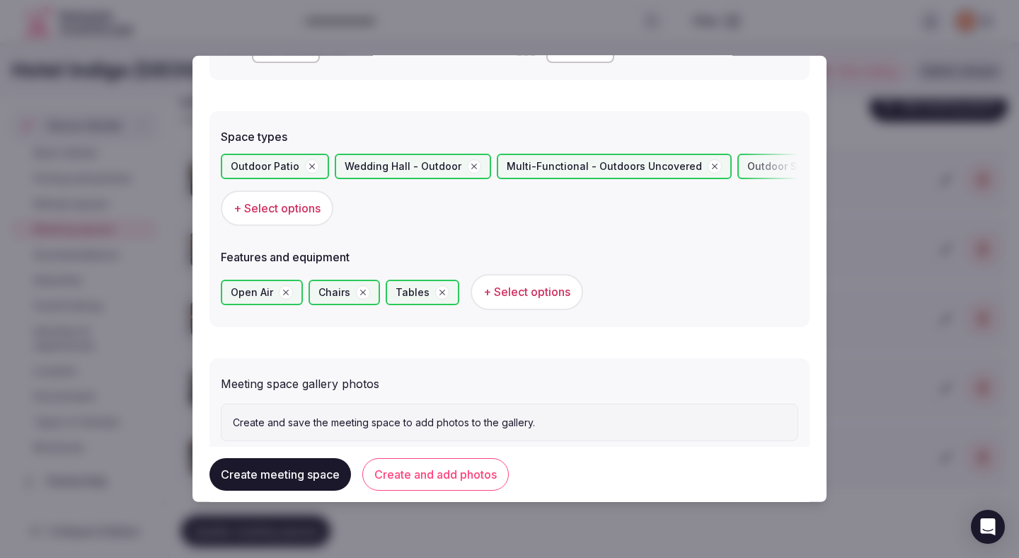
scroll to position [784, 0]
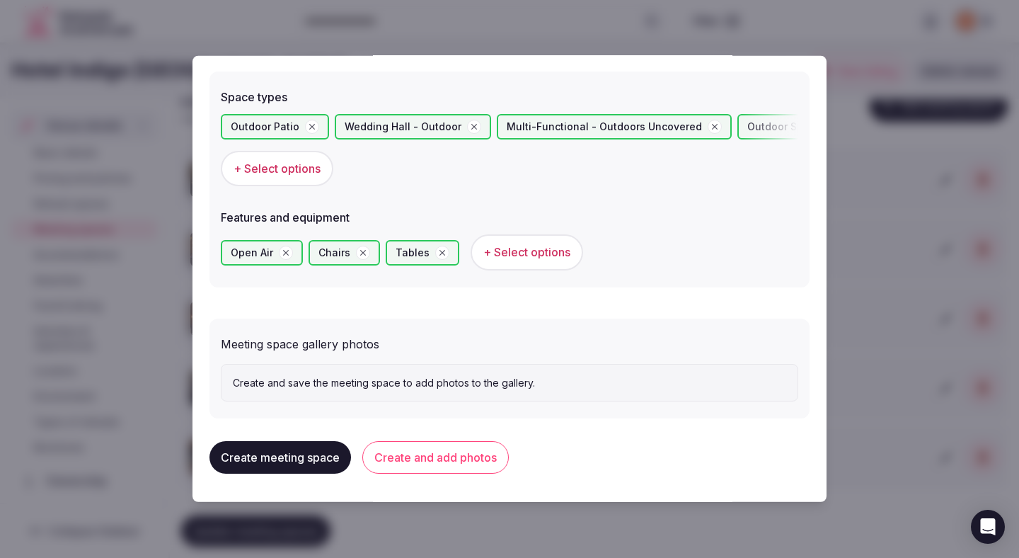
click at [468, 442] on button "Create and add photos" at bounding box center [435, 457] width 146 height 33
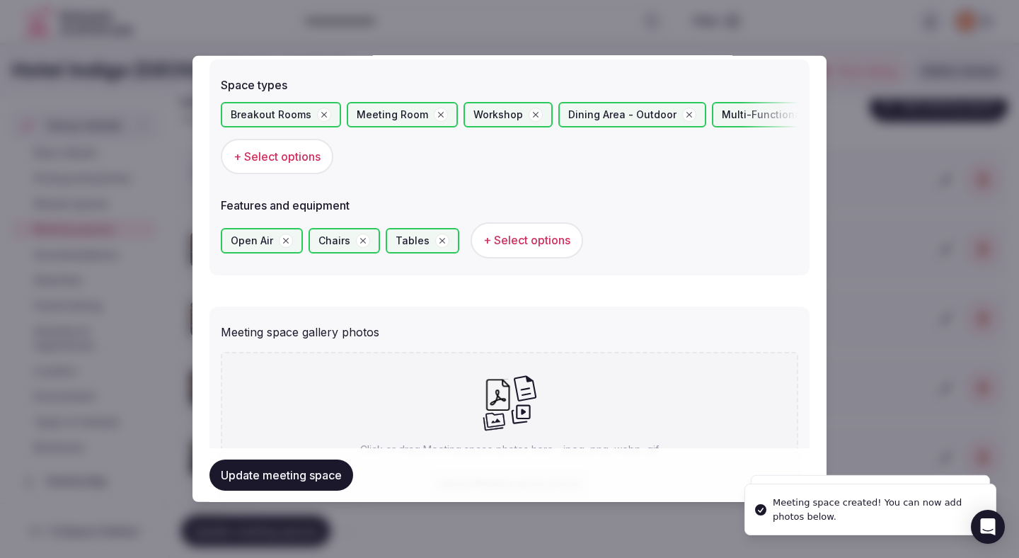
scroll to position [914, 0]
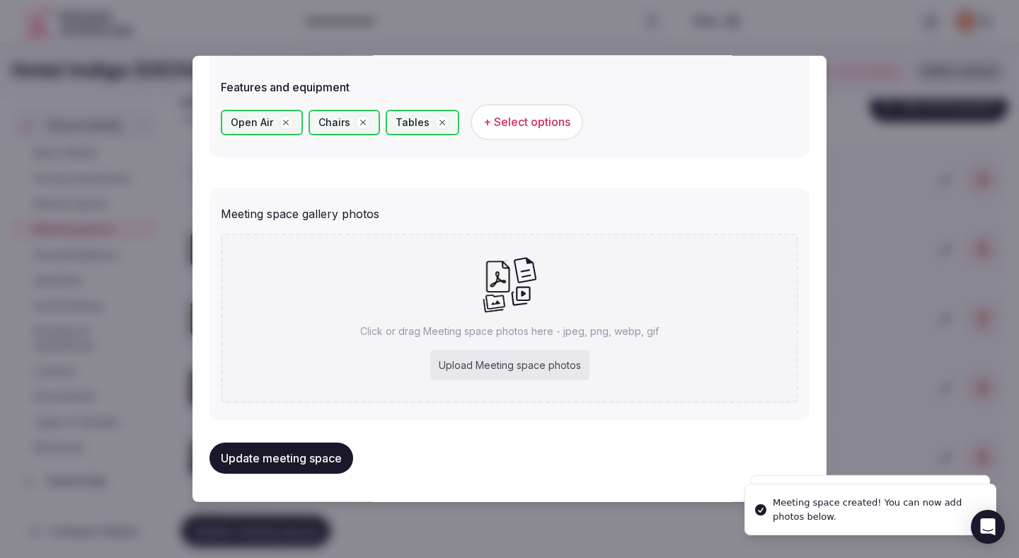
click at [489, 367] on div "Upload Meeting space photos" at bounding box center [509, 365] width 159 height 31
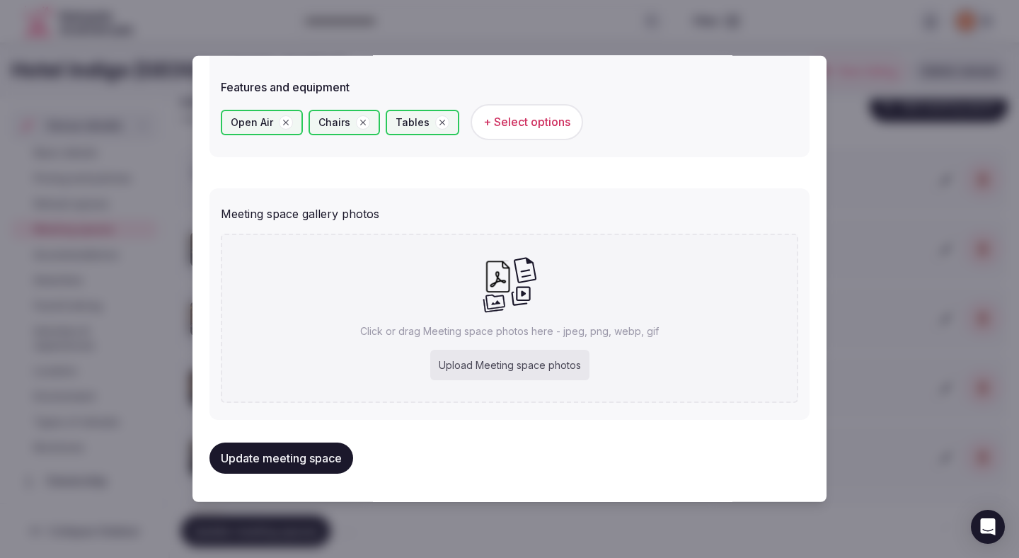
type input "**********"
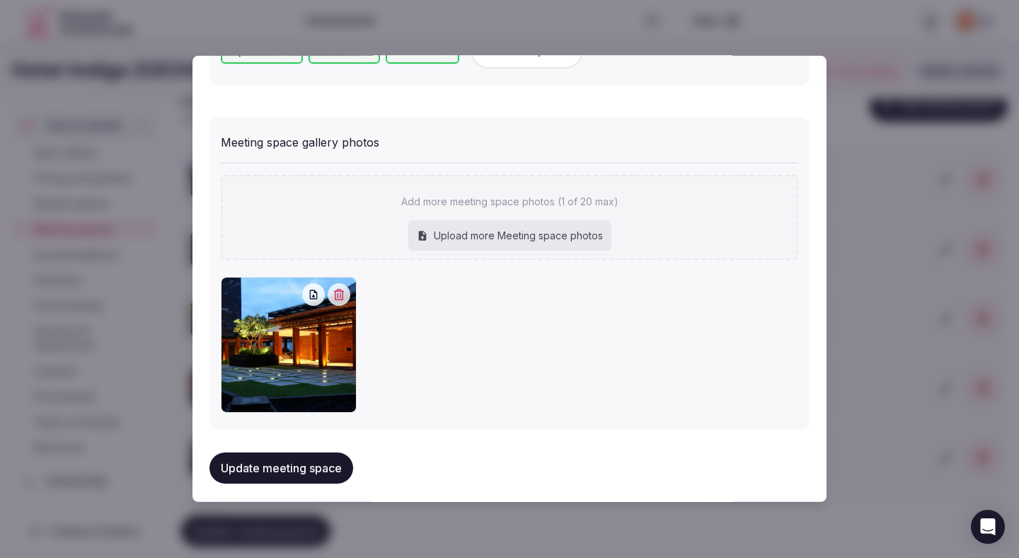
scroll to position [996, 0]
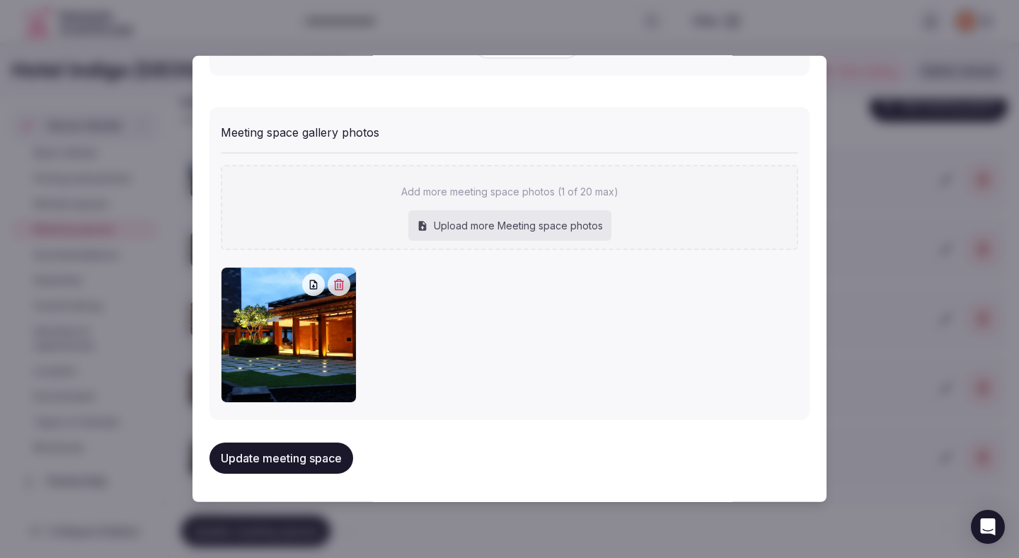
click at [309, 461] on button "Update meeting space" at bounding box center [281, 457] width 144 height 31
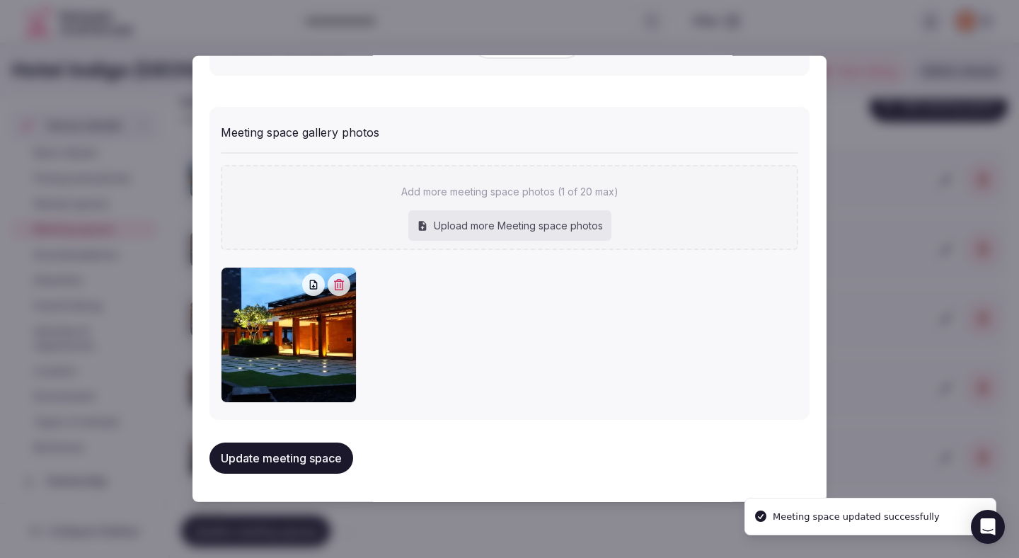
click at [308, 461] on button "Update meeting space" at bounding box center [281, 457] width 144 height 31
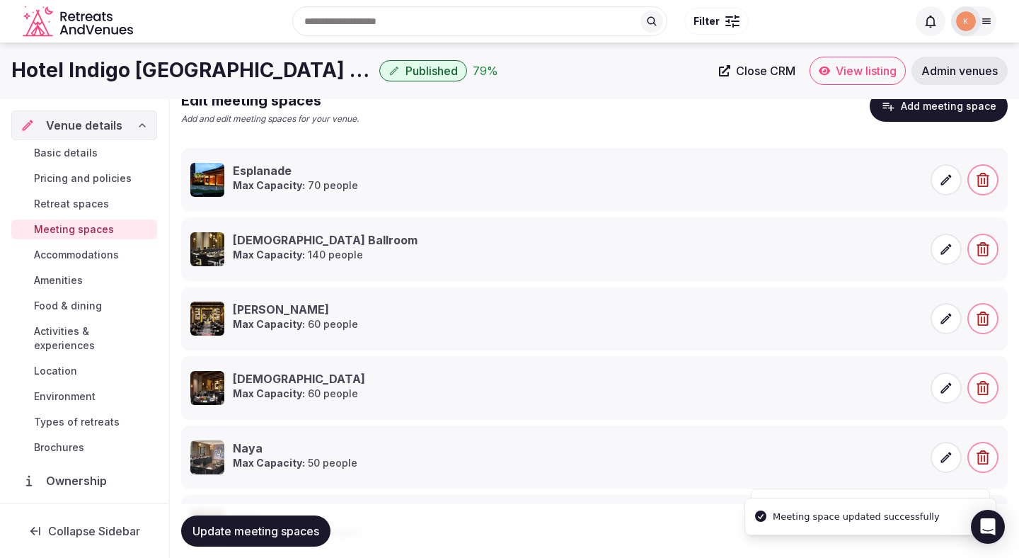
click at [275, 536] on span "Update meeting spaces" at bounding box center [255, 531] width 127 height 14
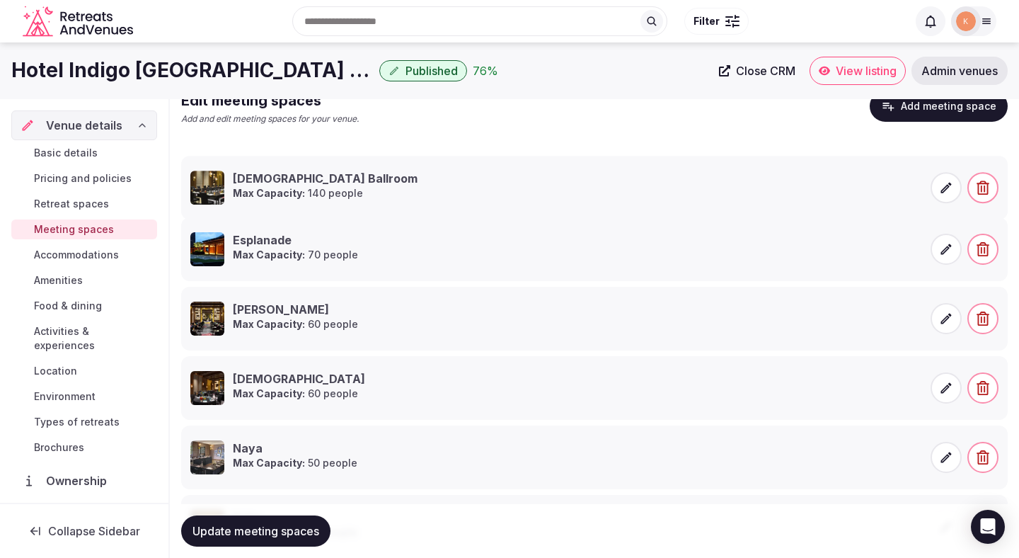
drag, startPoint x: 174, startPoint y: 234, endPoint x: 172, endPoint y: 172, distance: 61.6
click at [172, 172] on icon at bounding box center [167, 167] width 21 height 21
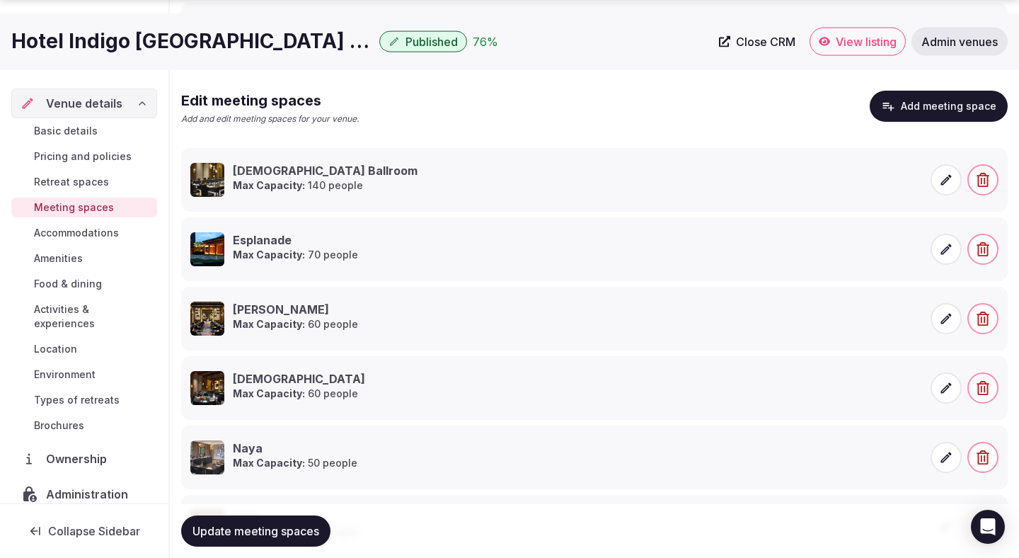
scroll to position [292, 0]
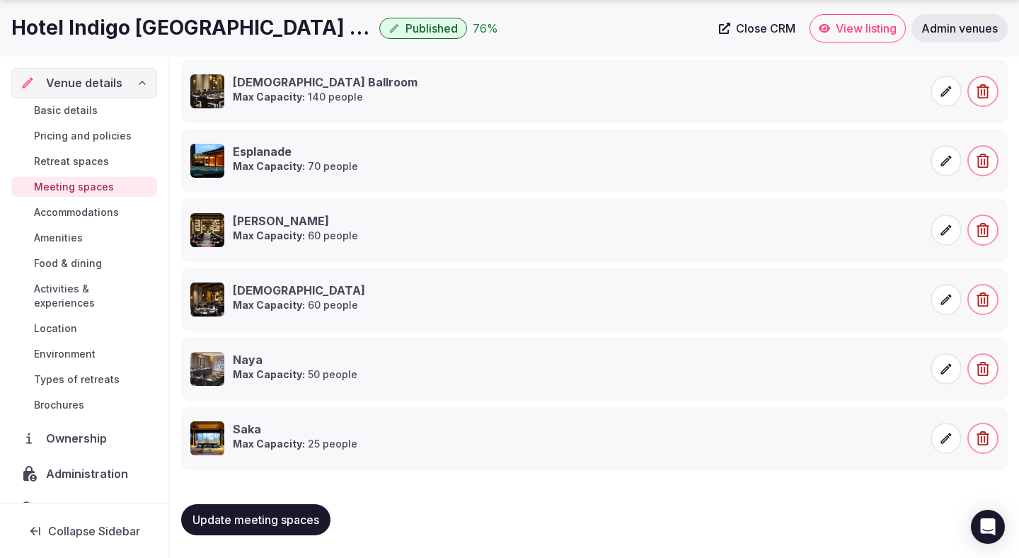
click at [288, 515] on span "Update meeting spaces" at bounding box center [255, 519] width 127 height 14
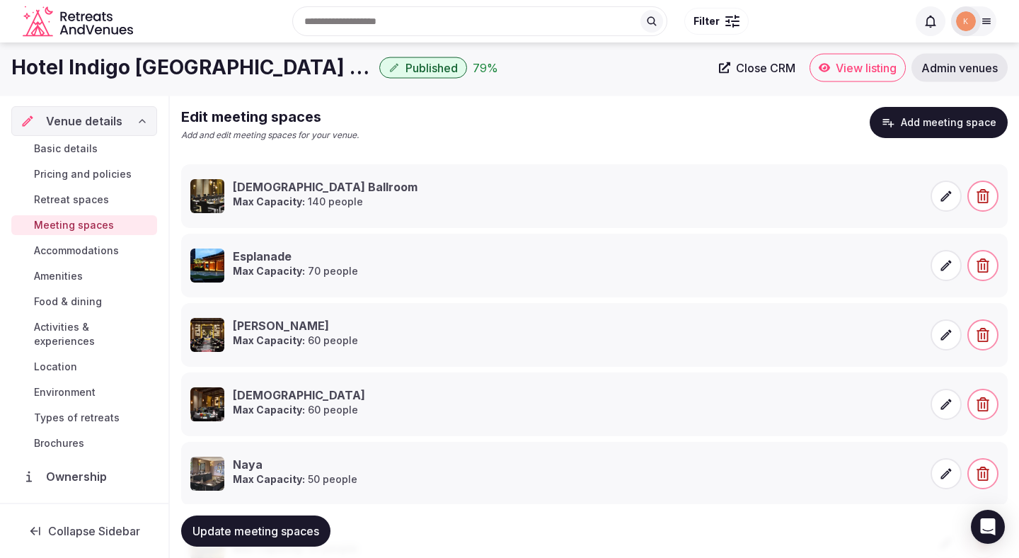
scroll to position [20, 0]
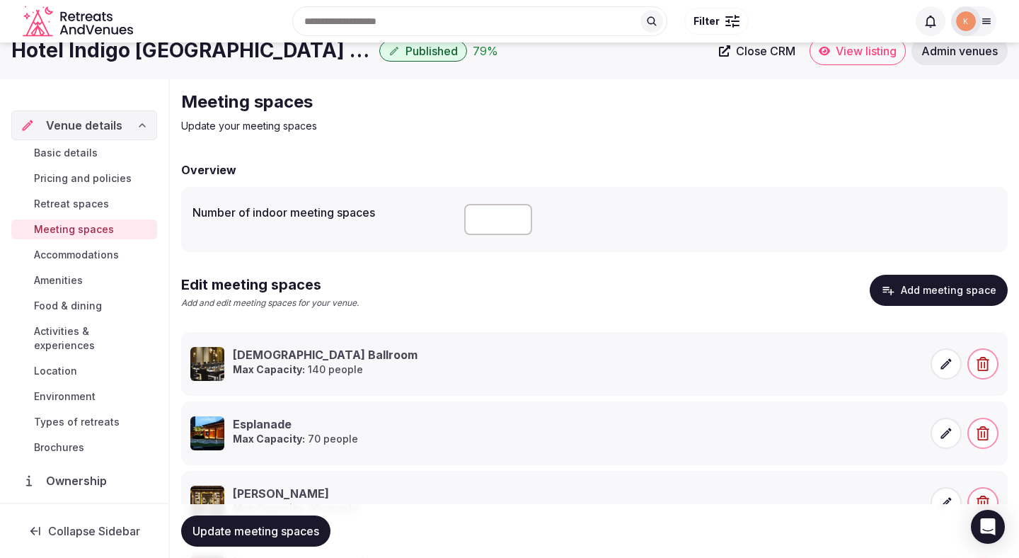
click at [919, 296] on button "Add meeting space" at bounding box center [939, 290] width 138 height 31
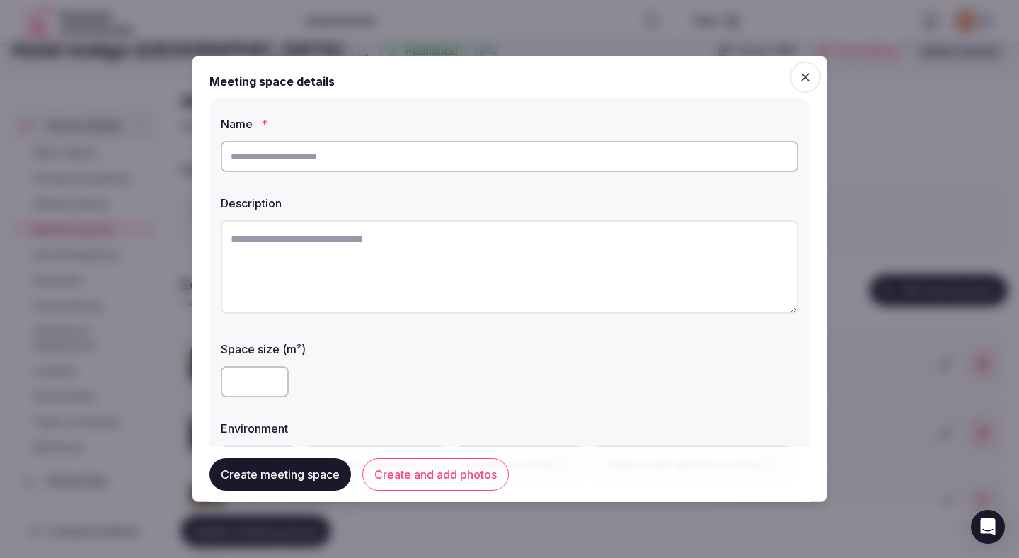
click at [706, 135] on div at bounding box center [509, 156] width 577 height 42
click at [704, 156] on input "text" at bounding box center [509, 156] width 577 height 31
type input "*"
type input "*********"
click at [610, 266] on textarea at bounding box center [509, 266] width 577 height 93
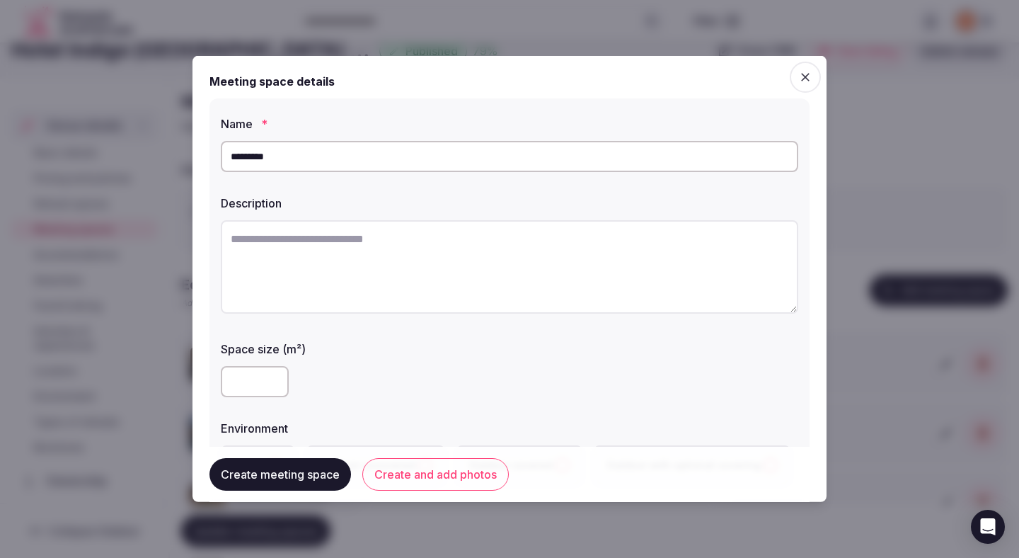
paste textarea "**********"
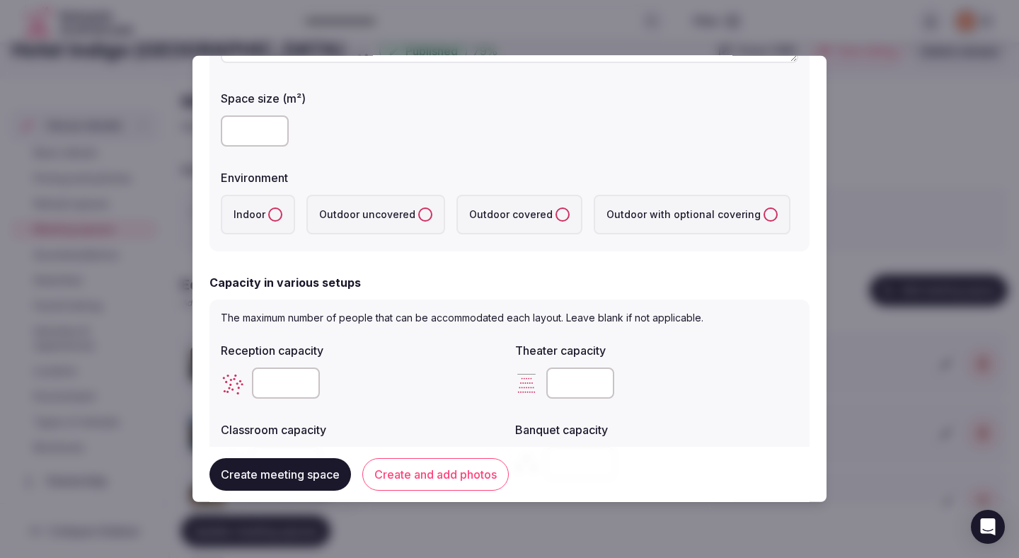
scroll to position [259, 0]
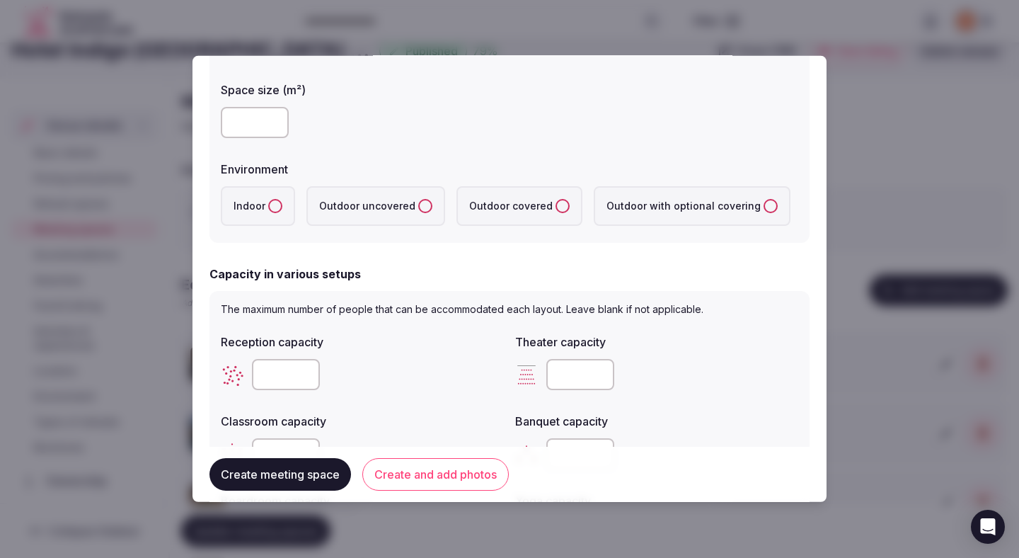
type textarea "**********"
click at [408, 209] on label "Outdoor uncovered" at bounding box center [375, 206] width 139 height 40
click at [418, 209] on uncovered "Outdoor uncovered" at bounding box center [425, 206] width 14 height 14
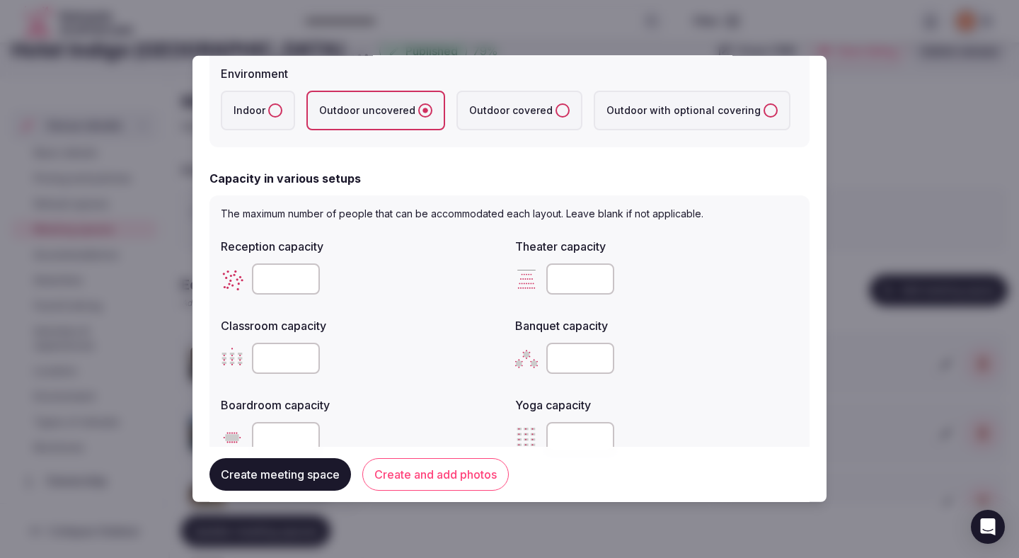
scroll to position [410, 0]
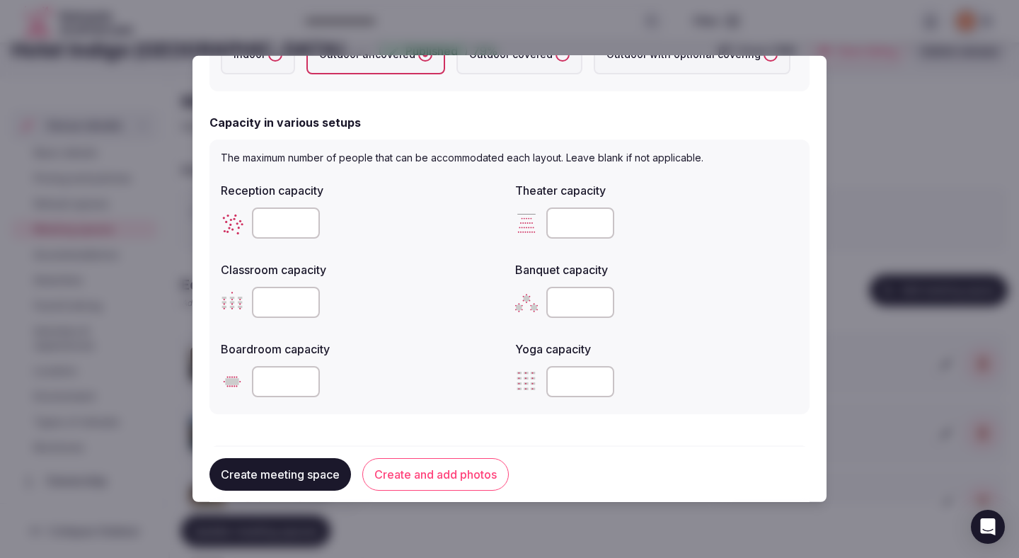
click at [274, 227] on input "number" at bounding box center [286, 222] width 68 height 31
type input "**"
click at [578, 306] on input "number" at bounding box center [580, 302] width 68 height 31
type input "**"
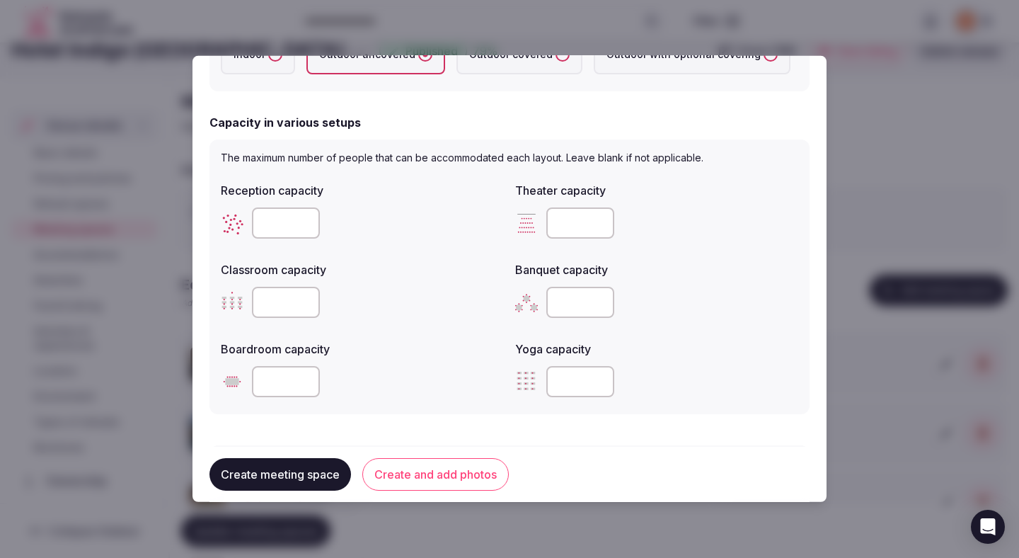
click at [493, 397] on div at bounding box center [362, 381] width 283 height 31
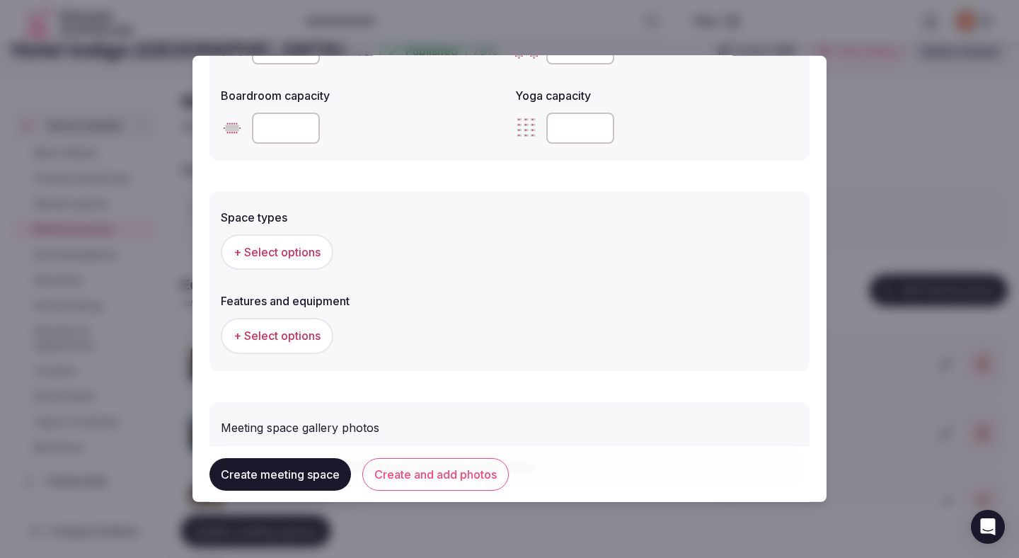
scroll to position [681, 0]
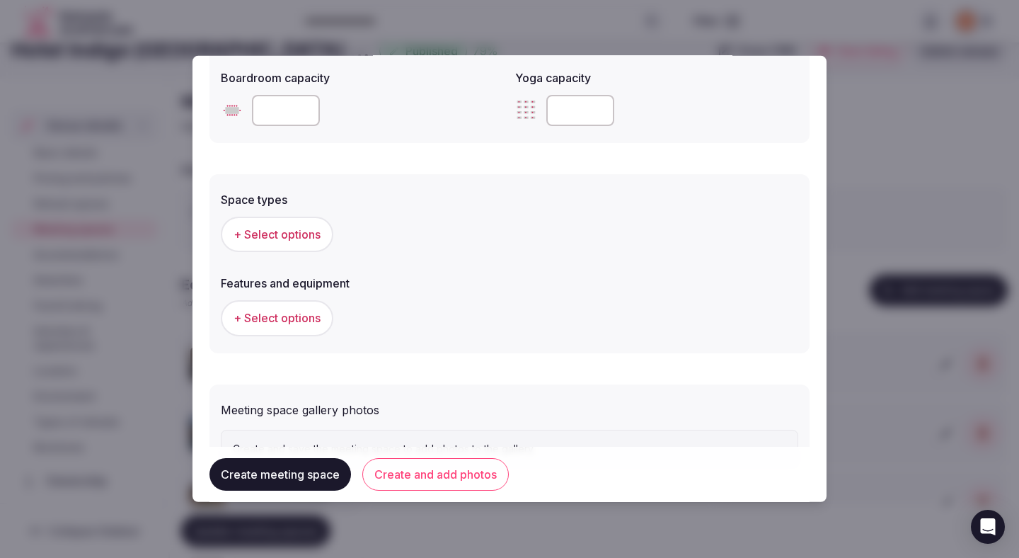
click at [298, 232] on span "+ Select options" at bounding box center [277, 234] width 87 height 16
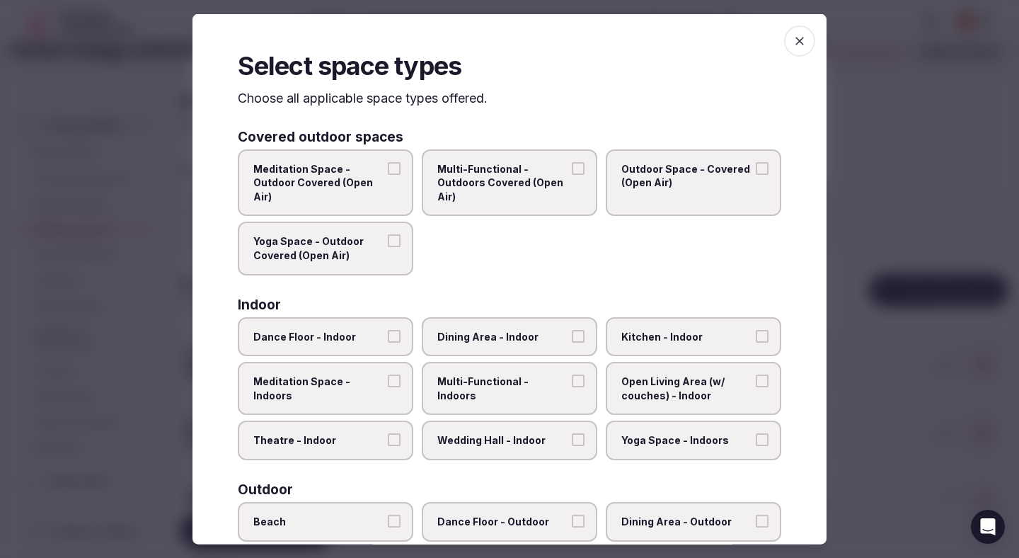
click at [514, 345] on label "Dining Area - Indoor" at bounding box center [509, 336] width 175 height 40
click at [572, 342] on button "Dining Area - Indoor" at bounding box center [578, 335] width 13 height 13
click at [514, 343] on span "Dining Area - Indoor" at bounding box center [502, 336] width 130 height 14
click at [572, 342] on button "Dining Area - Indoor" at bounding box center [578, 335] width 13 height 13
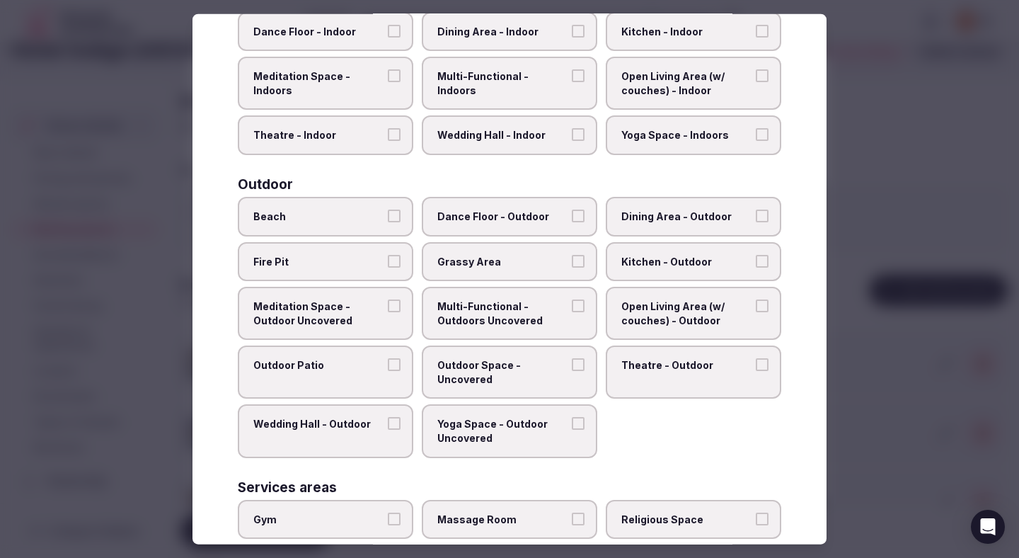
scroll to position [308, 0]
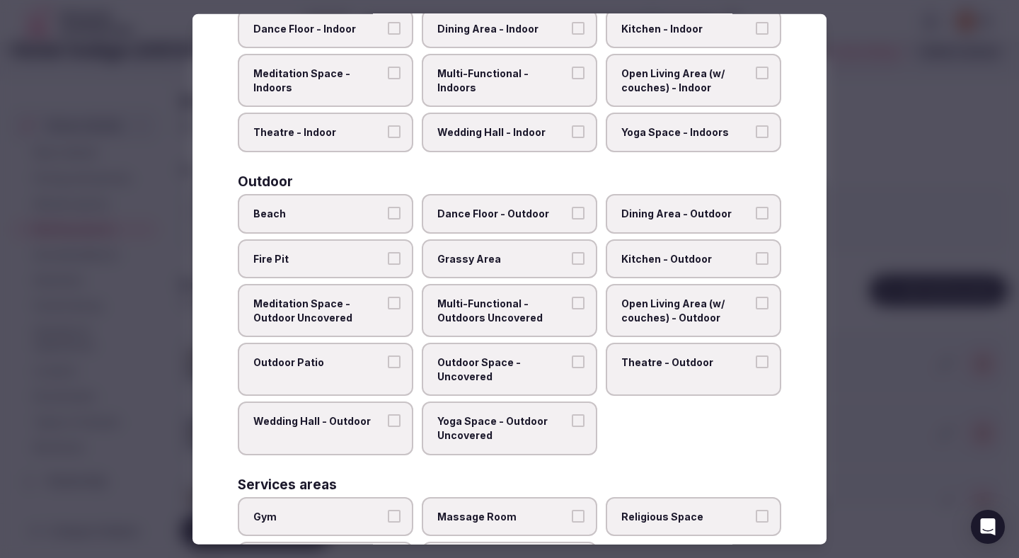
click at [398, 385] on label "Outdoor Patio" at bounding box center [325, 369] width 175 height 53
click at [398, 368] on button "Outdoor Patio" at bounding box center [394, 361] width 13 height 13
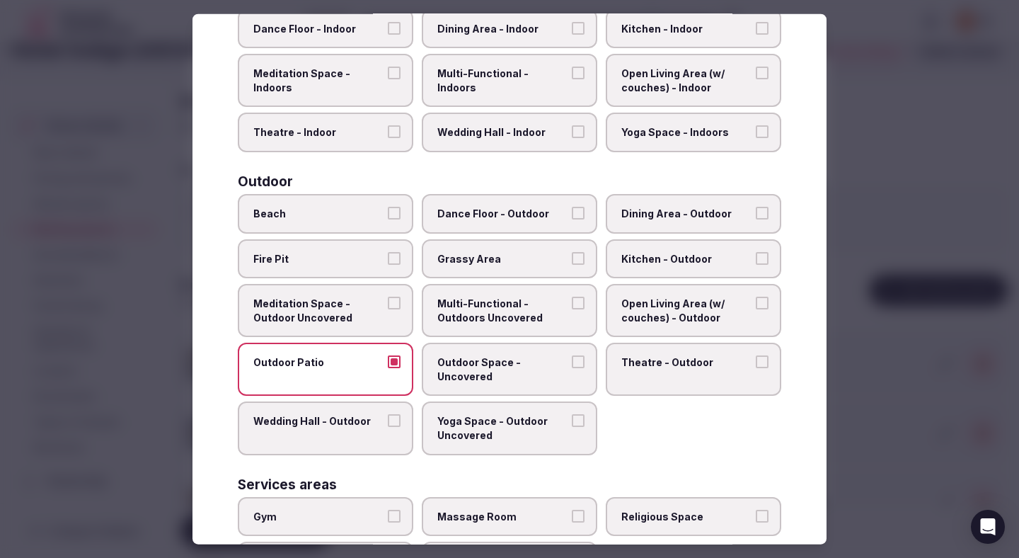
click at [480, 358] on span "Outdoor Space - Uncovered" at bounding box center [502, 369] width 130 height 28
click at [572, 358] on button "Outdoor Space - Uncovered" at bounding box center [578, 361] width 13 height 13
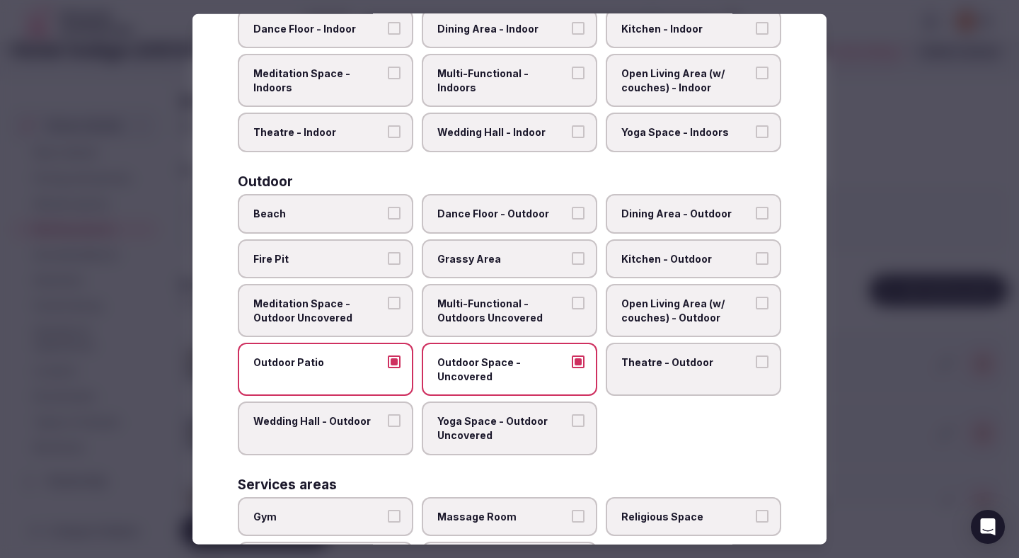
click at [487, 328] on label "Multi-Functional - Outdoors Uncovered" at bounding box center [509, 310] width 175 height 53
click at [572, 309] on button "Multi-Functional - Outdoors Uncovered" at bounding box center [578, 303] width 13 height 13
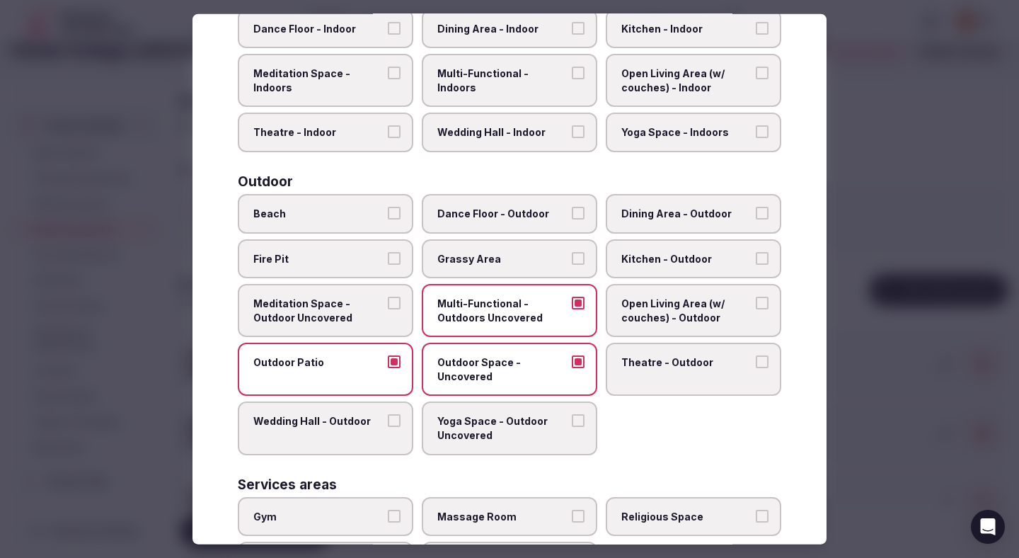
click at [662, 208] on span "Dining Area - Outdoor" at bounding box center [686, 214] width 130 height 14
click at [756, 208] on button "Dining Area - Outdoor" at bounding box center [762, 213] width 13 height 13
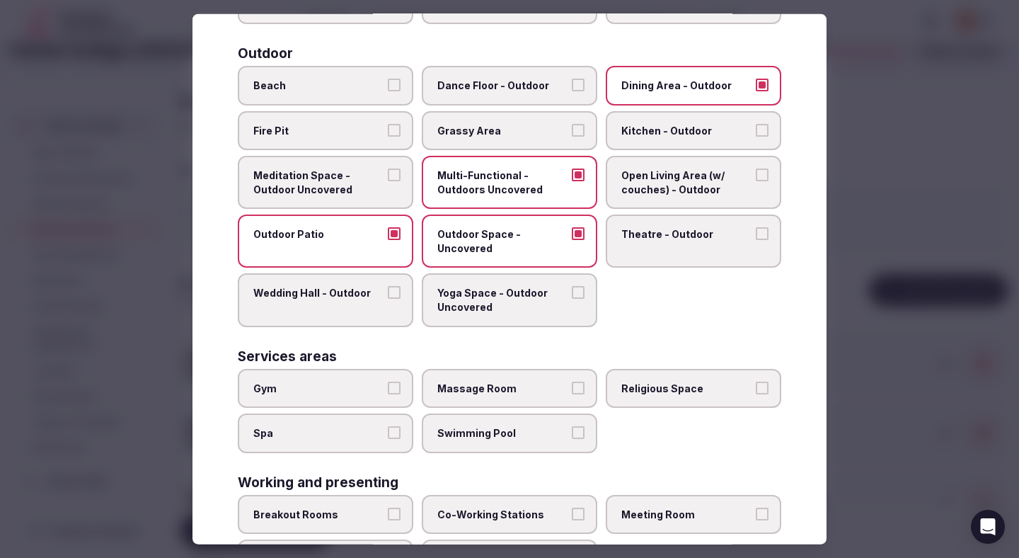
scroll to position [474, 0]
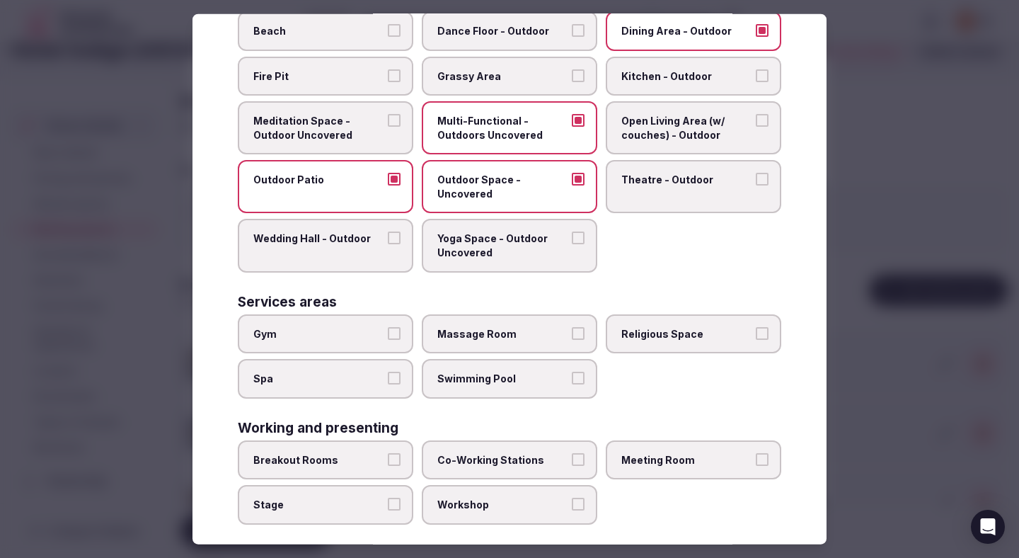
click at [448, 372] on span "Swimming Pool" at bounding box center [502, 379] width 130 height 14
click at [572, 372] on button "Swimming Pool" at bounding box center [578, 378] width 13 height 13
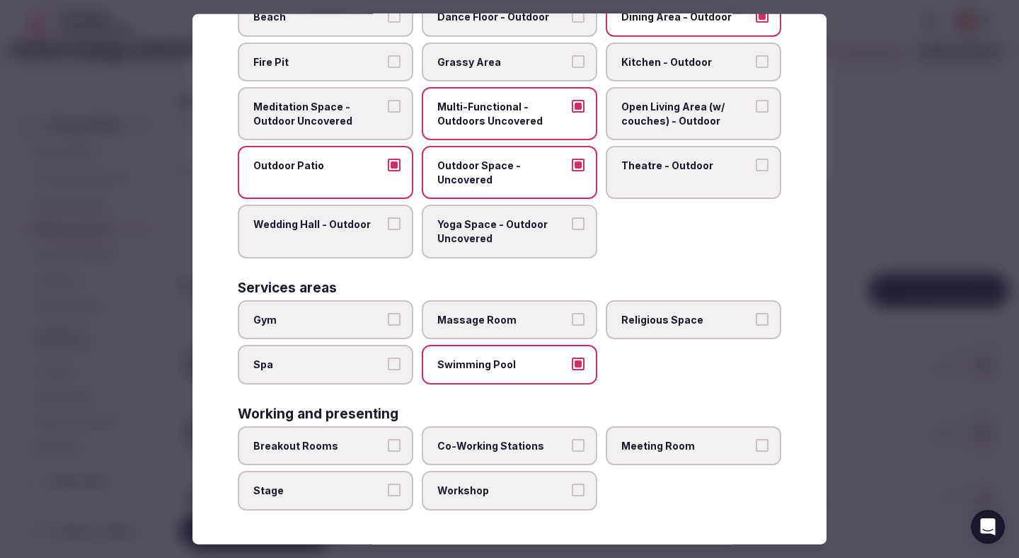
click at [387, 427] on label "Breakout Rooms" at bounding box center [325, 446] width 175 height 40
click at [388, 439] on button "Breakout Rooms" at bounding box center [394, 445] width 13 height 13
click at [654, 437] on label "Meeting Room" at bounding box center [693, 446] width 175 height 40
click at [756, 439] on button "Meeting Room" at bounding box center [762, 445] width 13 height 13
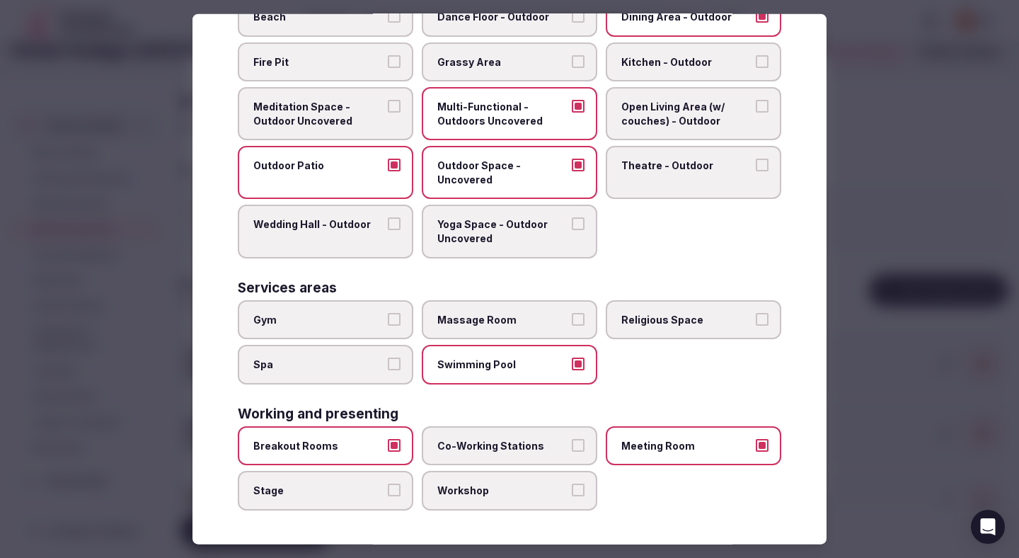
click at [657, 454] on label "Meeting Room" at bounding box center [693, 446] width 175 height 40
click at [756, 451] on button "Meeting Room" at bounding box center [762, 445] width 13 height 13
click at [396, 451] on label "Breakout Rooms" at bounding box center [325, 446] width 175 height 40
click at [396, 451] on button "Breakout Rooms" at bounding box center [394, 445] width 13 height 13
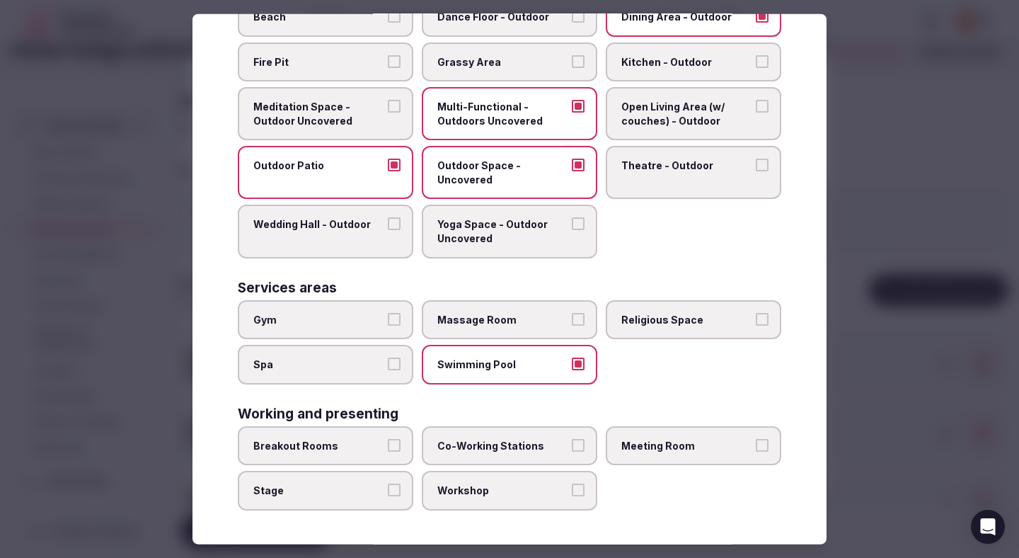
click at [887, 195] on div at bounding box center [509, 279] width 1019 height 558
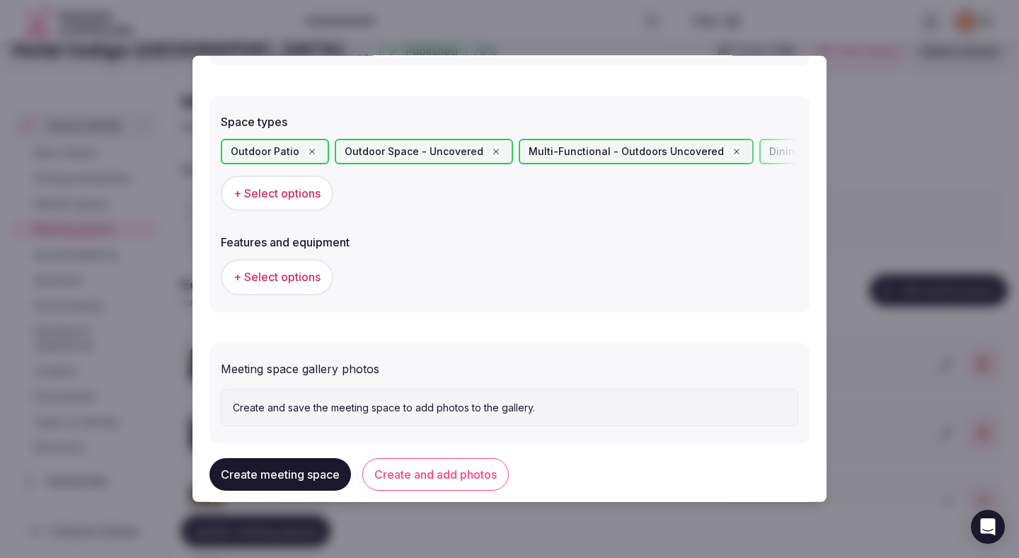
scroll to position [784, 0]
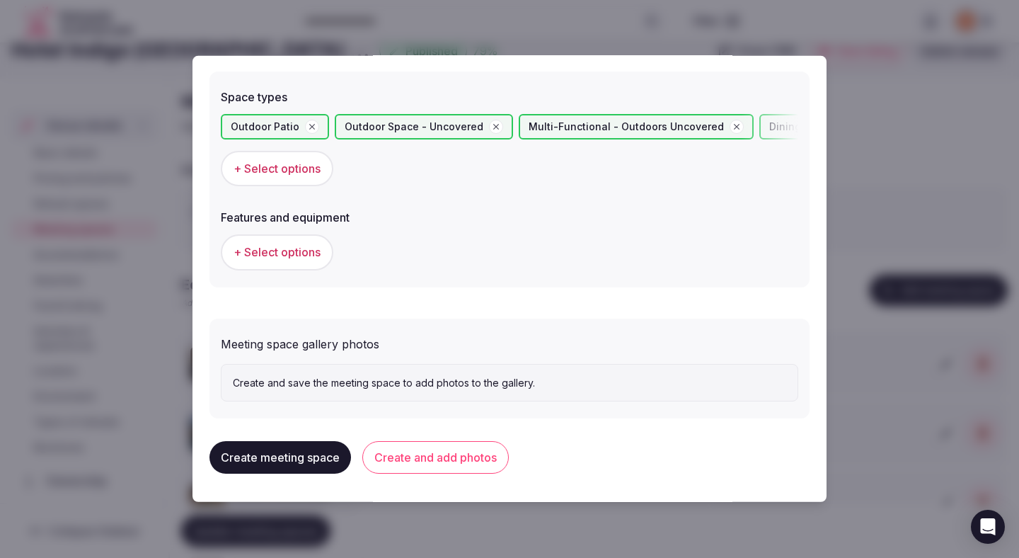
click at [311, 233] on div "+ Select options" at bounding box center [509, 252] width 577 height 47
click at [311, 248] on span "+ Select options" at bounding box center [277, 252] width 87 height 16
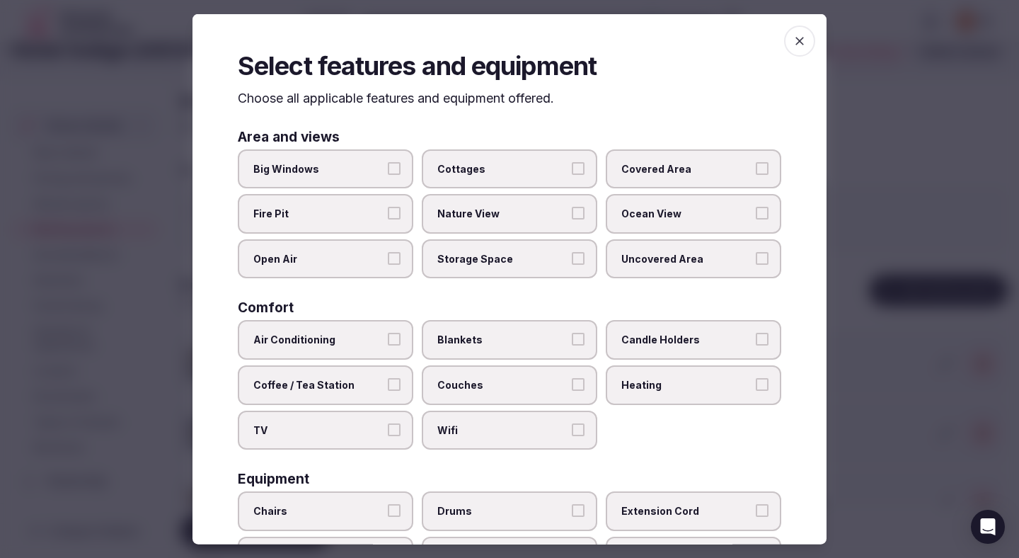
click at [378, 333] on span "Air Conditioning" at bounding box center [318, 340] width 130 height 14
click at [388, 333] on button "Air Conditioning" at bounding box center [394, 339] width 13 height 13
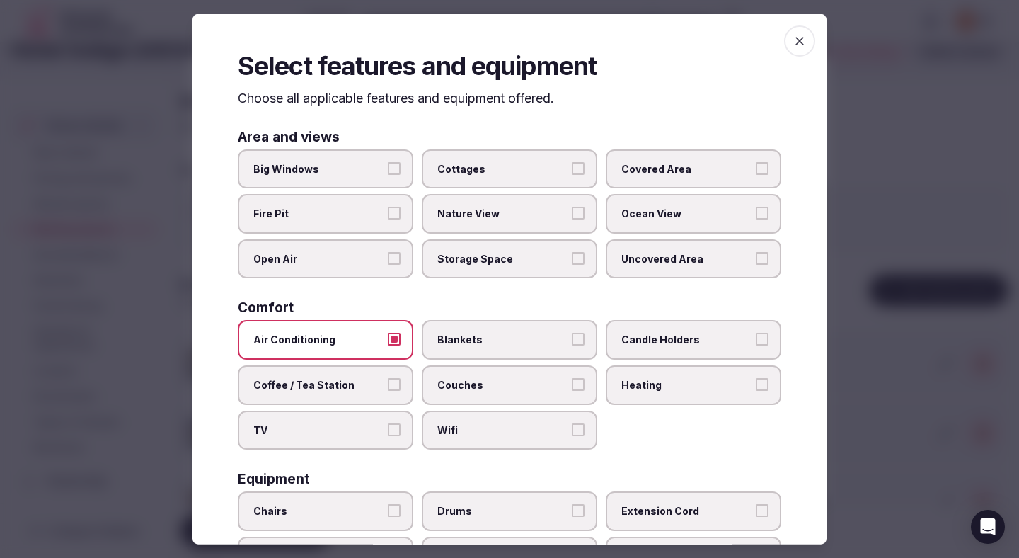
click at [362, 430] on span "TV" at bounding box center [318, 429] width 130 height 14
click at [388, 430] on button "TV" at bounding box center [394, 428] width 13 height 13
click at [379, 408] on div "Air Conditioning Blankets Candle Holders Coffee / Tea Station Couches Heating T…" at bounding box center [509, 385] width 543 height 130
click at [385, 396] on label "Coffee / Tea Station" at bounding box center [325, 385] width 175 height 40
click at [388, 391] on button "Coffee / Tea Station" at bounding box center [394, 384] width 13 height 13
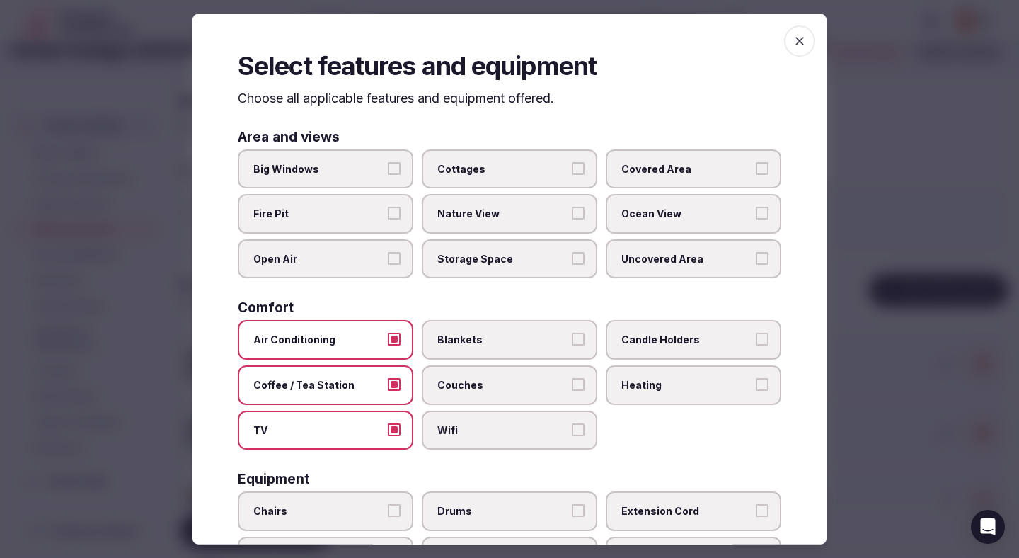
click at [390, 323] on label "Air Conditioning" at bounding box center [325, 340] width 175 height 40
click at [390, 333] on button "Air Conditioning" at bounding box center [394, 339] width 13 height 13
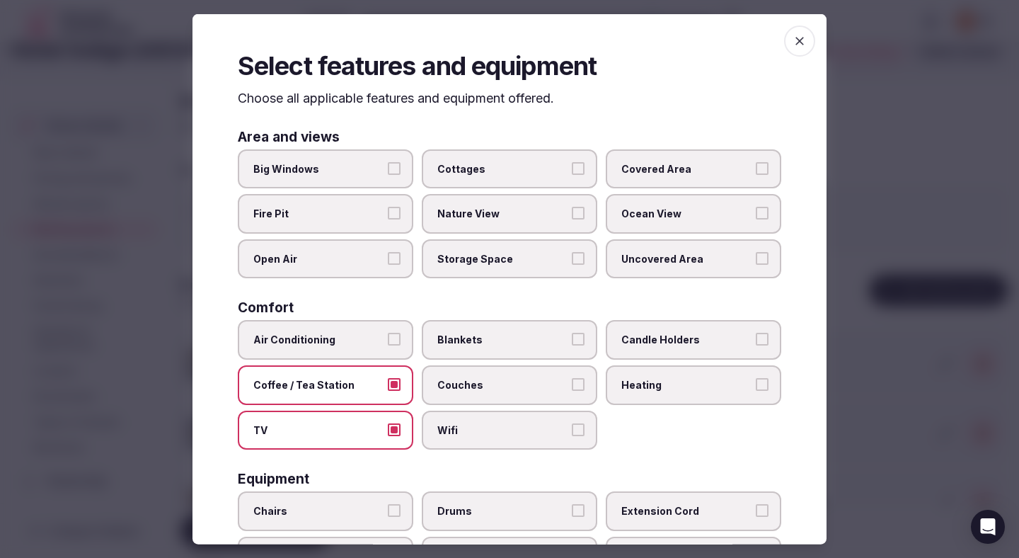
click at [388, 261] on button "Open Air" at bounding box center [394, 257] width 13 height 13
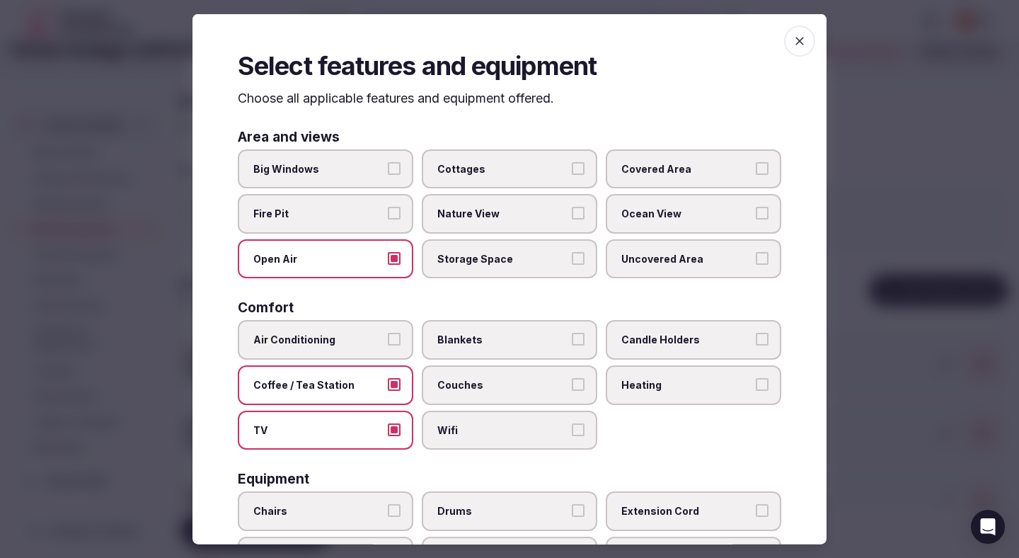
click at [367, 439] on label "TV" at bounding box center [325, 430] width 175 height 40
click at [388, 435] on button "TV" at bounding box center [394, 428] width 13 height 13
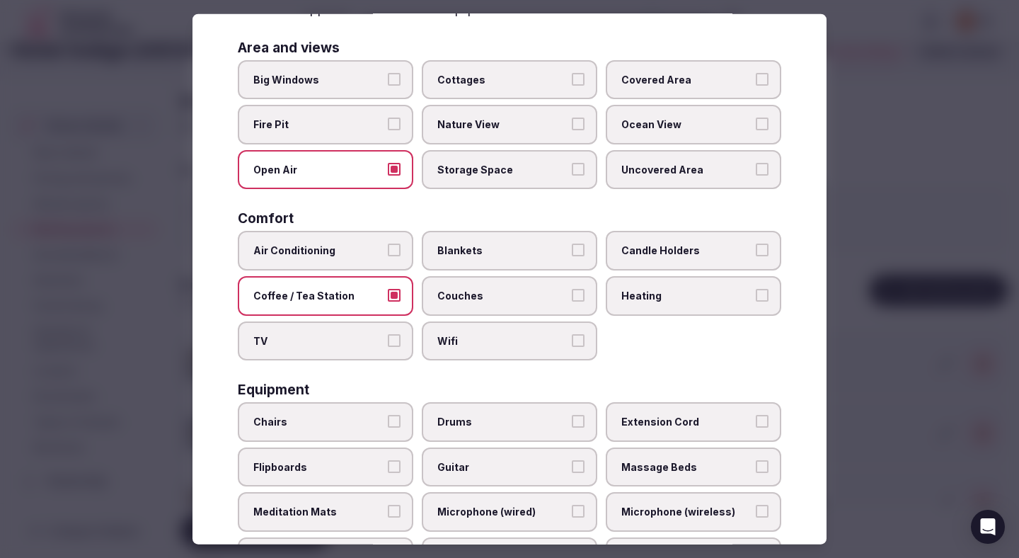
scroll to position [92, 0]
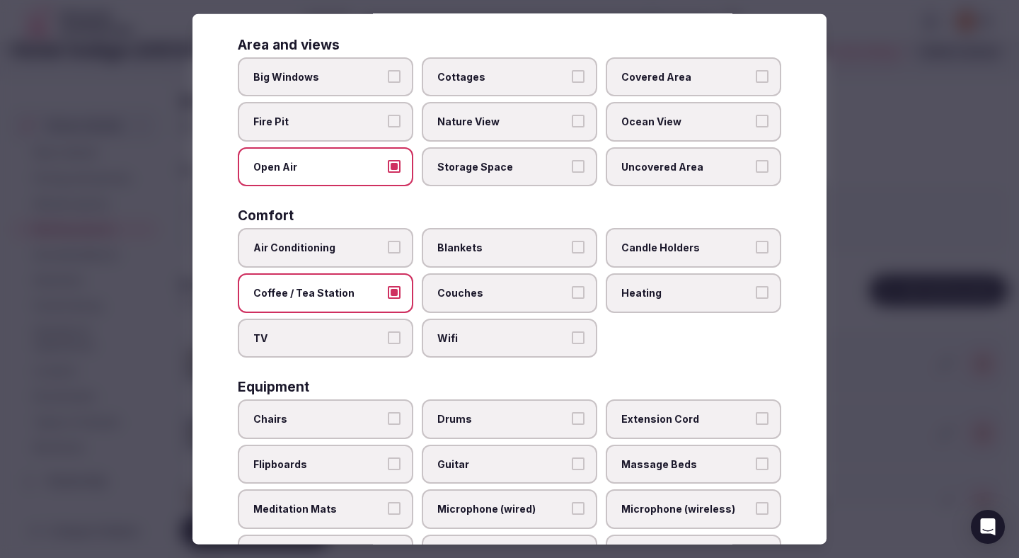
click at [373, 410] on label "Chairs" at bounding box center [325, 419] width 175 height 40
click at [388, 412] on button "Chairs" at bounding box center [394, 418] width 13 height 13
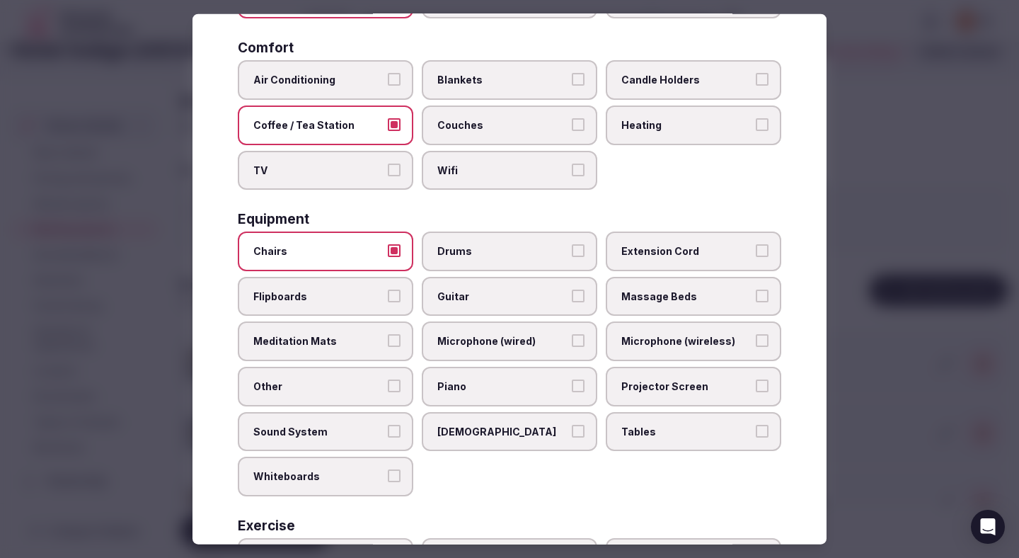
scroll to position [262, 0]
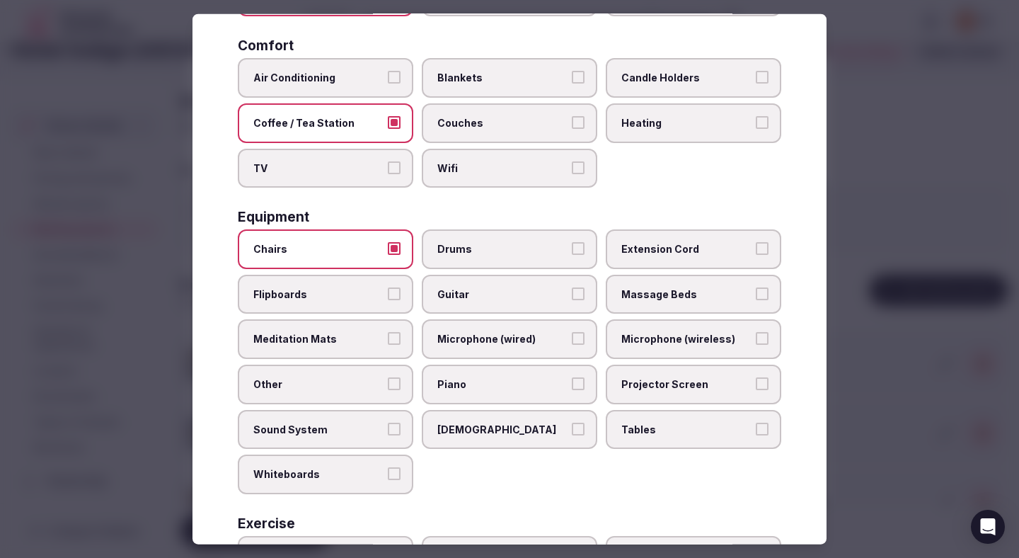
click at [649, 427] on span "Tables" at bounding box center [686, 429] width 130 height 14
click at [756, 427] on button "Tables" at bounding box center [762, 428] width 13 height 13
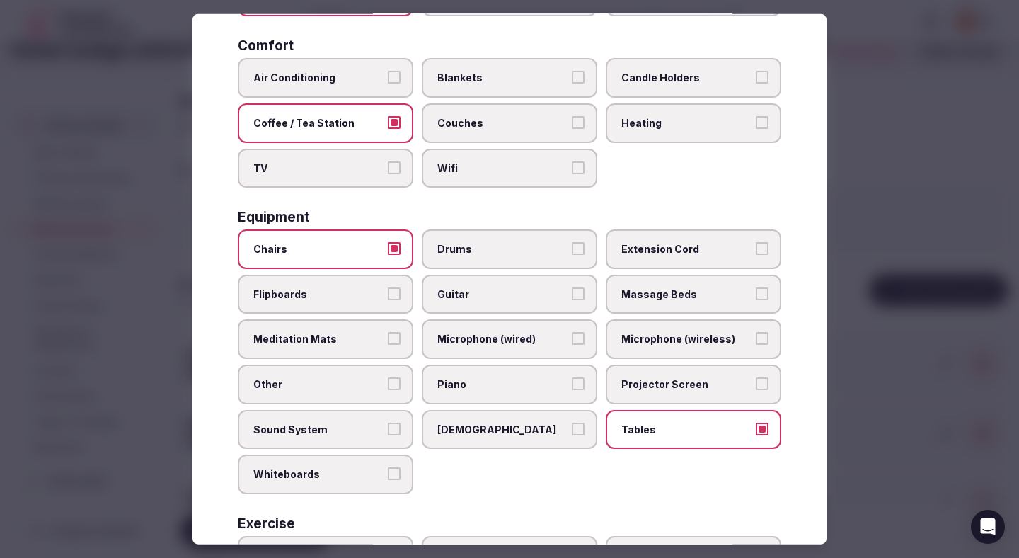
click at [544, 442] on label "[DEMOGRAPHIC_DATA]" at bounding box center [509, 429] width 175 height 40
click at [572, 435] on button "[DEMOGRAPHIC_DATA]" at bounding box center [578, 428] width 13 height 13
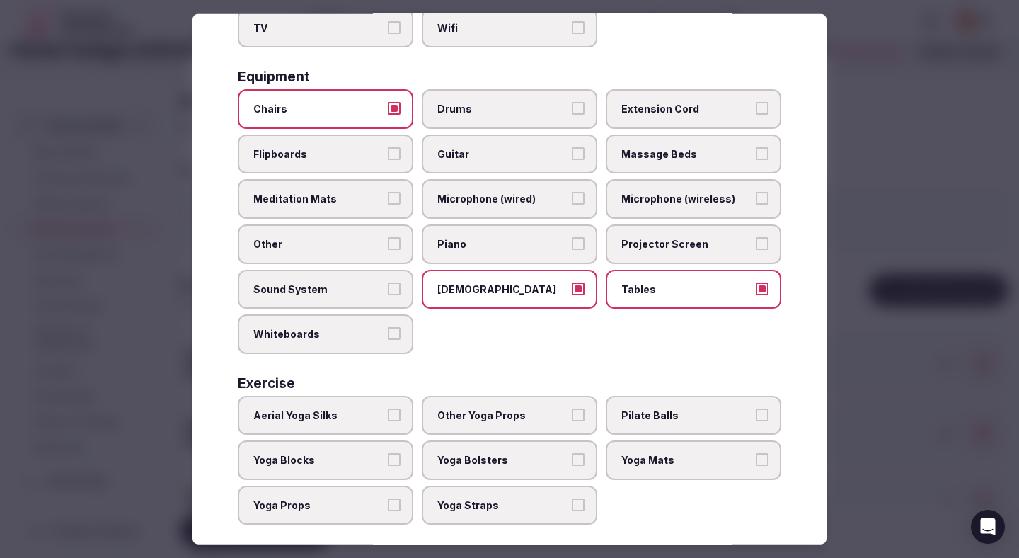
scroll to position [417, 0]
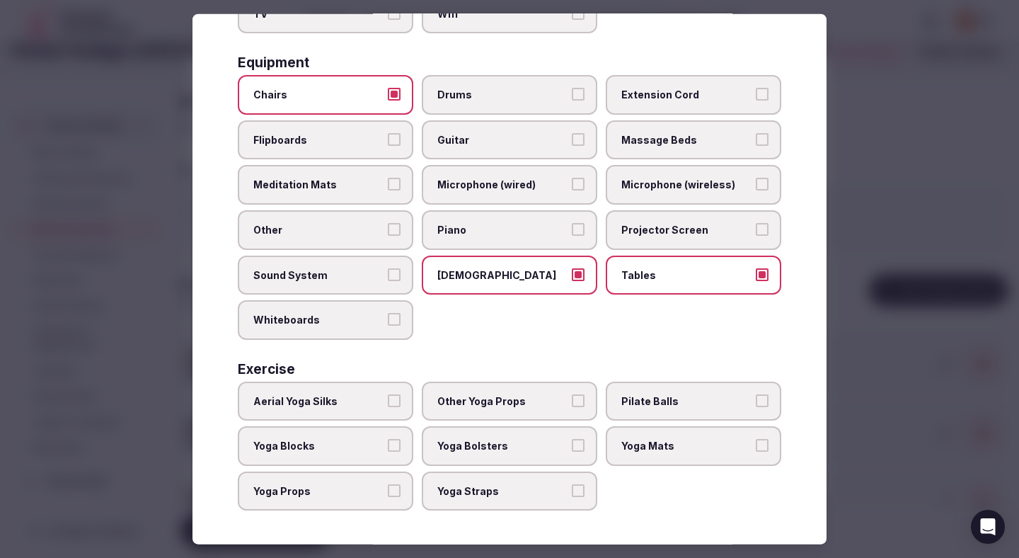
click at [873, 301] on div at bounding box center [509, 279] width 1019 height 558
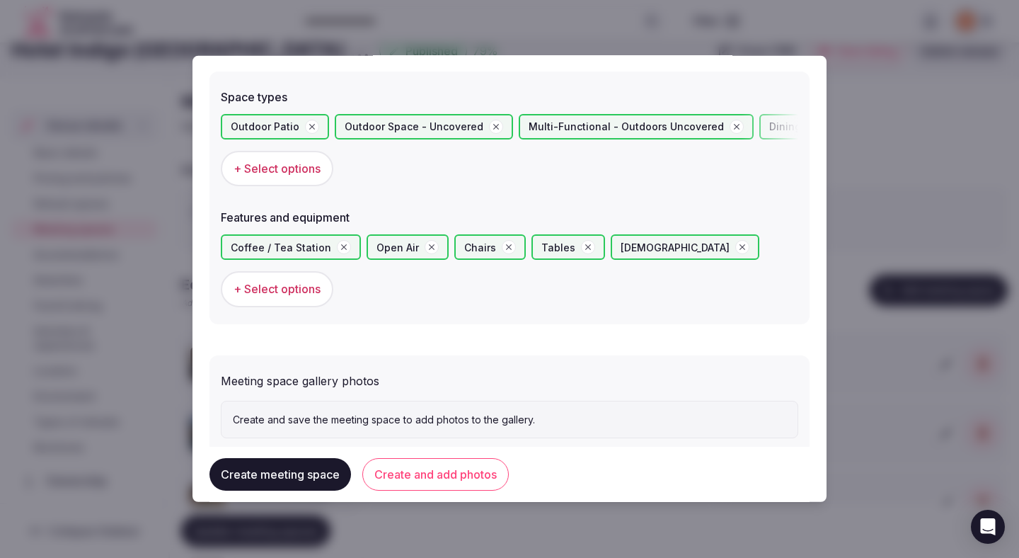
scroll to position [821, 0]
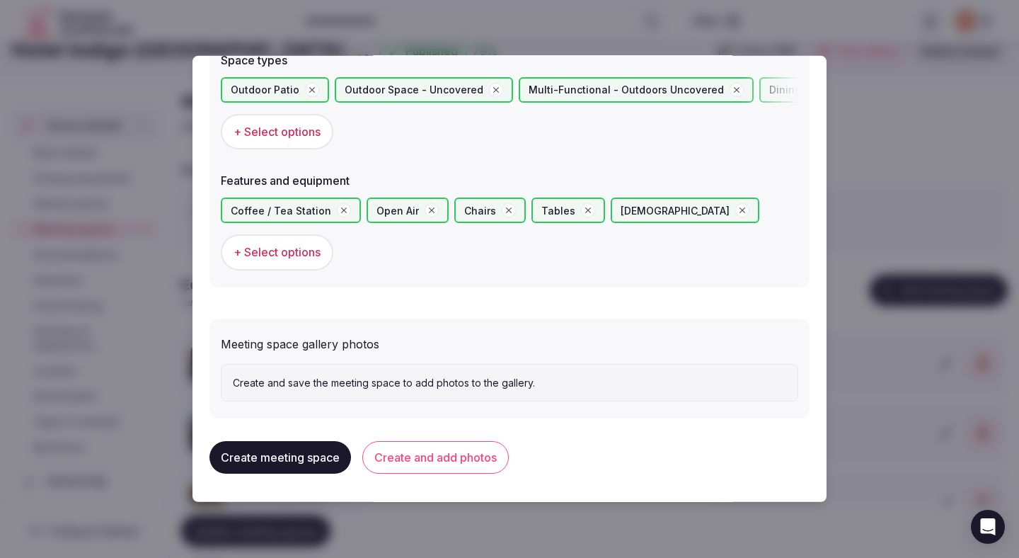
click at [484, 465] on button "Create and add photos" at bounding box center [435, 457] width 146 height 33
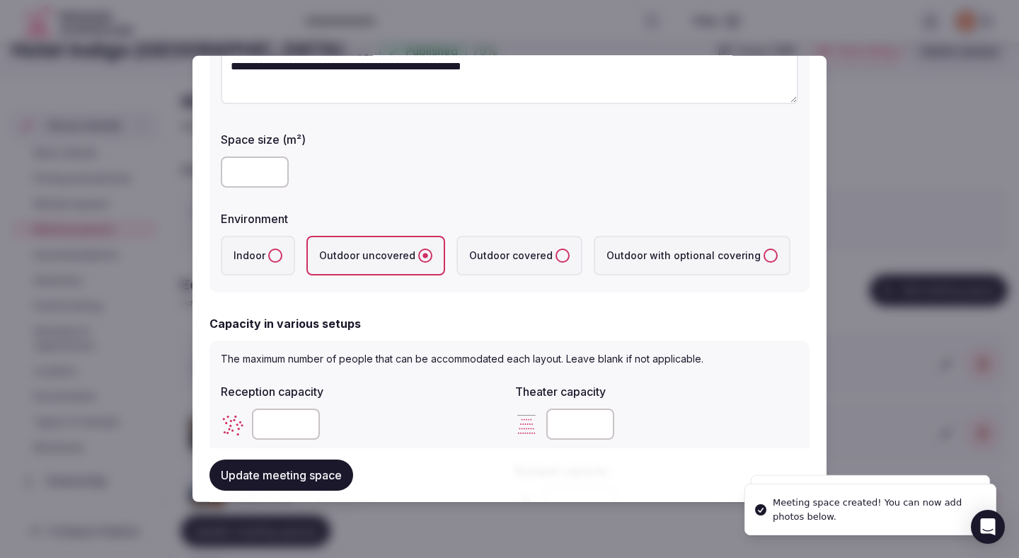
scroll to position [263, 0]
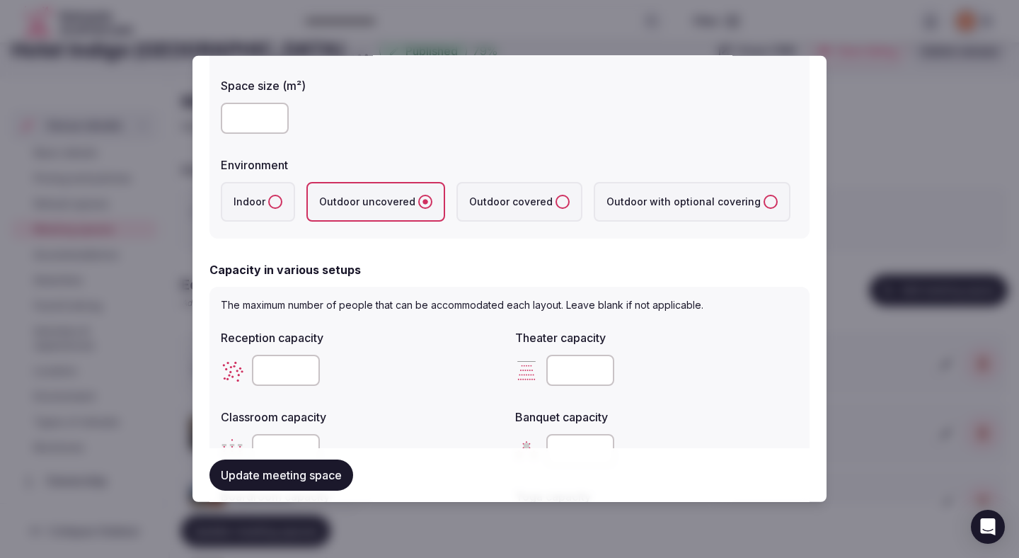
click at [255, 126] on input "number" at bounding box center [255, 118] width 68 height 31
type input "***"
click at [362, 120] on div "***" at bounding box center [509, 118] width 577 height 31
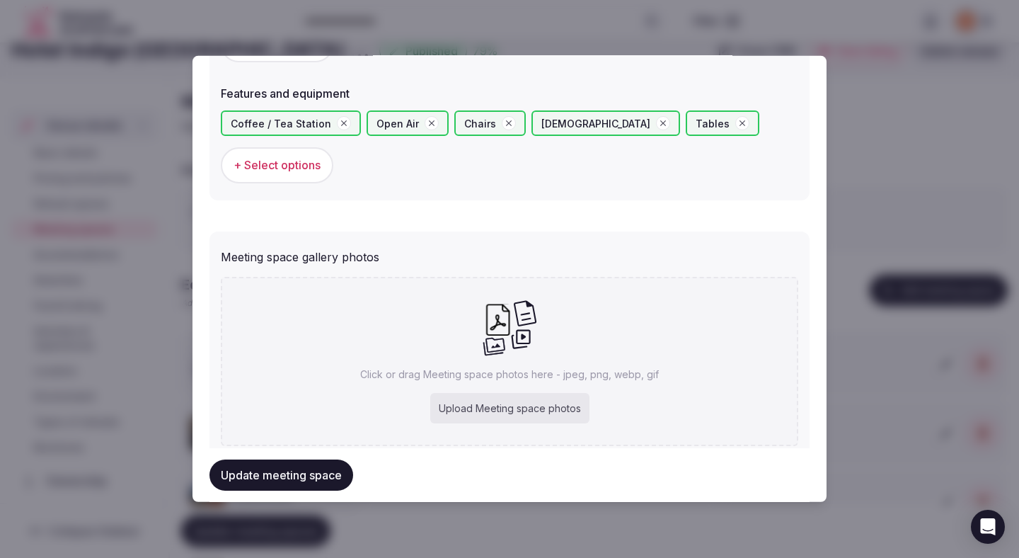
scroll to position [951, 0]
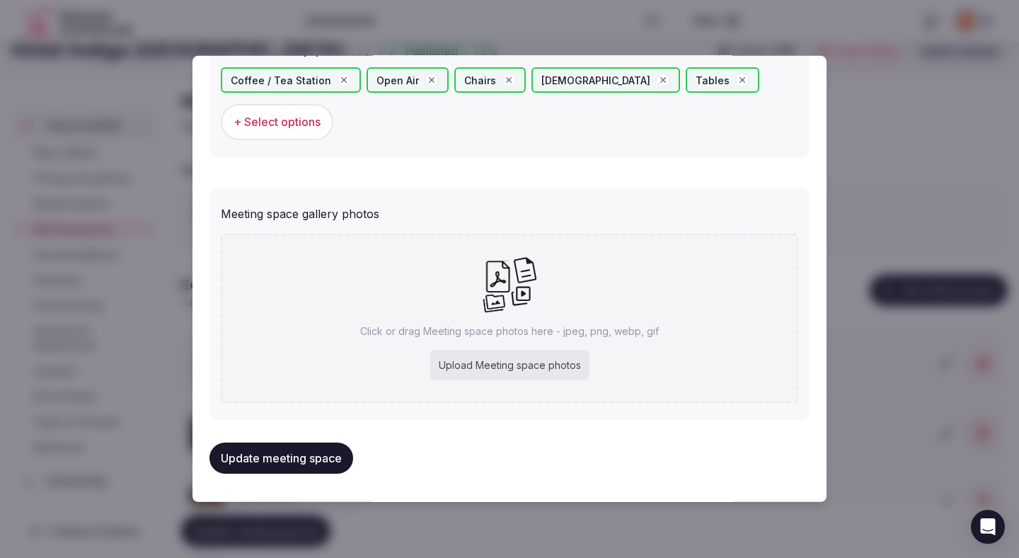
click at [289, 457] on button "Update meeting space" at bounding box center [281, 457] width 144 height 31
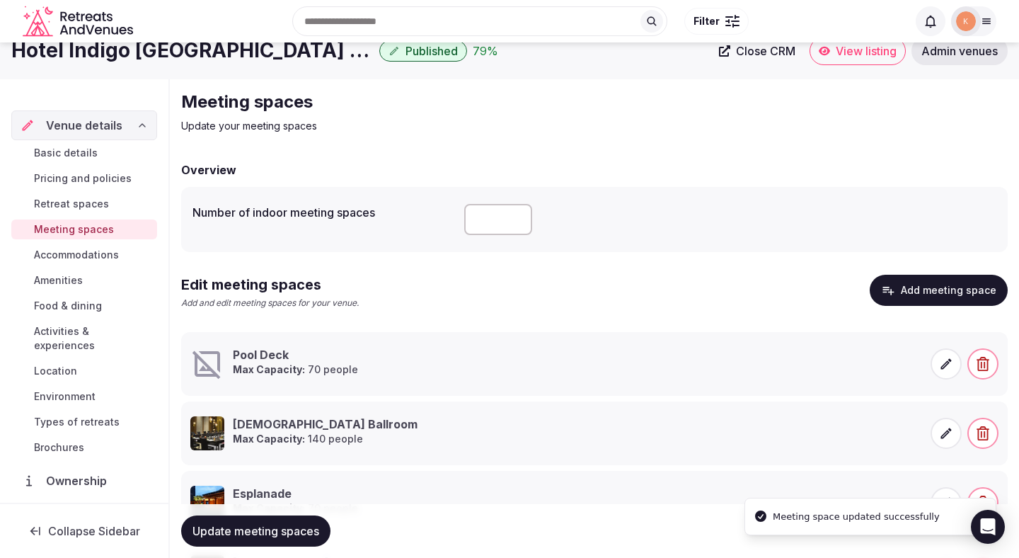
click at [487, 367] on div "Pool Deck Max Capacity: 70 people" at bounding box center [371, 364] width 362 height 34
click at [940, 364] on icon at bounding box center [946, 364] width 14 height 14
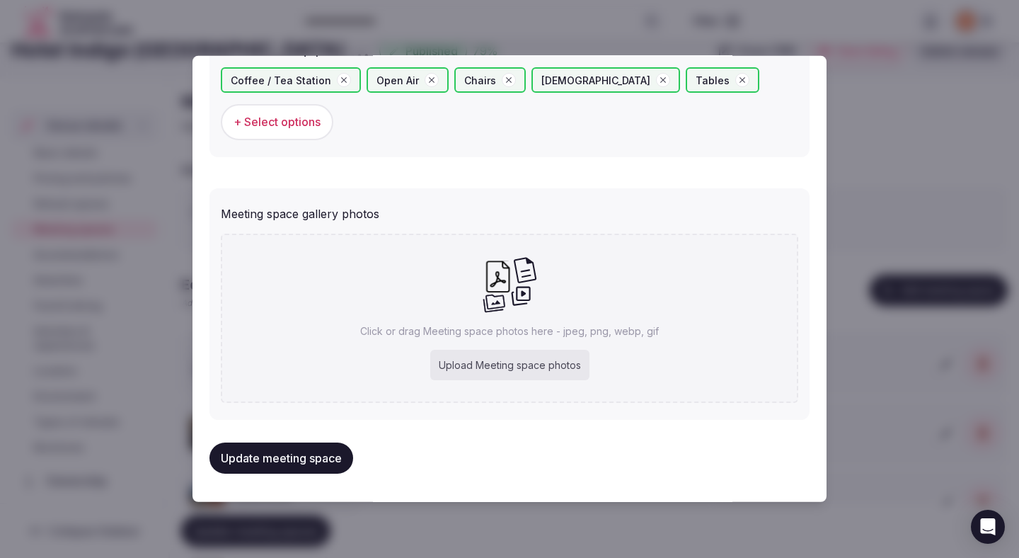
click at [498, 365] on div "Upload Meeting space photos" at bounding box center [509, 365] width 159 height 31
type input "**********"
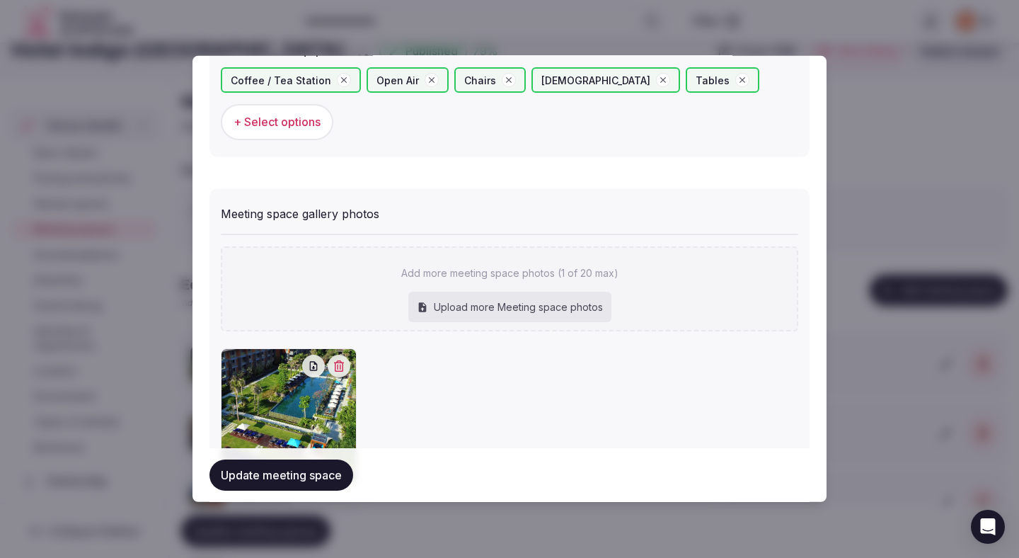
click at [293, 482] on button "Update meeting space" at bounding box center [281, 474] width 144 height 31
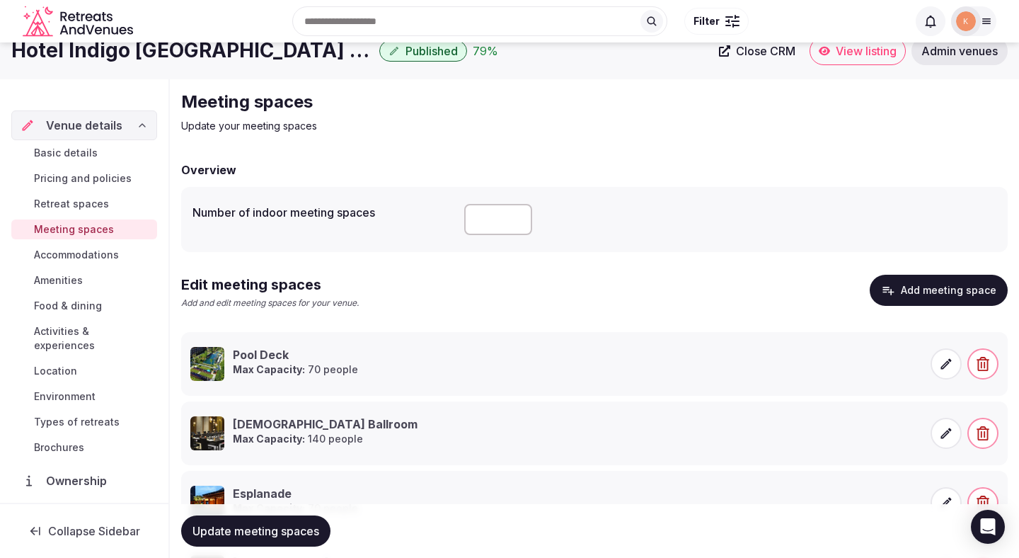
click at [273, 530] on span "Update meeting spaces" at bounding box center [255, 531] width 127 height 14
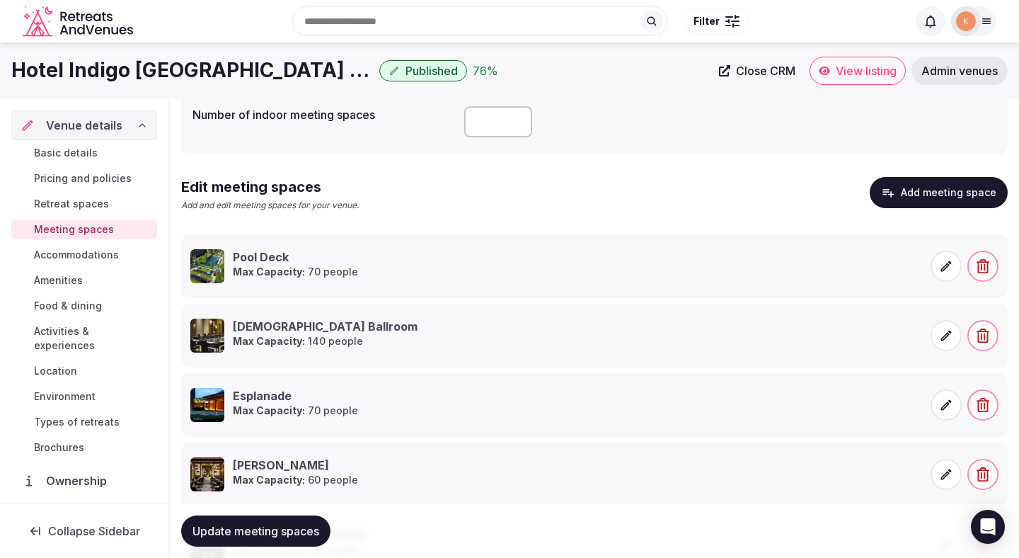
scroll to position [102, 0]
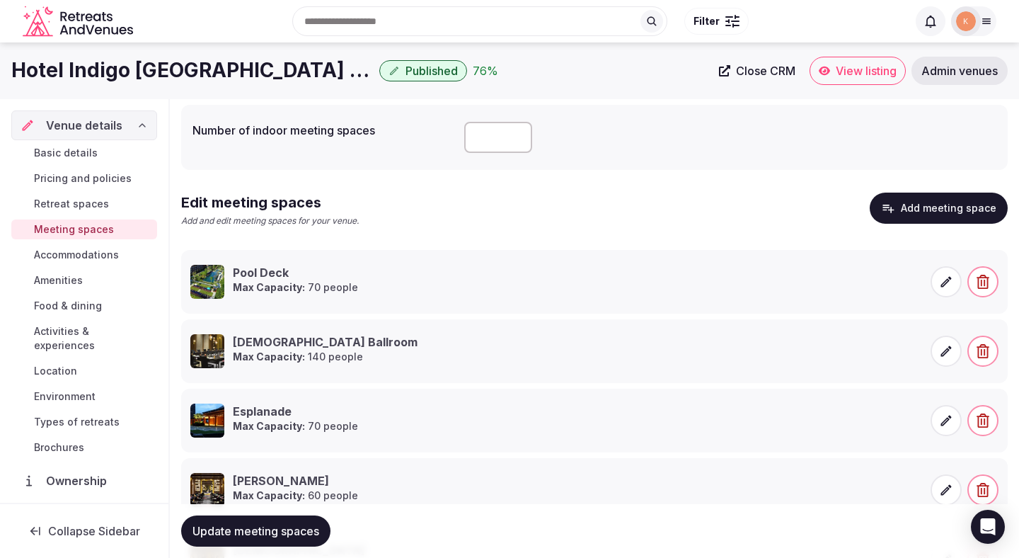
click at [940, 209] on button "Add meeting space" at bounding box center [939, 207] width 138 height 31
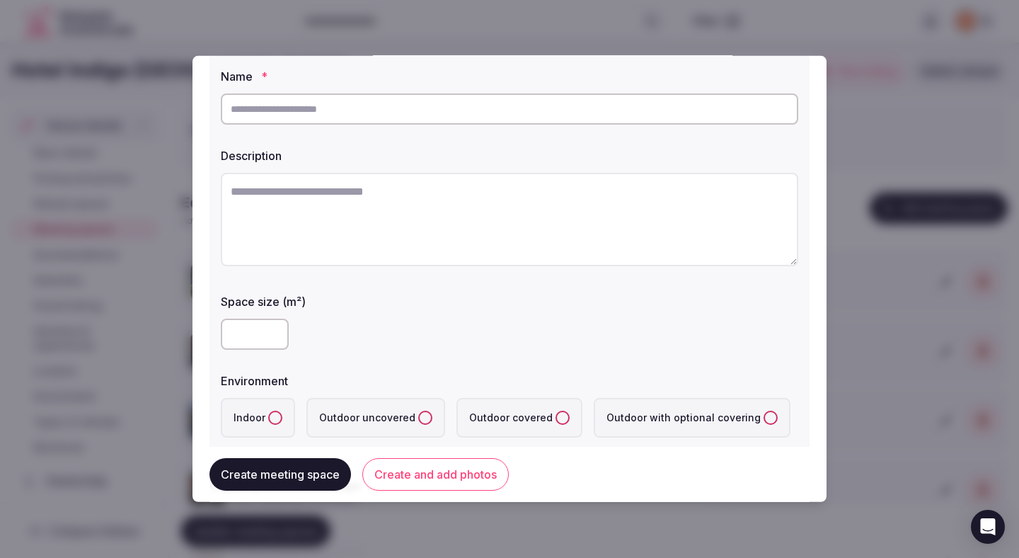
scroll to position [50, 0]
click at [684, 217] on textarea at bounding box center [509, 217] width 577 height 93
paste textarea "**********"
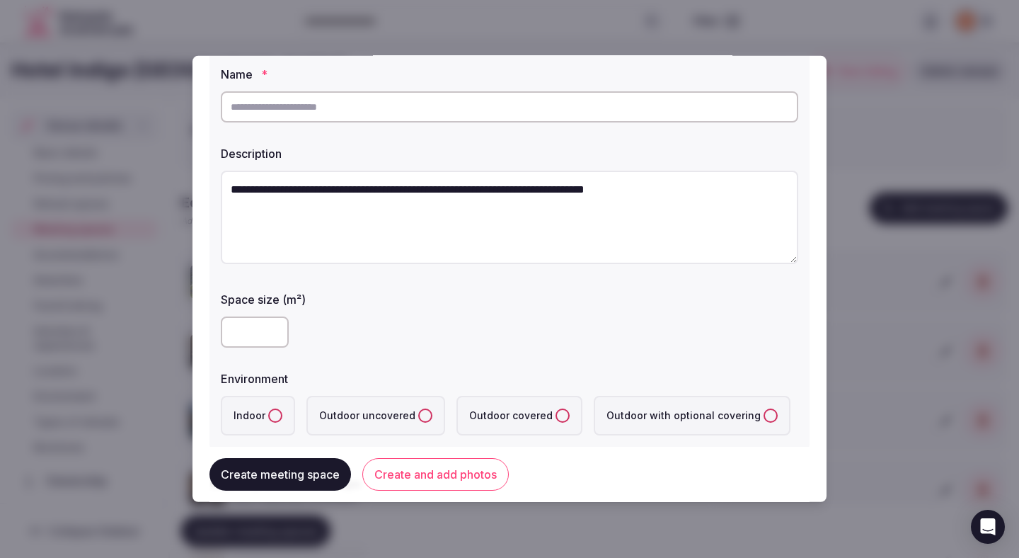
click at [284, 181] on textarea "**********" at bounding box center [509, 217] width 577 height 93
click at [284, 188] on textarea "**********" at bounding box center [509, 217] width 577 height 93
type textarea "**********"
click at [328, 115] on input "text" at bounding box center [509, 106] width 577 height 31
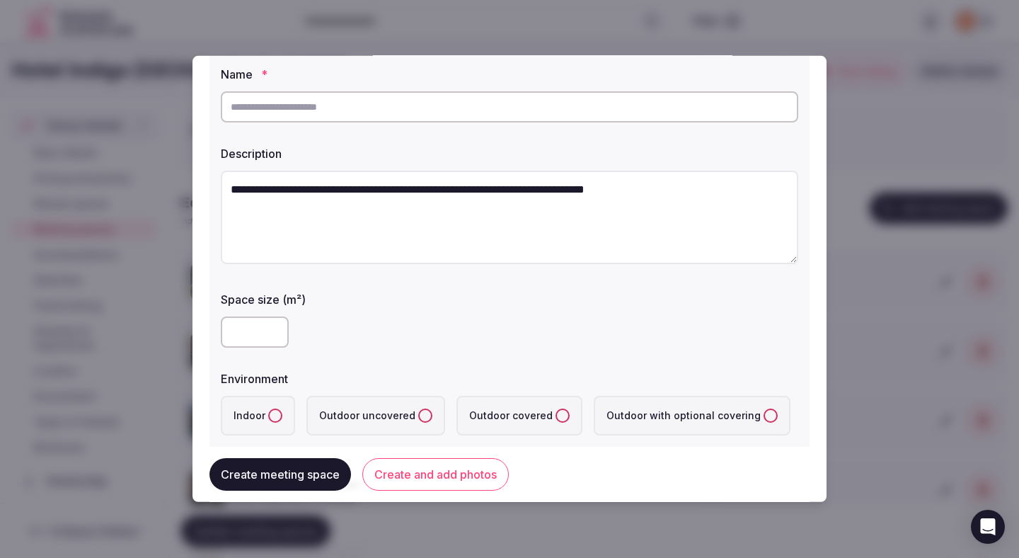
type input "*"
paste input "*********"
type input "**********"
click at [437, 302] on label "Space size (m²)" at bounding box center [509, 299] width 577 height 11
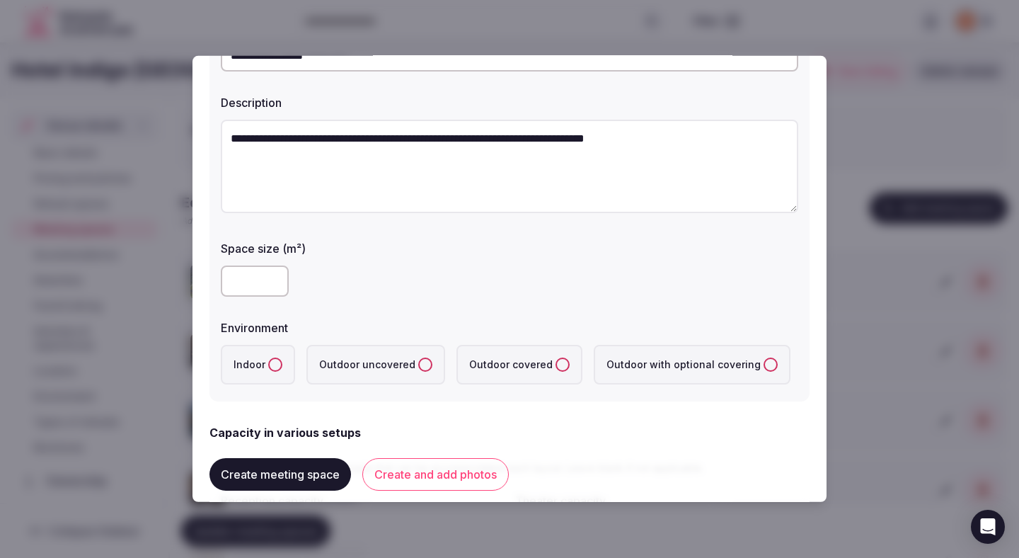
scroll to position [134, 0]
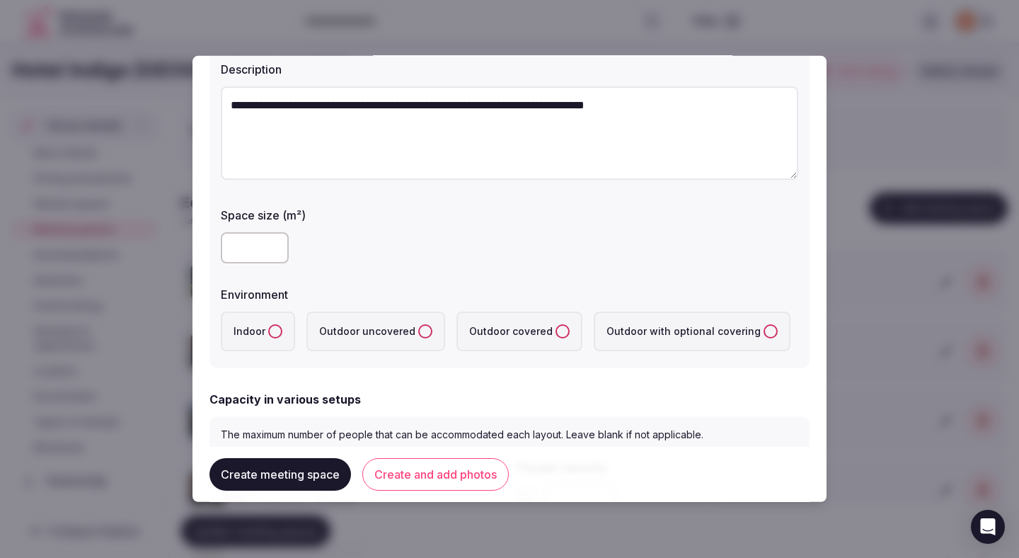
click at [368, 327] on label "Outdoor uncovered" at bounding box center [375, 331] width 139 height 40
click at [418, 327] on uncovered "Outdoor uncovered" at bounding box center [425, 331] width 14 height 14
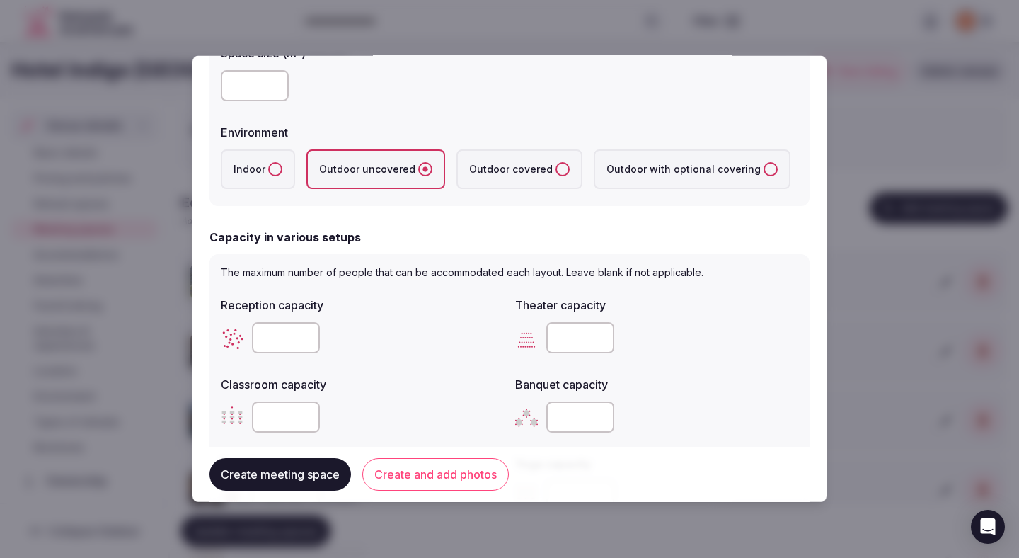
scroll to position [309, 0]
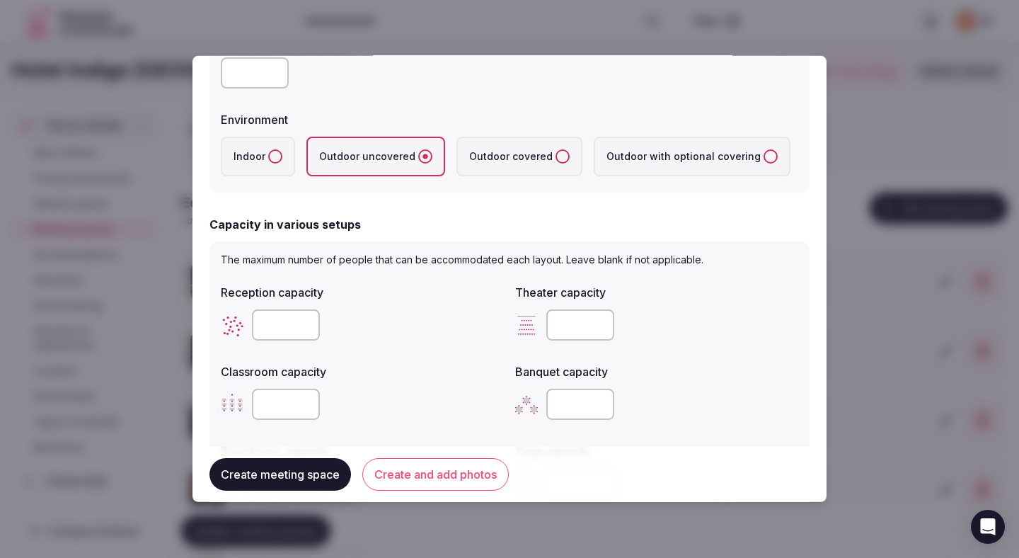
click at [294, 324] on input "number" at bounding box center [286, 324] width 68 height 31
type input "***"
click at [391, 332] on div "***" at bounding box center [362, 324] width 283 height 31
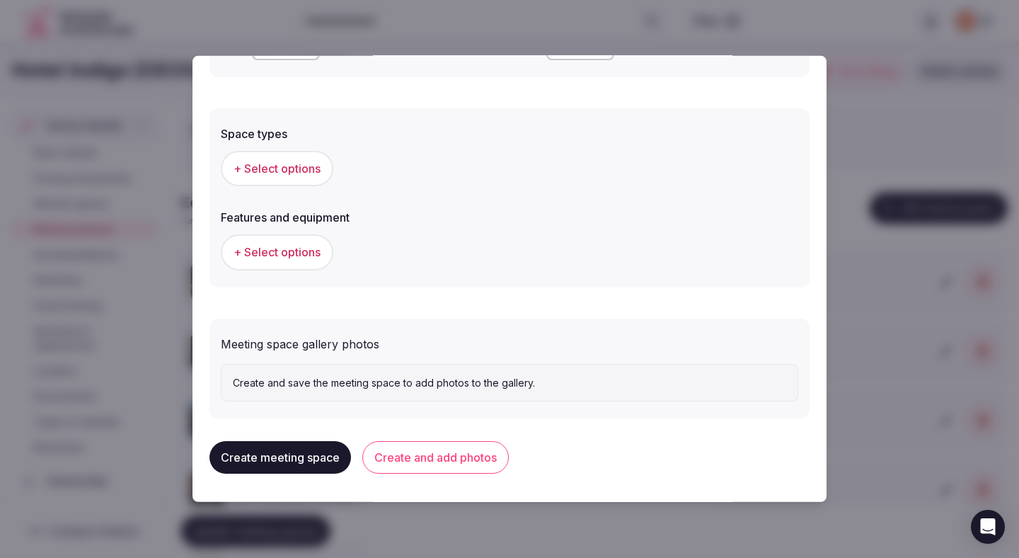
scroll to position [742, 0]
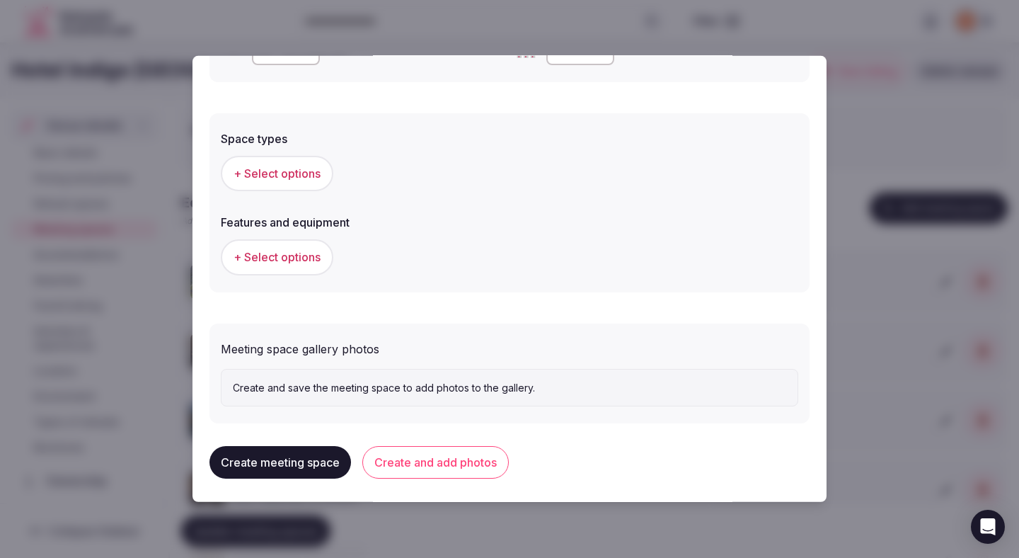
click at [368, 157] on div "+ Select options" at bounding box center [509, 173] width 577 height 35
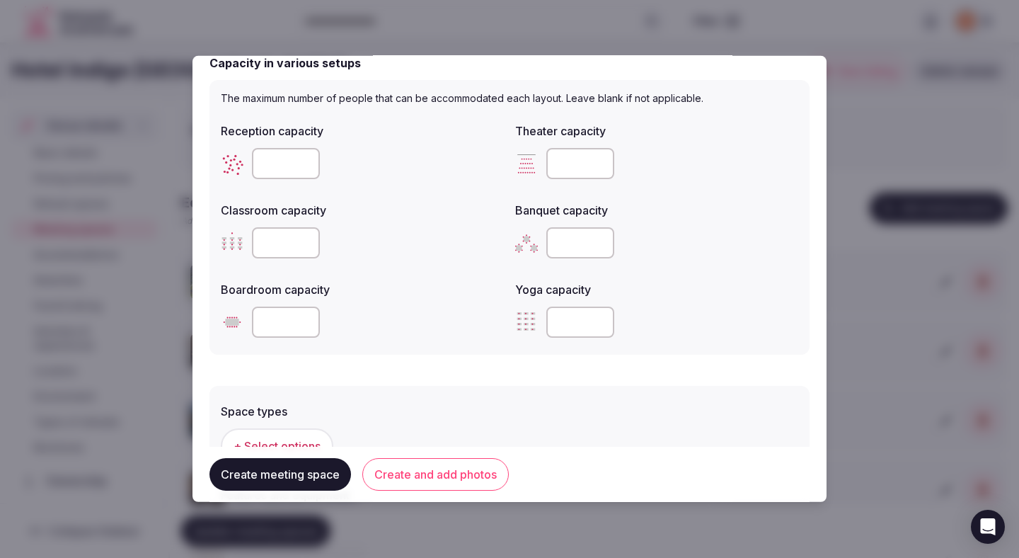
scroll to position [657, 0]
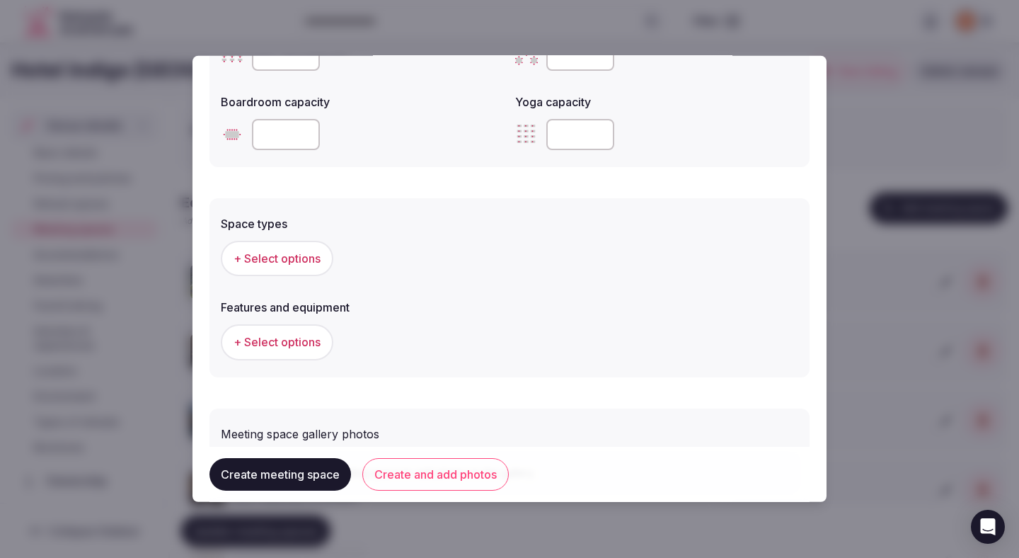
click at [304, 256] on span "+ Select options" at bounding box center [277, 259] width 87 height 16
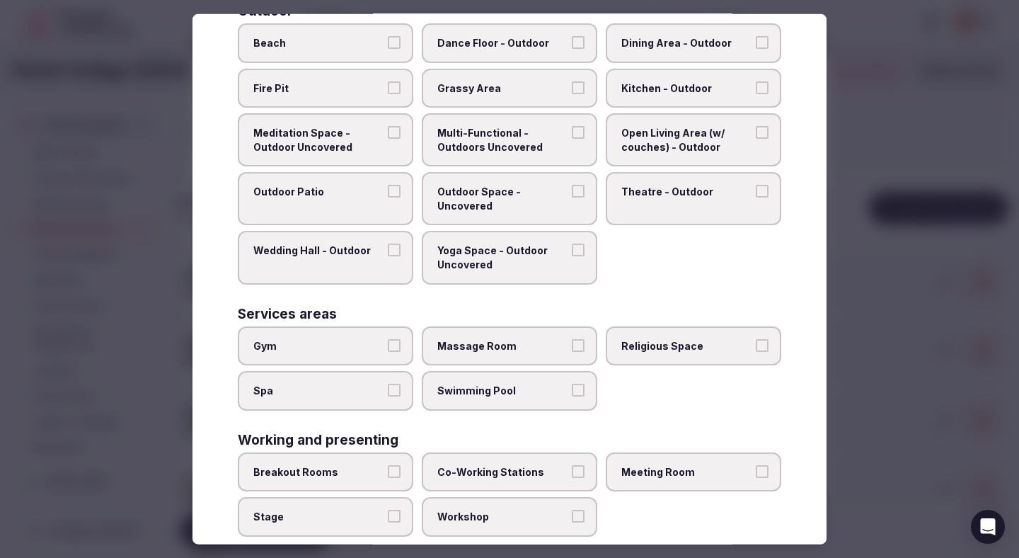
scroll to position [482, 0]
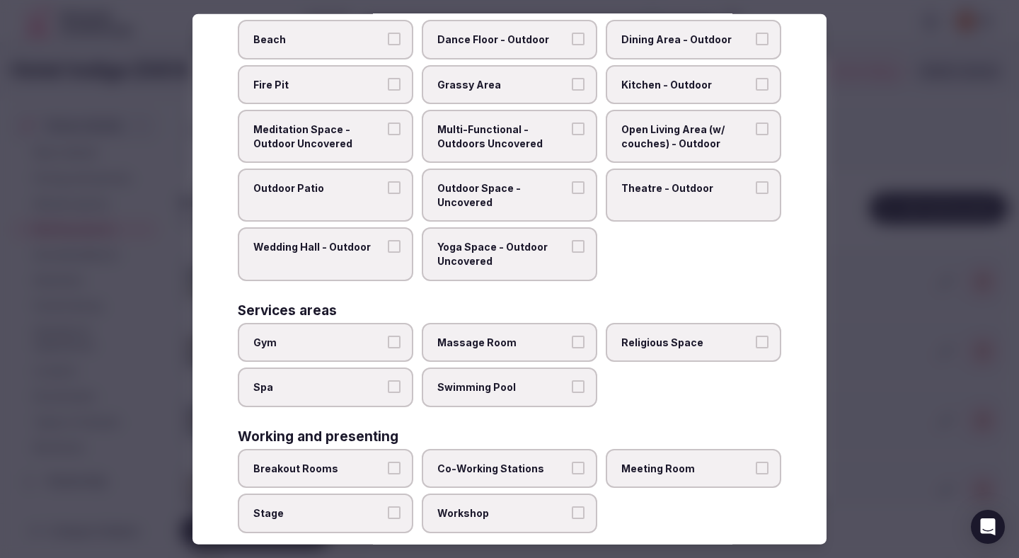
click at [468, 386] on span "Swimming Pool" at bounding box center [502, 387] width 130 height 14
click at [572, 386] on button "Swimming Pool" at bounding box center [578, 386] width 13 height 13
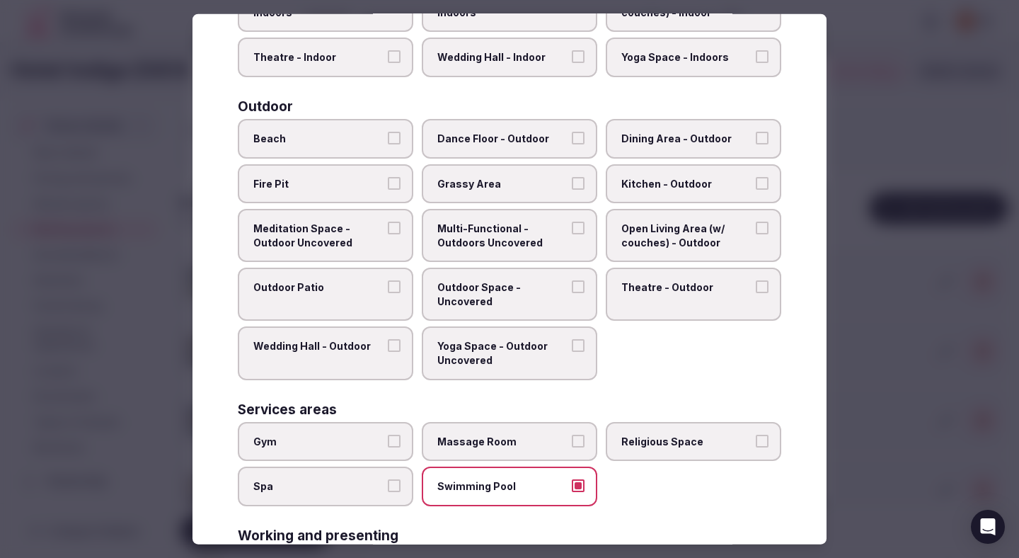
scroll to position [355, 0]
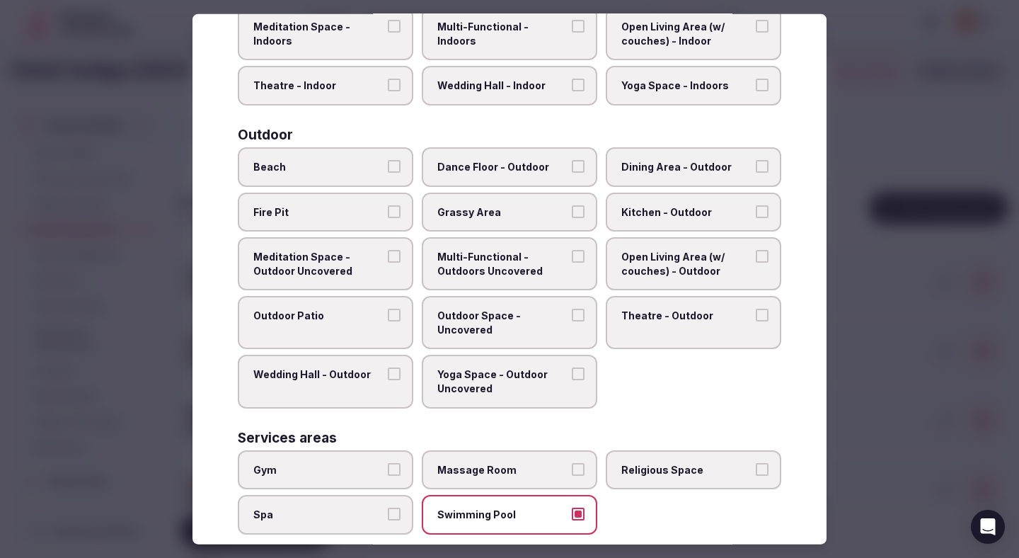
click at [390, 316] on button "Outdoor Patio" at bounding box center [394, 315] width 13 height 13
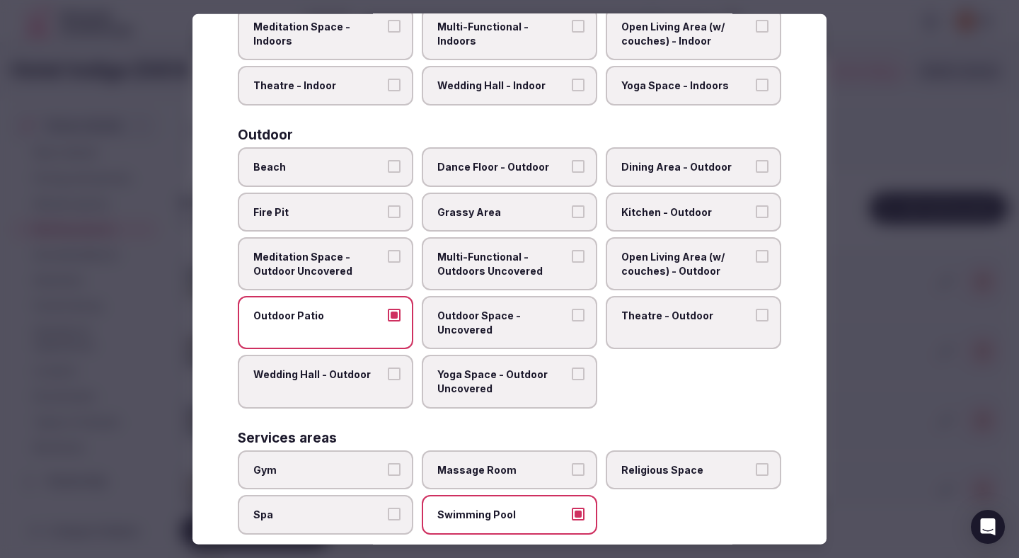
click at [444, 317] on span "Outdoor Space - Uncovered" at bounding box center [502, 323] width 130 height 28
click at [572, 317] on button "Outdoor Space - Uncovered" at bounding box center [578, 315] width 13 height 13
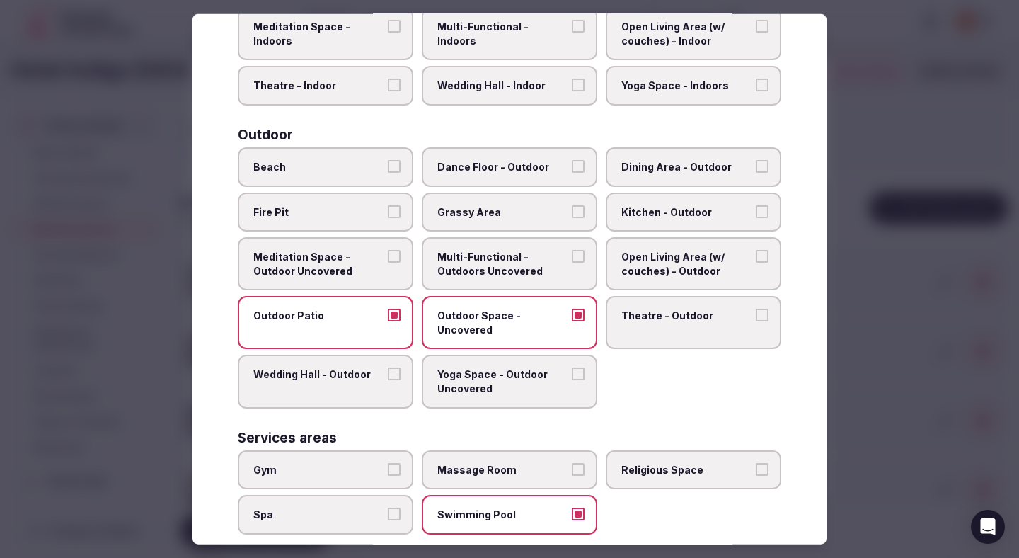
click at [451, 269] on span "Multi-Functional - Outdoors Uncovered" at bounding box center [502, 264] width 130 height 28
click at [572, 263] on button "Multi-Functional - Outdoors Uncovered" at bounding box center [578, 256] width 13 height 13
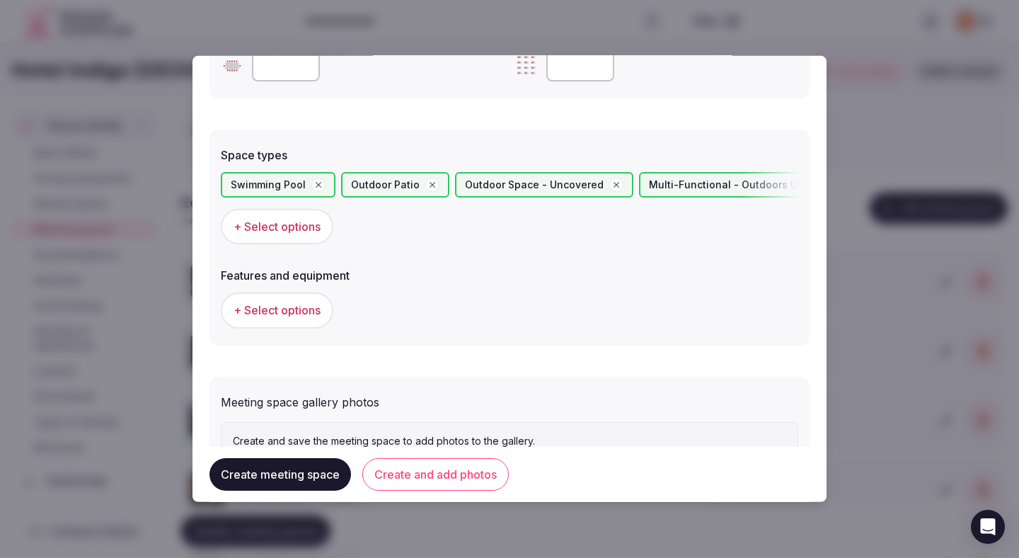
scroll to position [784, 0]
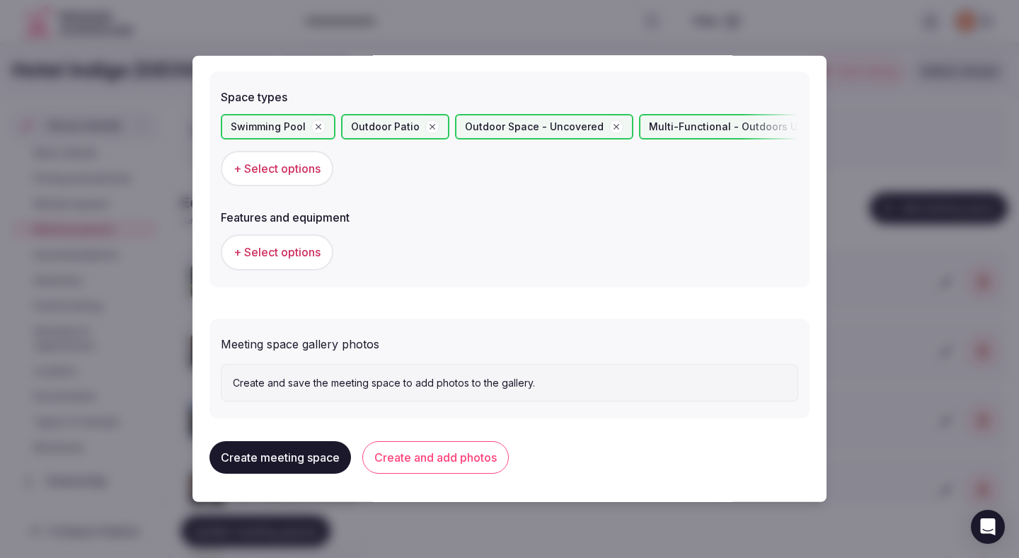
click at [328, 262] on button "+ Select options" at bounding box center [277, 251] width 113 height 35
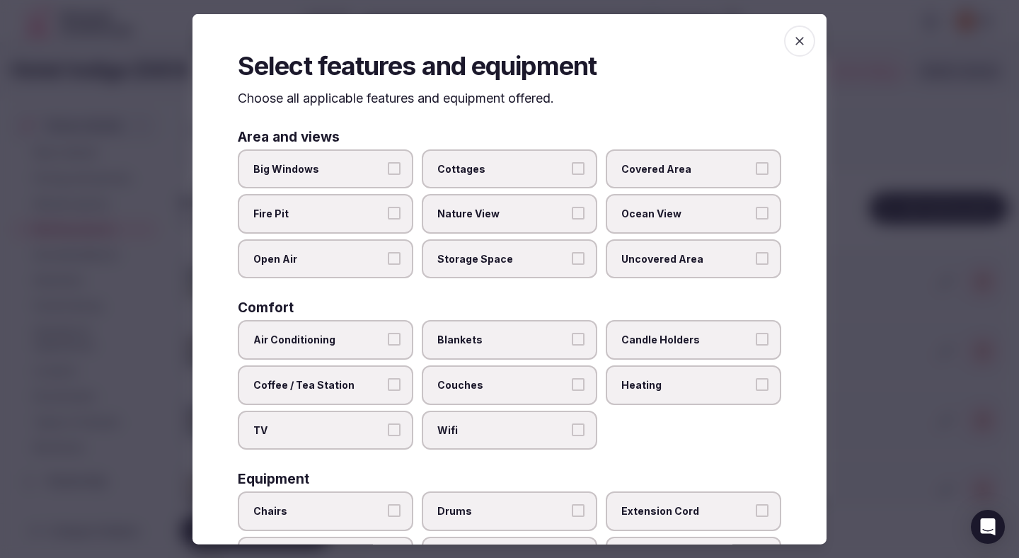
click at [381, 259] on span "Open Air" at bounding box center [318, 258] width 130 height 14
click at [388, 259] on button "Open Air" at bounding box center [394, 257] width 13 height 13
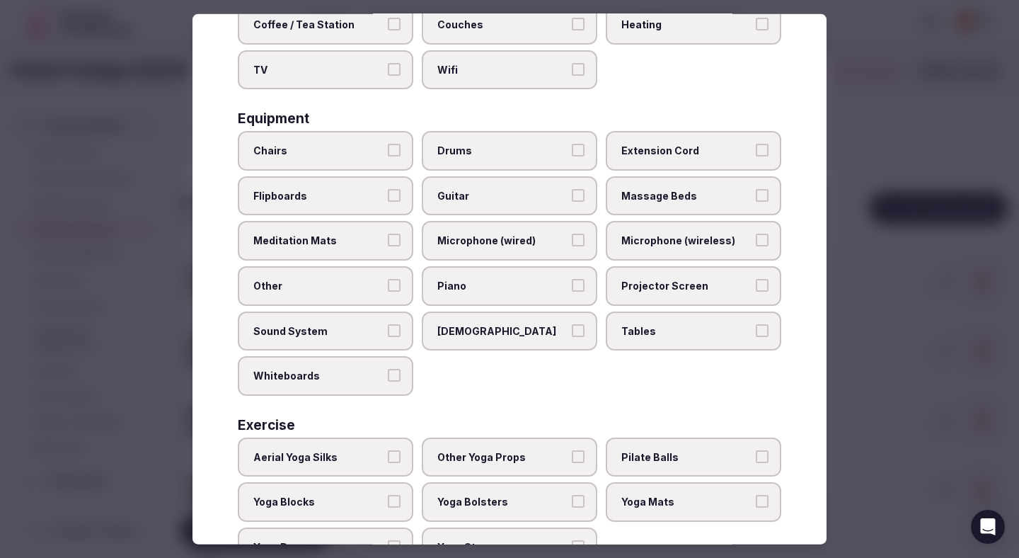
scroll to position [417, 0]
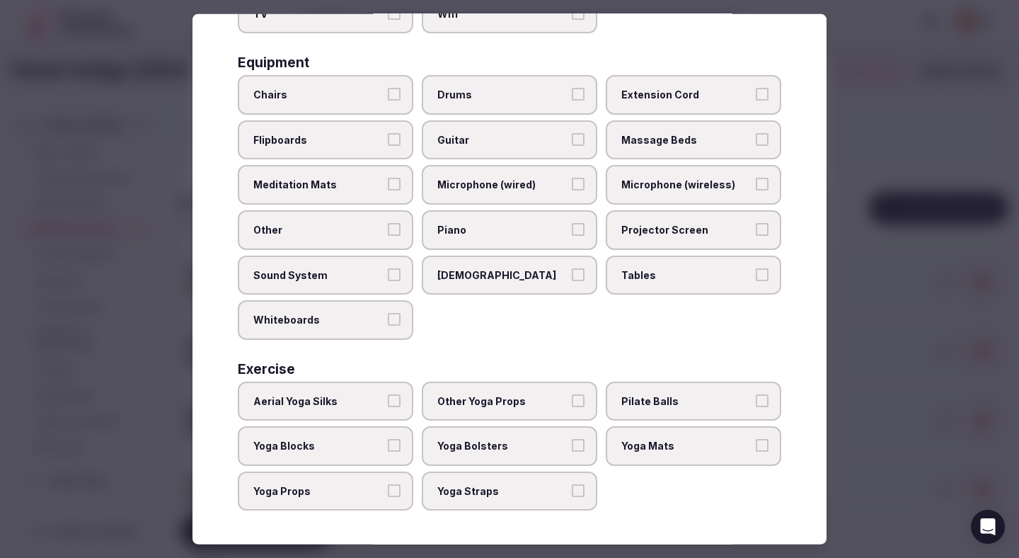
click at [620, 264] on label "Tables" at bounding box center [693, 275] width 175 height 40
click at [756, 267] on button "Tables" at bounding box center [762, 273] width 13 height 13
click at [362, 100] on span "Chairs" at bounding box center [318, 95] width 130 height 14
click at [388, 100] on button "Chairs" at bounding box center [394, 94] width 13 height 13
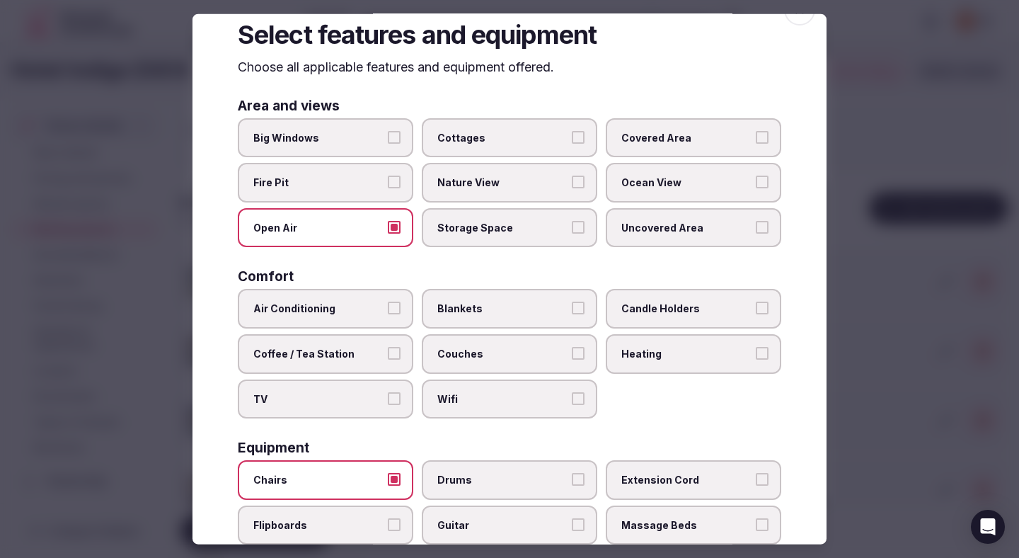
scroll to position [0, 0]
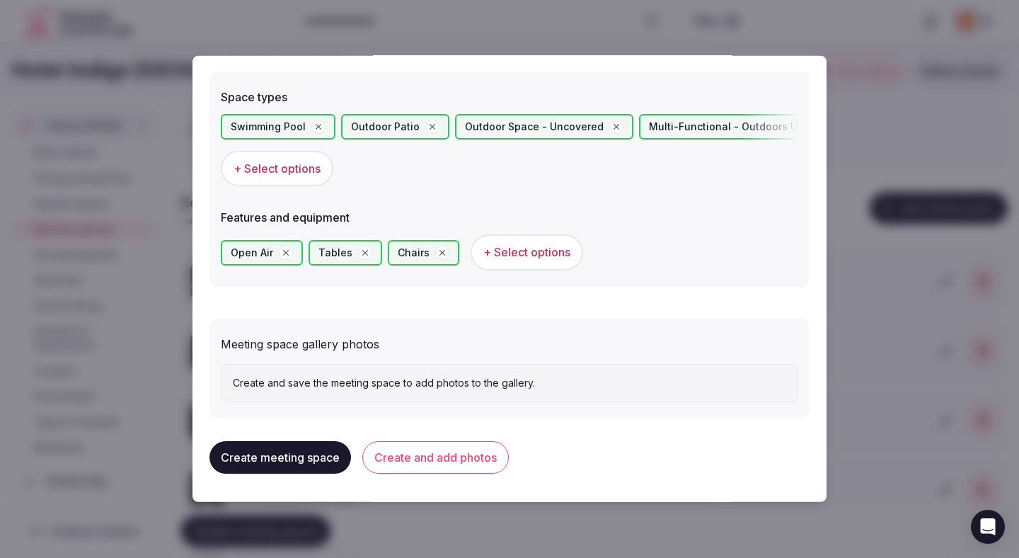
click at [427, 455] on button "Create and add photos" at bounding box center [435, 457] width 146 height 33
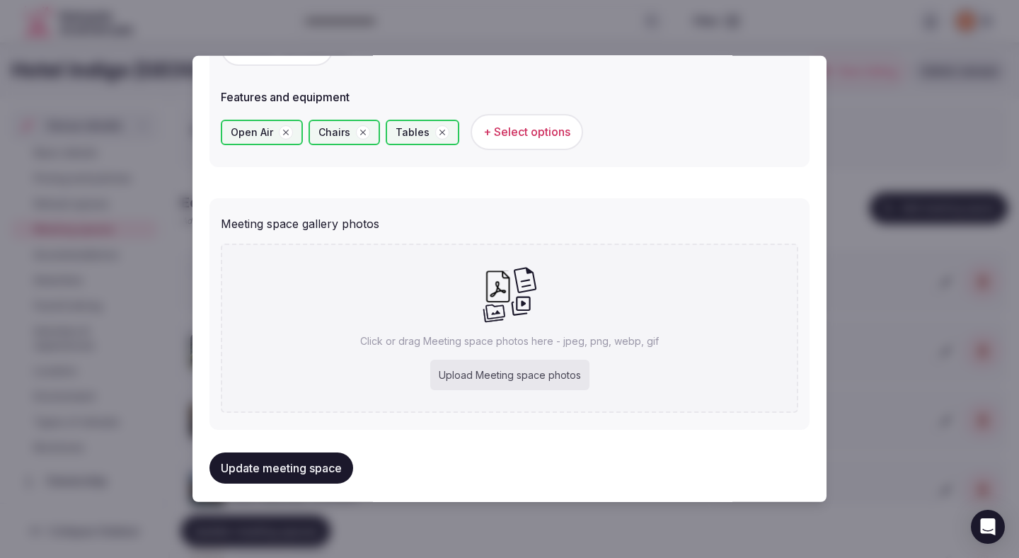
scroll to position [914, 0]
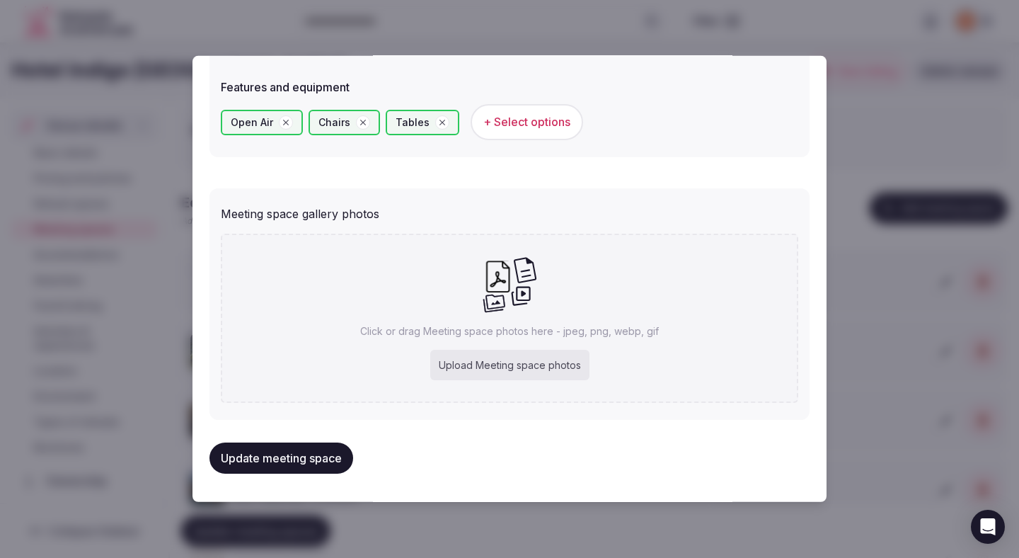
click at [471, 370] on div "Upload Meeting space photos" at bounding box center [509, 365] width 159 height 31
type input "**********"
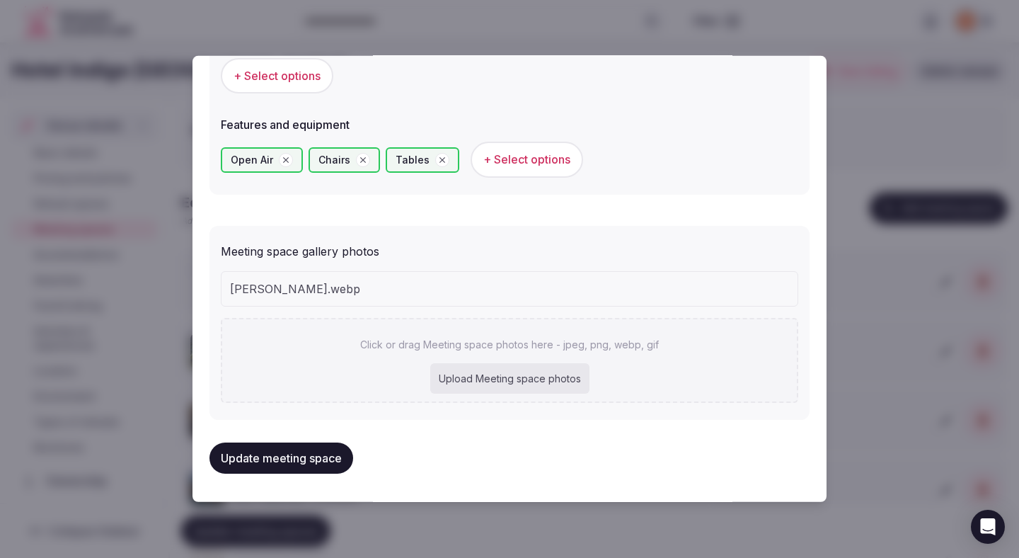
scroll to position [877, 0]
click at [336, 465] on button "Update meeting space" at bounding box center [281, 457] width 144 height 31
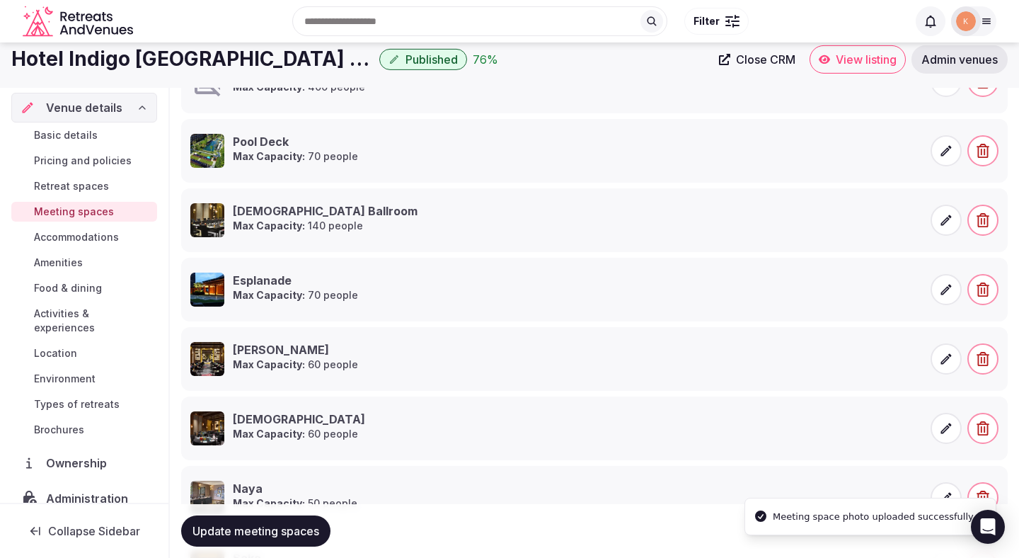
scroll to position [279, 0]
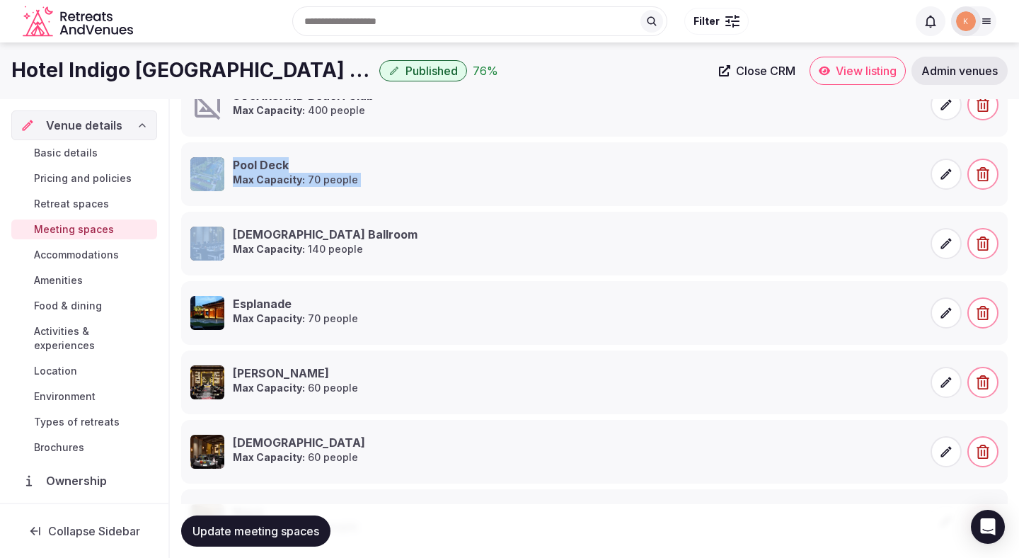
drag, startPoint x: 180, startPoint y: 171, endPoint x: 180, endPoint y: 214, distance: 42.5
click at [180, 214] on div "Meeting spaces Update your meeting spaces Overview Number of indoor meeting spa…" at bounding box center [594, 265] width 849 height 890
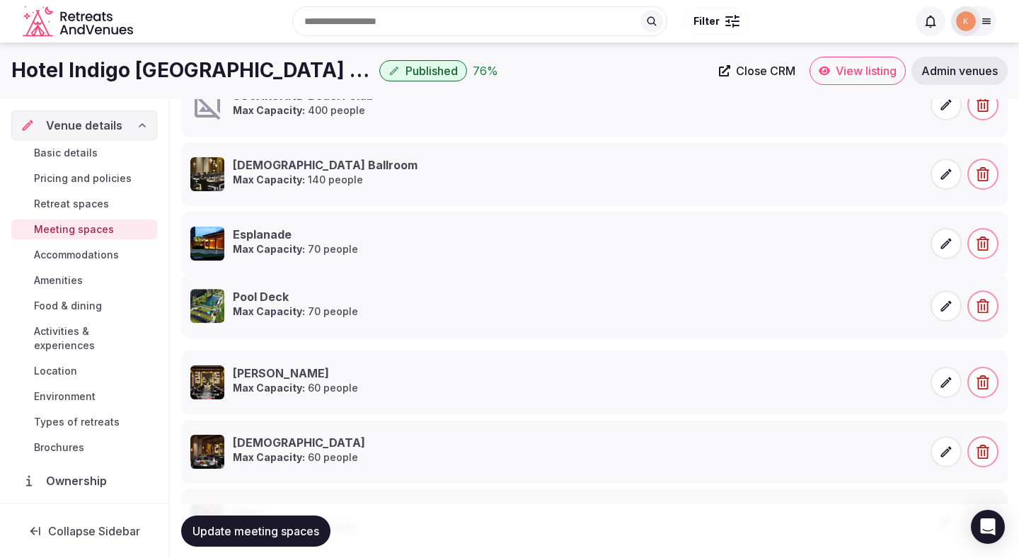
drag, startPoint x: 177, startPoint y: 156, endPoint x: 180, endPoint y: 287, distance: 130.3
click at [241, 536] on span "Update meeting spaces" at bounding box center [255, 531] width 127 height 14
